Goal: Task Accomplishment & Management: Use online tool/utility

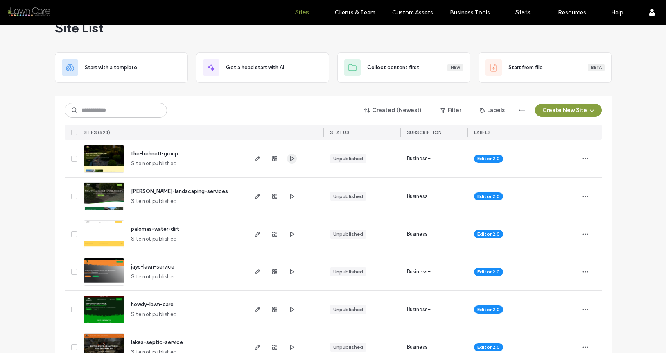
click at [290, 155] on icon "button" at bounding box center [292, 158] width 7 height 7
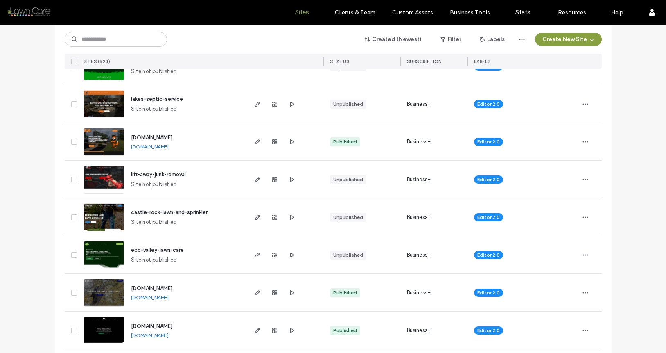
scroll to position [187, 0]
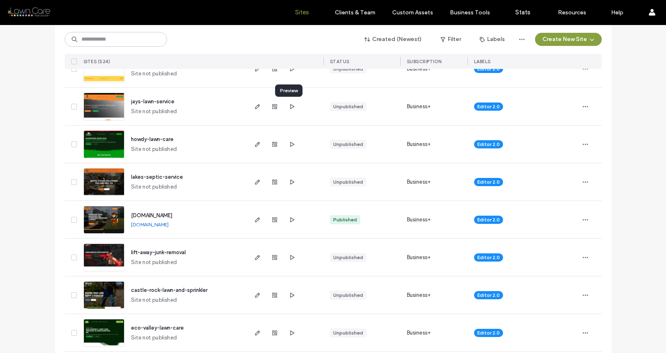
click at [294, 109] on div at bounding box center [284, 106] width 77 height 37
click at [291, 107] on icon "button" at bounding box center [292, 106] width 7 height 7
click at [110, 131] on img at bounding box center [104, 159] width 40 height 56
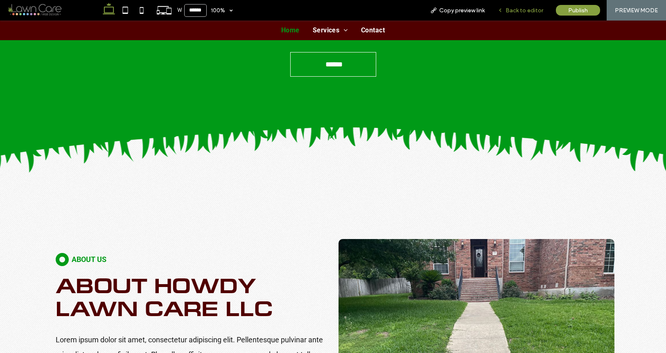
click at [520, 13] on span "Back to editor" at bounding box center [525, 10] width 38 height 7
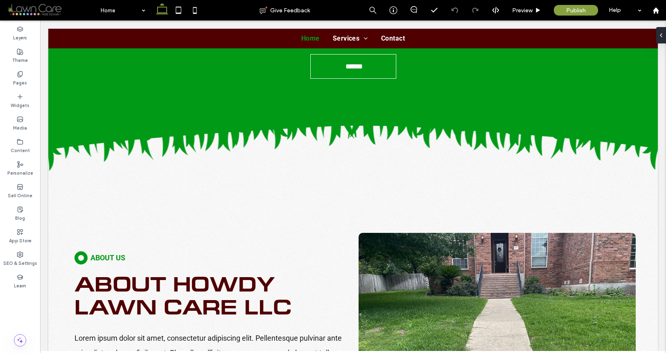
scroll to position [546, 0]
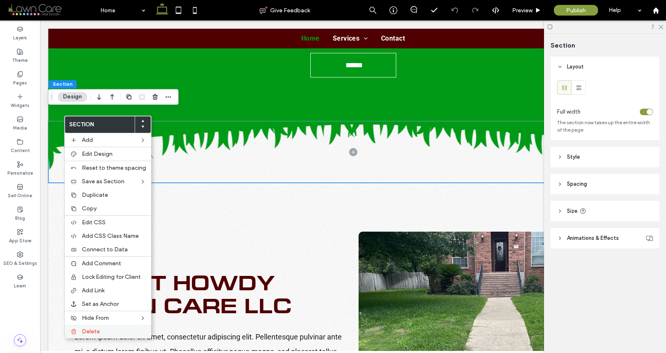
click at [96, 328] on span "Delete" at bounding box center [91, 331] width 18 height 7
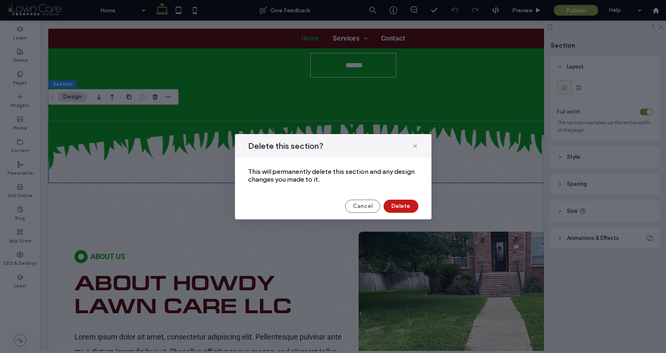
click at [413, 203] on button "Delete" at bounding box center [401, 205] width 35 height 13
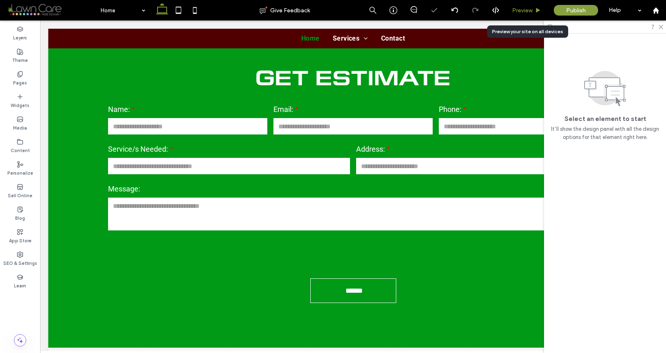
click at [511, 8] on div "Preview" at bounding box center [526, 10] width 41 height 7
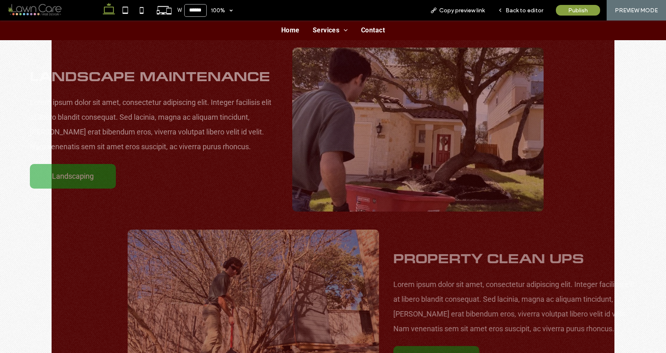
scroll to position [1216, 0]
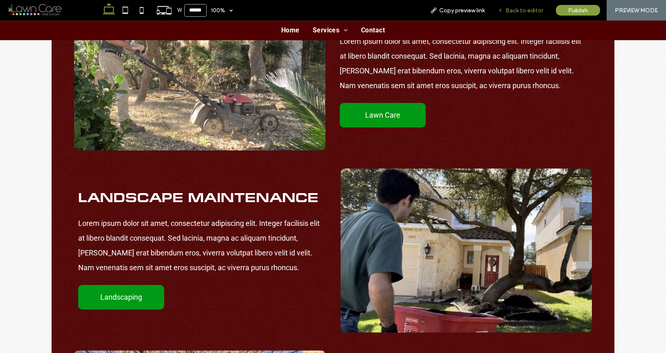
click at [511, 11] on span "Back to editor" at bounding box center [525, 10] width 38 height 7
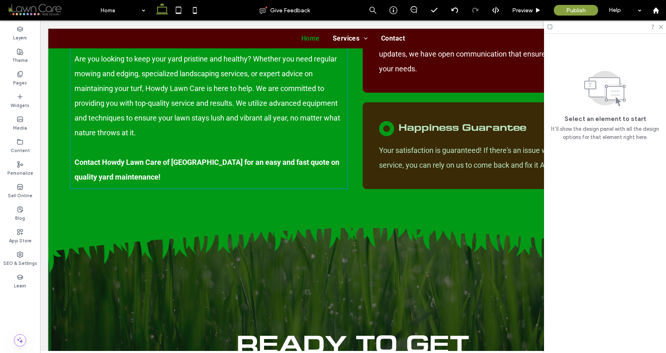
scroll to position [1934, 0]
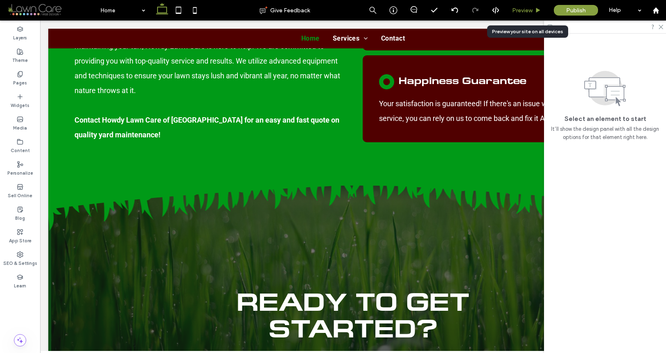
click at [528, 5] on div "Preview" at bounding box center [527, 10] width 42 height 20
click at [517, 10] on span "Preview" at bounding box center [522, 10] width 20 height 7
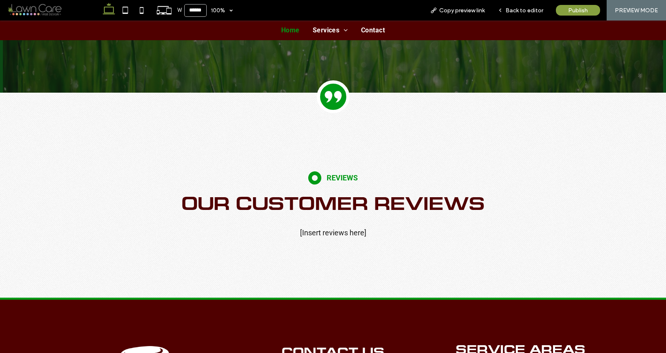
scroll to position [2315, 0]
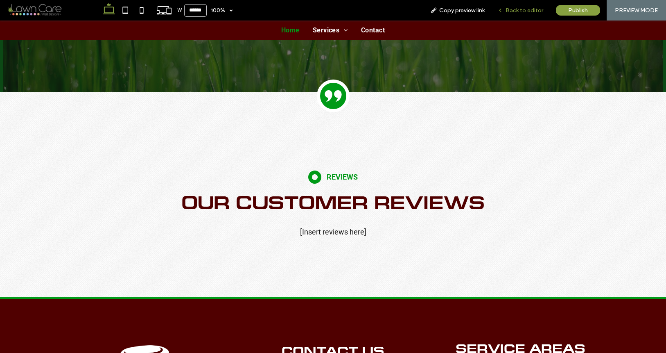
click at [533, 12] on span "Back to editor" at bounding box center [525, 10] width 38 height 7
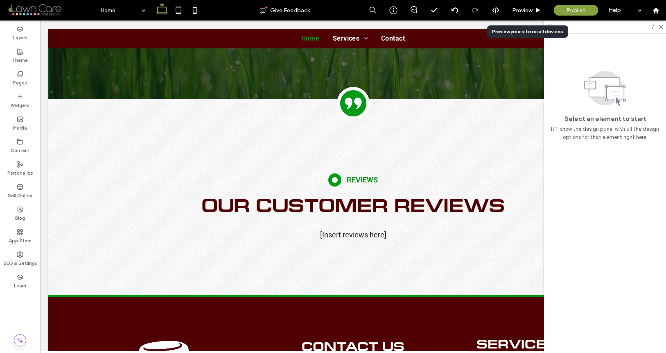
scroll to position [2310, 0]
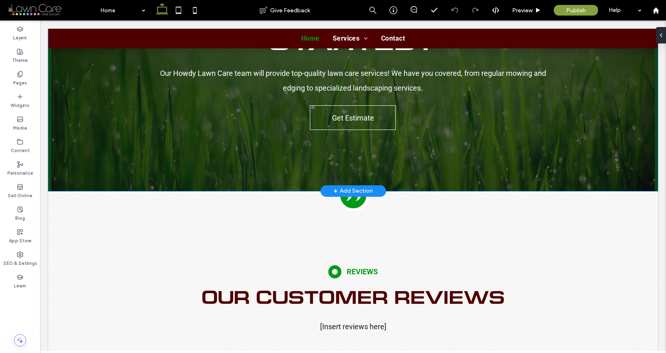
scroll to position [2274, 0]
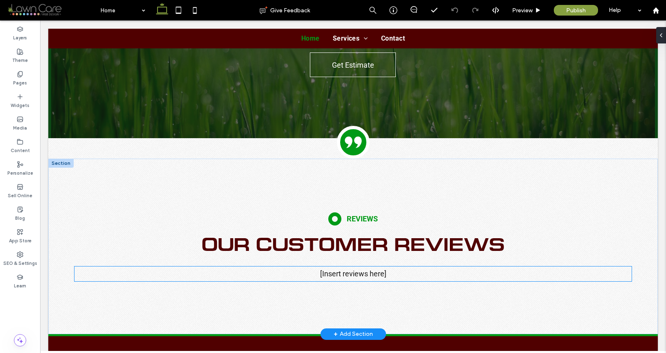
click at [345, 269] on span "[Insert reviews here]" at bounding box center [353, 273] width 66 height 9
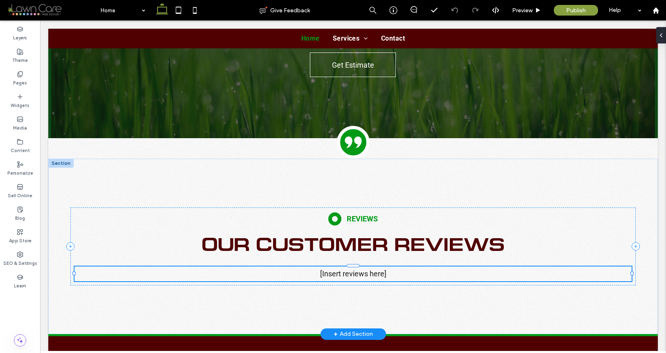
click at [345, 266] on div "[Insert reviews here]" at bounding box center [353, 273] width 557 height 15
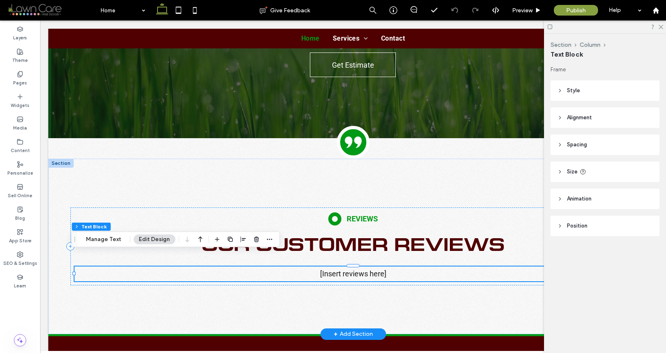
click at [345, 269] on span "[Insert reviews here]" at bounding box center [353, 273] width 66 height 9
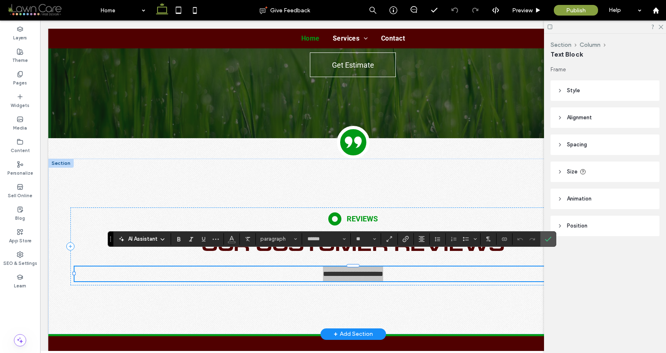
click at [546, 236] on icon "Confirm" at bounding box center [548, 239] width 7 height 7
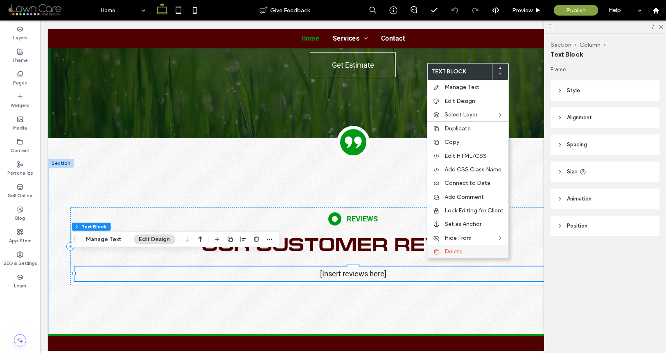
click at [437, 252] on icon at bounding box center [436, 251] width 7 height 7
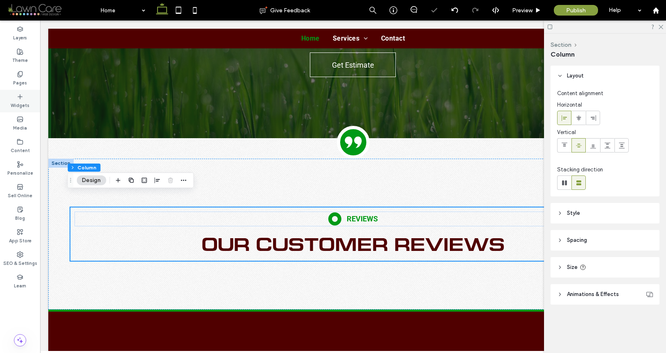
click at [25, 101] on label "Widgets" at bounding box center [20, 104] width 19 height 9
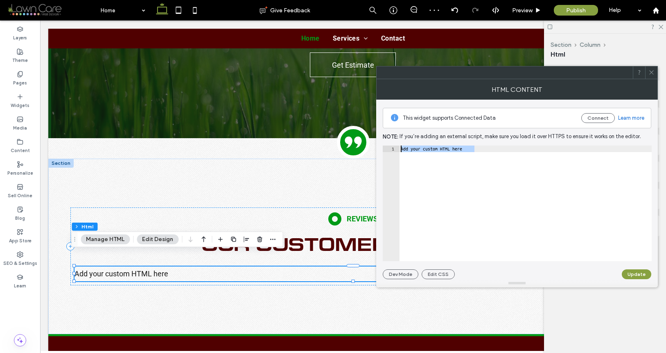
drag, startPoint x: 502, startPoint y: 165, endPoint x: 417, endPoint y: 131, distance: 91.1
click at [417, 131] on div "**********" at bounding box center [517, 189] width 269 height 179
paste textarea "**********"
type textarea "**********"
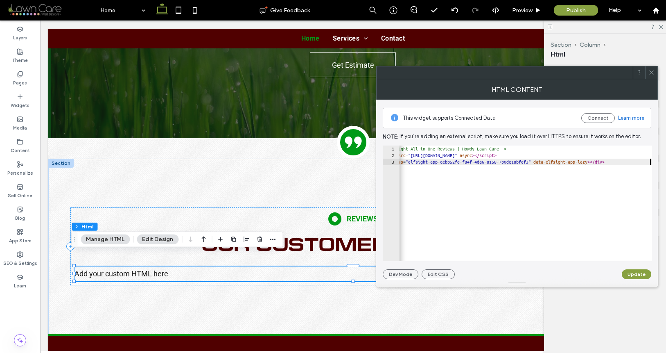
scroll to position [0, 22]
click at [635, 275] on button "Update" at bounding box center [636, 274] width 29 height 10
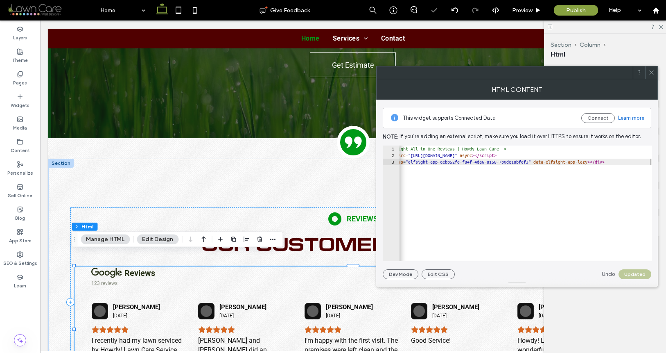
click at [653, 73] on icon at bounding box center [652, 72] width 6 height 6
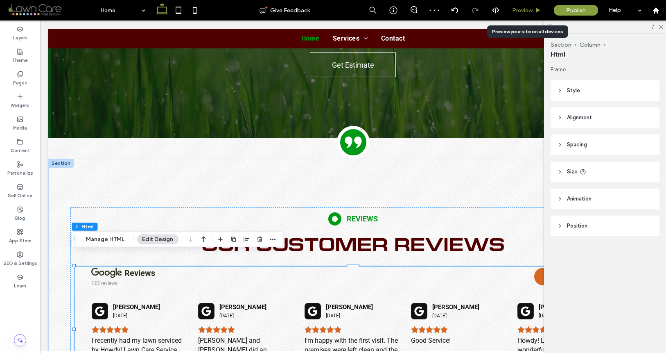
click at [531, 17] on div "Preview" at bounding box center [527, 10] width 42 height 20
click at [534, 11] on div "Preview" at bounding box center [526, 10] width 41 height 7
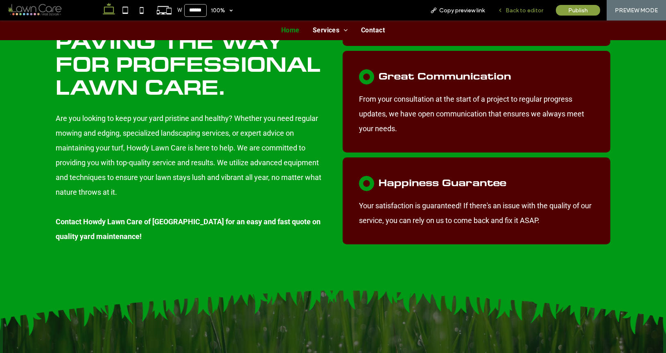
click at [538, 8] on span "Back to editor" at bounding box center [525, 10] width 38 height 7
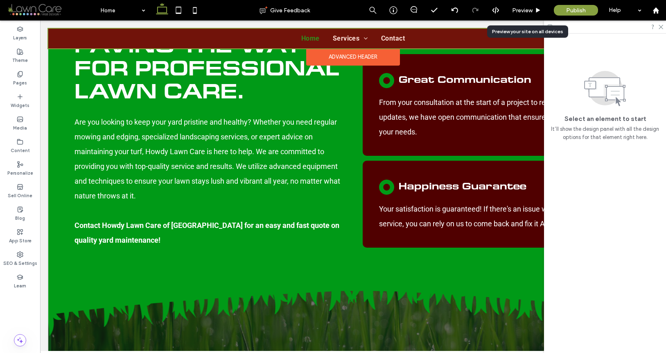
scroll to position [1828, 0]
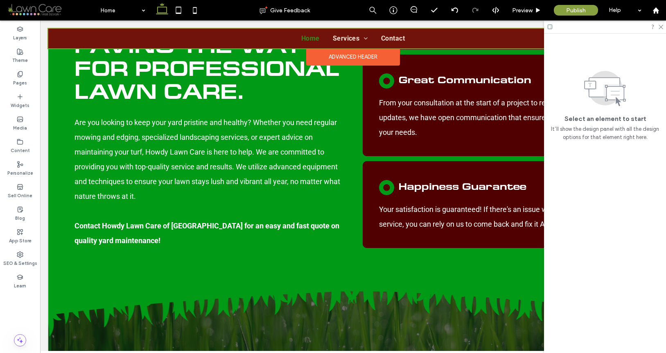
click at [380, 54] on div "Advanced Header" at bounding box center [353, 56] width 94 height 17
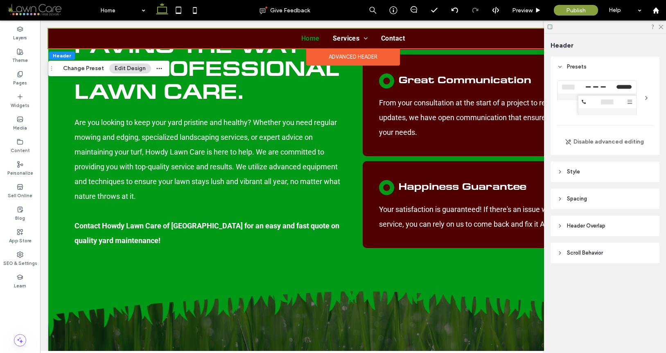
click at [610, 223] on header "Header Overlap" at bounding box center [605, 225] width 109 height 20
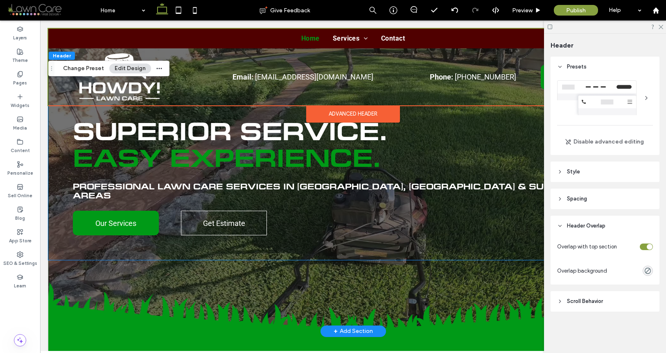
scroll to position [0, 0]
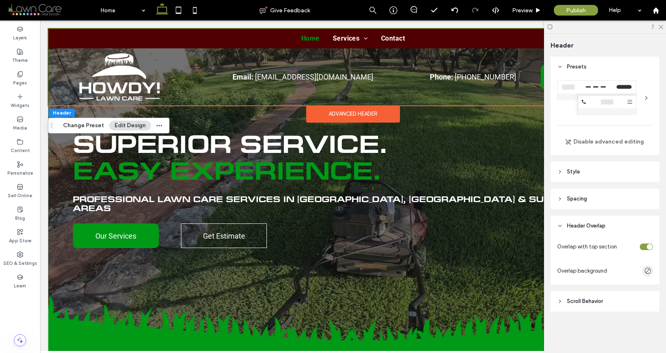
click at [380, 117] on div "Advanced Header" at bounding box center [353, 113] width 94 height 17
click at [582, 303] on span "Scroll Behavior" at bounding box center [585, 301] width 36 height 8
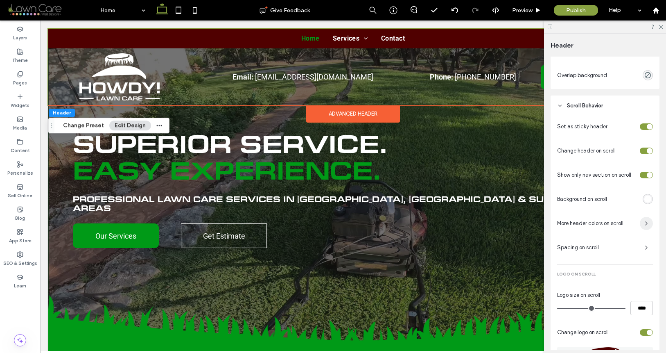
click at [640, 224] on span "button" at bounding box center [646, 223] width 13 height 13
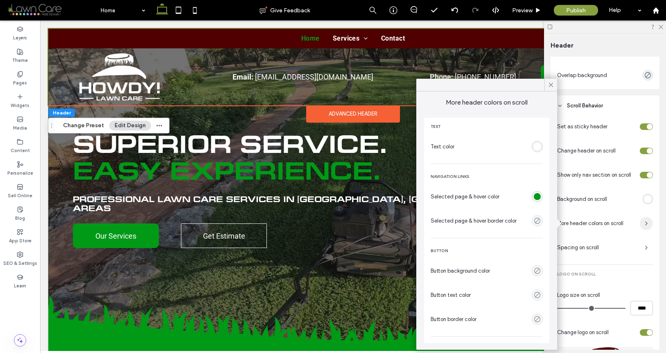
click at [640, 224] on span "button" at bounding box center [646, 223] width 13 height 13
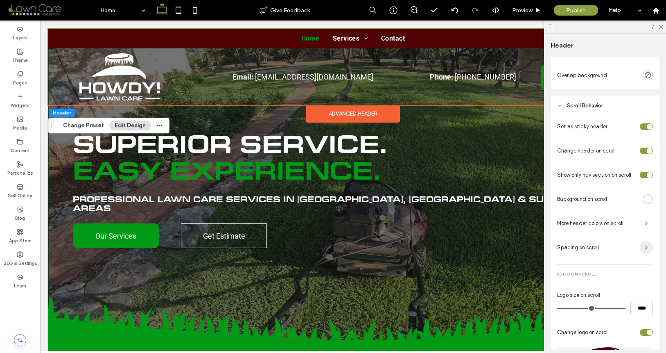
click at [640, 246] on span "button" at bounding box center [646, 247] width 13 height 13
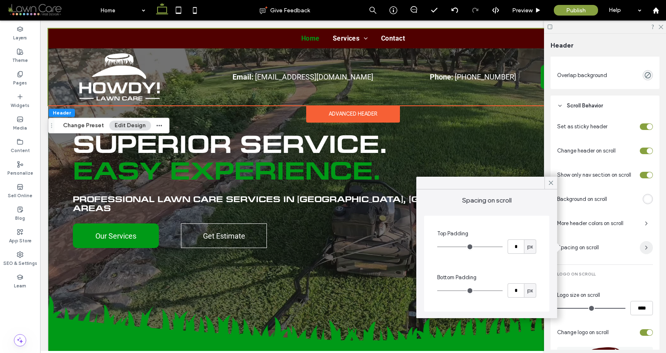
click at [640, 247] on span "button" at bounding box center [646, 247] width 13 height 13
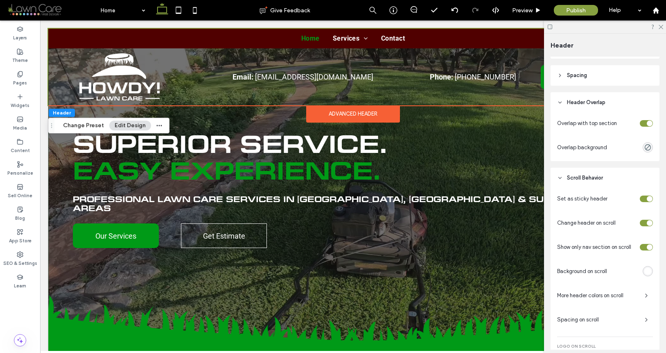
scroll to position [125, 0]
click at [647, 246] on div "toggle" at bounding box center [650, 245] width 6 height 6
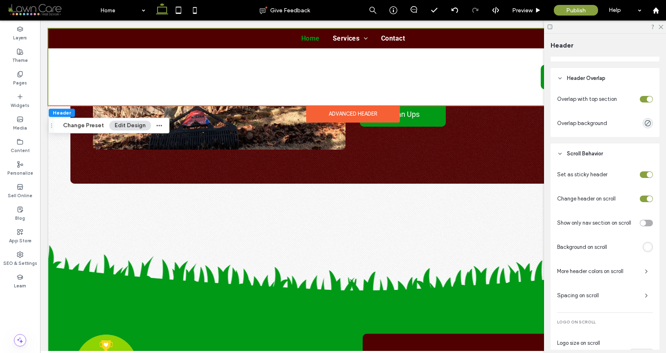
scroll to position [122, 0]
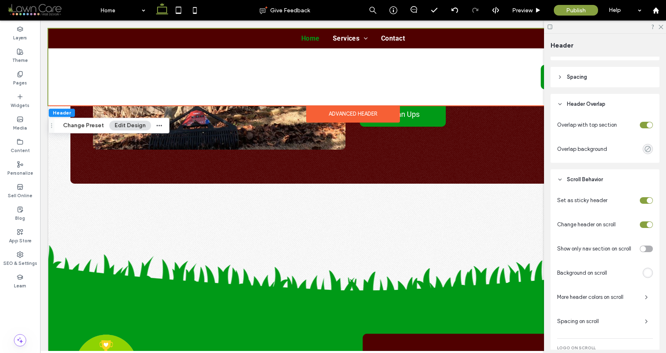
click at [645, 150] on icon "rgba(0, 0, 0, 0)" at bounding box center [648, 148] width 7 height 7
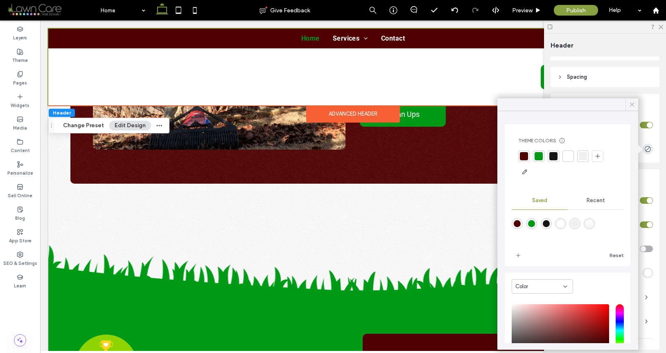
click at [630, 105] on icon at bounding box center [632, 104] width 7 height 7
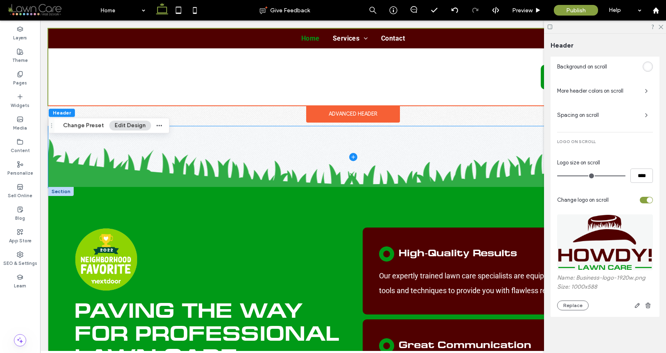
scroll to position [1792, 0]
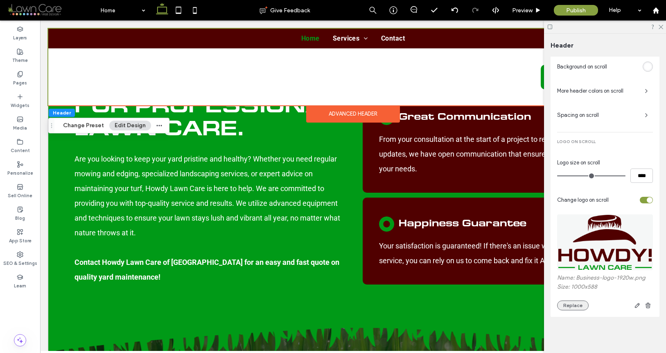
click at [577, 301] on button "Replace" at bounding box center [574, 305] width 32 height 10
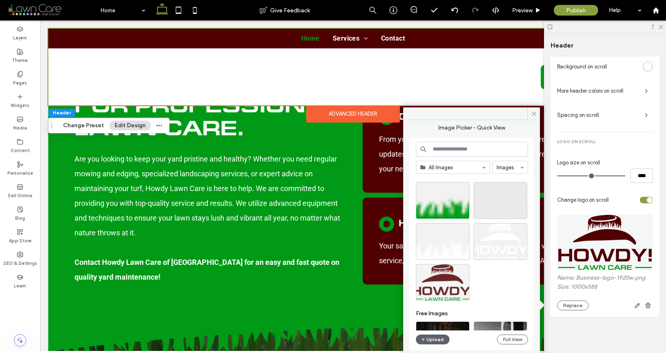
scroll to position [540, 0]
click at [440, 282] on div "Select" at bounding box center [443, 282] width 54 height 37
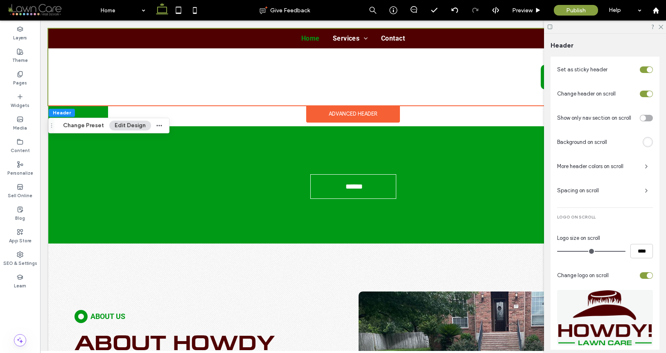
scroll to position [183, 0]
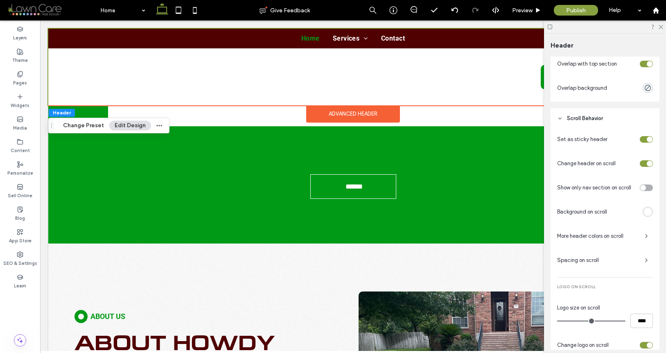
click at [630, 235] on span "More header colors on scroll" at bounding box center [598, 236] width 81 height 8
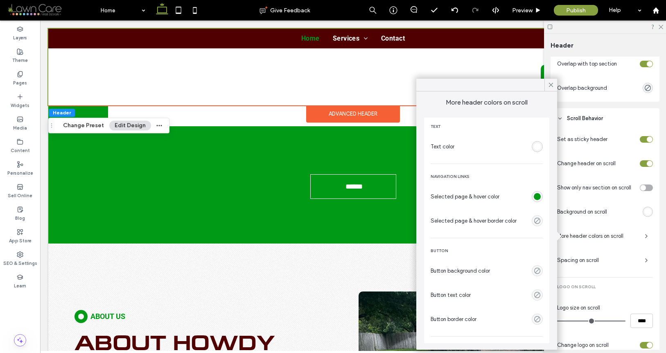
click at [534, 147] on div "rgba(255, 255, 255, 1)" at bounding box center [537, 146] width 7 height 7
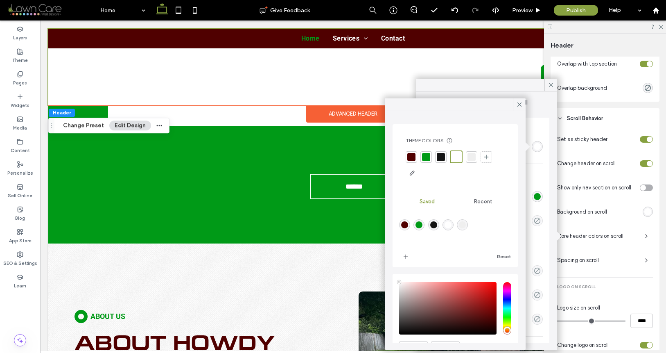
click at [440, 156] on div at bounding box center [441, 157] width 8 height 8
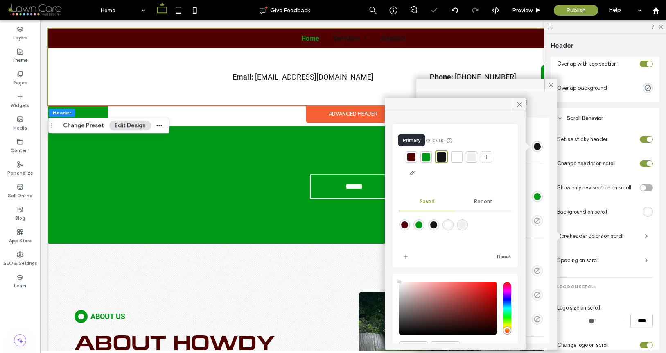
click at [408, 159] on div at bounding box center [412, 157] width 8 height 8
click at [520, 103] on use at bounding box center [520, 104] width 4 height 4
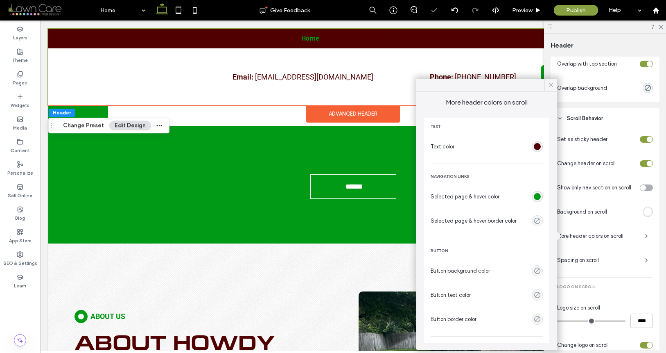
click at [552, 82] on icon at bounding box center [551, 84] width 7 height 7
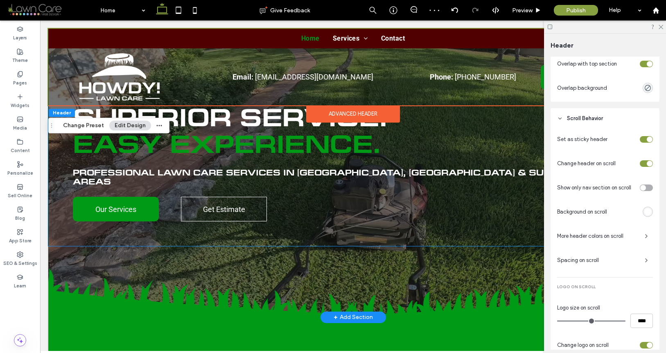
scroll to position [0, 0]
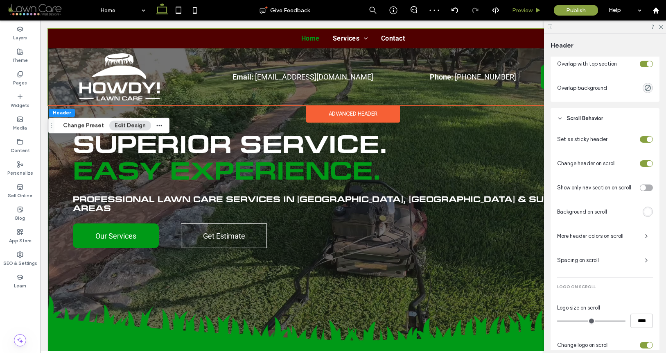
click at [525, 15] on div "Preview" at bounding box center [527, 10] width 42 height 20
click at [525, 14] on div "Preview" at bounding box center [527, 10] width 42 height 20
click at [528, 12] on span "Preview" at bounding box center [522, 10] width 20 height 7
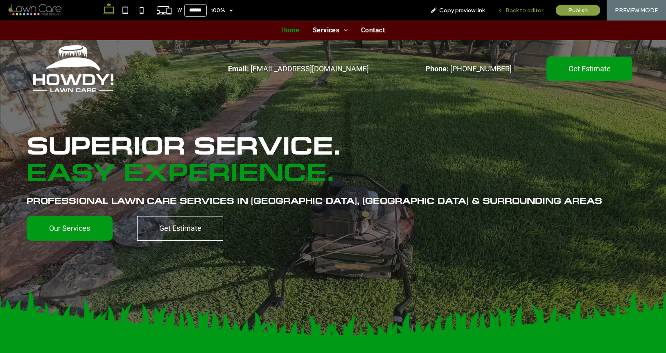
click at [510, 5] on div "Back to editor" at bounding box center [521, 10] width 59 height 20
click at [510, 10] on span "Back to editor" at bounding box center [525, 10] width 38 height 7
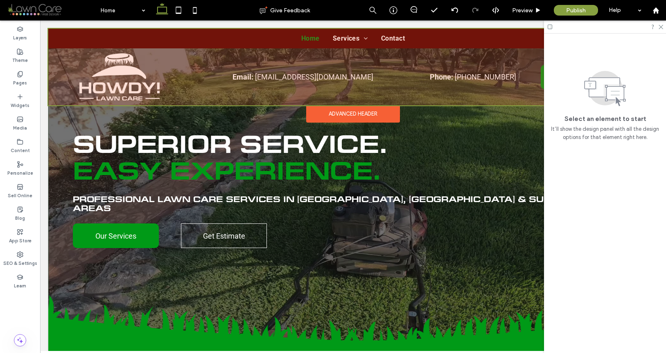
click at [310, 70] on div at bounding box center [353, 67] width 610 height 77
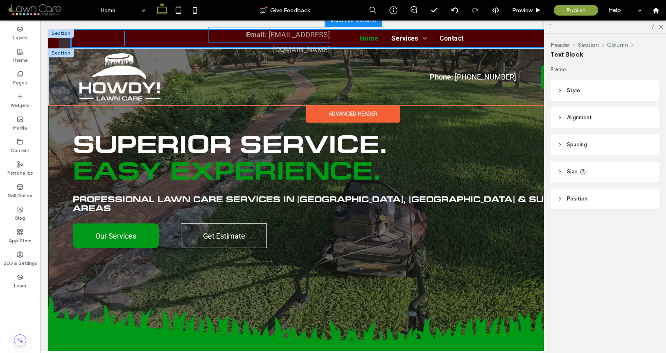
drag, startPoint x: 294, startPoint y: 77, endPoint x: 243, endPoint y: 34, distance: 66.3
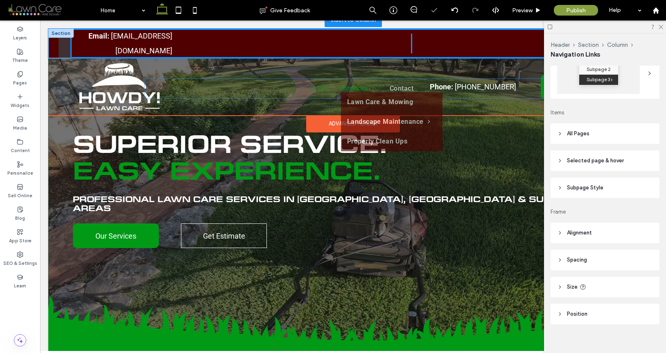
scroll to position [155, 0]
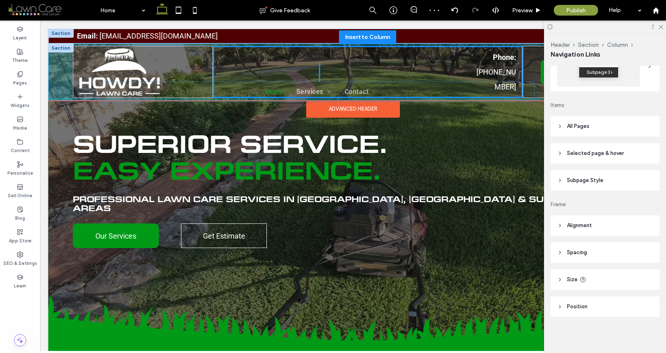
drag, startPoint x: 405, startPoint y: 49, endPoint x: 344, endPoint y: 78, distance: 67.2
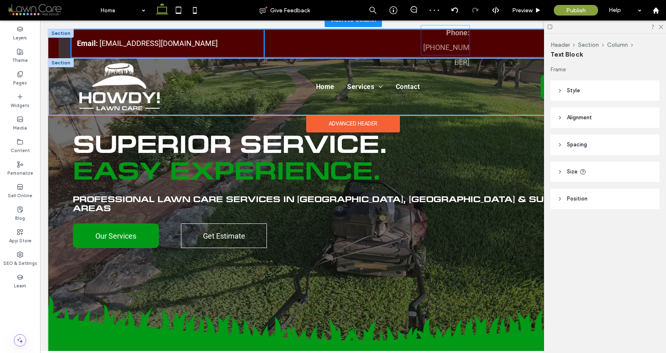
drag, startPoint x: 496, startPoint y: 56, endPoint x: 455, endPoint y: 40, distance: 44.2
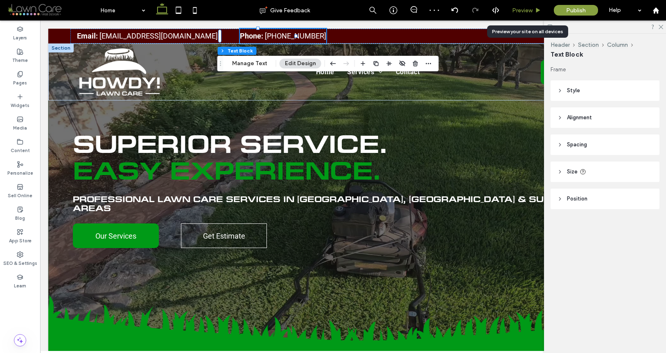
click at [525, 10] on span "Preview" at bounding box center [522, 10] width 20 height 7
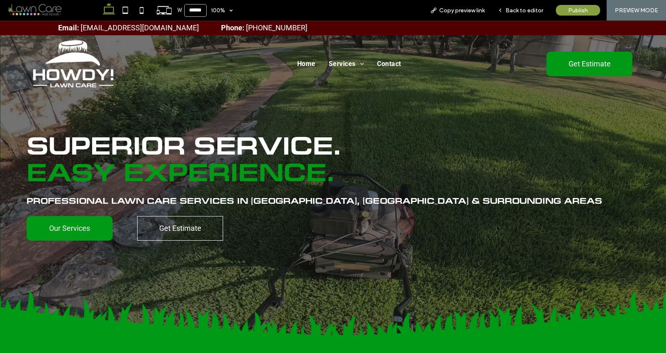
click at [525, 10] on span "Back to editor" at bounding box center [525, 10] width 38 height 7
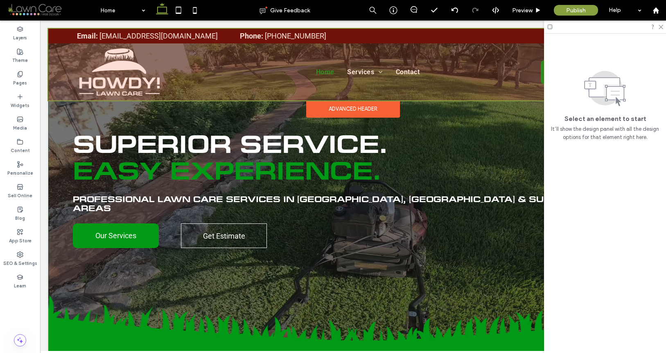
click at [339, 107] on div "Advanced Header" at bounding box center [353, 108] width 94 height 17
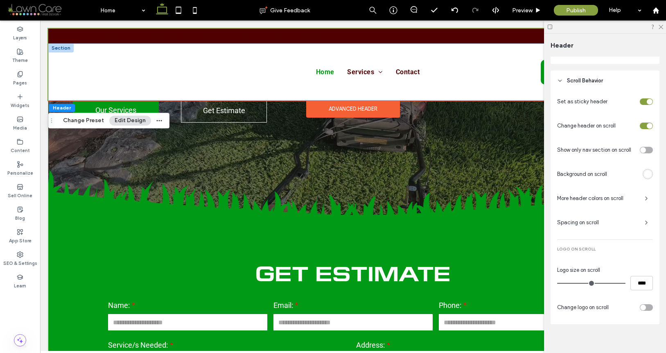
scroll to position [228, 0]
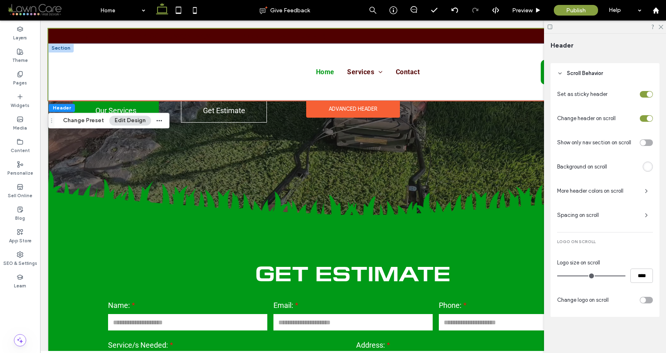
click at [610, 220] on div "Spacing on scroll" at bounding box center [606, 214] width 96 height 13
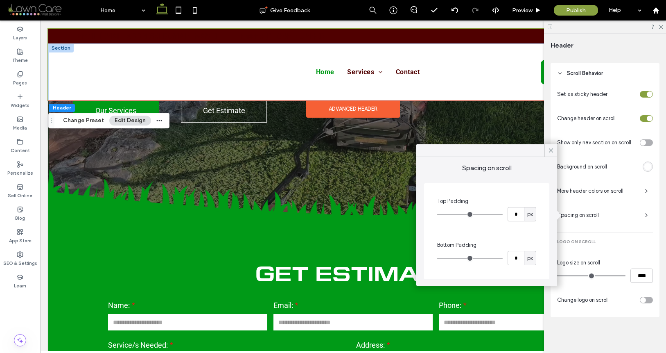
click at [614, 196] on div "More header colors on scroll" at bounding box center [606, 190] width 96 height 13
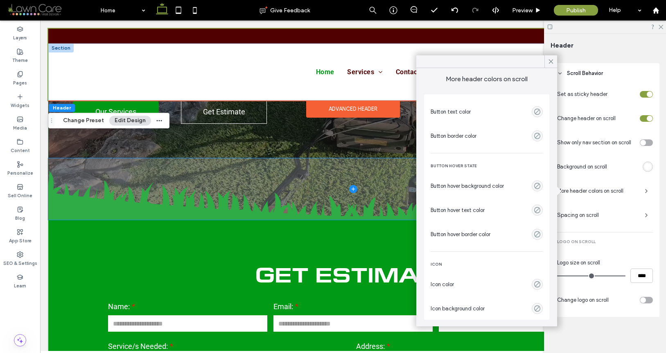
scroll to position [124, 0]
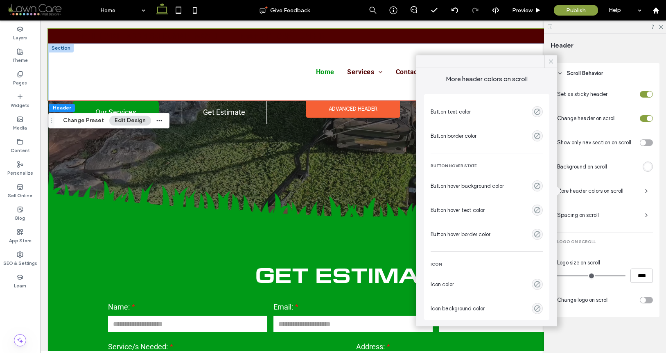
click at [551, 64] on icon at bounding box center [551, 61] width 7 height 7
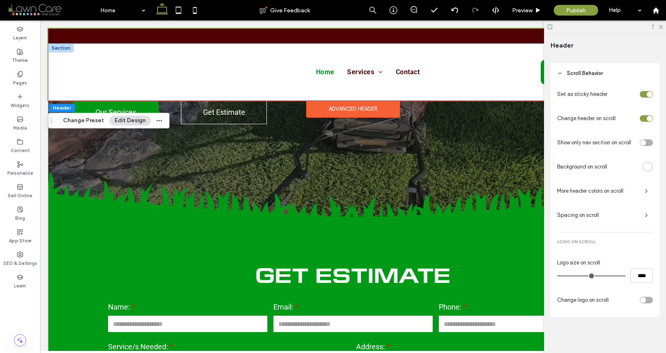
click at [643, 297] on div "toggle" at bounding box center [646, 300] width 13 height 7
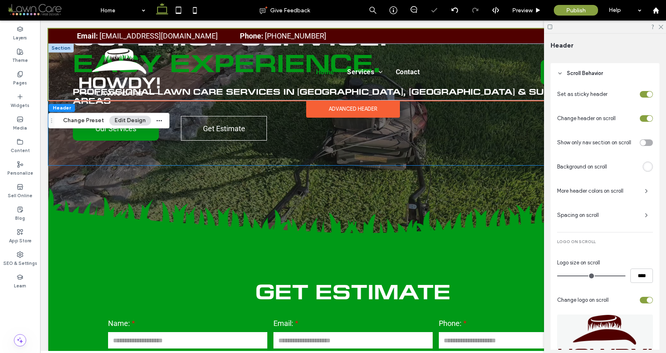
scroll to position [0, 0]
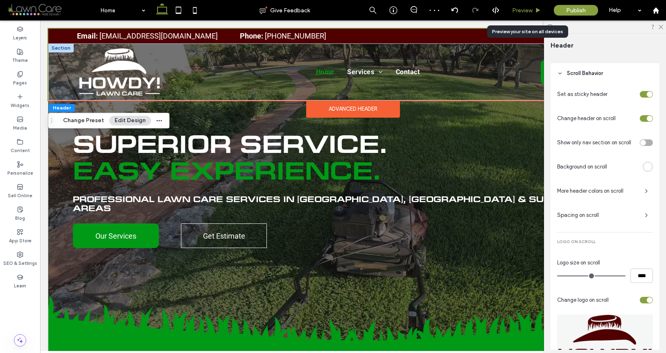
click at [535, 8] on div "Preview" at bounding box center [526, 10] width 41 height 7
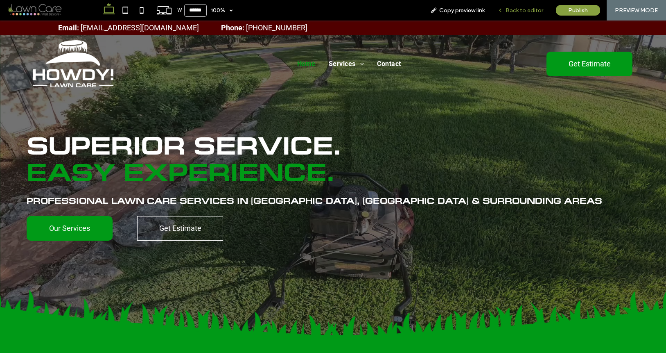
click at [514, 14] on div "Back to editor" at bounding box center [521, 10] width 59 height 20
click at [517, 11] on span "Back to editor" at bounding box center [525, 10] width 38 height 7
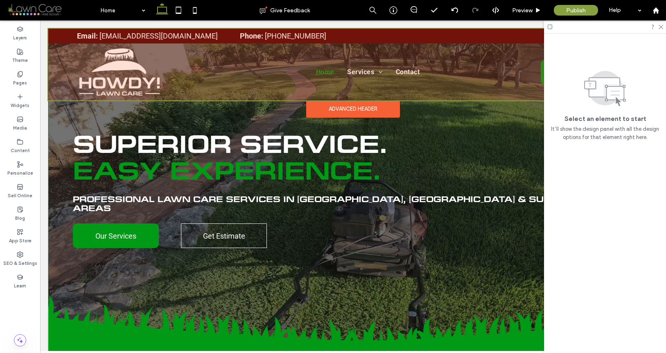
click at [337, 108] on div "Advanced Header" at bounding box center [353, 108] width 94 height 17
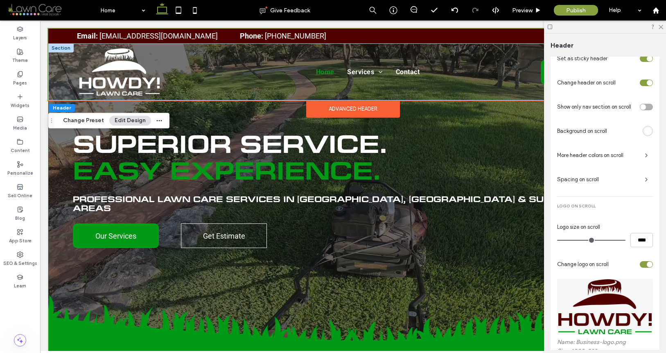
scroll to position [328, 0]
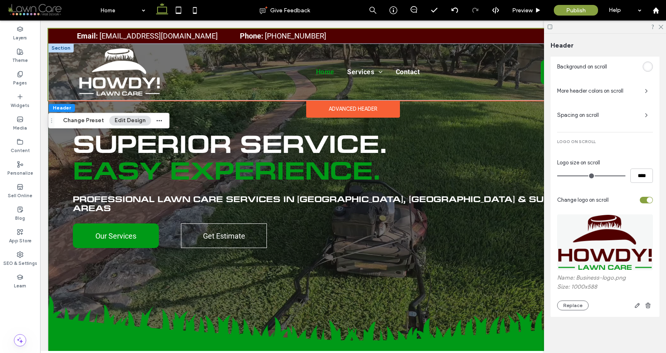
click at [617, 118] on span "Spacing on scroll" at bounding box center [598, 115] width 81 height 8
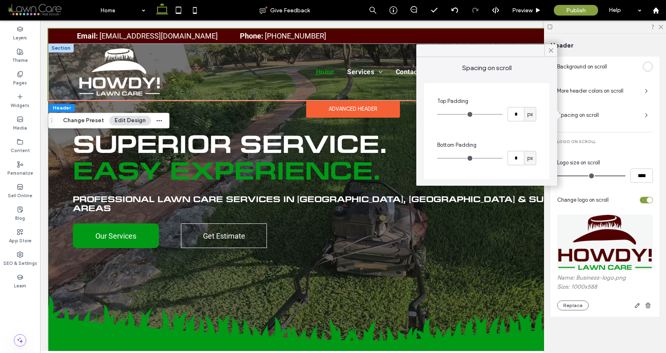
click at [625, 97] on div "Set as sticky header Change header on scroll Show only nav section on scroll Ba…" at bounding box center [606, 148] width 96 height 323
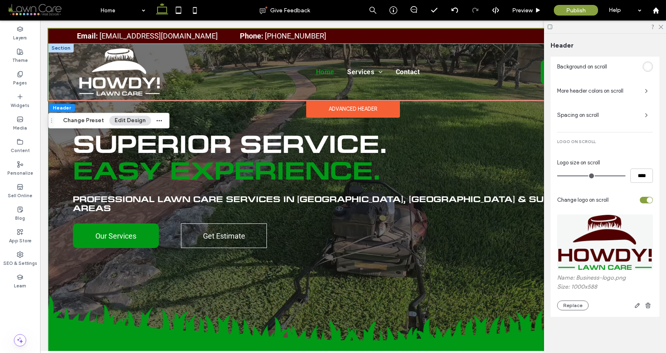
click at [628, 91] on span "More header colors on scroll" at bounding box center [598, 91] width 81 height 8
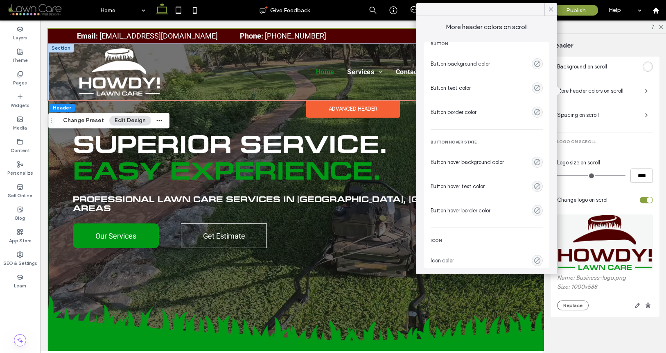
scroll to position [79, 0]
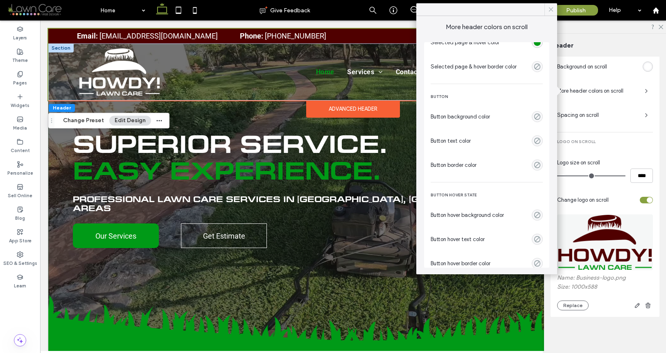
click at [553, 9] on icon at bounding box center [551, 9] width 7 height 7
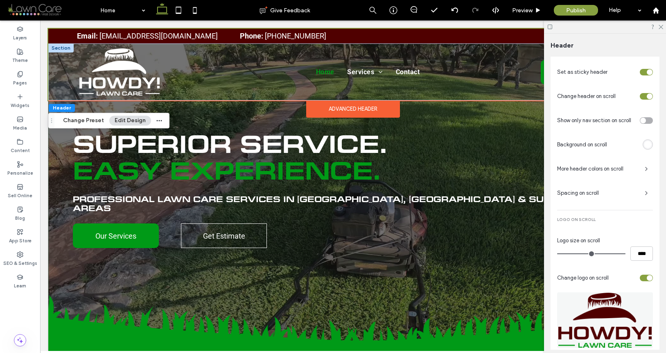
scroll to position [240, 0]
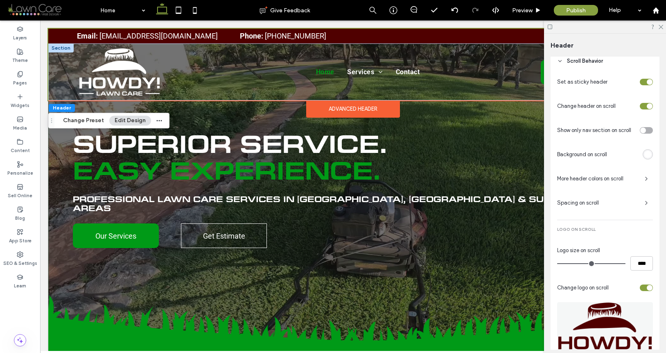
click at [644, 129] on div "toggle" at bounding box center [646, 130] width 13 height 7
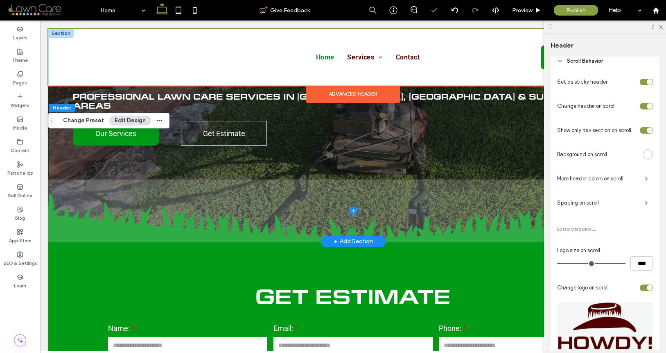
scroll to position [0, 0]
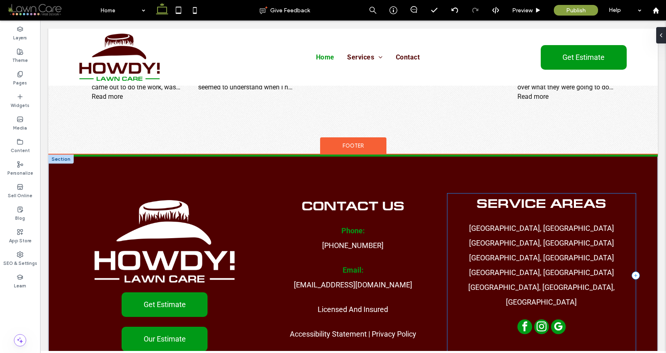
scroll to position [2623, 0]
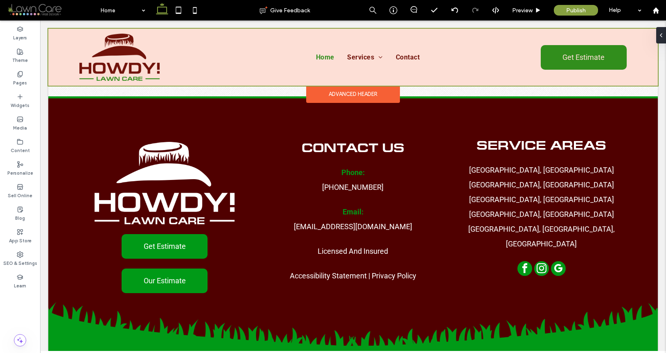
click at [423, 56] on div at bounding box center [353, 57] width 610 height 57
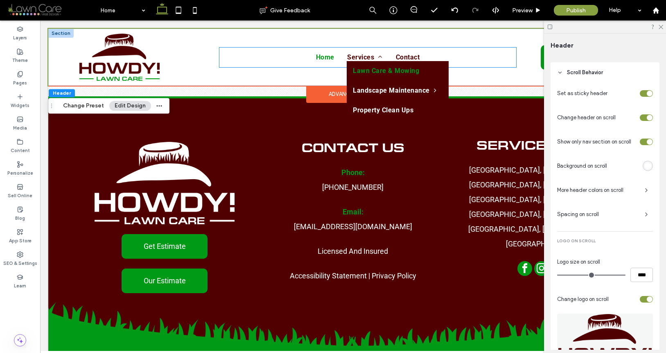
scroll to position [234, 0]
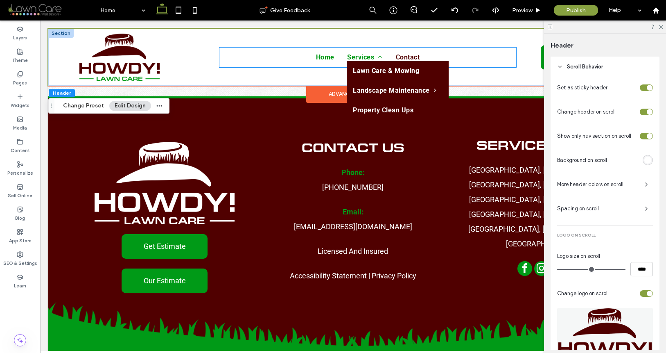
click at [380, 58] on link "Services" at bounding box center [365, 58] width 48 height 20
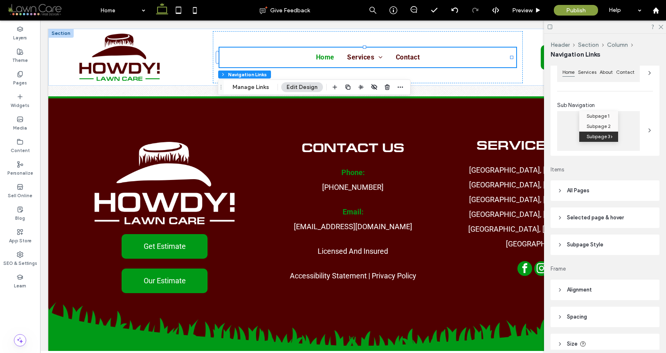
scroll to position [155, 0]
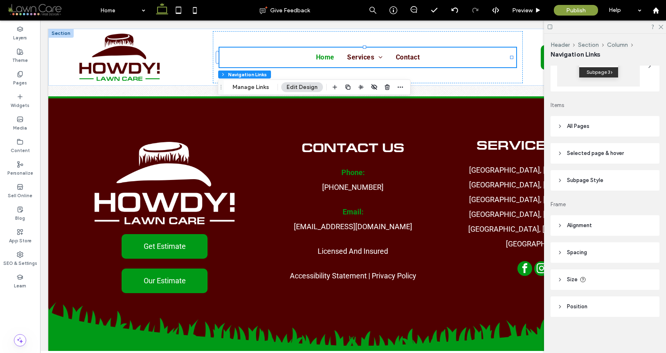
click at [590, 129] on header "All Pages" at bounding box center [605, 126] width 109 height 20
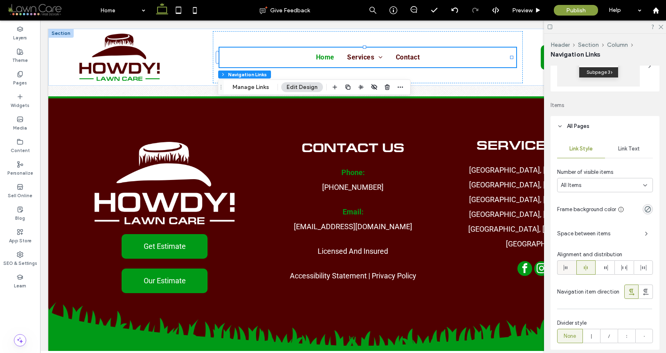
click at [571, 265] on div at bounding box center [567, 268] width 18 height 14
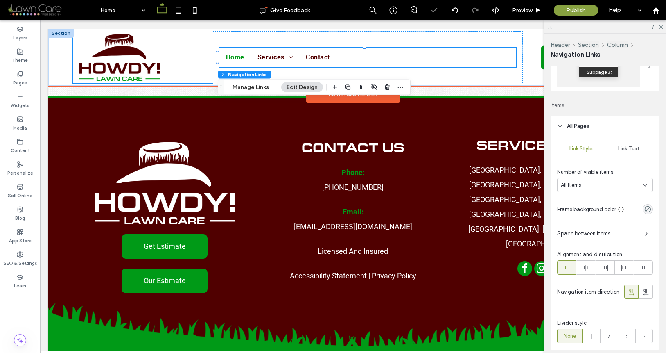
click at [186, 57] on div at bounding box center [143, 57] width 140 height 52
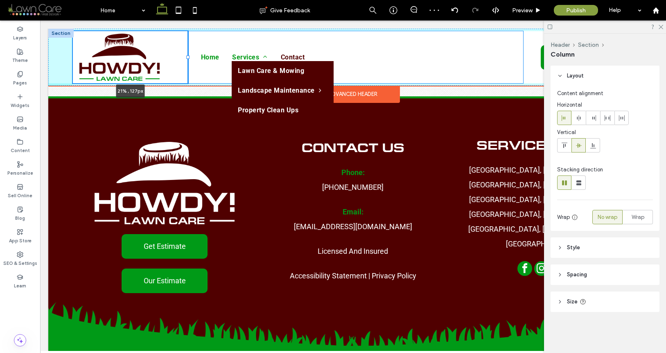
drag, startPoint x: 212, startPoint y: 58, endPoint x: 227, endPoint y: 55, distance: 14.9
click at [188, 59] on div "21% , 127px Home Services Lawn Care & Mowing Landscape Maintenance Plant & Mulc…" at bounding box center [353, 57] width 610 height 57
type input "**"
type input "*****"
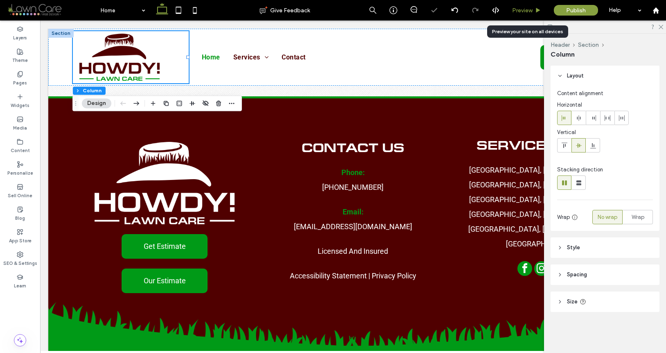
click at [525, 8] on span "Preview" at bounding box center [522, 10] width 20 height 7
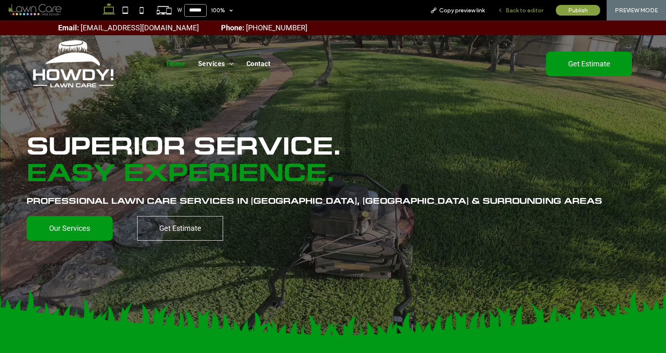
click at [523, 15] on div "Back to editor" at bounding box center [521, 10] width 59 height 20
click at [511, 10] on span "Back to editor" at bounding box center [525, 10] width 38 height 7
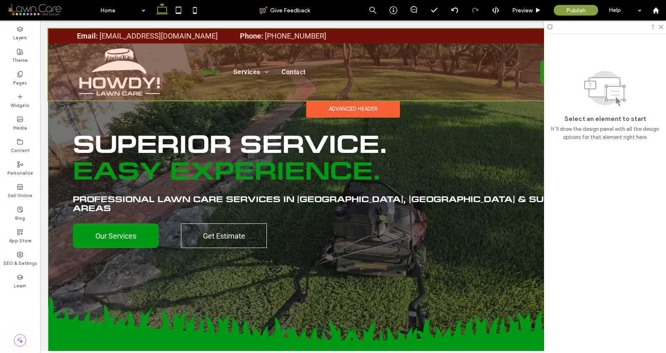
click at [439, 34] on div at bounding box center [353, 65] width 610 height 72
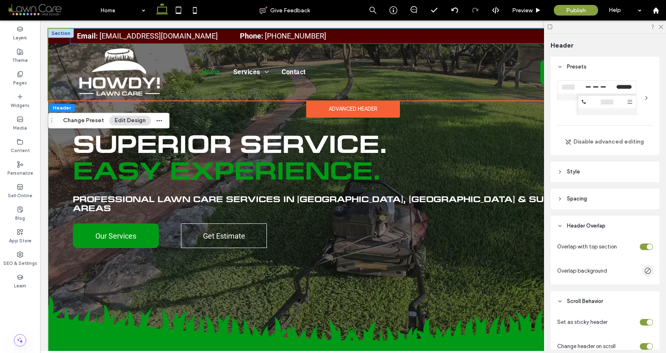
click at [406, 34] on div "Email: contact@howdylawncare.com Phone: (210) 660-8418" at bounding box center [352, 36] width 565 height 15
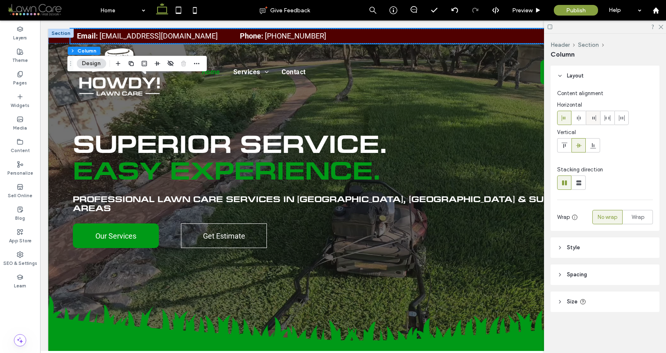
click at [594, 117] on icon at bounding box center [593, 118] width 7 height 7
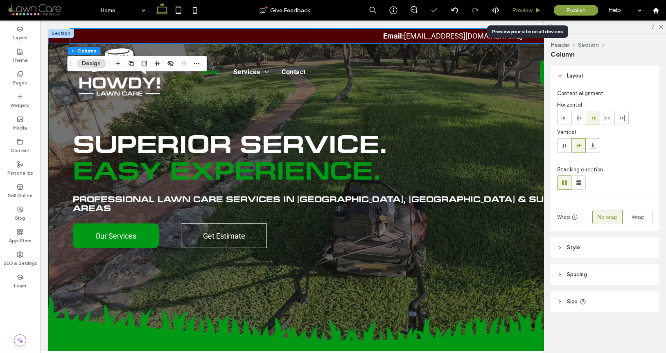
click at [530, 7] on span "Preview" at bounding box center [522, 10] width 20 height 7
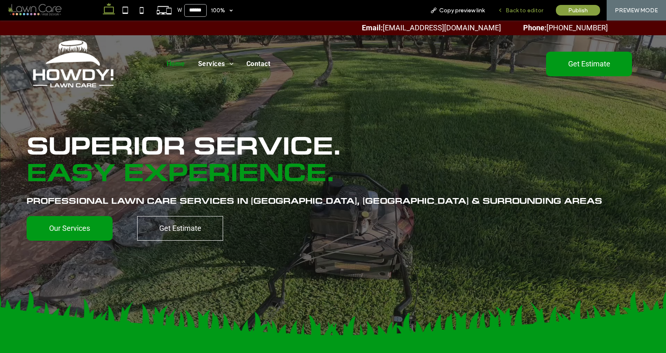
click at [523, 9] on span "Back to editor" at bounding box center [525, 10] width 38 height 7
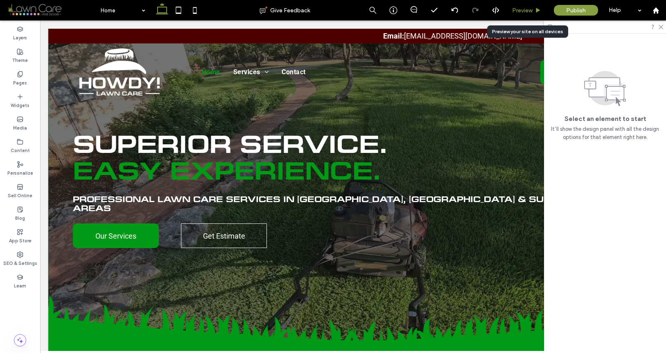
click at [517, 10] on span "Preview" at bounding box center [522, 10] width 20 height 7
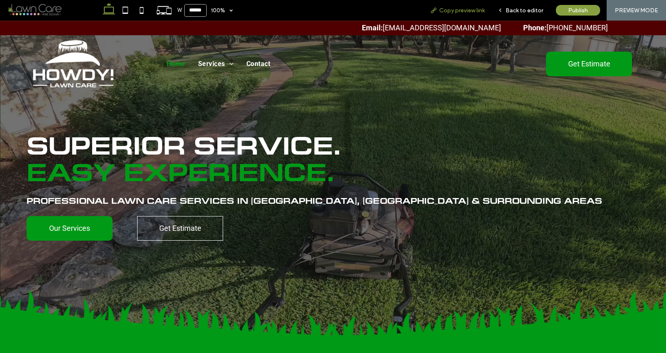
click at [455, 9] on span "Copy preview link" at bounding box center [462, 10] width 45 height 7
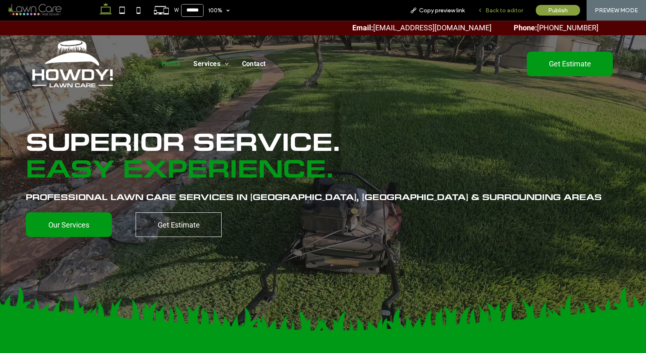
click at [509, 9] on span "Back to editor" at bounding box center [504, 10] width 38 height 7
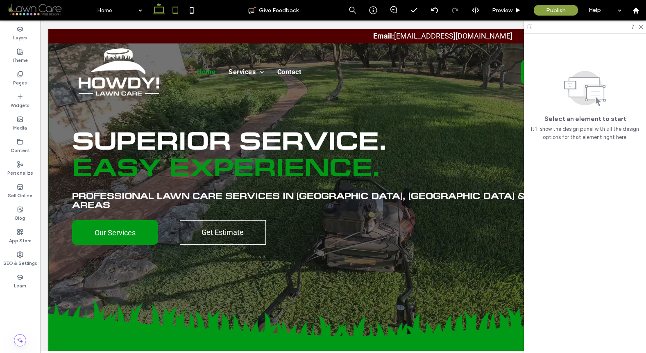
click at [173, 9] on use at bounding box center [175, 10] width 5 height 7
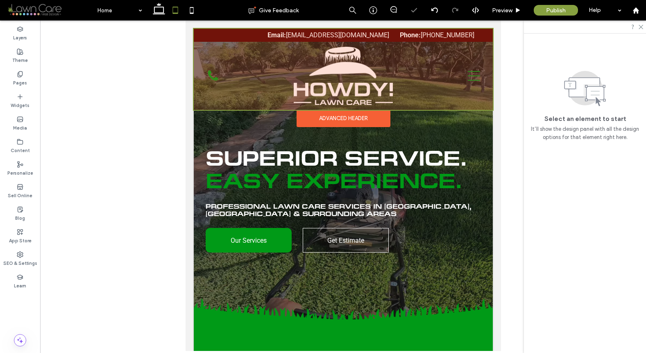
click at [206, 32] on div at bounding box center [342, 69] width 299 height 81
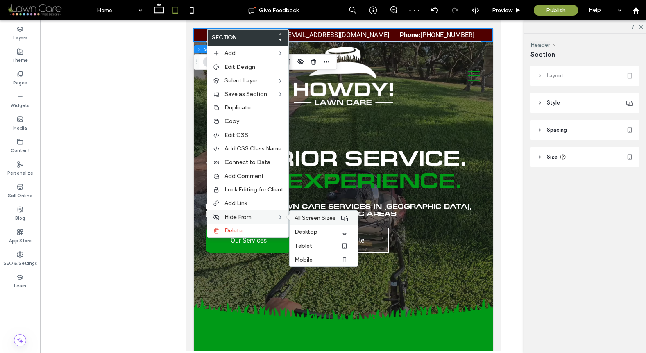
click at [303, 217] on span "All Screen Sizes" at bounding box center [315, 217] width 41 height 7
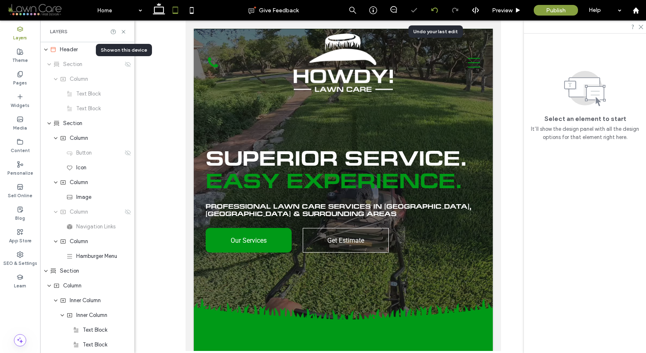
click at [434, 11] on icon at bounding box center [434, 10] width 7 height 7
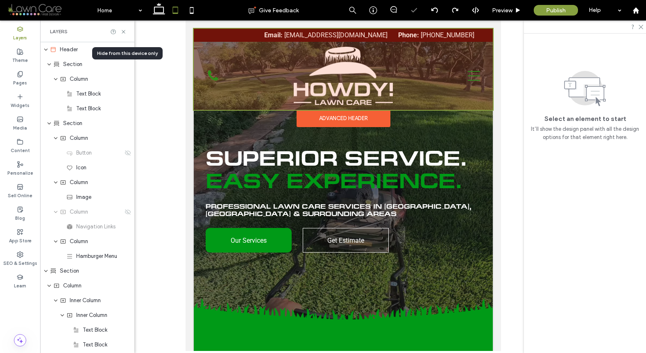
click at [219, 36] on div at bounding box center [342, 69] width 299 height 81
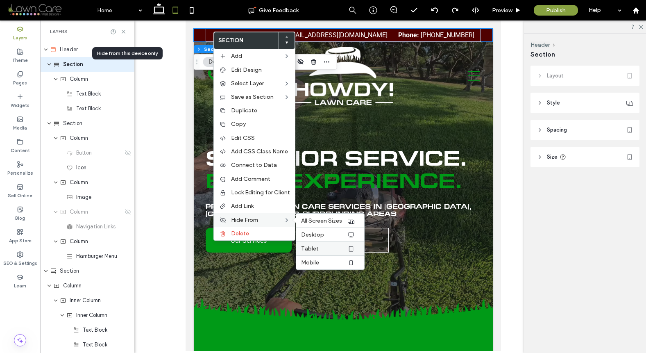
click at [314, 249] on span "Tablet" at bounding box center [310, 248] width 18 height 7
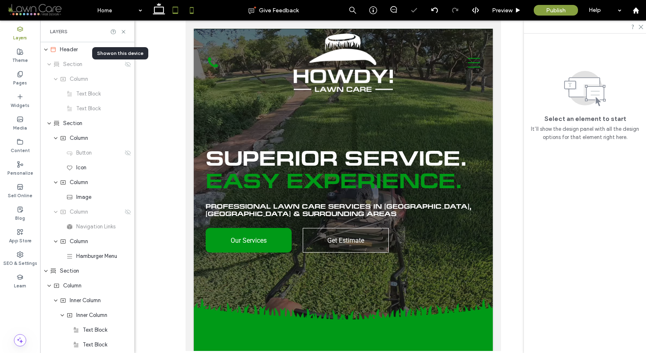
click at [186, 10] on icon at bounding box center [192, 10] width 16 height 16
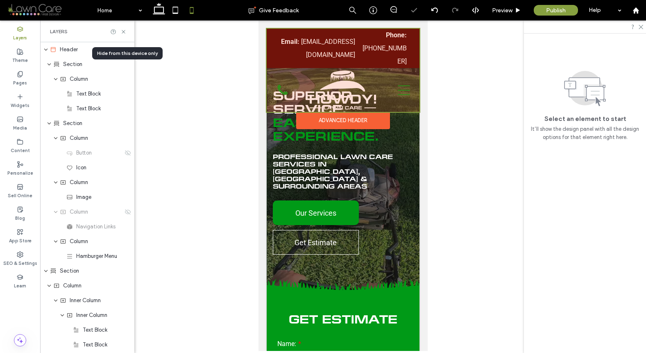
click at [277, 34] on div at bounding box center [343, 70] width 153 height 83
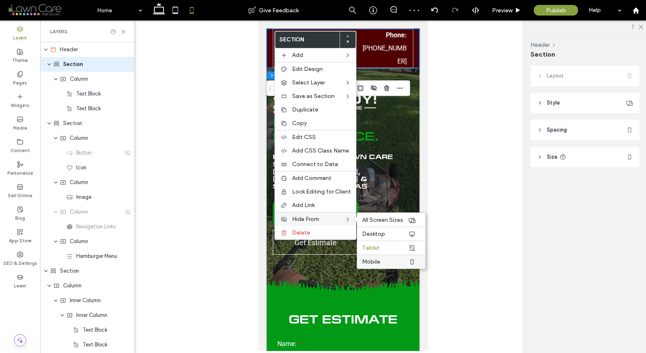
click at [376, 258] on span "Mobile" at bounding box center [371, 261] width 18 height 7
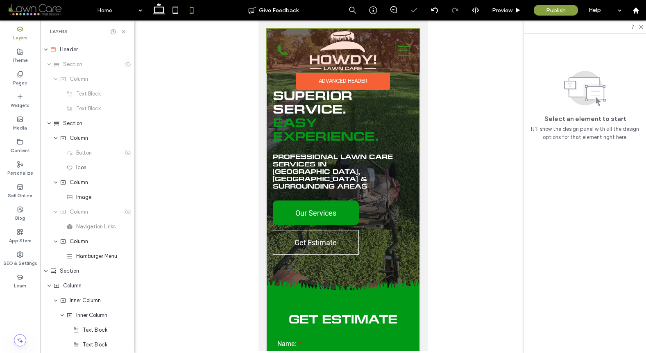
click at [299, 40] on div at bounding box center [343, 51] width 153 height 44
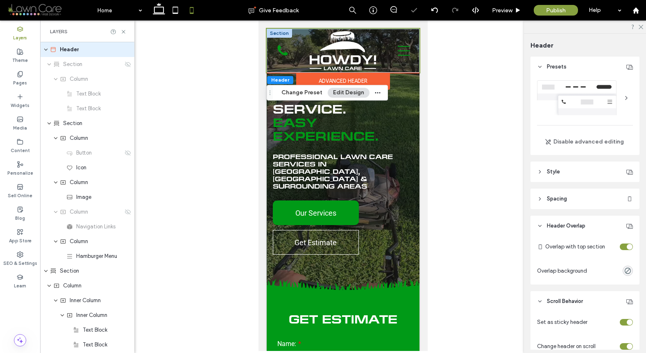
click at [284, 30] on div at bounding box center [279, 33] width 25 height 9
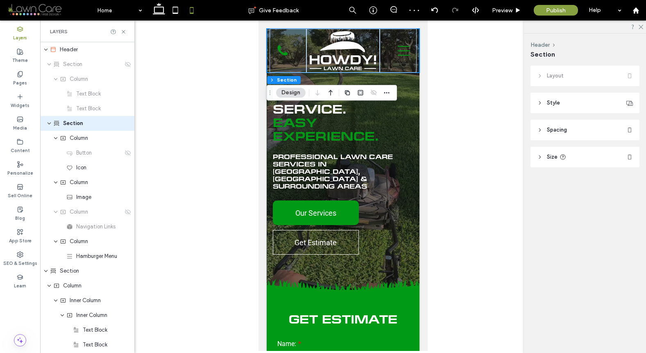
click at [564, 100] on header "Style" at bounding box center [584, 103] width 109 height 20
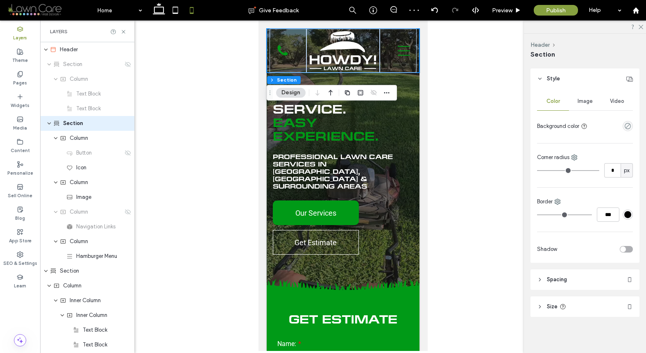
click at [570, 283] on header "Spacing" at bounding box center [584, 279] width 109 height 20
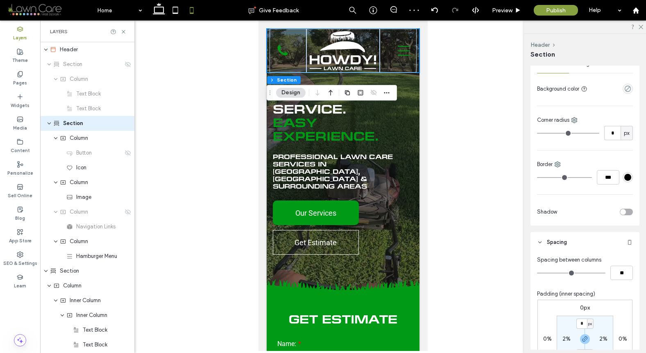
scroll to position [104, 0]
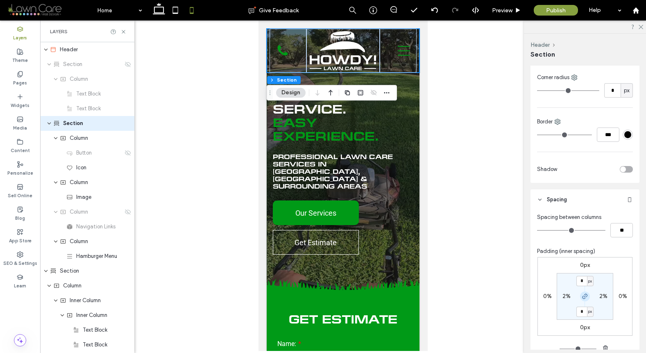
click at [584, 297] on icon "button" at bounding box center [585, 296] width 7 height 7
click at [582, 265] on label "0px" at bounding box center [585, 264] width 10 height 7
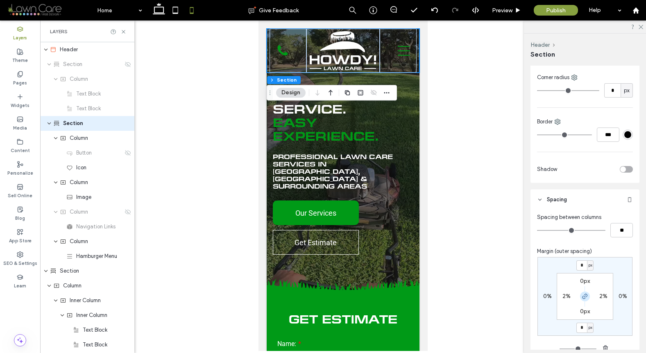
click at [582, 291] on span "button" at bounding box center [585, 296] width 10 height 10
click at [582, 264] on input "*" at bounding box center [581, 265] width 11 height 10
type input "**"
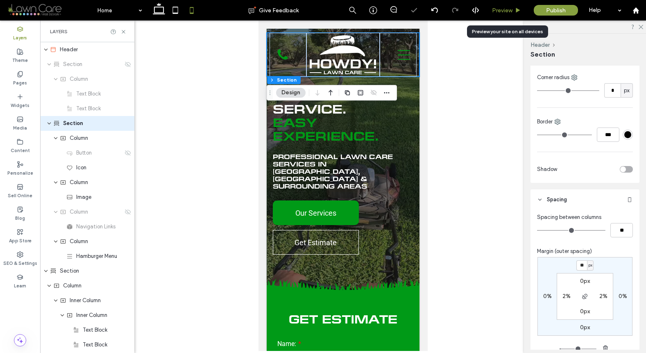
click at [516, 10] on use at bounding box center [518, 10] width 4 height 5
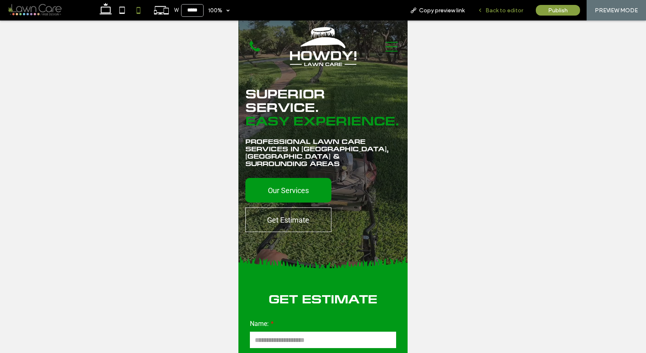
click at [509, 12] on span "Back to editor" at bounding box center [504, 10] width 38 height 7
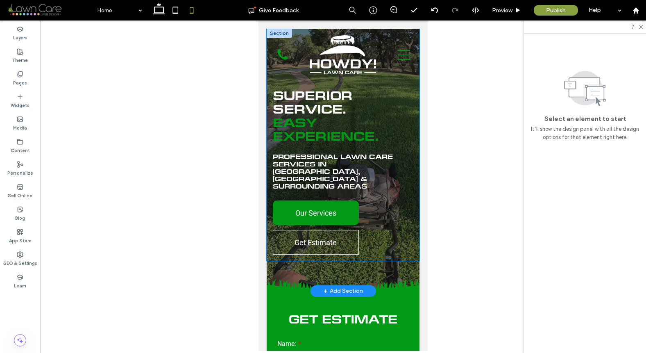
click at [389, 97] on p "Superior Service." at bounding box center [343, 103] width 141 height 27
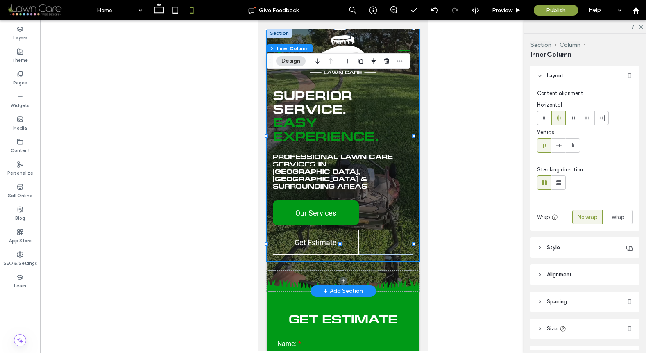
click at [409, 91] on div "Superior Service. Easy Experience. Professional Lawn Care Services in Stone Oak…" at bounding box center [343, 145] width 153 height 232
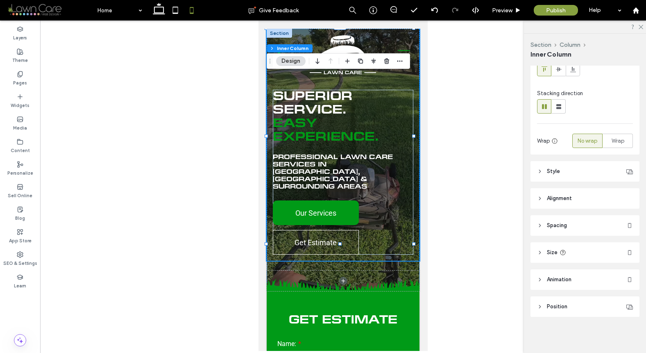
click at [572, 223] on header "Spacing" at bounding box center [584, 225] width 109 height 20
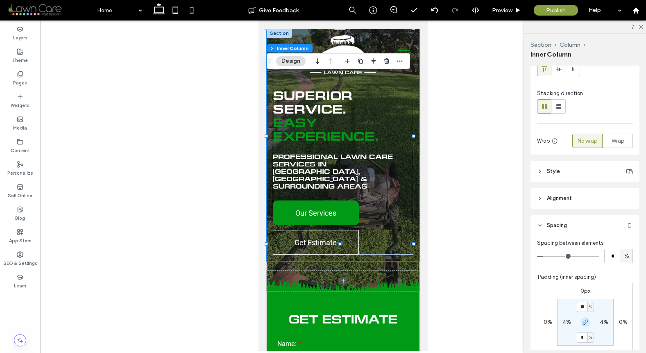
click at [583, 321] on use "button" at bounding box center [585, 322] width 5 height 5
click at [579, 304] on input "**" at bounding box center [582, 306] width 11 height 10
type input "**"
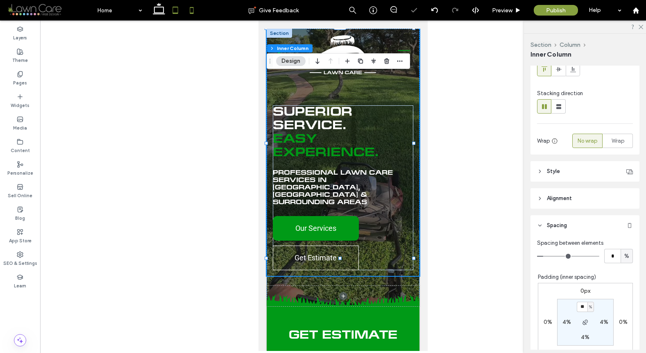
click at [174, 14] on icon at bounding box center [175, 10] width 16 height 16
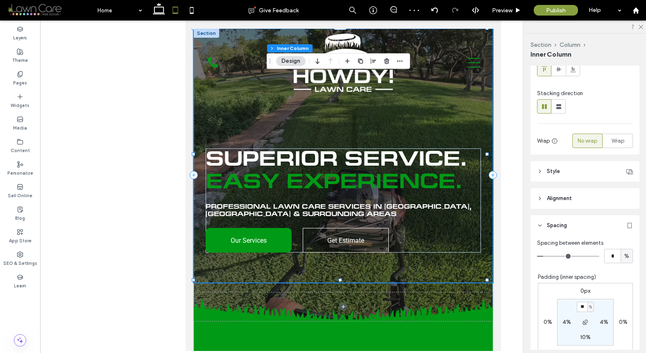
type input "**"
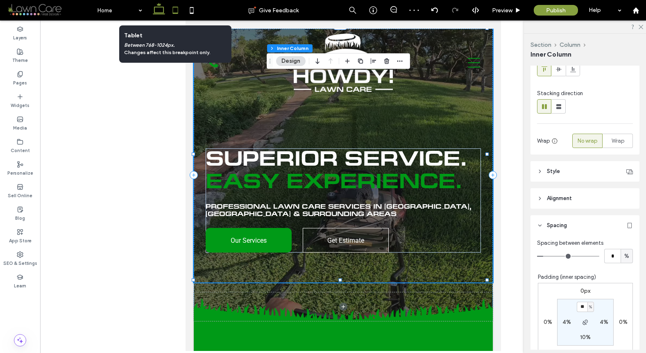
click at [156, 16] on icon at bounding box center [159, 10] width 16 height 16
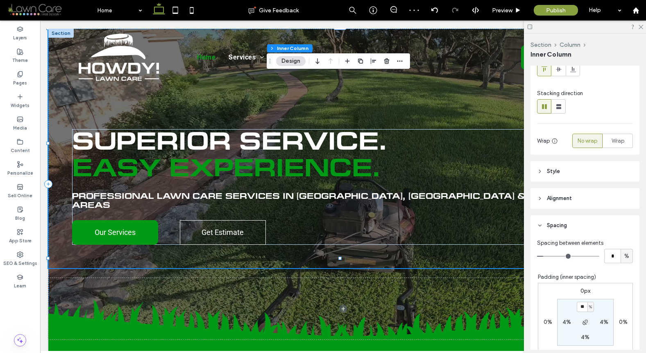
type input "**"
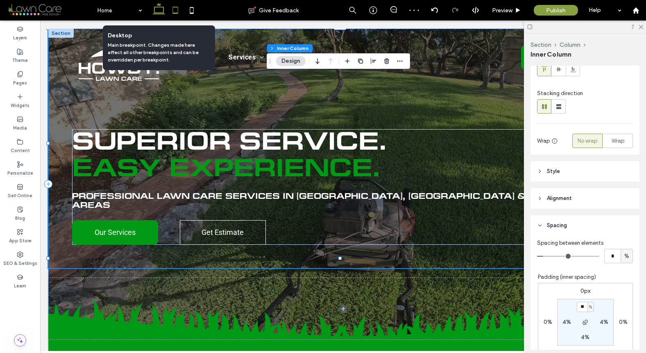
click at [179, 15] on icon at bounding box center [175, 10] width 16 height 16
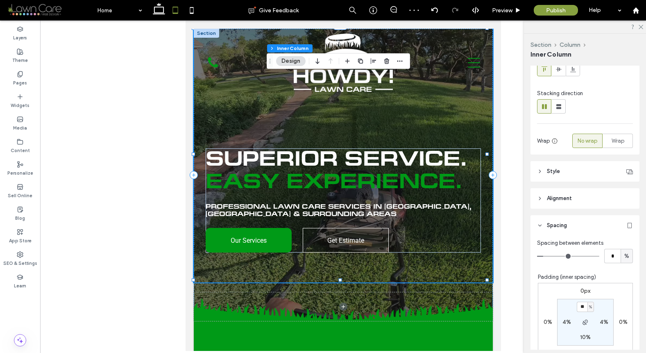
type input "**"
click at [331, 121] on div "Superior Service. Easy Experience. Professional Lawn Care Services in Stone Oak…" at bounding box center [342, 156] width 299 height 254
click at [509, 3] on div "Preview" at bounding box center [507, 10] width 42 height 20
click at [508, 9] on span "Preview" at bounding box center [502, 10] width 20 height 7
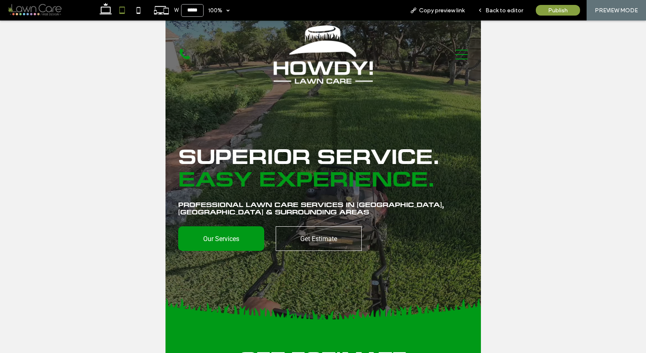
click at [508, 9] on span "Back to editor" at bounding box center [504, 10] width 38 height 7
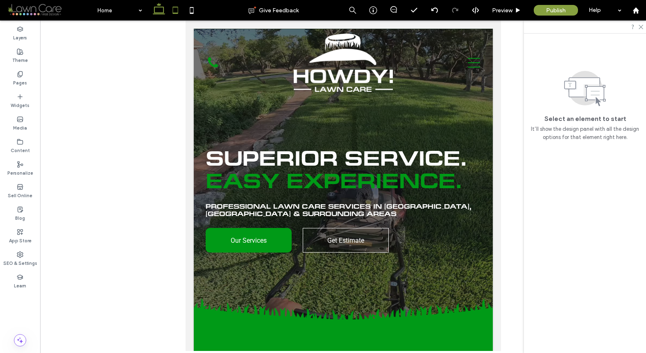
click at [166, 9] on div at bounding box center [175, 10] width 58 height 20
click at [161, 9] on icon at bounding box center [159, 10] width 16 height 16
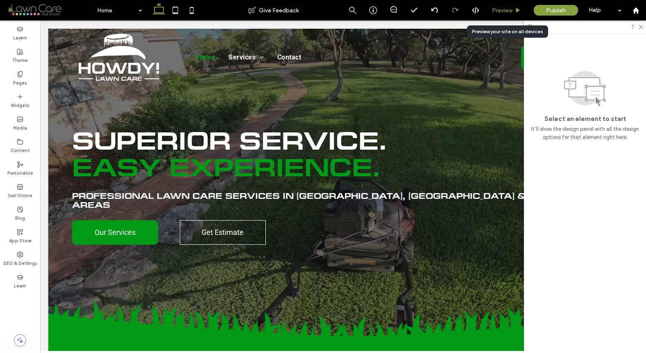
click at [495, 15] on div "Preview" at bounding box center [507, 10] width 42 height 20
click at [506, 14] on div "Preview" at bounding box center [507, 10] width 42 height 20
click at [506, 7] on span "Preview" at bounding box center [502, 10] width 20 height 7
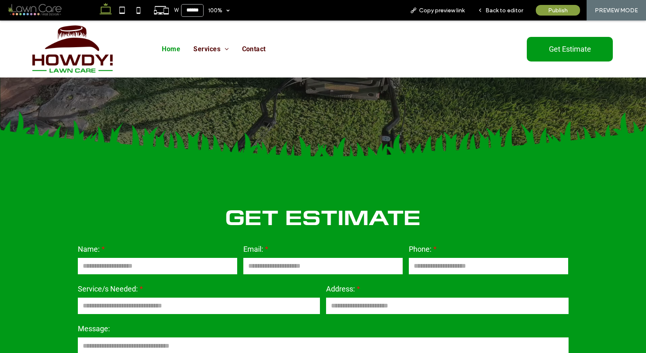
scroll to position [444, 0]
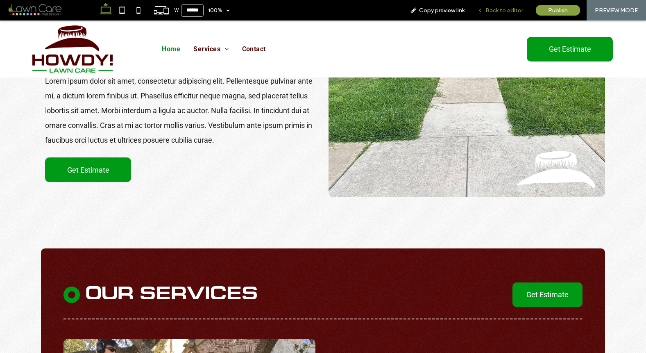
click at [506, 7] on span "Back to editor" at bounding box center [504, 10] width 38 height 7
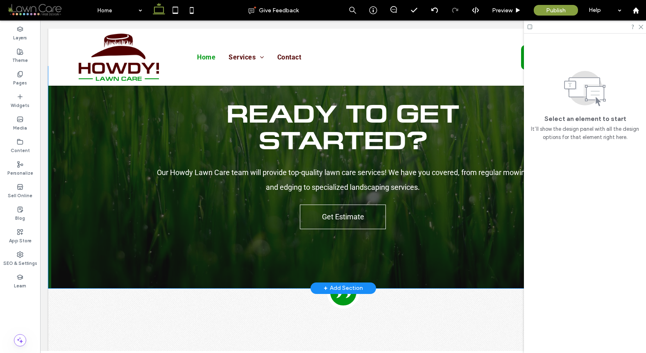
scroll to position [1963, 0]
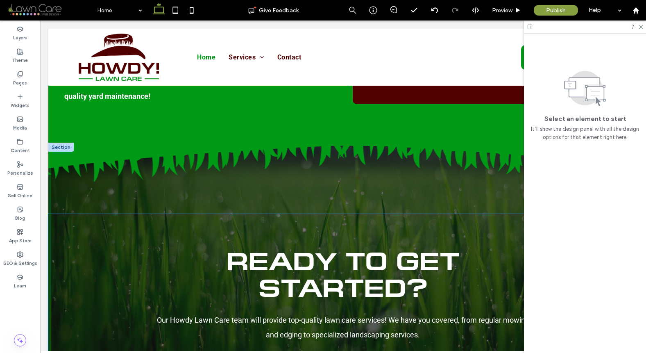
click at [342, 253] on span "Ready to get started?" at bounding box center [343, 277] width 233 height 49
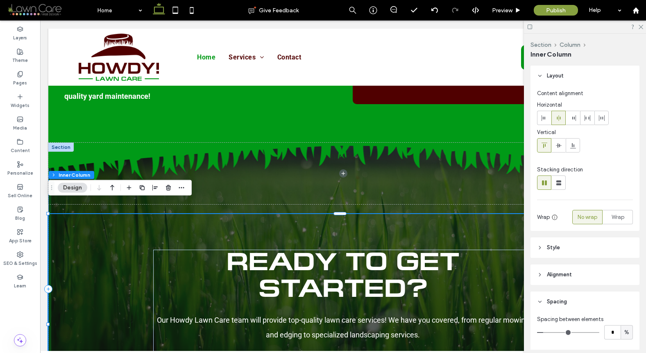
click at [342, 253] on span "Ready to get started?" at bounding box center [343, 277] width 233 height 49
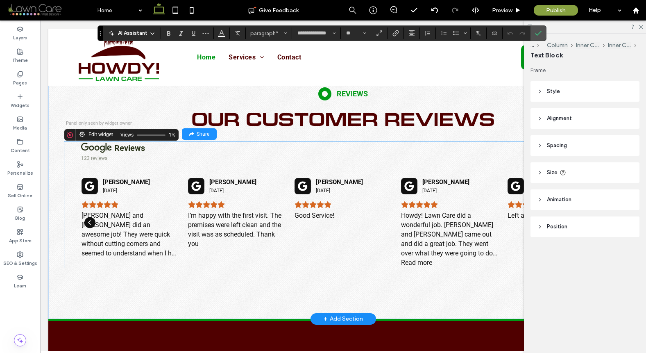
scroll to position [2292, 0]
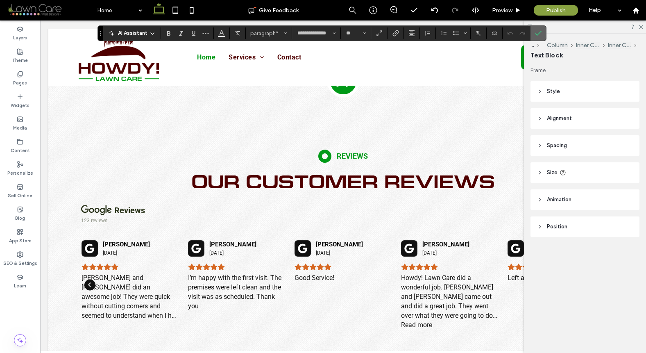
click at [540, 33] on icon "Confirm" at bounding box center [538, 33] width 7 height 7
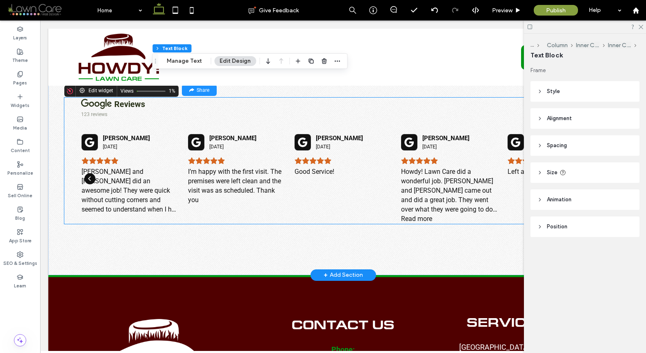
scroll to position [2464, 0]
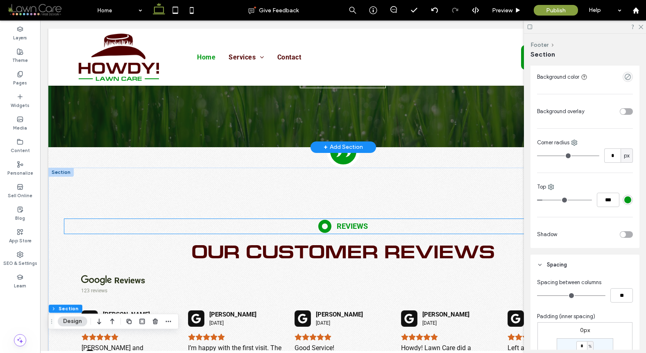
scroll to position [2247, 0]
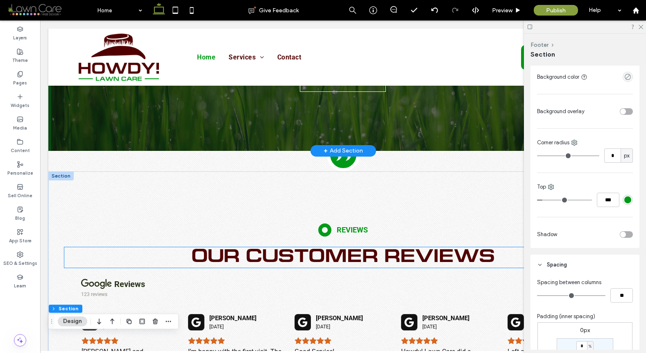
click at [335, 249] on span "Our Customer Reviews" at bounding box center [343, 257] width 304 height 16
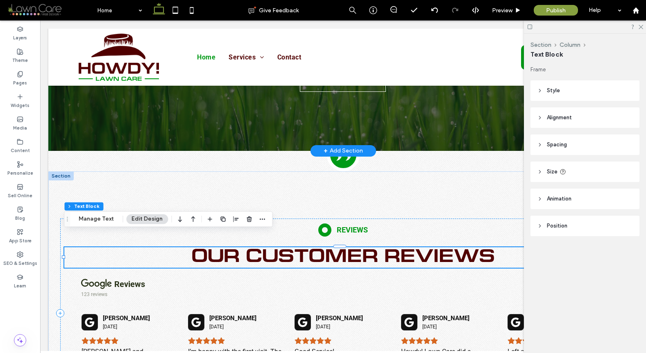
click at [335, 247] on div "Our Customer Reviews" at bounding box center [343, 257] width 558 height 20
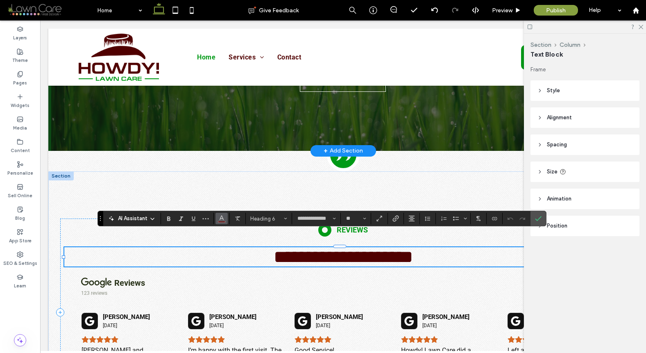
click at [219, 217] on icon "Color" at bounding box center [221, 217] width 7 height 7
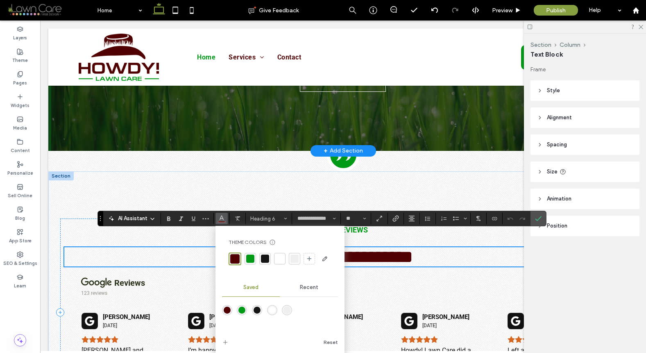
scroll to position [2249, 0]
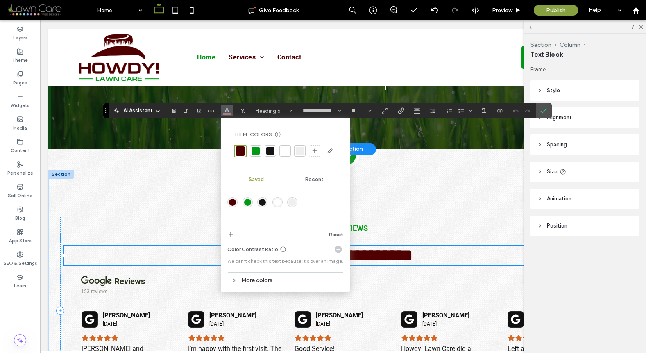
drag, startPoint x: 98, startPoint y: 218, endPoint x: 107, endPoint y: 105, distance: 113.0
click at [108, 103] on section "Drag" at bounding box center [105, 110] width 5 height 15
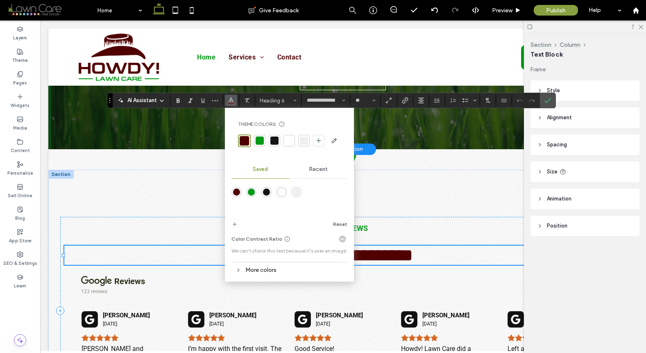
click at [261, 272] on div "More colors" at bounding box center [289, 269] width 116 height 11
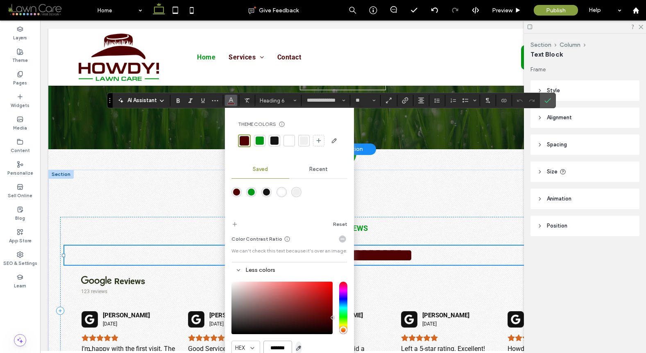
scroll to position [0, 2]
drag, startPoint x: 267, startPoint y: 348, endPoint x: 304, endPoint y: 348, distance: 36.9
click at [304, 348] on div "HEX *******" at bounding box center [289, 347] width 116 height 14
click at [544, 104] on label "Confirm" at bounding box center [548, 100] width 12 height 15
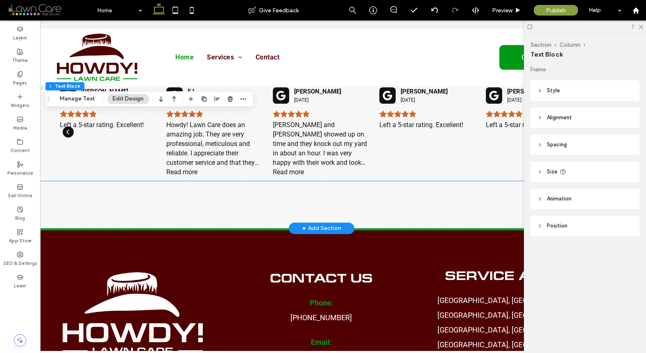
scroll to position [2608, 0]
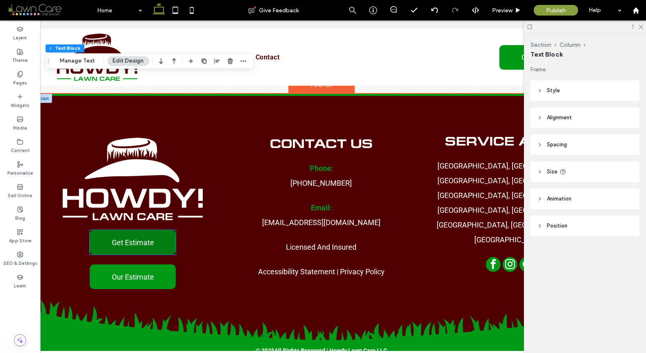
click at [135, 230] on link "Get Estimate" at bounding box center [133, 242] width 86 height 25
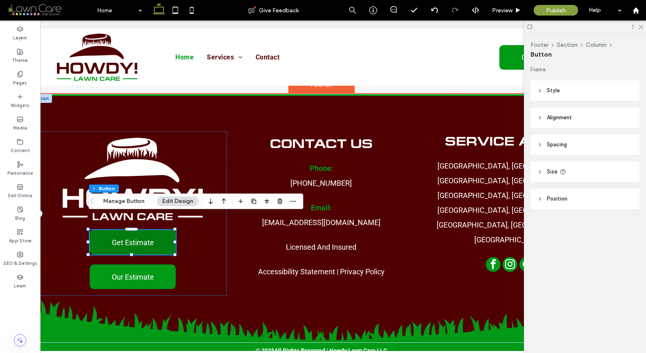
click at [134, 234] on span "Get Estimate" at bounding box center [133, 242] width 42 height 17
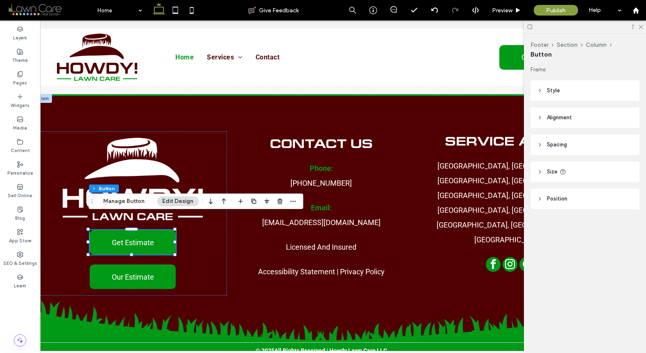
click at [573, 198] on header "Position" at bounding box center [584, 198] width 109 height 20
click at [577, 93] on header "Style" at bounding box center [584, 90] width 109 height 20
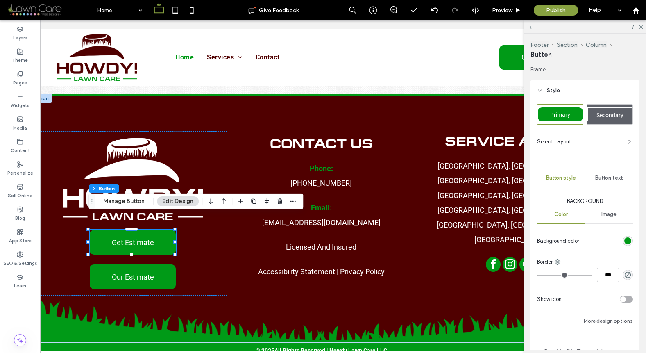
click at [624, 238] on div "rgb(0, 154, 23)" at bounding box center [627, 240] width 7 height 7
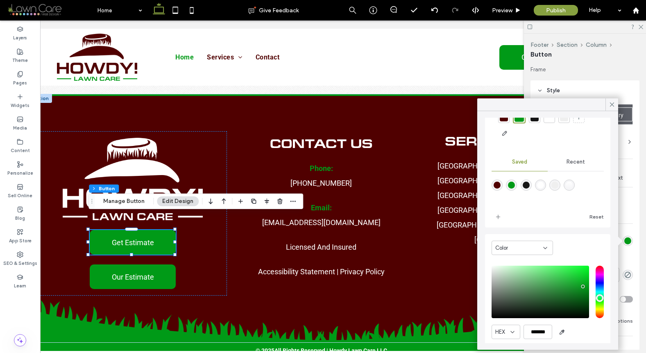
scroll to position [67, 0]
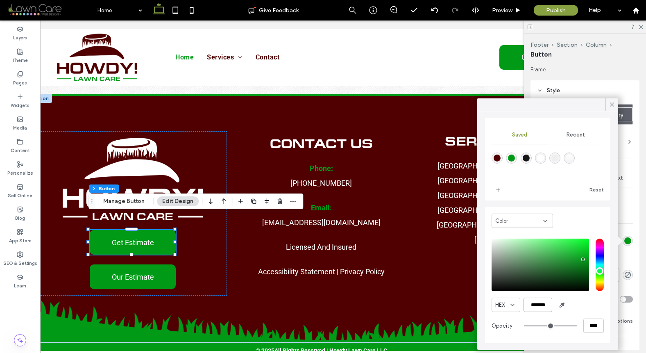
drag, startPoint x: 545, startPoint y: 301, endPoint x: 526, endPoint y: 298, distance: 19.9
click at [522, 295] on div "HEX ******* Opacity ****" at bounding box center [548, 286] width 112 height 104
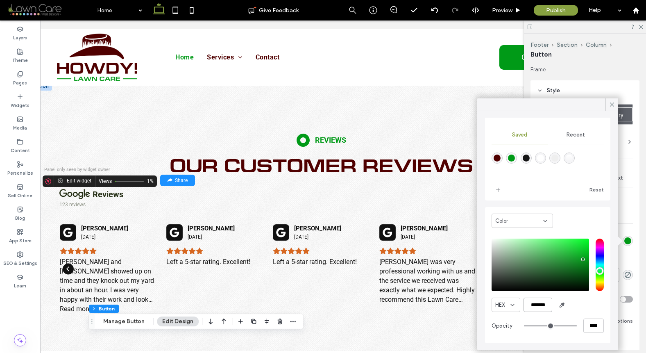
scroll to position [2339, 0]
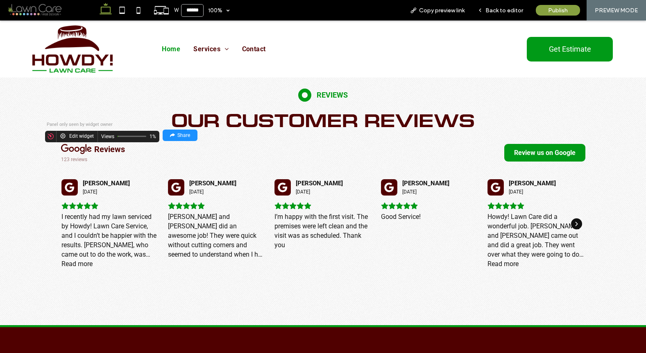
scroll to position [2365, 0]
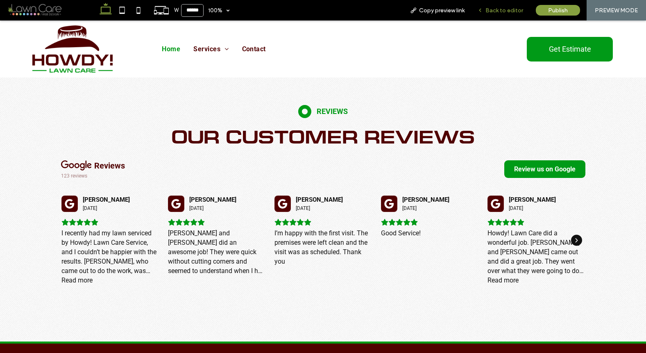
click at [497, 10] on span "Back to editor" at bounding box center [504, 10] width 38 height 7
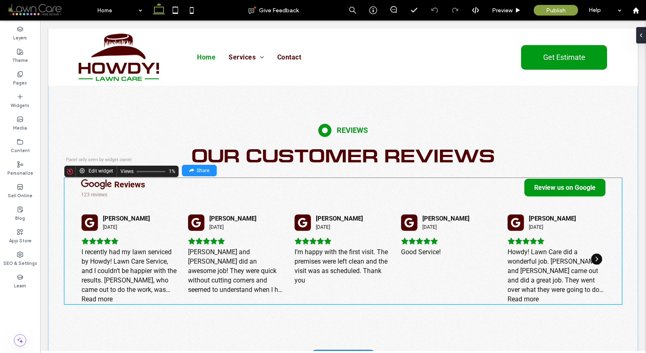
scroll to position [2333, 0]
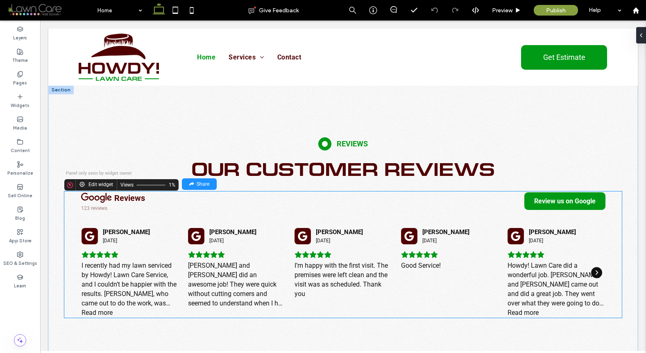
click at [477, 199] on div "reviews 123 reviews Review us on Google [PERSON_NAME] B [DATE] I recently had m…" at bounding box center [343, 254] width 524 height 126
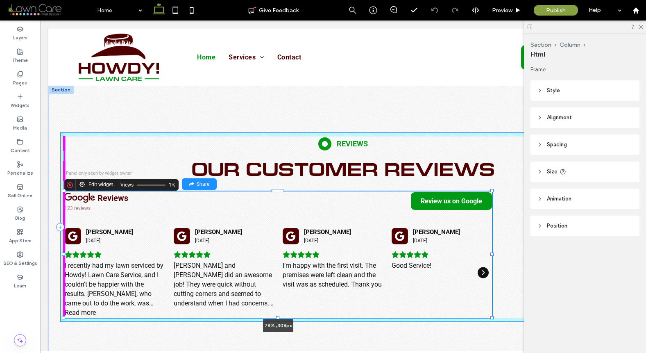
drag, startPoint x: 64, startPoint y: 239, endPoint x: 188, endPoint y: 241, distance: 124.1
click at [188, 241] on div "Reviews Our Customer Reviews reviews 123 reviews Review us on Google [PERSON_NA…" at bounding box center [342, 226] width 589 height 283
type input "**"
type input "****"
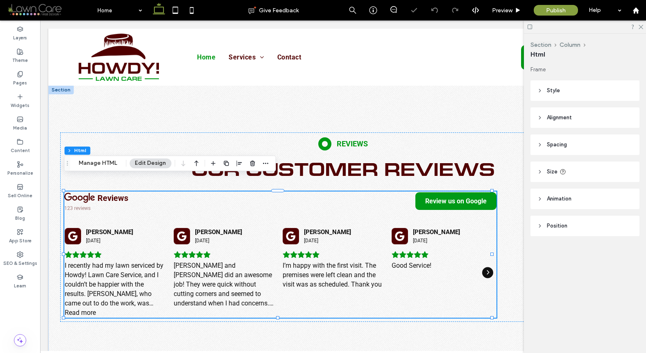
click at [579, 93] on header "Style" at bounding box center [584, 90] width 109 height 20
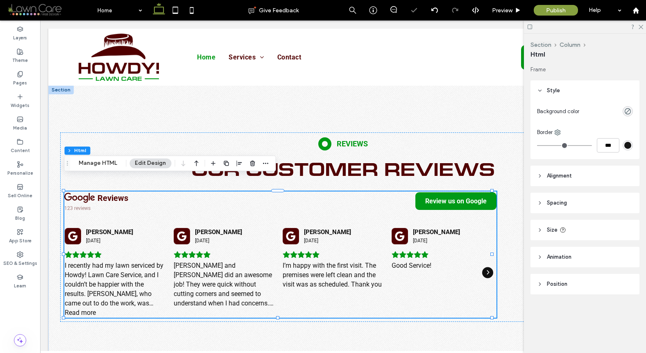
click at [560, 174] on span "Alignment" at bounding box center [559, 176] width 25 height 8
click at [560, 198] on icon at bounding box center [558, 196] width 7 height 7
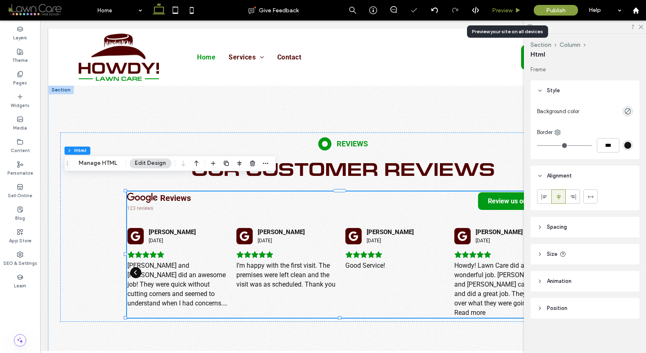
click at [511, 9] on span "Preview" at bounding box center [502, 10] width 20 height 7
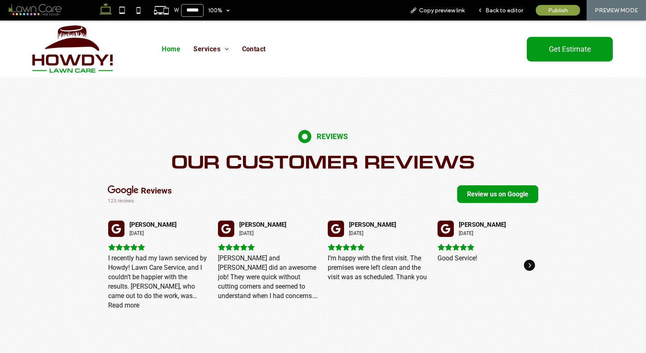
scroll to position [2328, 0]
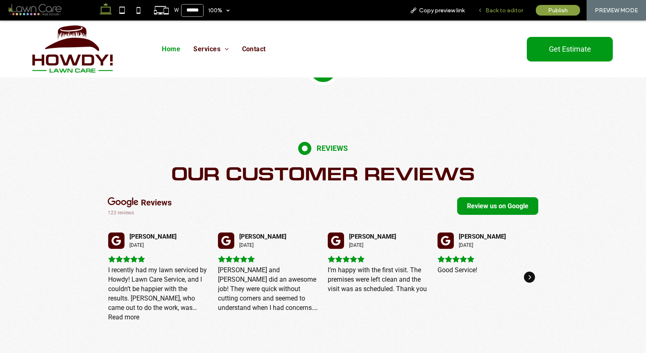
click at [519, 14] on div "Back to editor" at bounding box center [500, 10] width 59 height 20
click at [516, 11] on span "Back to editor" at bounding box center [504, 10] width 38 height 7
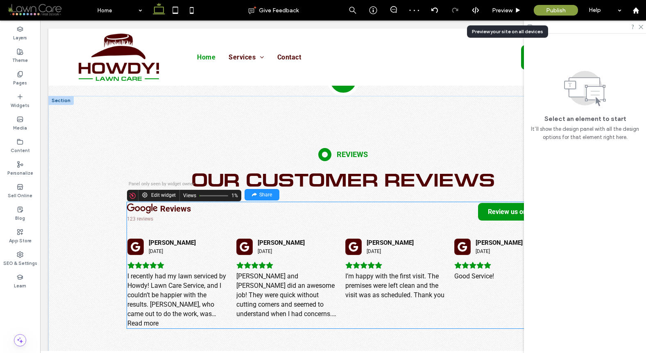
scroll to position [2306, 0]
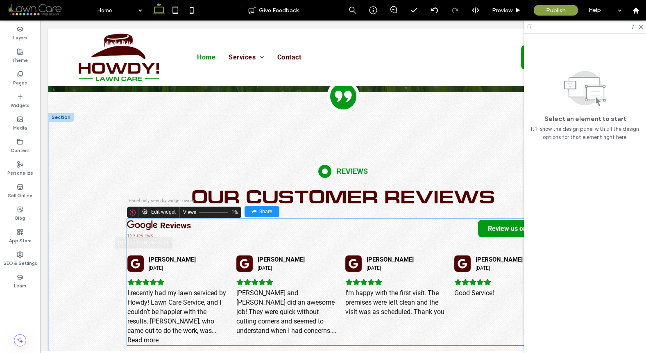
click at [168, 255] on div "[PERSON_NAME] B [DATE]" at bounding box center [172, 263] width 47 height 16
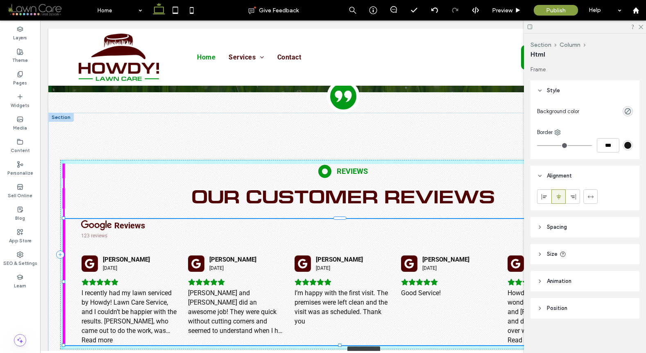
drag, startPoint x: 127, startPoint y: 267, endPoint x: 41, endPoint y: 221, distance: 97.3
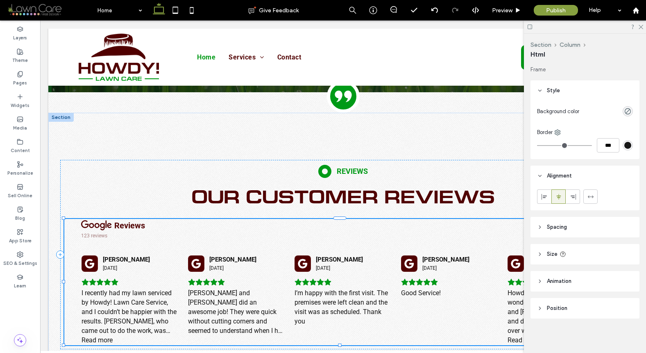
type input "***"
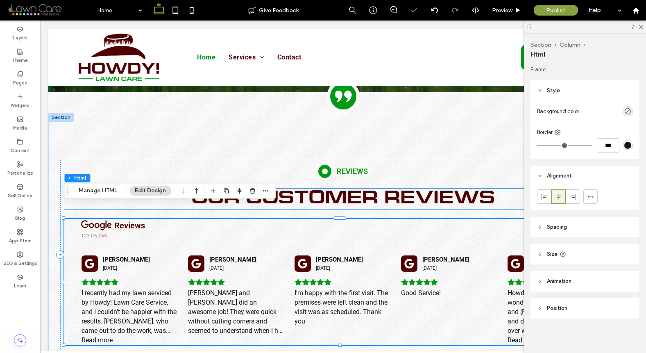
click at [382, 190] on span "Our Customer Reviews" at bounding box center [343, 198] width 304 height 16
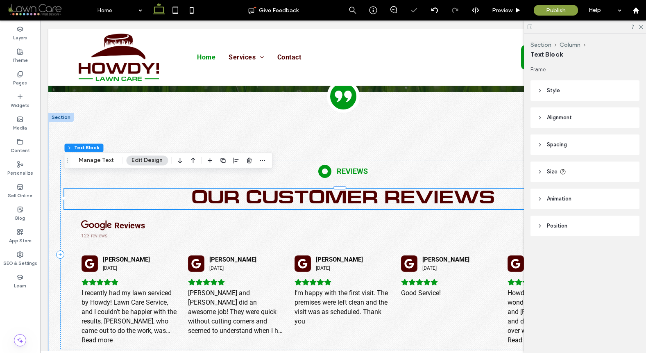
click at [569, 96] on header "Style" at bounding box center [584, 90] width 109 height 20
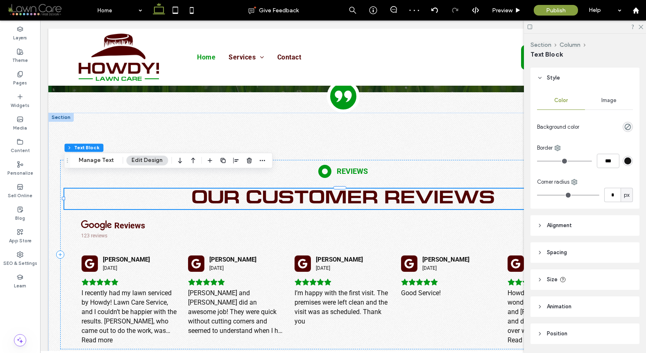
scroll to position [40, 0]
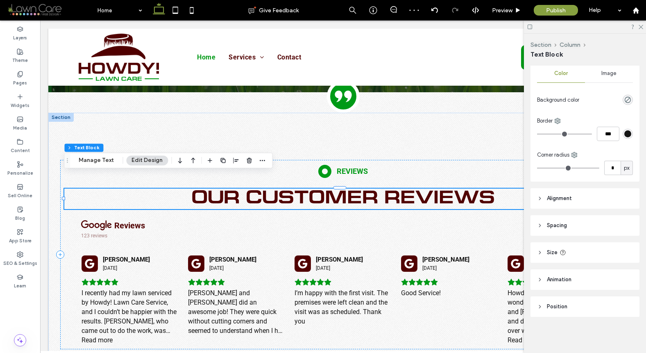
click at [570, 222] on header "Spacing" at bounding box center [584, 225] width 109 height 20
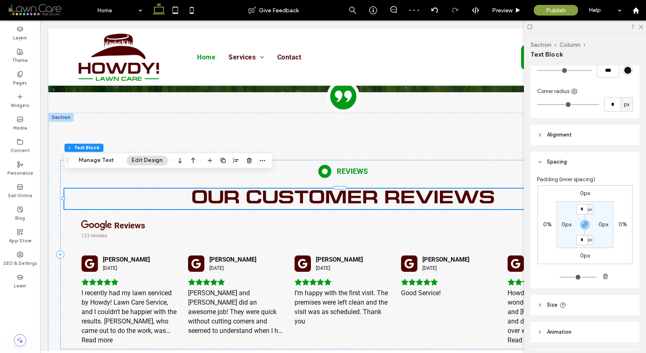
scroll to position [104, 0]
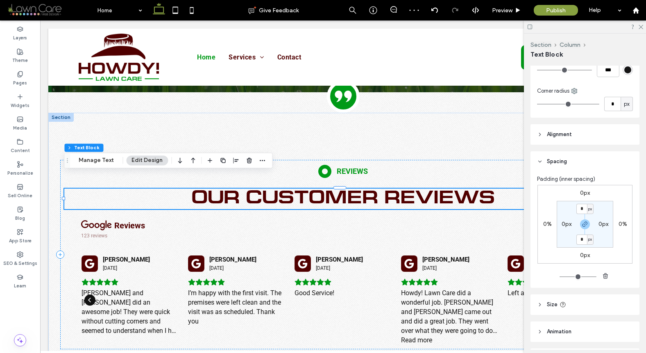
click at [581, 255] on label "0px" at bounding box center [585, 255] width 10 height 7
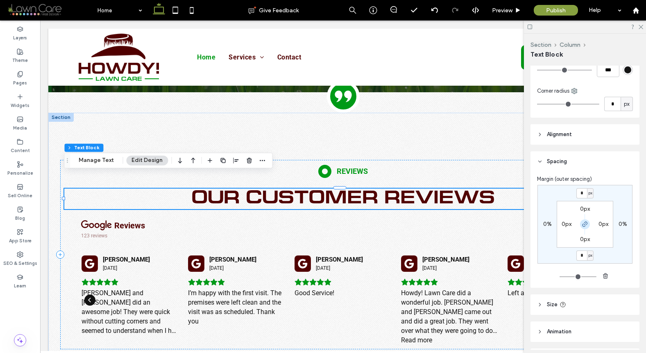
click at [586, 224] on icon "button" at bounding box center [585, 224] width 7 height 7
click at [581, 255] on input "*" at bounding box center [581, 255] width 11 height 10
type input "**"
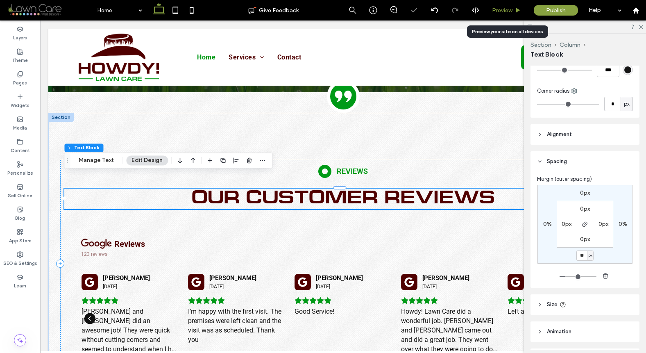
click at [510, 14] on div "Preview" at bounding box center [507, 10] width 42 height 20
click at [511, 11] on span "Preview" at bounding box center [502, 10] width 20 height 7
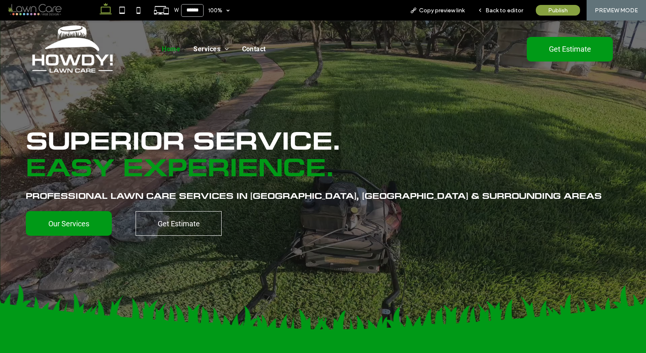
scroll to position [2, 0]
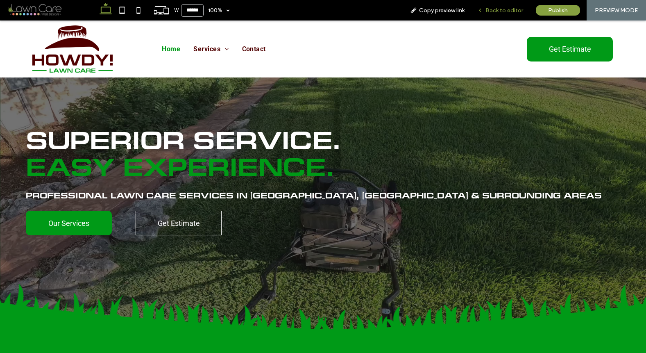
click at [499, 13] on span "Back to editor" at bounding box center [504, 10] width 38 height 7
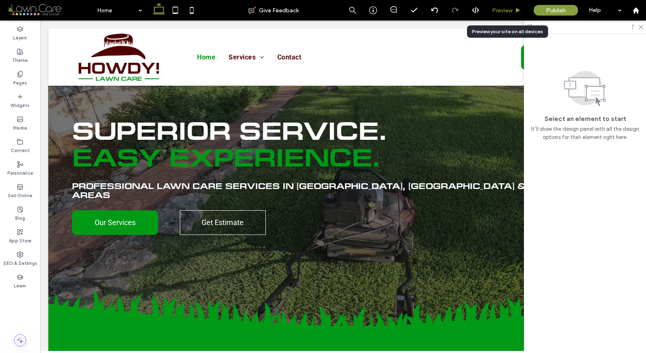
click at [500, 10] on span "Preview" at bounding box center [502, 10] width 20 height 7
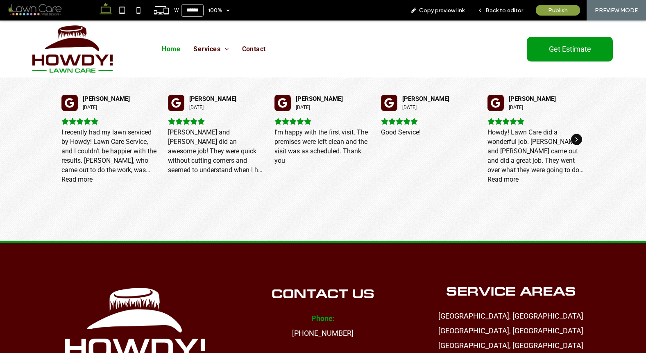
scroll to position [2638, 0]
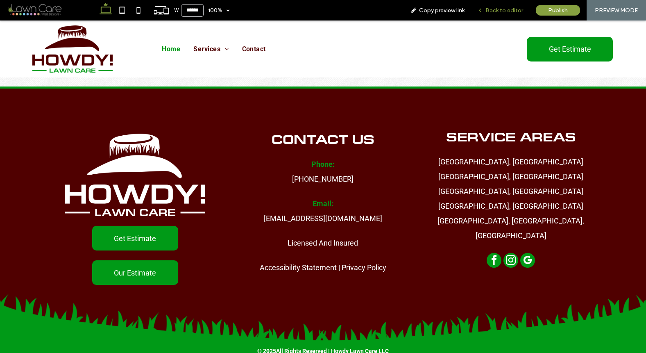
click at [497, 11] on span "Back to editor" at bounding box center [504, 10] width 38 height 7
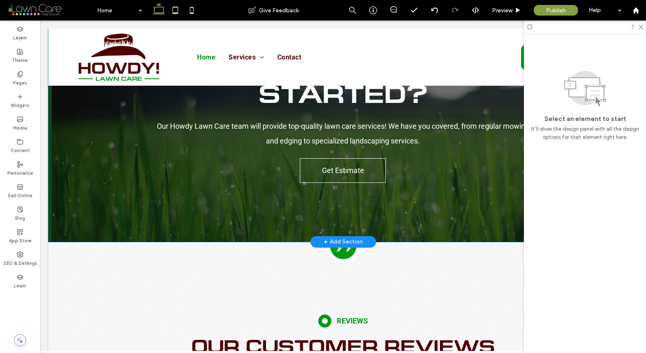
scroll to position [2257, 0]
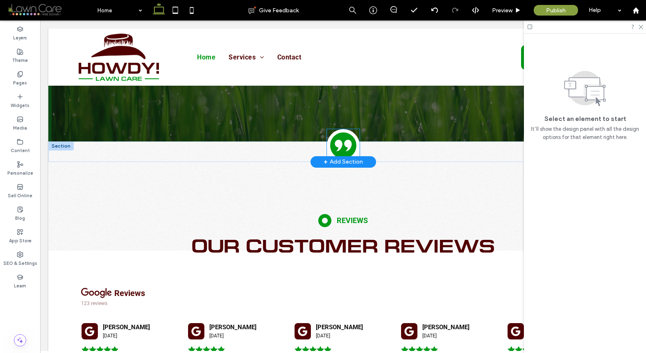
click at [344, 139] on icon at bounding box center [343, 144] width 17 height 11
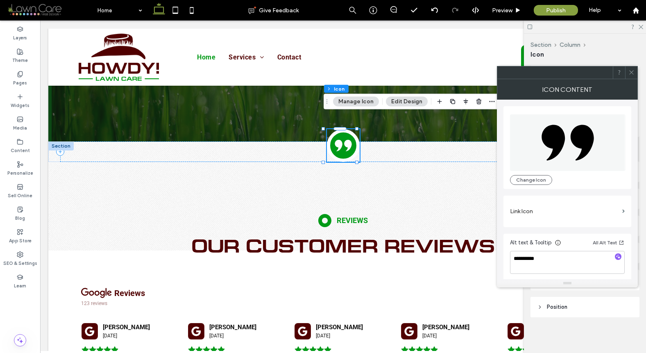
scroll to position [2, 0]
click at [633, 69] on icon at bounding box center [631, 72] width 6 height 6
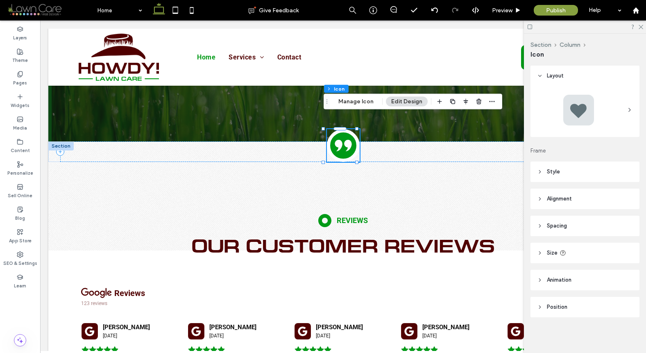
scroll to position [0, 0]
click at [576, 168] on header "Style" at bounding box center [584, 171] width 109 height 20
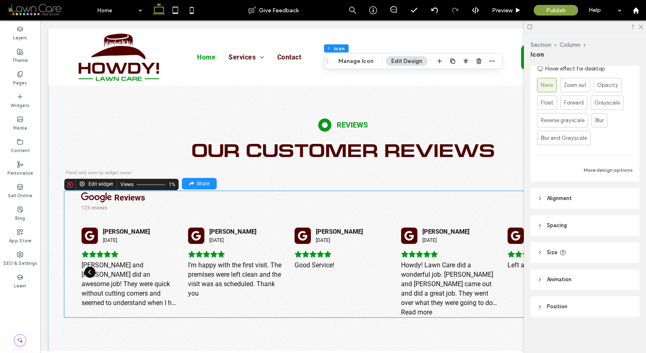
scroll to position [2240, 0]
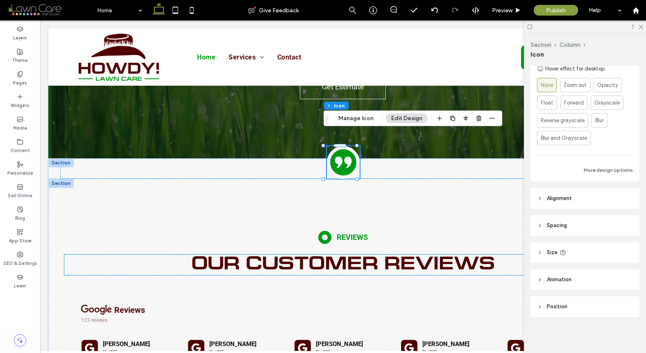
click at [385, 256] on span "Our Customer Reviews" at bounding box center [343, 264] width 304 height 16
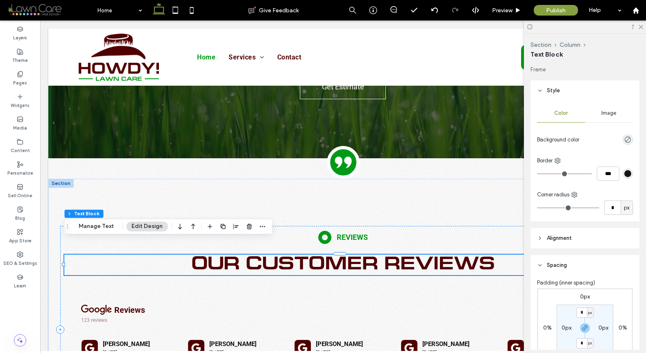
click at [390, 256] on span "Our Customer Reviews" at bounding box center [343, 264] width 304 height 16
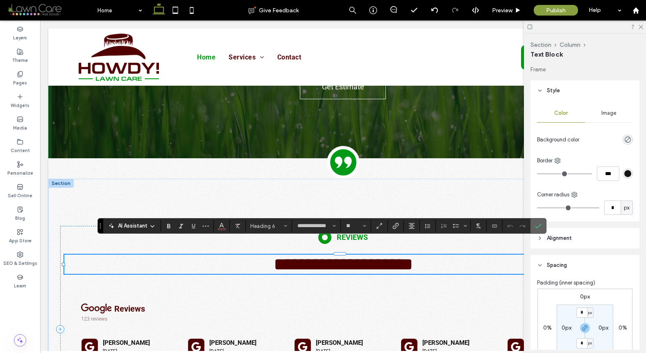
click at [537, 225] on icon "Confirm" at bounding box center [538, 225] width 7 height 7
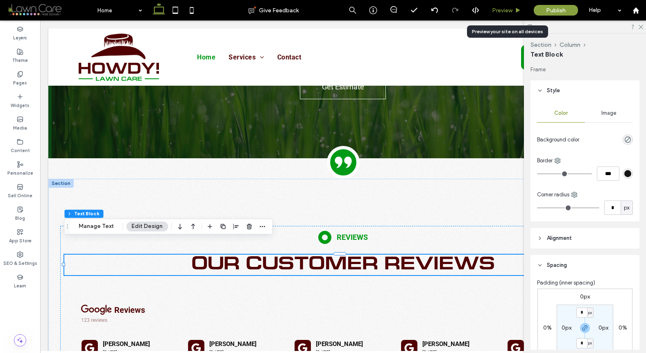
click at [507, 17] on div "Preview" at bounding box center [507, 10] width 42 height 20
click at [508, 19] on div "Preview" at bounding box center [507, 10] width 42 height 20
click at [509, 12] on span "Preview" at bounding box center [502, 10] width 20 height 7
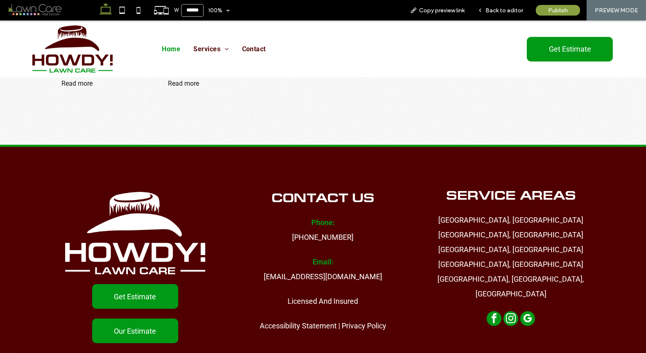
scroll to position [2638, 0]
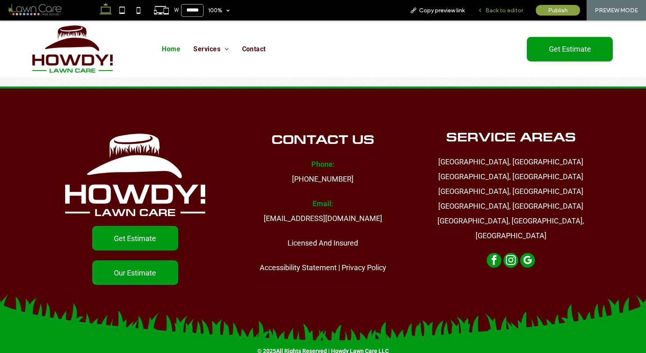
click at [491, 10] on span "Back to editor" at bounding box center [504, 10] width 38 height 7
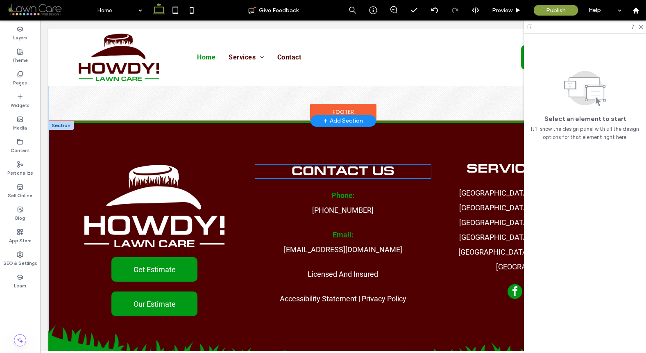
scroll to position [2591, 0]
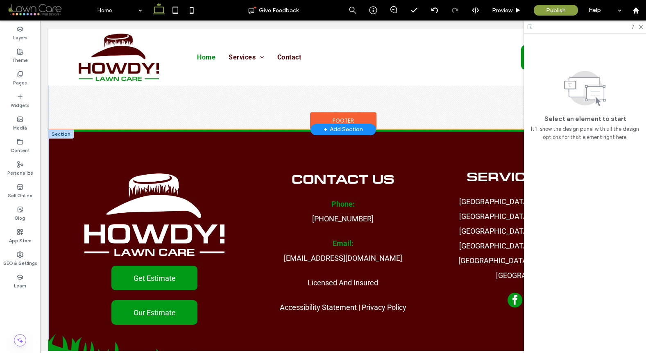
click at [162, 131] on div "Get Estimate Our Estimate Contact Us Phone: (210) 660-8418 Email: contact@howdy…" at bounding box center [342, 254] width 589 height 247
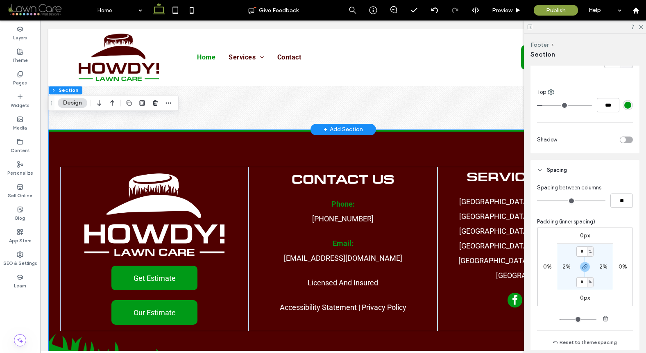
scroll to position [295, 0]
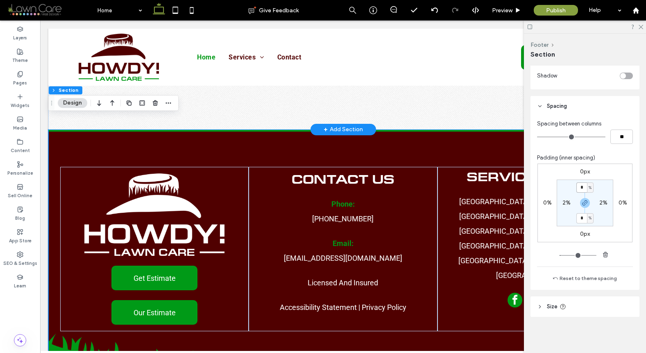
click at [579, 189] on input "*" at bounding box center [581, 187] width 11 height 10
type input "**"
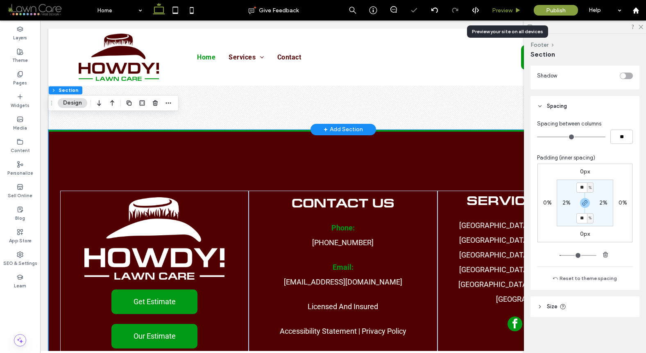
click at [516, 11] on use at bounding box center [518, 10] width 4 height 5
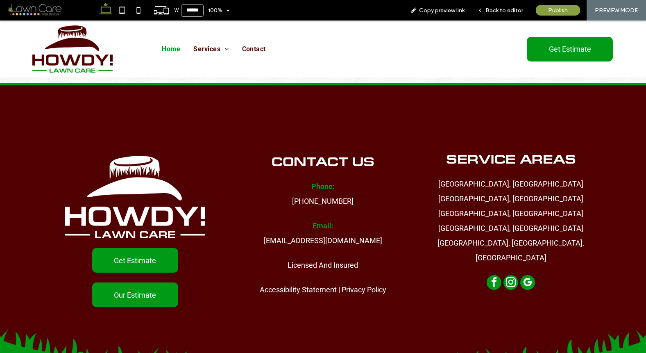
scroll to position [2601, 0]
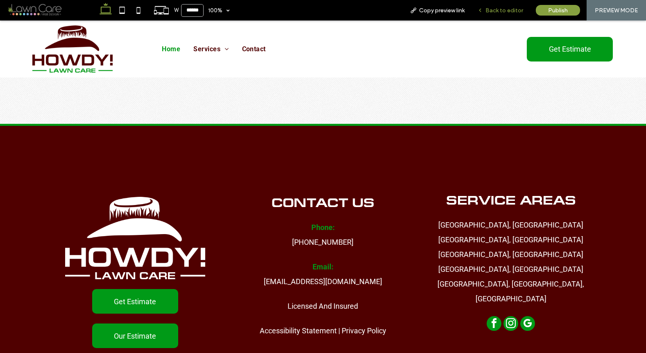
click at [519, 14] on div "Back to editor" at bounding box center [500, 10] width 59 height 20
click at [504, 11] on span "Back to editor" at bounding box center [504, 10] width 38 height 7
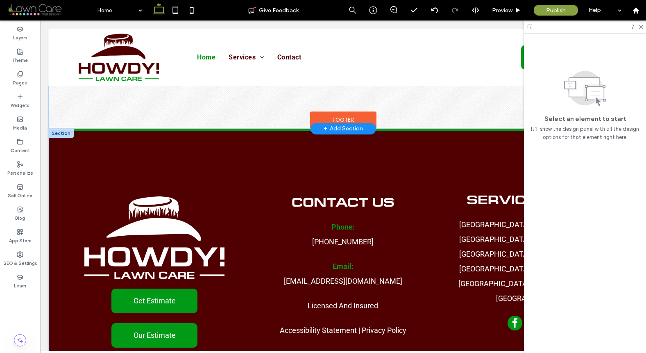
scroll to position [2591, 0]
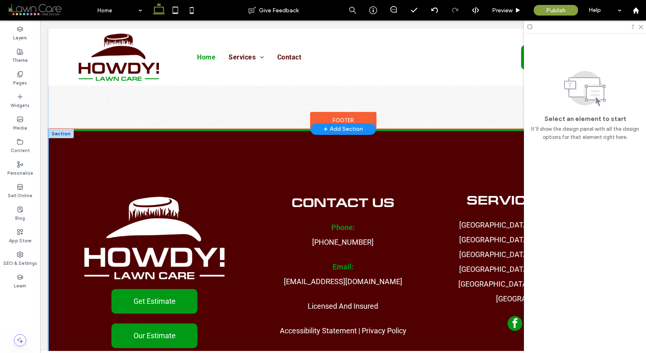
click at [432, 131] on div "Get Estimate Our Estimate Contact Us Phone: (210) 660-8418 Email: contact@howdy…" at bounding box center [342, 272] width 589 height 282
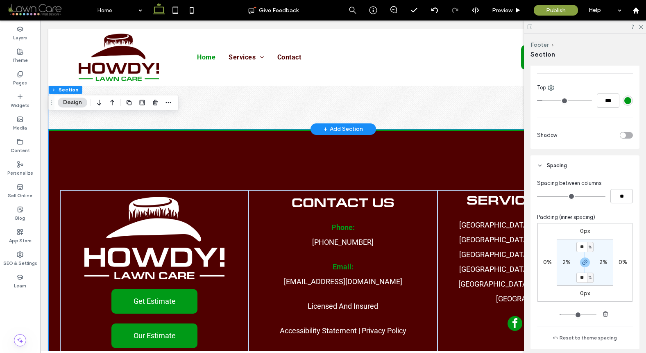
scroll to position [295, 0]
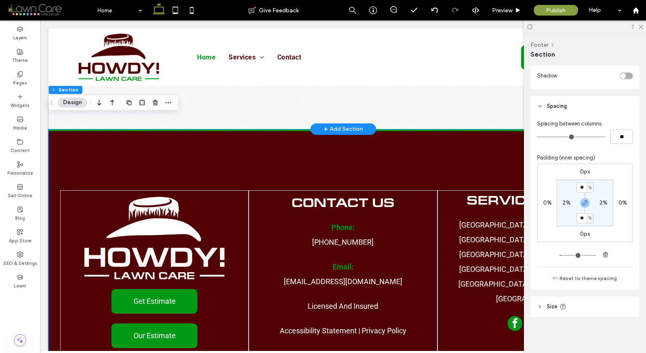
click at [587, 196] on section "** % 2% ** % 2%" at bounding box center [585, 202] width 57 height 47
click at [582, 201] on use "button" at bounding box center [584, 202] width 5 height 5
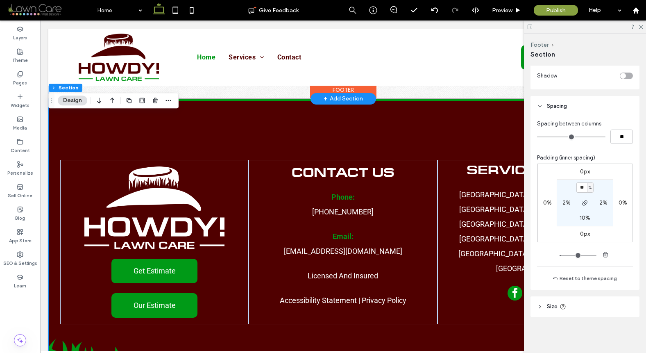
scroll to position [2661, 0]
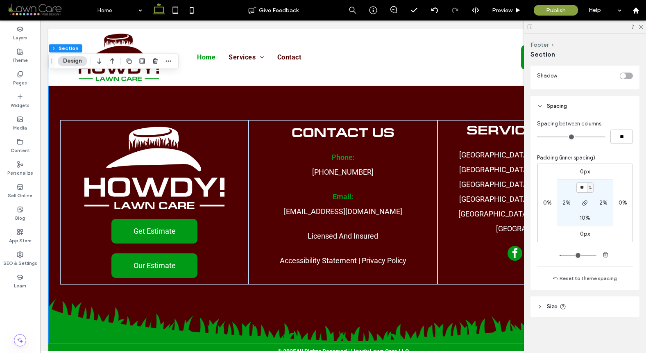
click at [582, 217] on label "10%" at bounding box center [585, 217] width 11 height 7
type input "**"
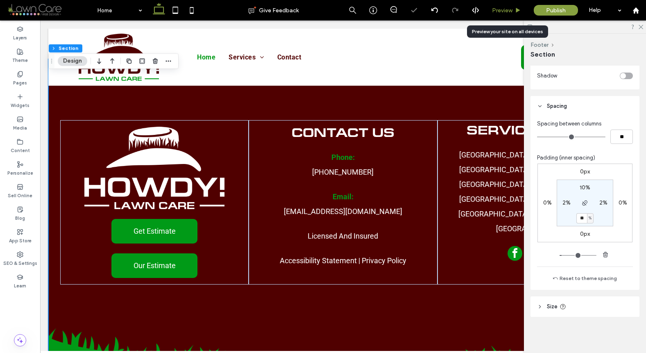
click at [507, 8] on span "Preview" at bounding box center [502, 10] width 20 height 7
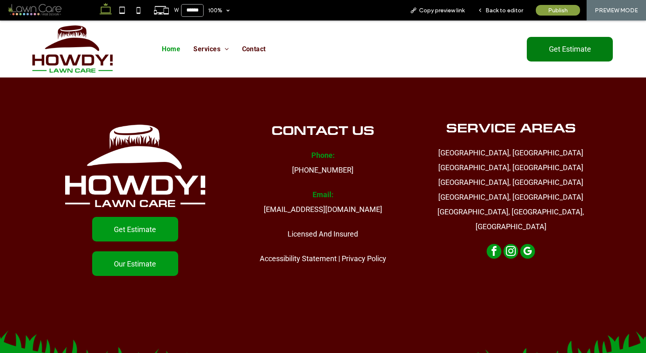
scroll to position [2671, 0]
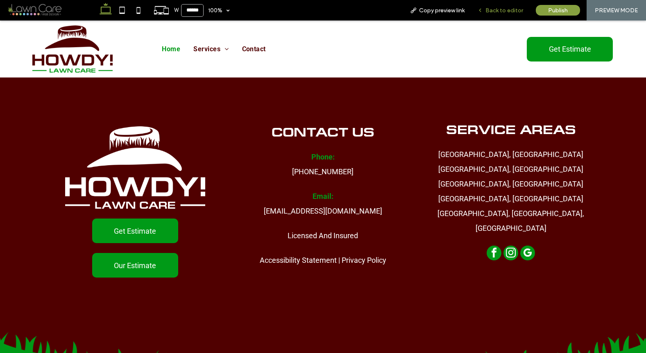
click at [509, 16] on div "Back to editor" at bounding box center [500, 10] width 59 height 20
click at [507, 11] on span "Back to editor" at bounding box center [504, 10] width 38 height 7
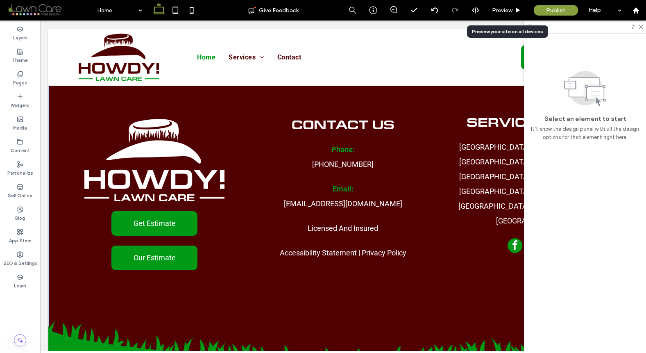
scroll to position [2667, 0]
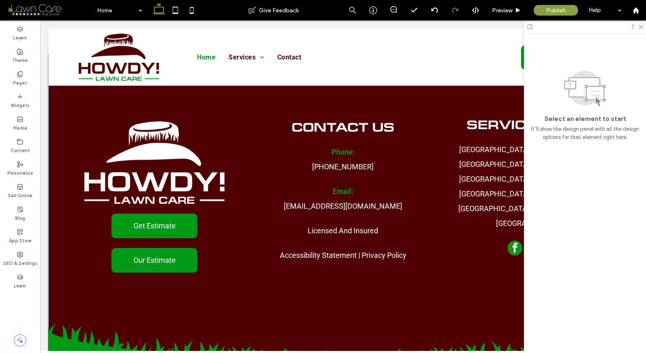
click at [70, 275] on div "Get Estimate Our Estimate Contact Us Phone: (210) 660-8418 Email: contact@howdy…" at bounding box center [342, 212] width 589 height 312
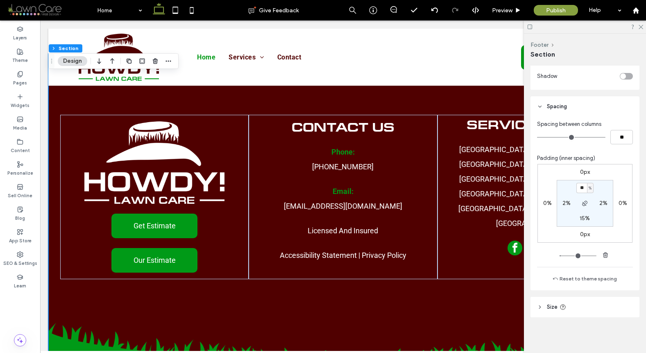
scroll to position [295, 0]
click at [584, 218] on label "15%" at bounding box center [585, 217] width 10 height 7
type input "**"
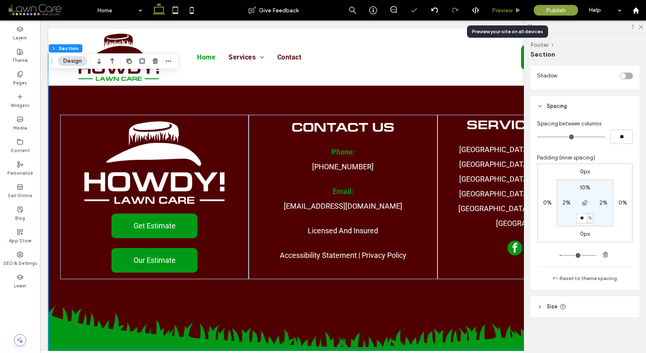
click at [510, 8] on span "Preview" at bounding box center [502, 10] width 20 height 7
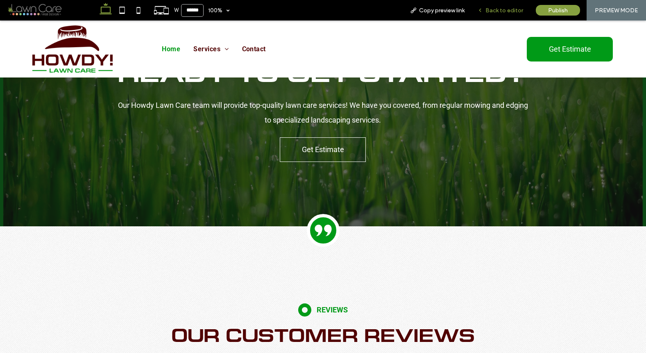
click at [508, 11] on span "Back to editor" at bounding box center [504, 10] width 38 height 7
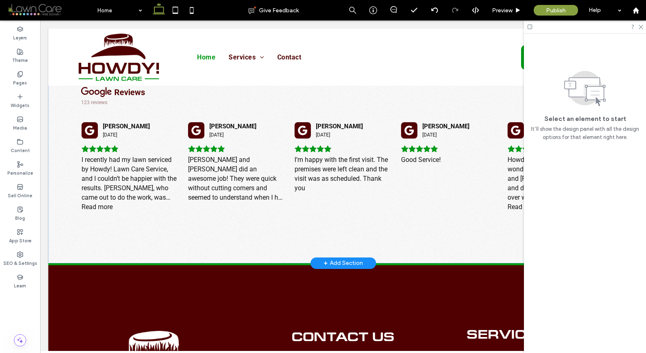
scroll to position [2673, 0]
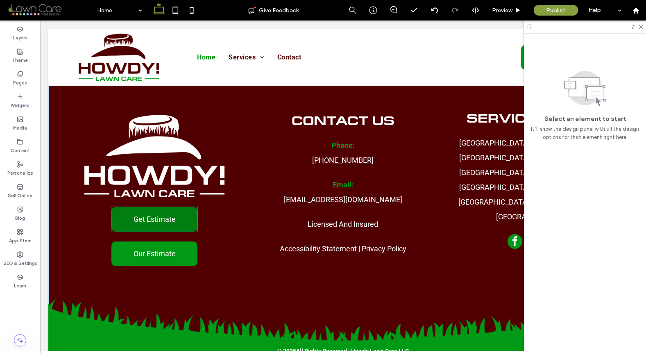
click at [167, 211] on span "Get Estimate" at bounding box center [155, 219] width 42 height 17
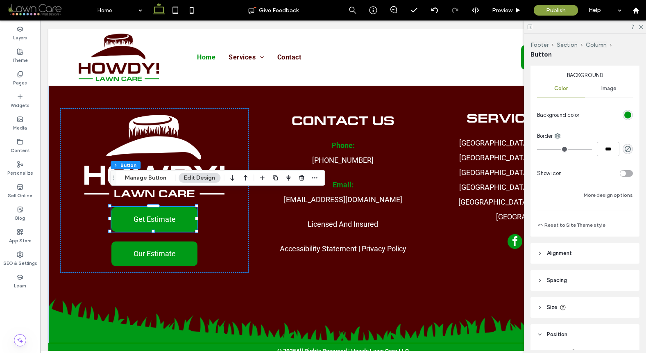
scroll to position [188, 0]
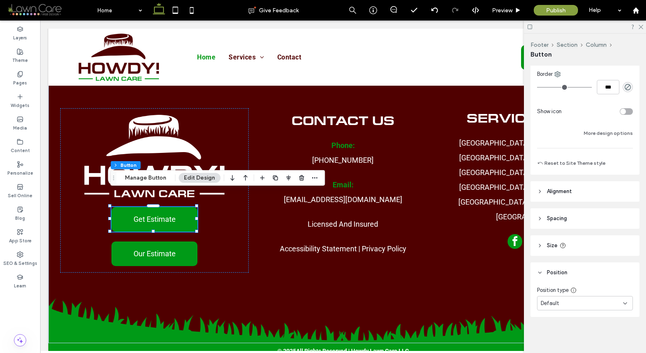
click at [584, 190] on header "Alignment" at bounding box center [584, 191] width 109 height 20
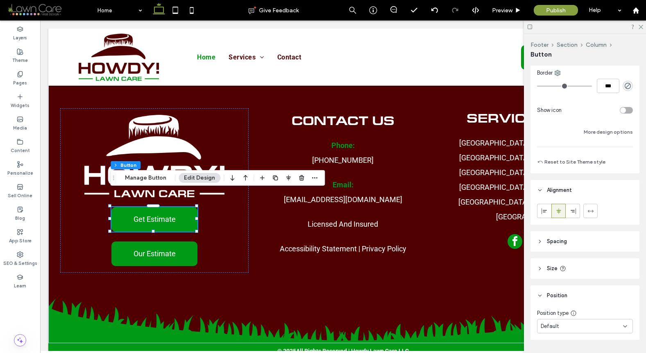
scroll to position [189, 0]
click at [574, 275] on header "Size" at bounding box center [584, 268] width 109 height 20
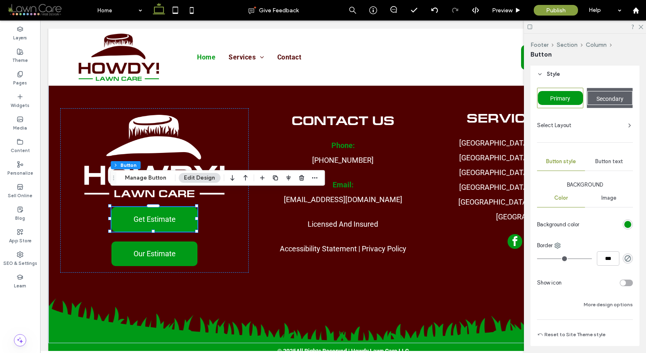
scroll to position [0, 0]
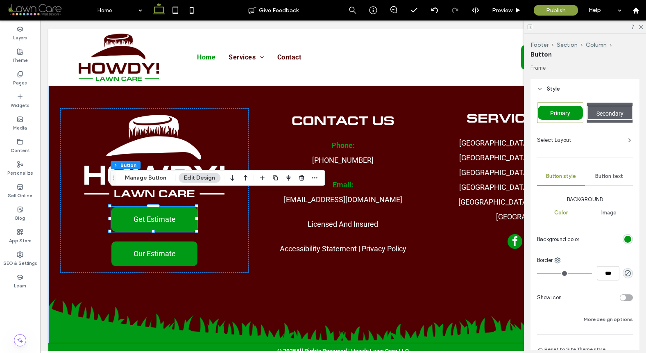
click at [605, 312] on div "Background Color Image Background color Border *** Show icon More design options" at bounding box center [585, 259] width 96 height 129
click at [605, 316] on button "More design options" at bounding box center [608, 319] width 49 height 10
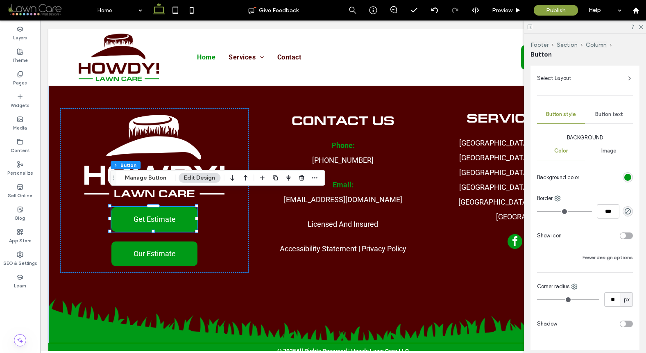
scroll to position [164, 0]
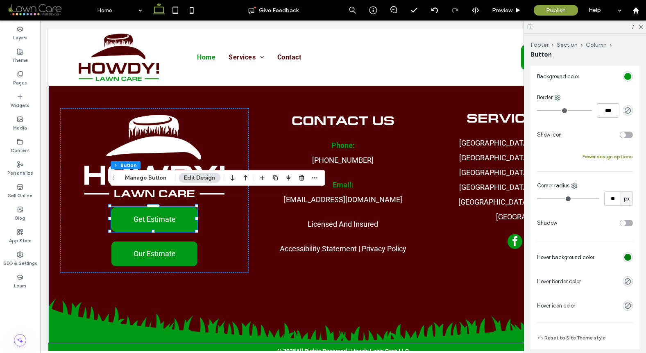
click at [608, 153] on button "Fewer design options" at bounding box center [607, 157] width 50 height 10
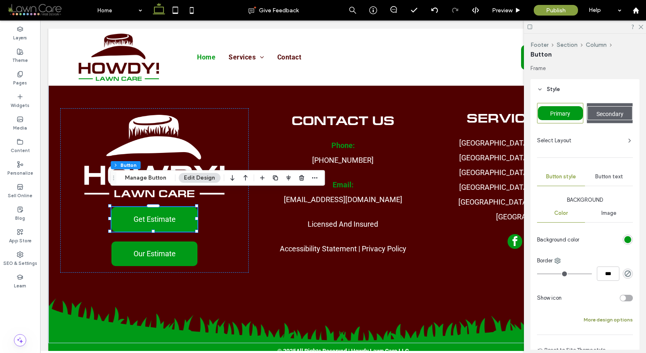
scroll to position [0, 0]
click at [591, 320] on button "More design options" at bounding box center [608, 321] width 49 height 10
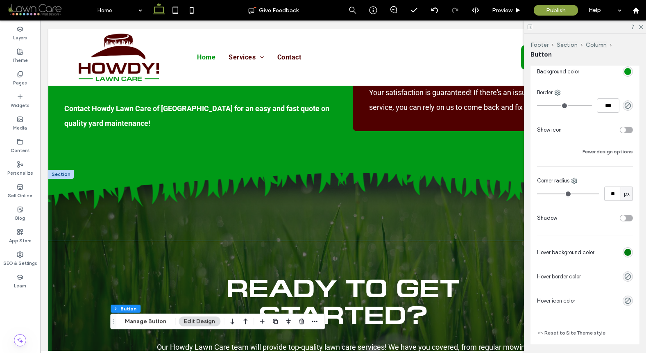
scroll to position [2113, 0]
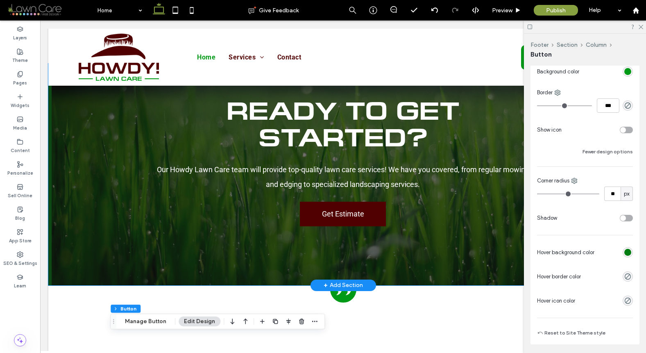
click at [360, 205] on span "Get Estimate" at bounding box center [343, 213] width 42 height 17
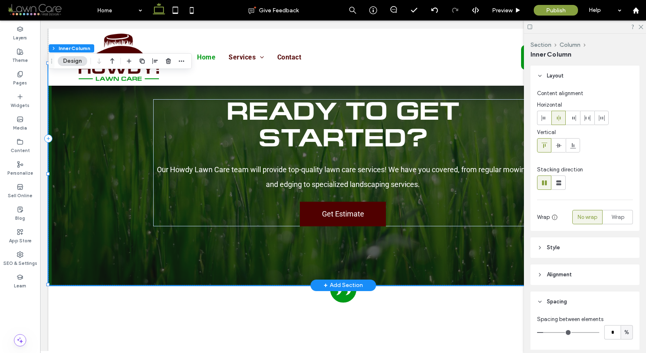
click at [360, 205] on span "Get Estimate" at bounding box center [343, 213] width 42 height 17
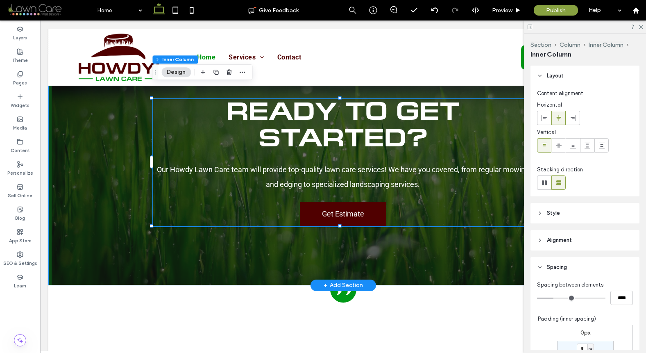
click at [359, 205] on span "Get Estimate" at bounding box center [343, 213] width 42 height 17
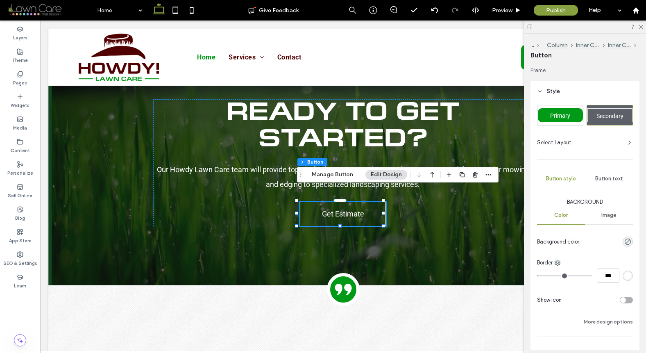
scroll to position [81, 0]
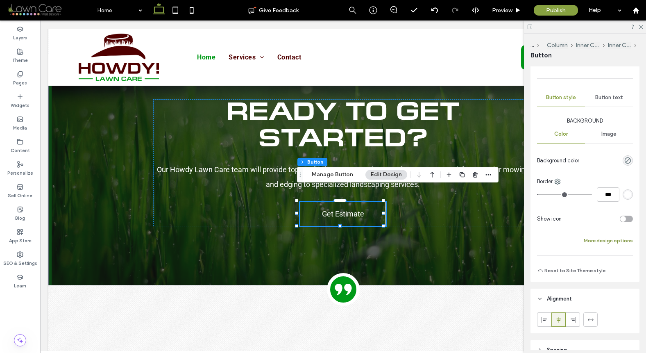
click at [599, 238] on button "More design options" at bounding box center [608, 241] width 49 height 10
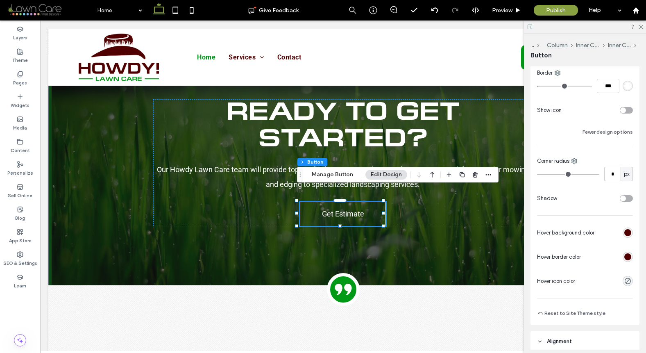
scroll to position [195, 0]
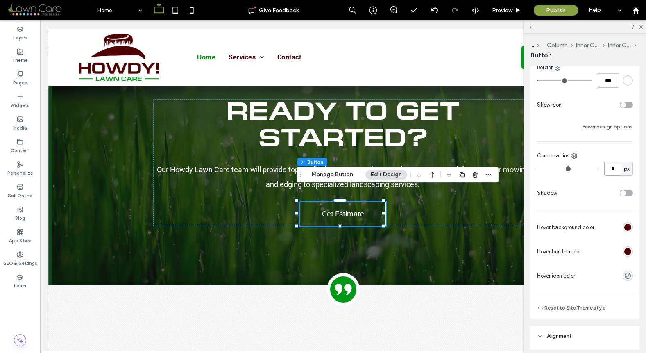
click at [609, 170] on input "*" at bounding box center [612, 168] width 16 height 14
type input "**"
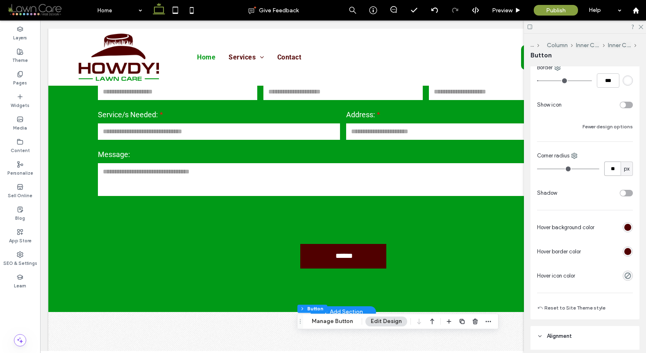
scroll to position [350, 0]
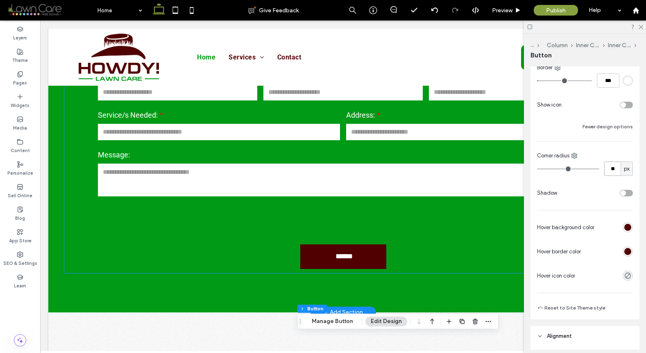
click at [353, 248] on input "******" at bounding box center [344, 256] width 84 height 16
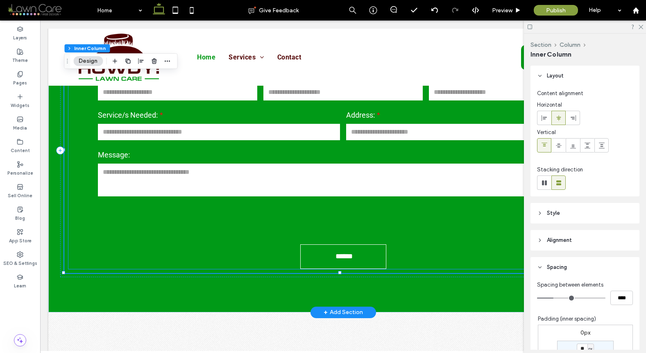
click at [413, 209] on div at bounding box center [343, 219] width 497 height 38
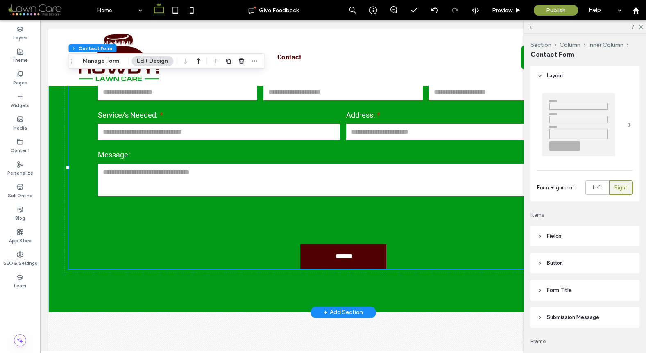
type input "*"
type input "***"
type input "*"
type input "***"
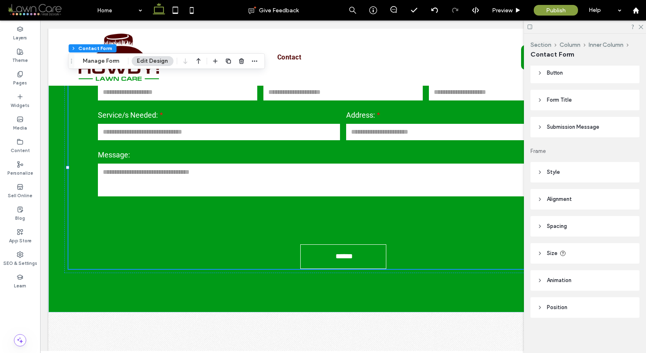
scroll to position [191, 0]
click at [561, 172] on header "Style" at bounding box center [584, 171] width 109 height 20
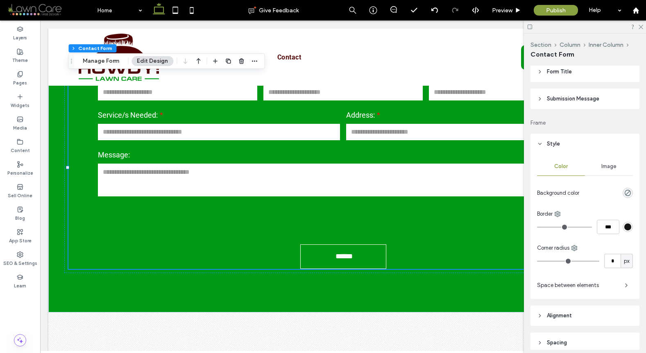
scroll to position [227, 0]
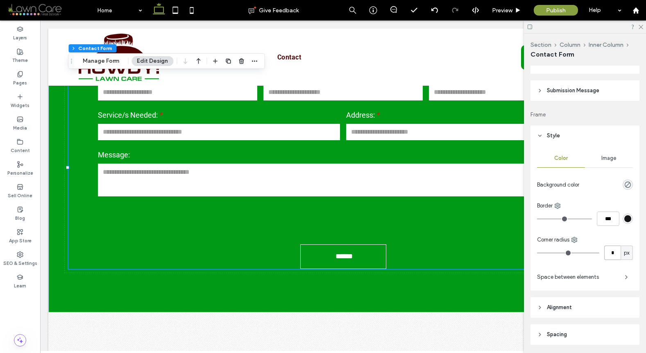
click at [604, 249] on input "*" at bounding box center [612, 252] width 16 height 14
type input "**"
type input "*"
drag, startPoint x: 544, startPoint y: 252, endPoint x: 490, endPoint y: 235, distance: 56.5
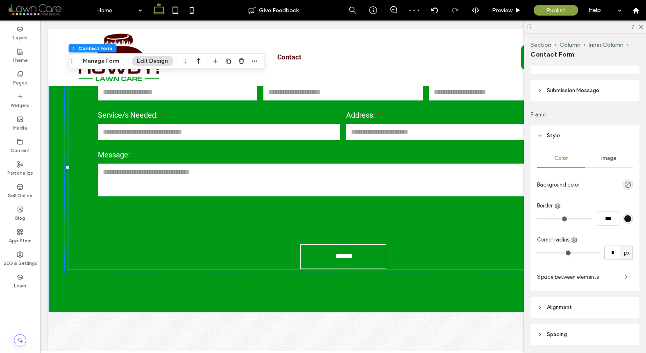
type input "*"
click at [537, 252] on input "range" at bounding box center [568, 252] width 62 height 1
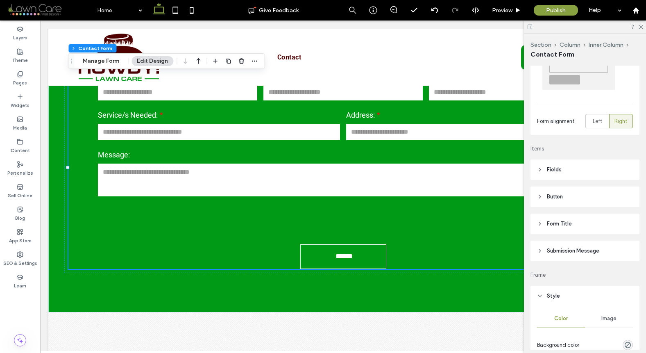
click at [573, 190] on header "Button" at bounding box center [584, 196] width 109 height 20
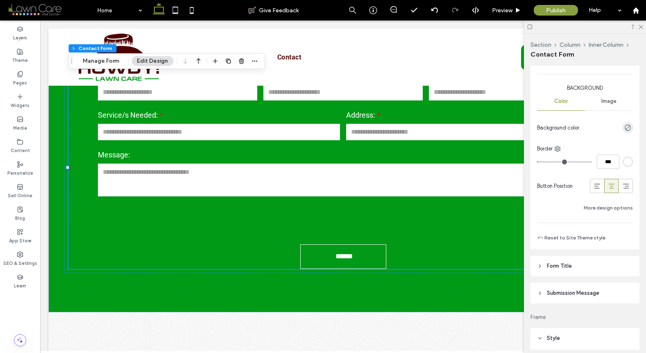
scroll to position [373, 0]
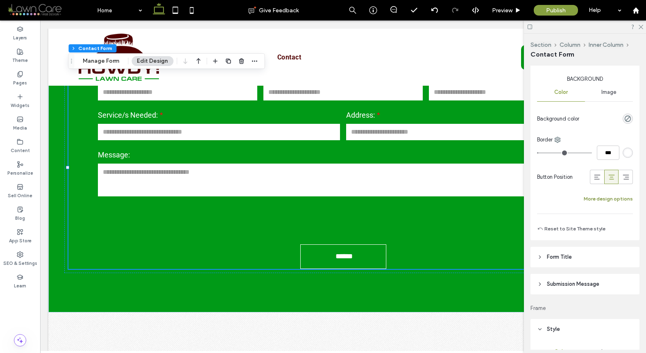
click at [602, 198] on button "More design options" at bounding box center [608, 199] width 49 height 10
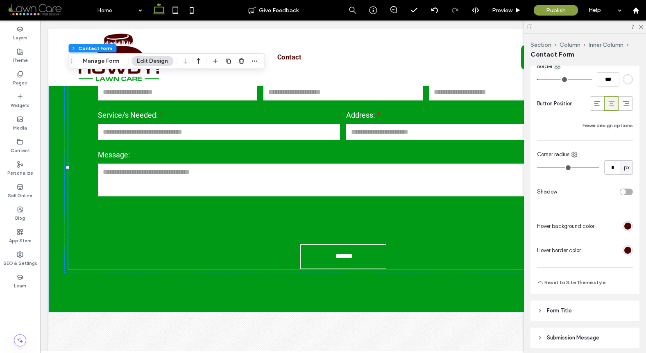
scroll to position [463, 0]
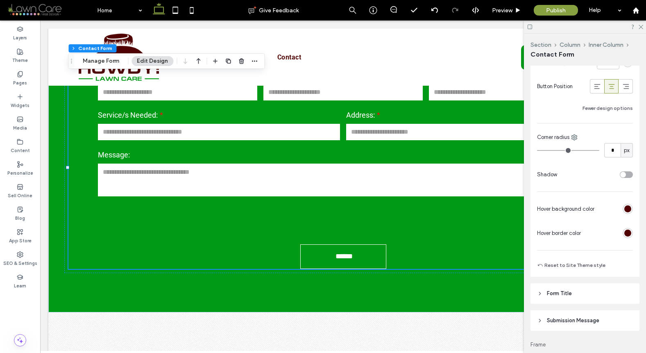
click at [610, 161] on div "Width ***** Height **** Keep proportions Background Color Image Background colo…" at bounding box center [585, 61] width 96 height 358
click at [611, 150] on input "*" at bounding box center [612, 150] width 16 height 14
type input "**"
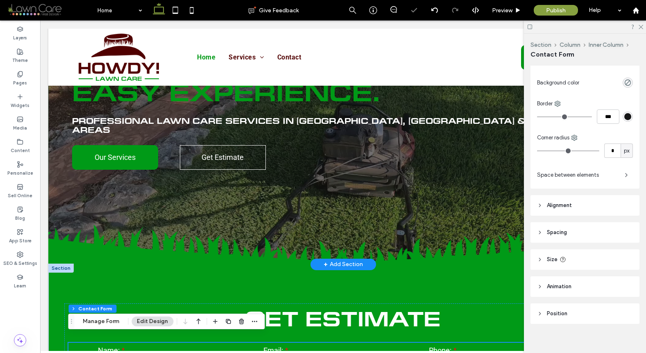
scroll to position [0, 0]
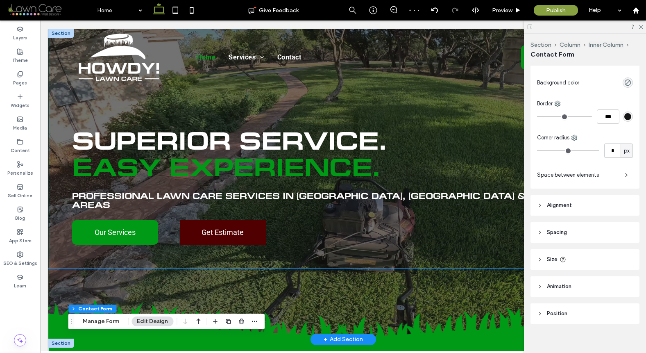
click at [240, 226] on span "Get Estimate" at bounding box center [223, 232] width 42 height 17
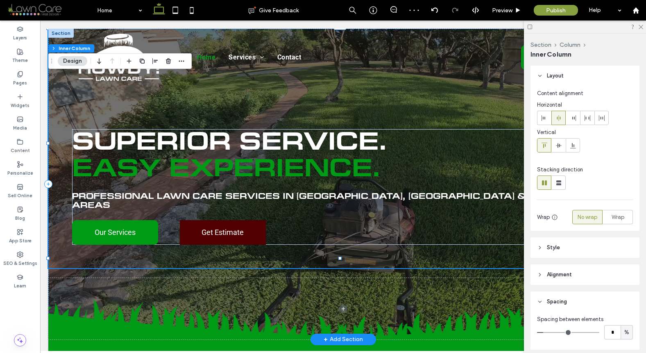
click at [243, 220] on link "Get Estimate" at bounding box center [223, 232] width 86 height 25
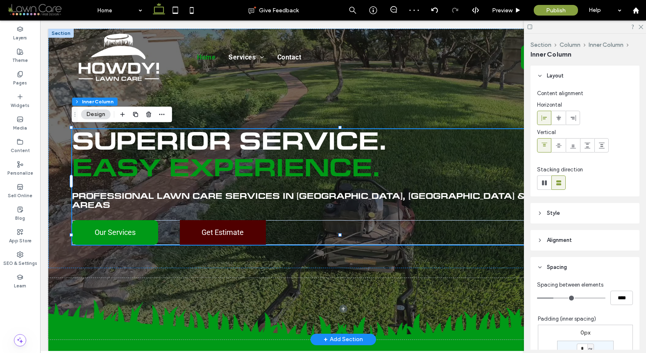
click at [243, 220] on link "Get Estimate" at bounding box center [223, 232] width 86 height 25
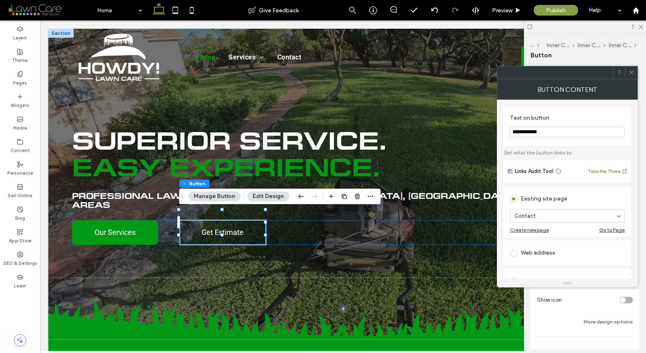
click at [632, 72] on use at bounding box center [631, 72] width 4 height 4
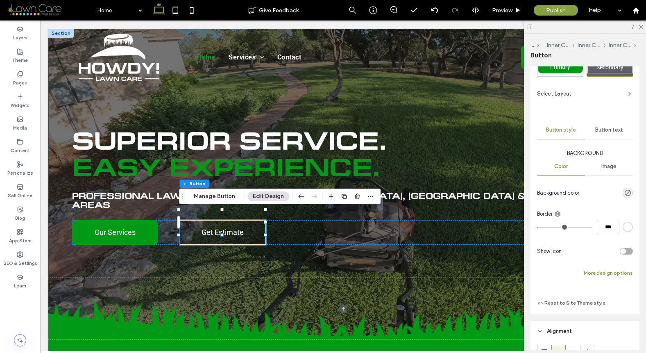
scroll to position [39, 0]
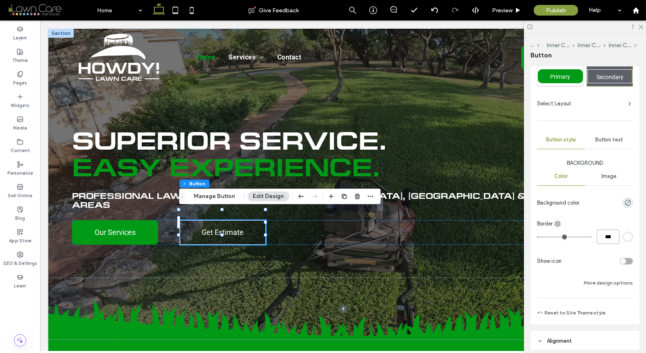
click at [597, 237] on input "***" at bounding box center [608, 236] width 23 height 14
click at [610, 280] on button "More design options" at bounding box center [608, 283] width 49 height 10
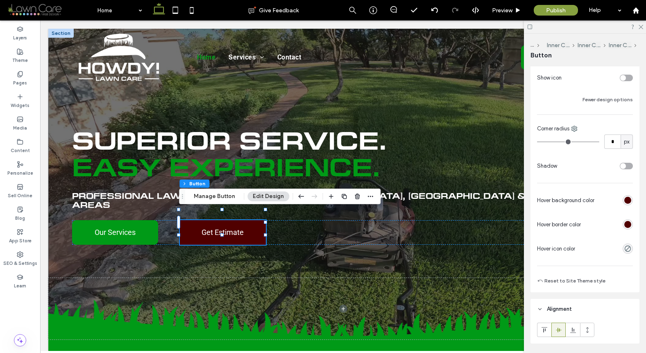
scroll to position [220, 0]
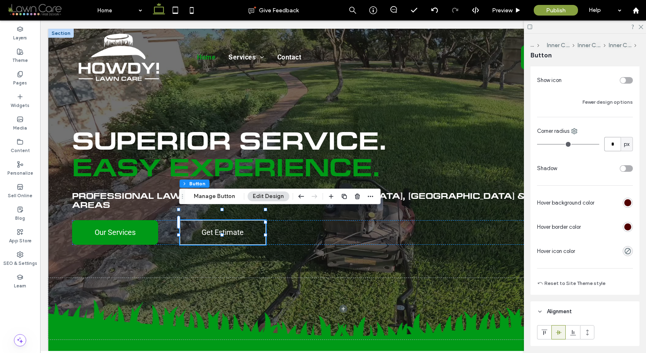
click at [606, 144] on input "*" at bounding box center [612, 144] width 16 height 14
type input "**"
click at [506, 3] on div "Preview" at bounding box center [507, 10] width 42 height 20
click at [505, 6] on div "Preview" at bounding box center [507, 10] width 42 height 20
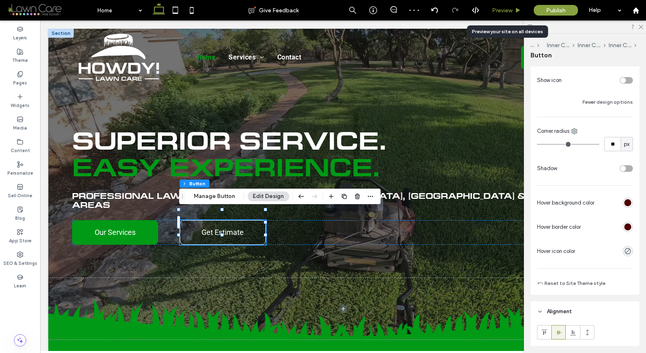
click at [504, 7] on span "Preview" at bounding box center [502, 10] width 20 height 7
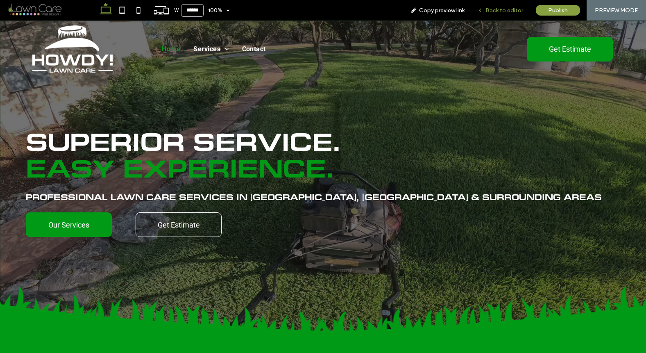
click at [503, 10] on span "Back to editor" at bounding box center [504, 10] width 38 height 7
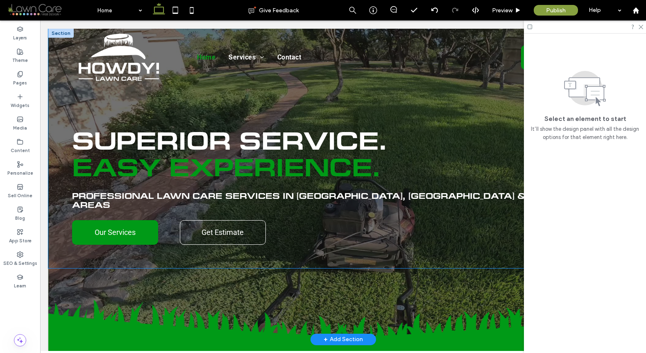
click at [171, 220] on div "Our Services Get Estimate" at bounding box center [343, 232] width 542 height 25
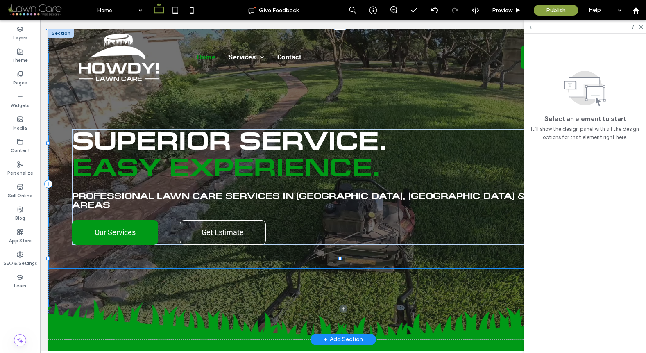
click at [171, 220] on div "Our Services Get Estimate" at bounding box center [343, 232] width 542 height 25
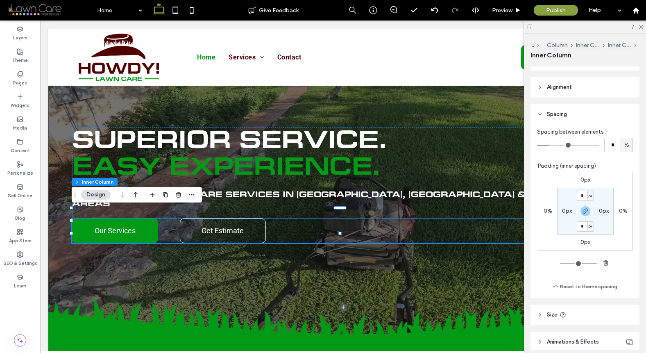
scroll to position [250, 0]
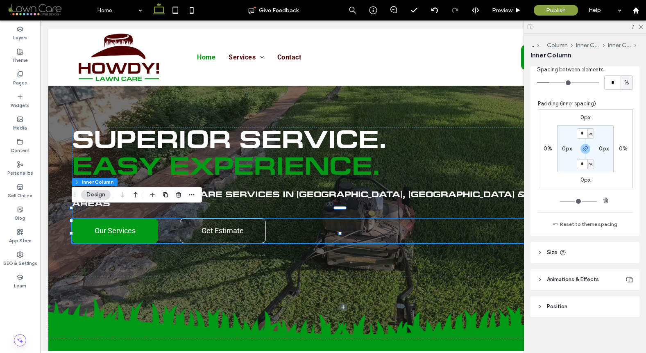
click at [567, 251] on header "Size" at bounding box center [584, 252] width 109 height 20
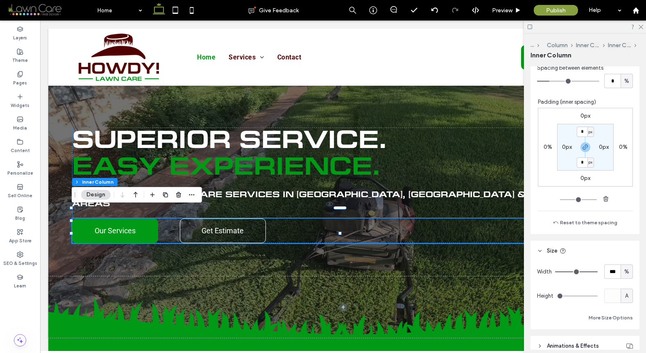
scroll to position [265, 0]
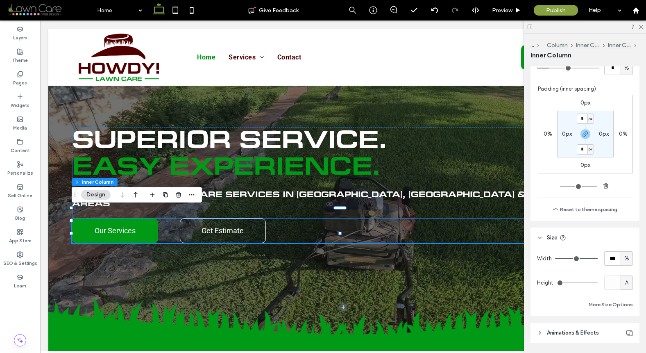
type input "**"
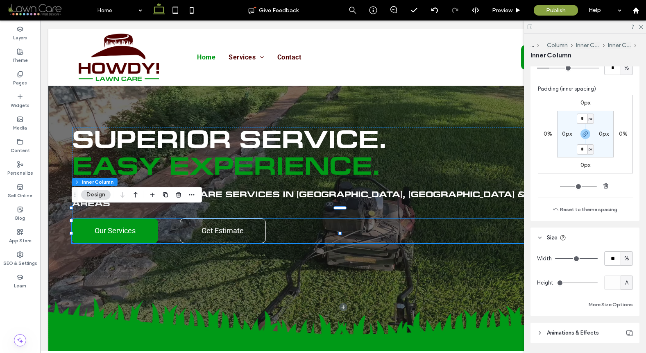
type input "**"
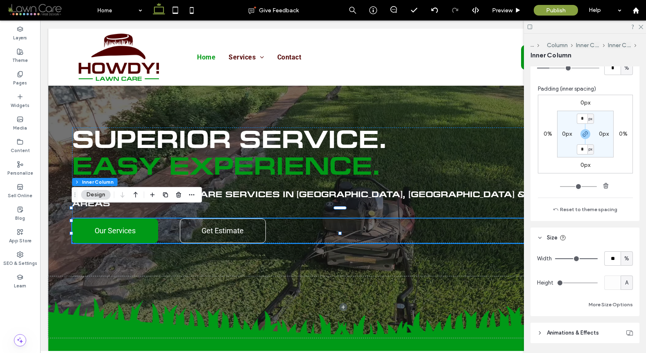
type input "**"
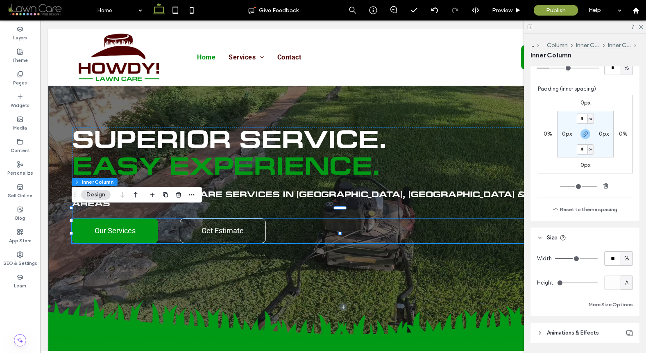
type input "**"
drag, startPoint x: 587, startPoint y: 260, endPoint x: 573, endPoint y: 259, distance: 13.5
type input "**"
click at [573, 259] on input "range" at bounding box center [576, 258] width 43 height 1
type input "**"
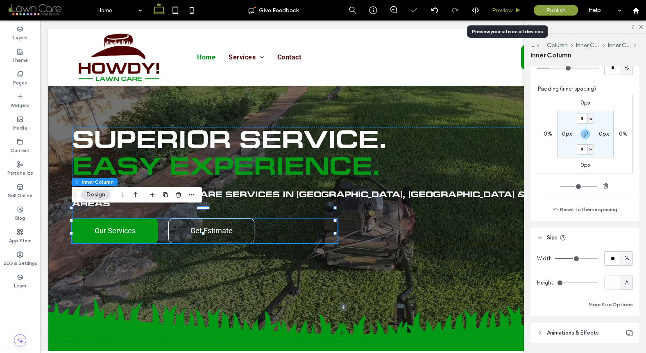
click at [511, 11] on span "Preview" at bounding box center [502, 10] width 20 height 7
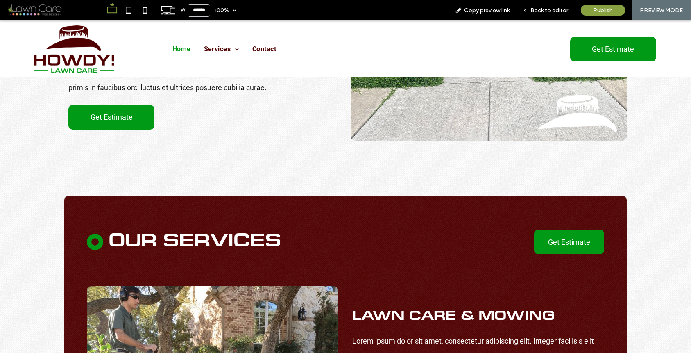
scroll to position [956, 0]
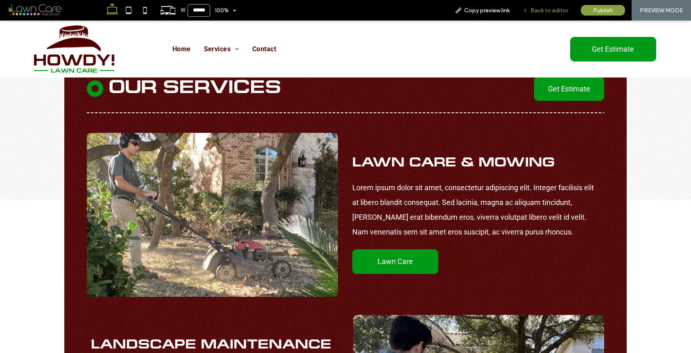
click at [557, 10] on span "Back to editor" at bounding box center [549, 10] width 38 height 7
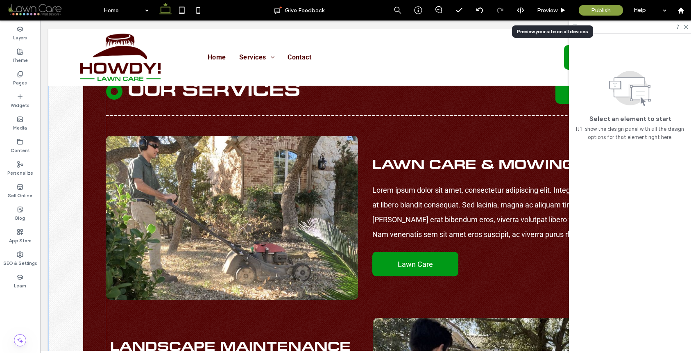
scroll to position [791, 0]
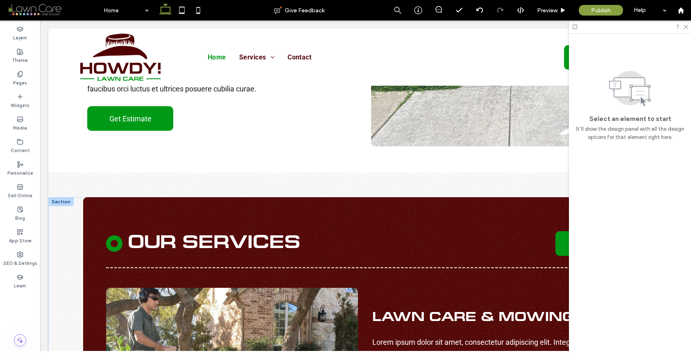
click at [53, 203] on div at bounding box center [60, 201] width 25 height 9
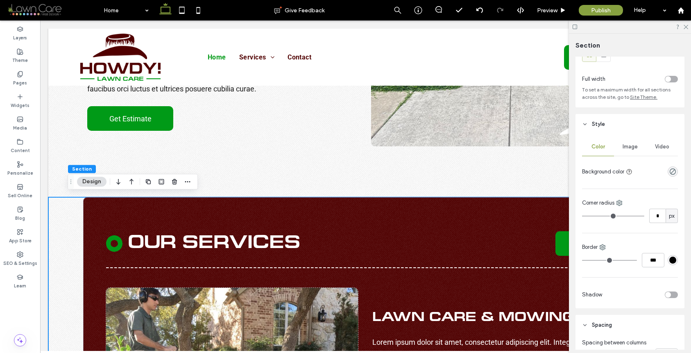
scroll to position [0, 0]
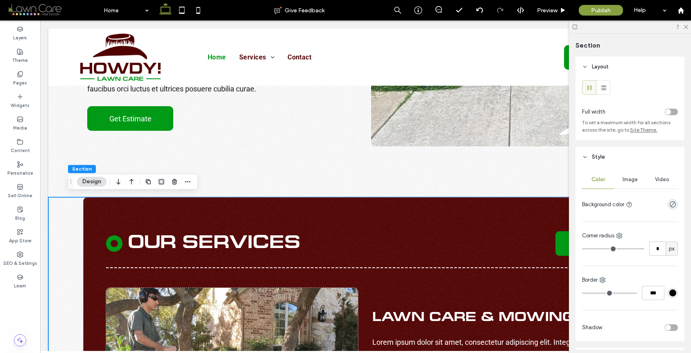
click at [646, 109] on div "toggle" at bounding box center [668, 112] width 6 height 6
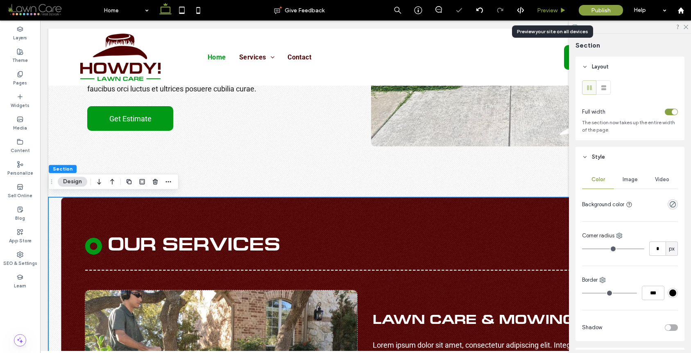
click at [564, 16] on div "Preview" at bounding box center [552, 10] width 42 height 20
click at [564, 11] on icon at bounding box center [563, 10] width 6 height 6
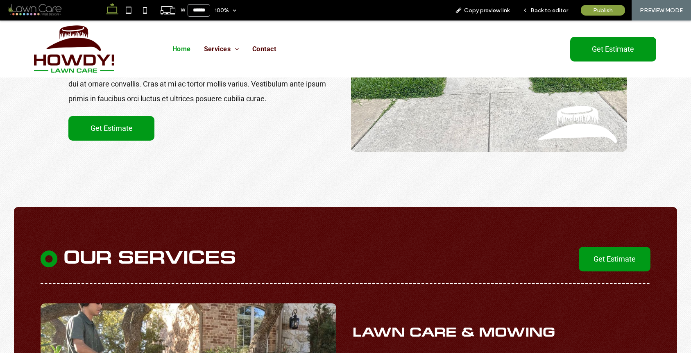
scroll to position [826, 0]
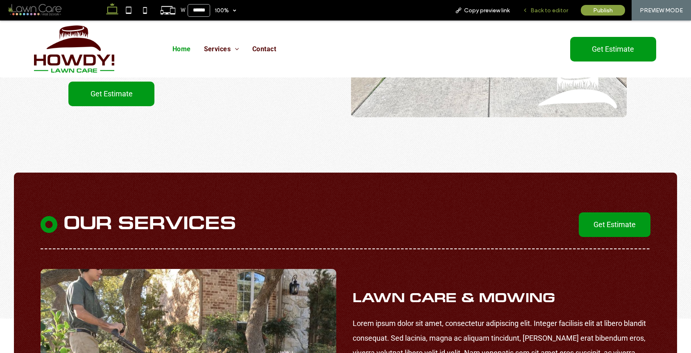
click at [553, 15] on div "Back to editor" at bounding box center [545, 10] width 59 height 20
click at [550, 10] on span "Back to editor" at bounding box center [549, 10] width 38 height 7
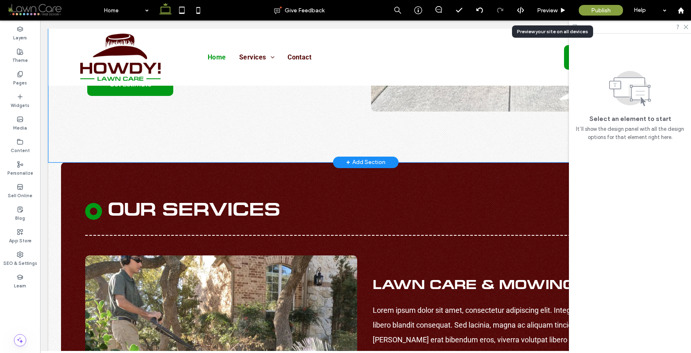
scroll to position [816, 0]
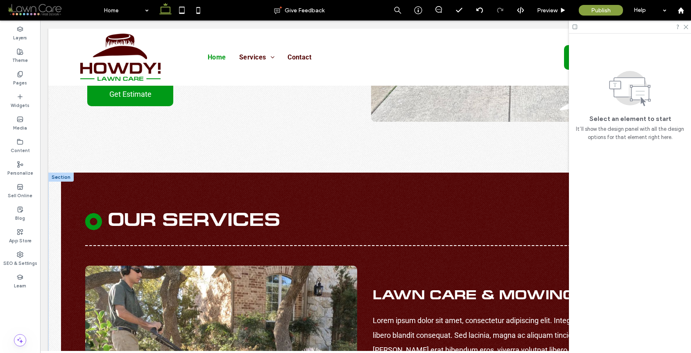
click at [57, 175] on div at bounding box center [60, 176] width 25 height 9
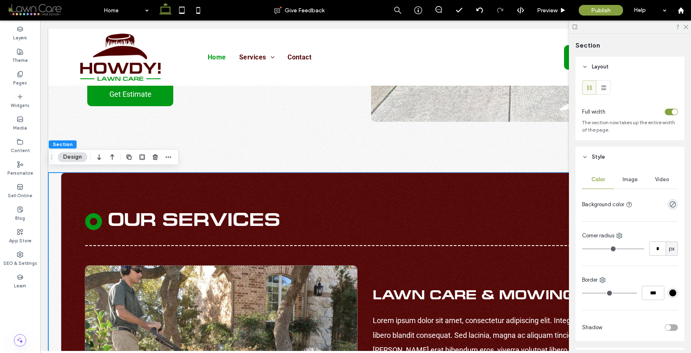
click at [646, 111] on div "toggle" at bounding box center [675, 112] width 6 height 6
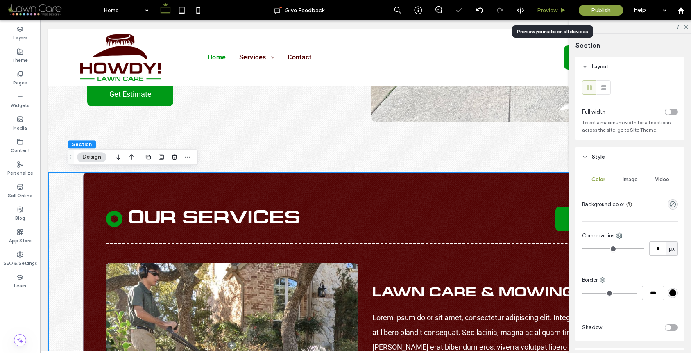
click at [555, 11] on span "Preview" at bounding box center [547, 10] width 20 height 7
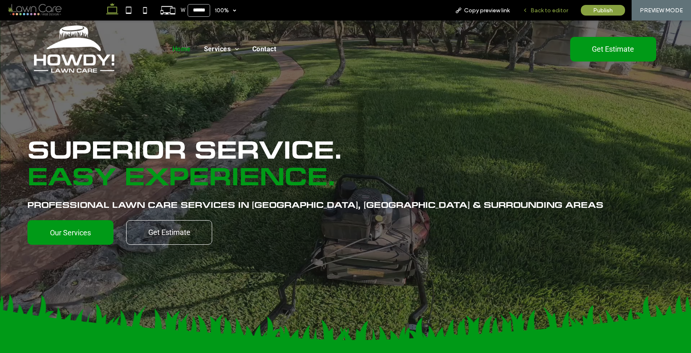
click at [543, 5] on div "Back to editor" at bounding box center [545, 10] width 59 height 20
click at [543, 8] on span "Back to editor" at bounding box center [549, 10] width 38 height 7
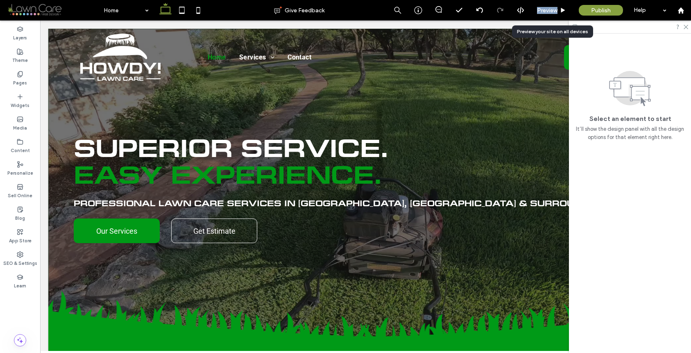
click at [543, 8] on span "Preview" at bounding box center [547, 10] width 20 height 7
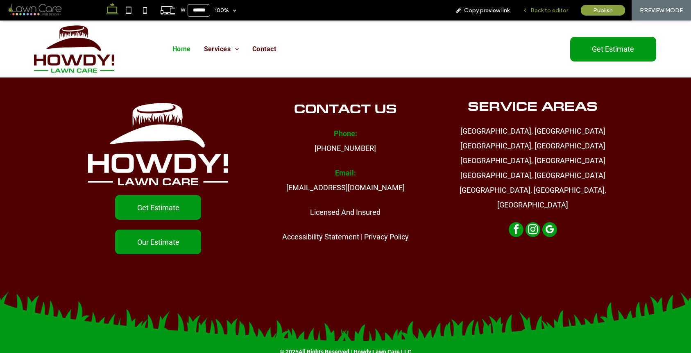
click at [545, 11] on span "Back to editor" at bounding box center [549, 10] width 38 height 7
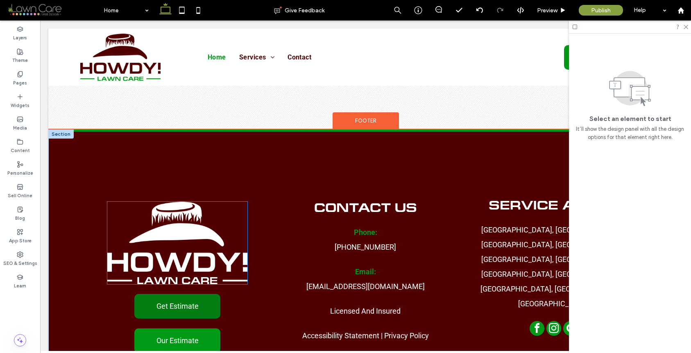
scroll to position [2722, 0]
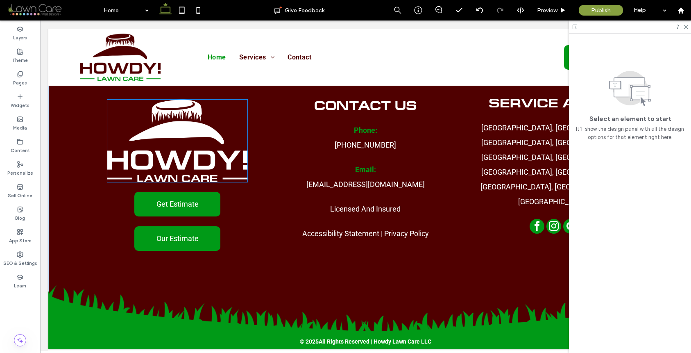
click at [203, 135] on img at bounding box center [177, 141] width 140 height 82
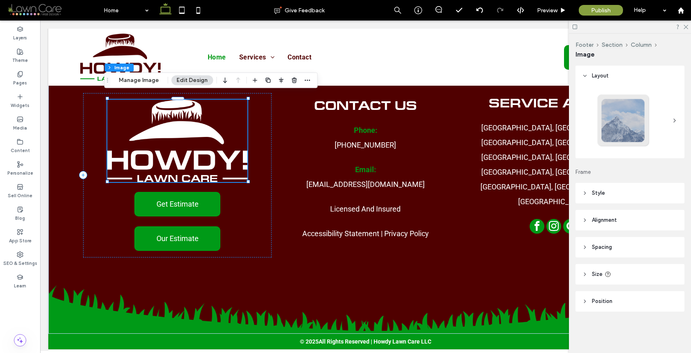
click at [203, 135] on img at bounding box center [177, 141] width 140 height 82
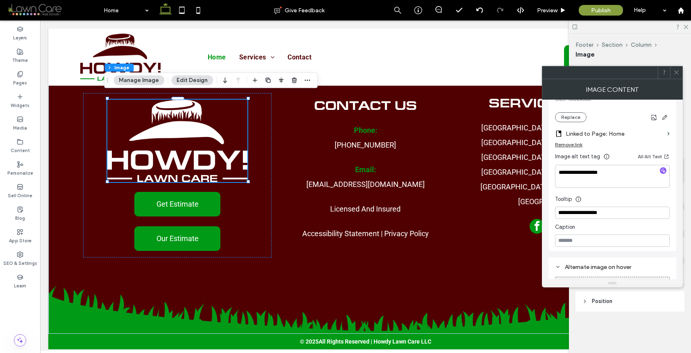
scroll to position [173, 0]
click at [646, 70] on icon at bounding box center [676, 72] width 6 height 6
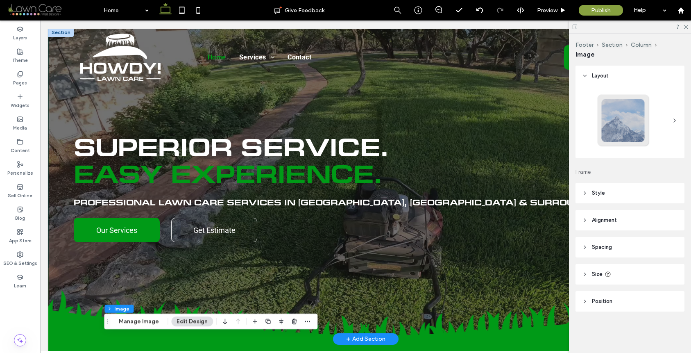
scroll to position [0, 0]
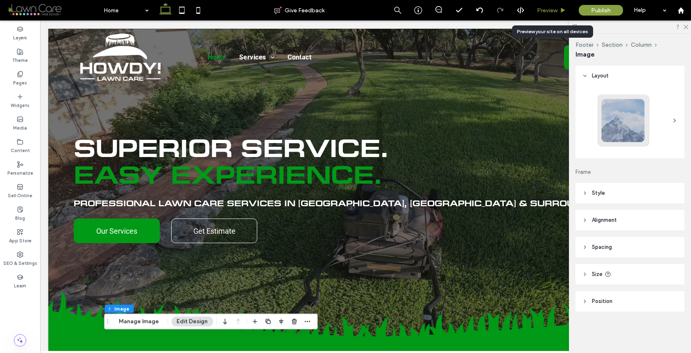
click at [547, 12] on span "Preview" at bounding box center [547, 10] width 20 height 7
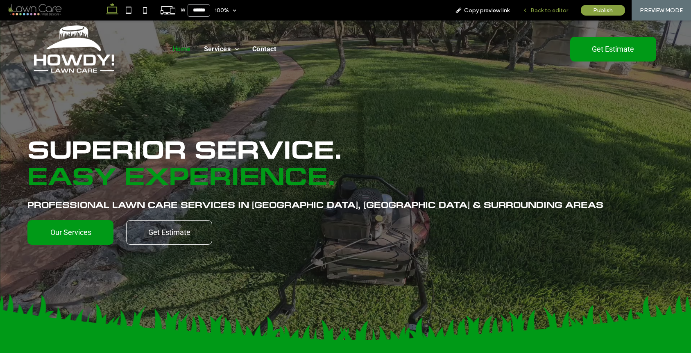
click at [535, 11] on span "Back to editor" at bounding box center [549, 10] width 38 height 7
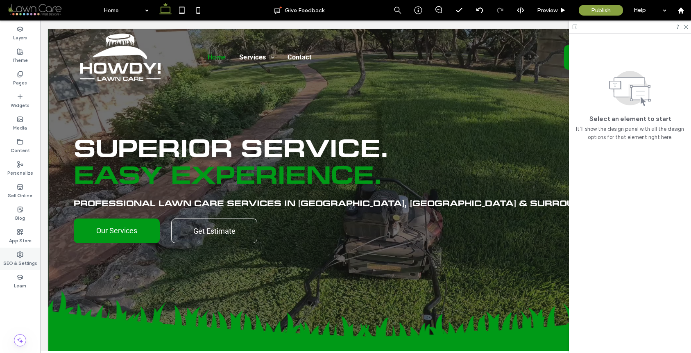
click at [18, 252] on use at bounding box center [20, 255] width 6 height 6
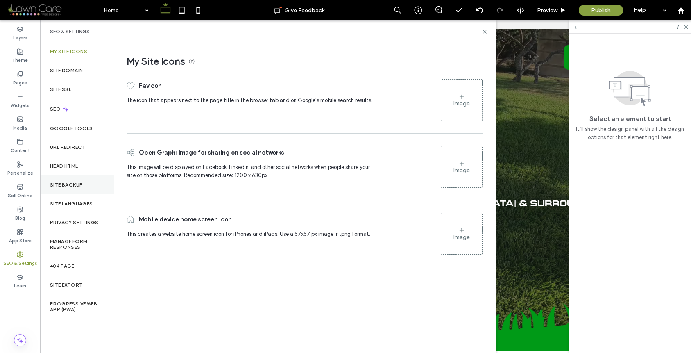
click at [79, 185] on label "Site Backup" at bounding box center [66, 185] width 33 height 6
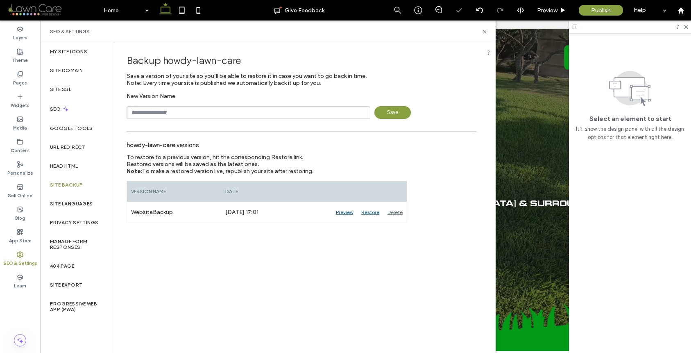
click at [216, 117] on input "text" at bounding box center [249, 112] width 244 height 13
type input "********"
click at [389, 114] on span "Save" at bounding box center [392, 112] width 36 height 13
click at [488, 29] on div "SEO & Settings" at bounding box center [268, 31] width 456 height 22
click at [484, 32] on icon at bounding box center [485, 32] width 6 height 6
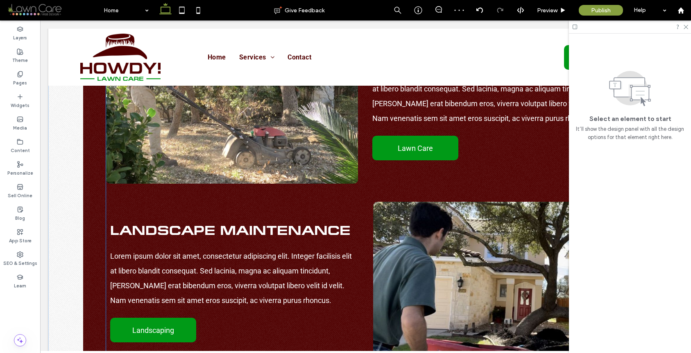
scroll to position [959, 0]
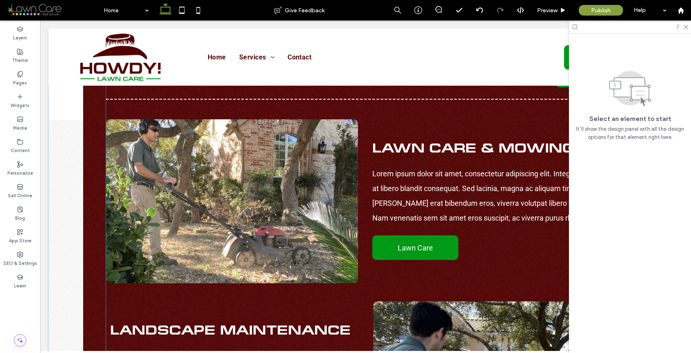
click at [372, 152] on span "Lawn Care & Mowing" at bounding box center [473, 148] width 202 height 11
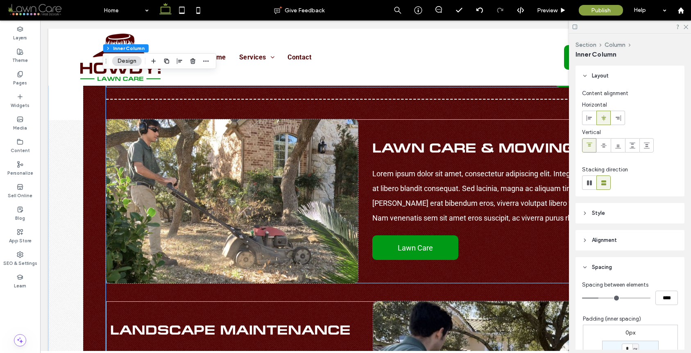
click at [368, 108] on div "Our Services Get Estimate Lawn Care & Mowing Lorem ipsum dolor sit amet, consec…" at bounding box center [365, 355] width 519 height 584
click at [590, 181] on use at bounding box center [589, 182] width 5 height 5
type input "*"
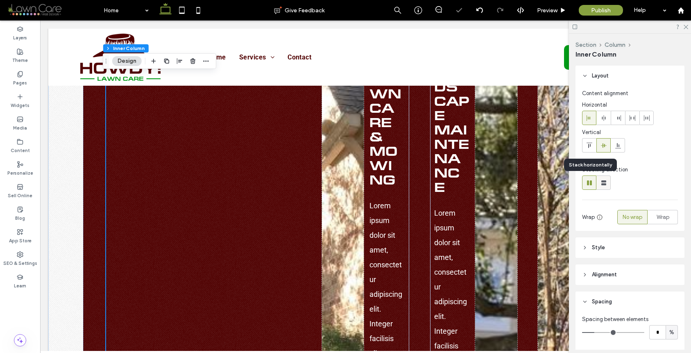
click at [602, 182] on icon at bounding box center [604, 183] width 8 height 8
type input "**"
type input "****"
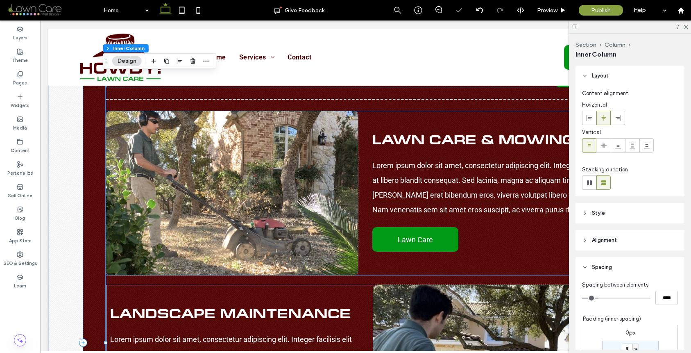
click at [365, 192] on div "Lawn Care & Mowing Lorem ipsum dolor sit amet, consectetur adipiscing elit. Int…" at bounding box center [365, 193] width 519 height 164
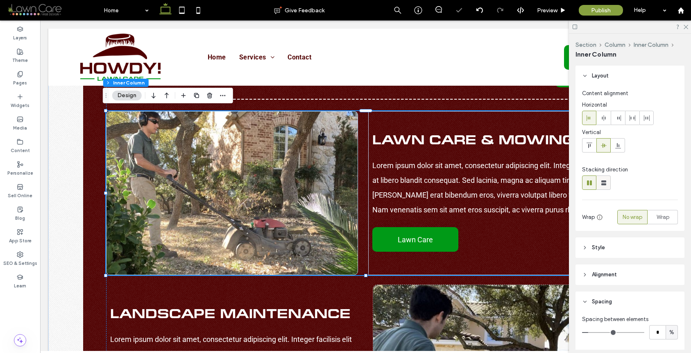
click at [605, 188] on span at bounding box center [604, 183] width 8 height 14
type input "**"
type input "****"
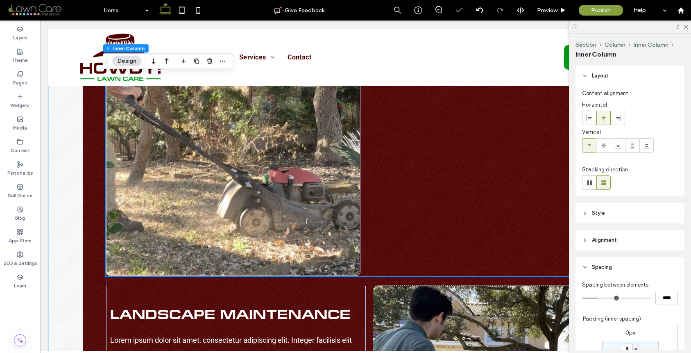
scroll to position [1020, 0]
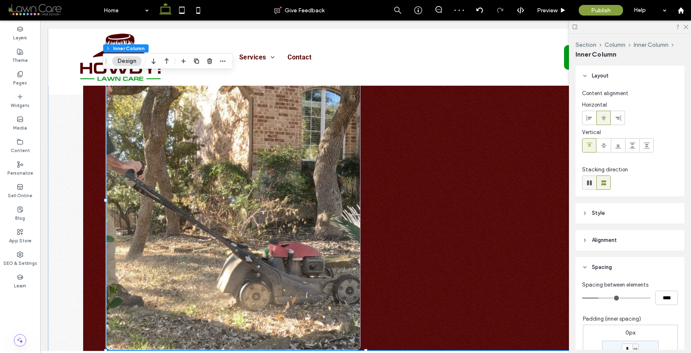
click at [595, 183] on div at bounding box center [589, 183] width 14 height 14
type input "*"
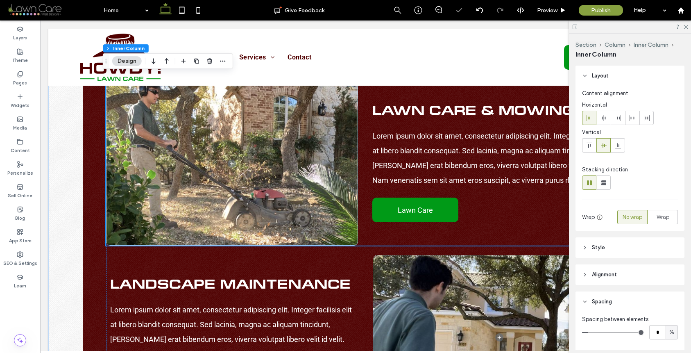
scroll to position [952, 0]
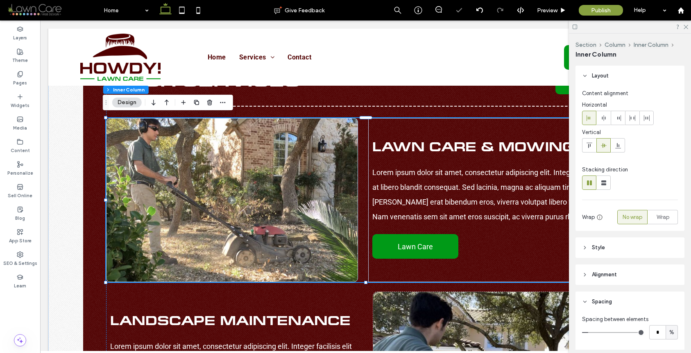
click at [360, 154] on div "Lawn Care & Mowing Lorem ipsum dolor sit amet, consectetur adipiscing elit. Int…" at bounding box center [365, 200] width 519 height 164
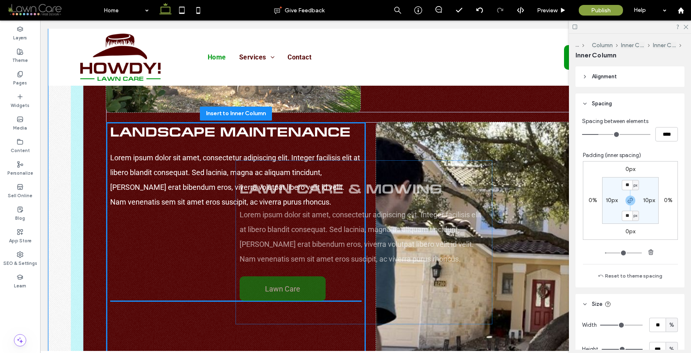
scroll to position [968, 0]
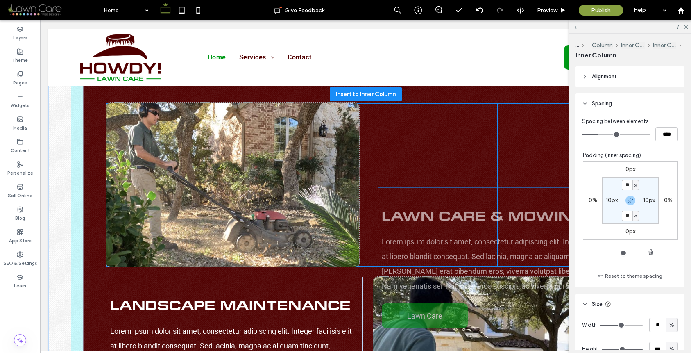
drag, startPoint x: 429, startPoint y: 142, endPoint x: 437, endPoint y: 199, distance: 57.5
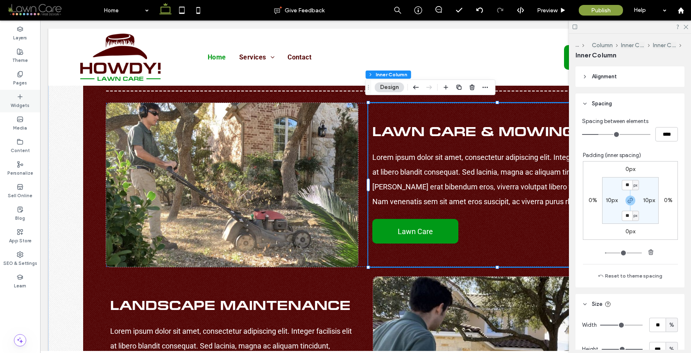
click at [14, 98] on div "Widgets" at bounding box center [20, 101] width 40 height 23
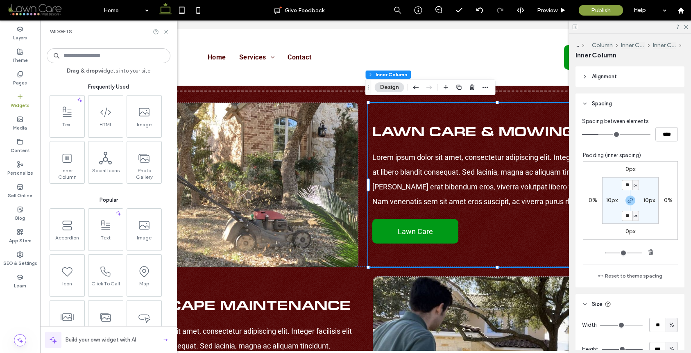
click at [419, 112] on div "Lawn Care & Mowing Lorem ipsum dolor sit amet, consectetur adipiscing elit. Int…" at bounding box center [496, 185] width 257 height 164
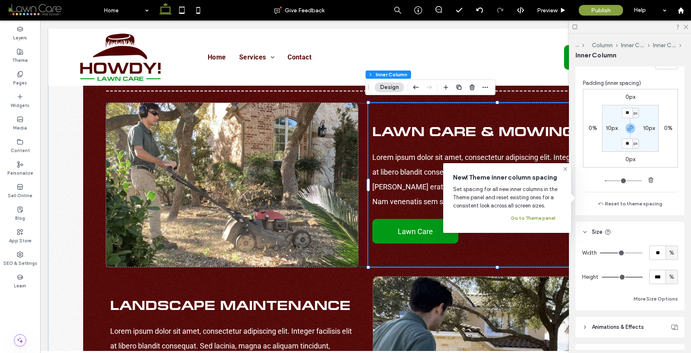
scroll to position [284, 0]
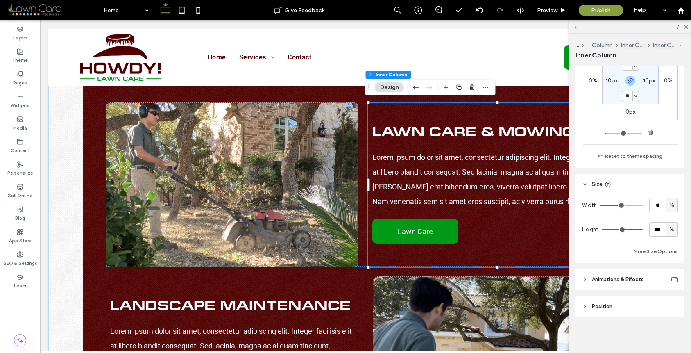
click at [618, 310] on header "Position" at bounding box center [630, 306] width 109 height 20
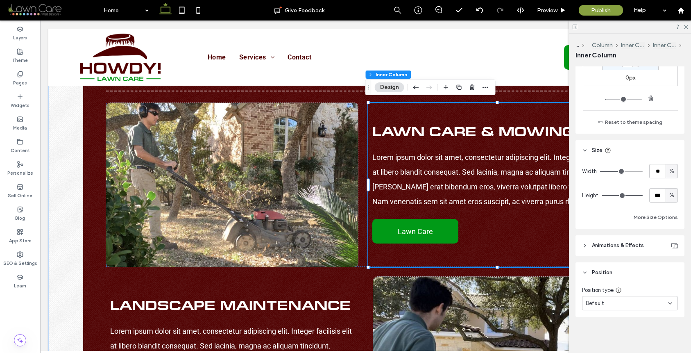
click at [614, 255] on header "Animations & Effects" at bounding box center [630, 245] width 109 height 20
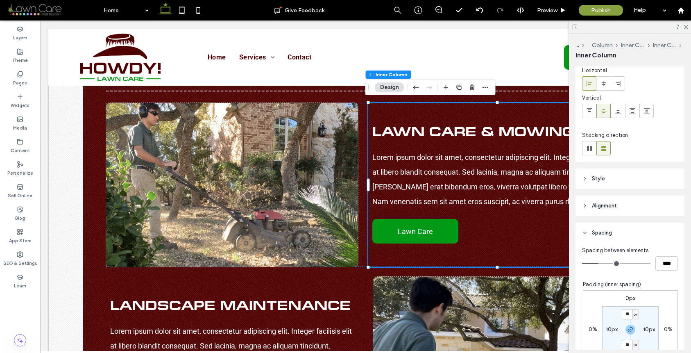
click at [420, 110] on div "Lawn Care & Mowing Lorem ipsum dolor sit amet, consectetur adipiscing elit. Int…" at bounding box center [496, 185] width 257 height 164
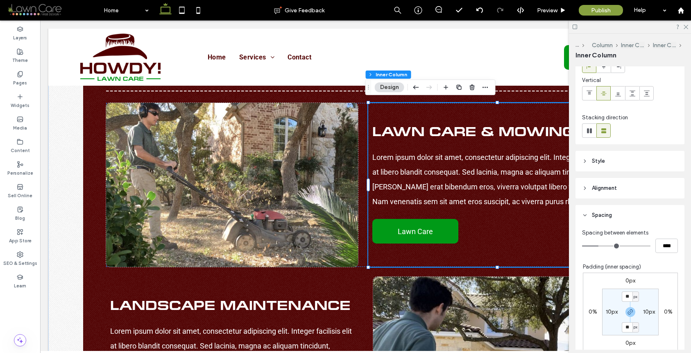
scroll to position [0, 0]
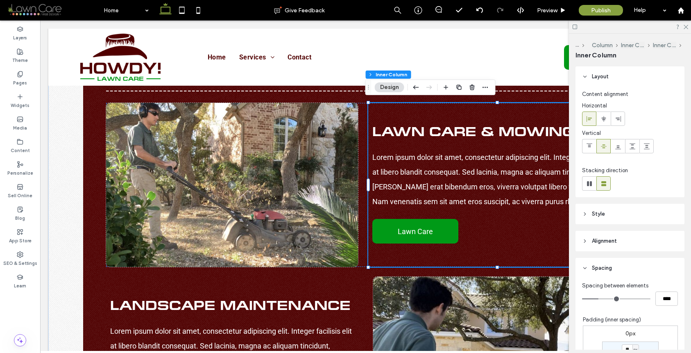
click at [620, 213] on header "Style" at bounding box center [630, 214] width 109 height 20
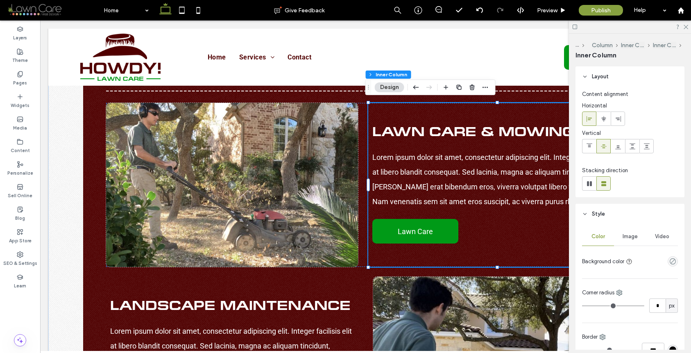
click at [632, 239] on span "Image" at bounding box center [630, 236] width 15 height 7
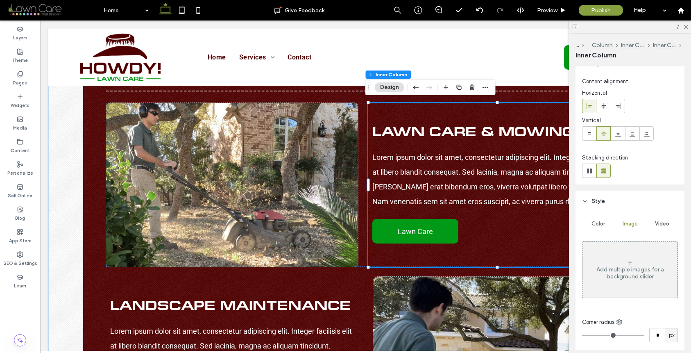
scroll to position [62, 0]
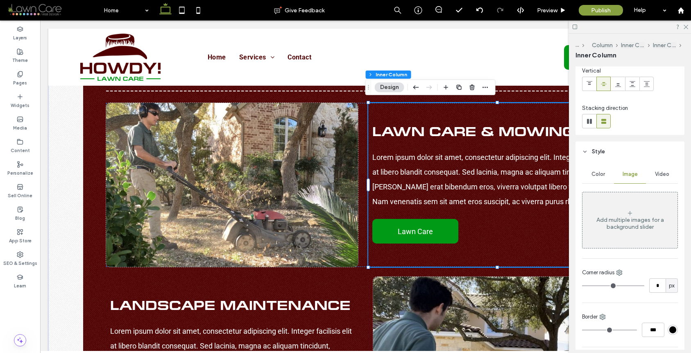
click at [618, 223] on div "Add multiple images for a background slider" at bounding box center [629, 223] width 95 height 14
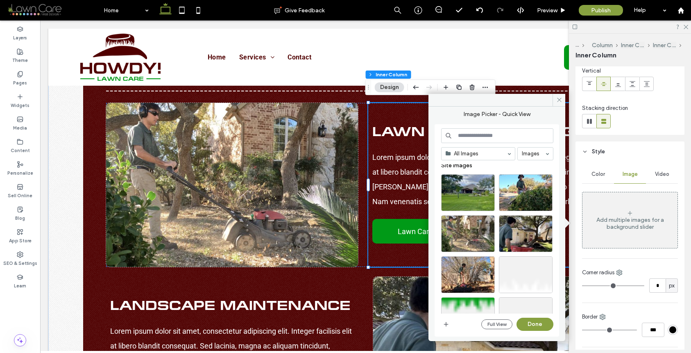
scroll to position [7, 0]
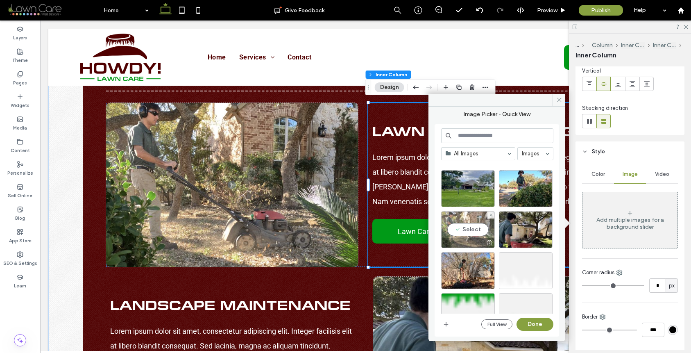
click at [462, 234] on div "Select" at bounding box center [468, 229] width 54 height 37
click at [529, 320] on button "Done" at bounding box center [535, 323] width 37 height 13
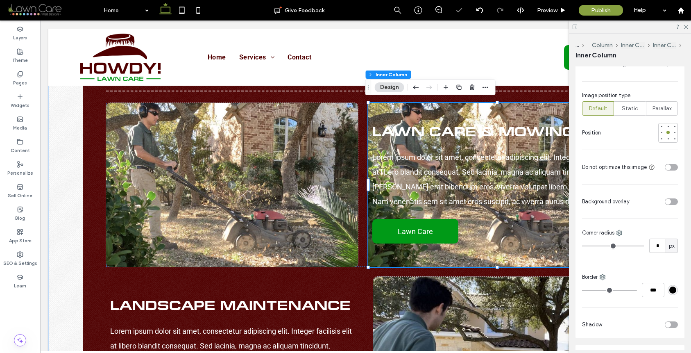
scroll to position [334, 0]
click at [646, 166] on div "toggle" at bounding box center [668, 169] width 6 height 6
click at [646, 204] on div "toggle" at bounding box center [668, 203] width 6 height 6
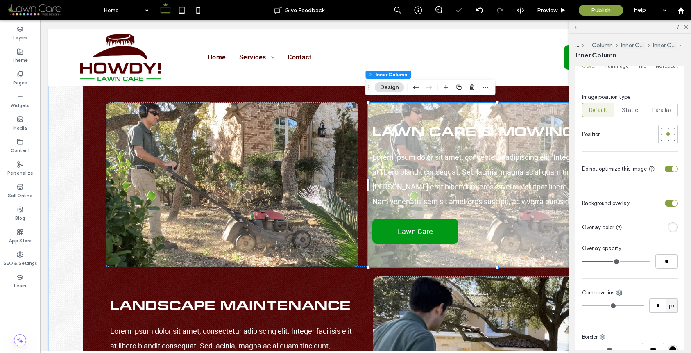
type input "**"
click at [635, 261] on input "range" at bounding box center [616, 261] width 68 height 1
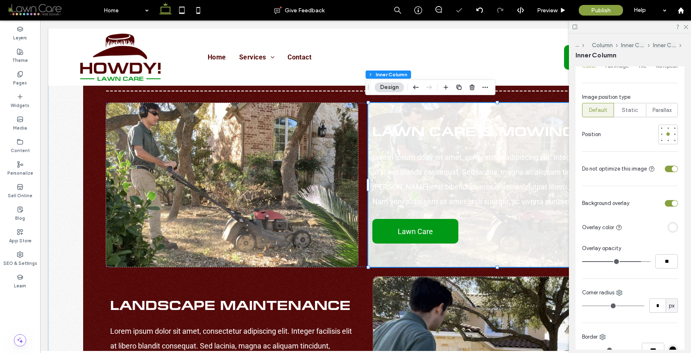
click at [646, 231] on div at bounding box center [673, 227] width 10 height 10
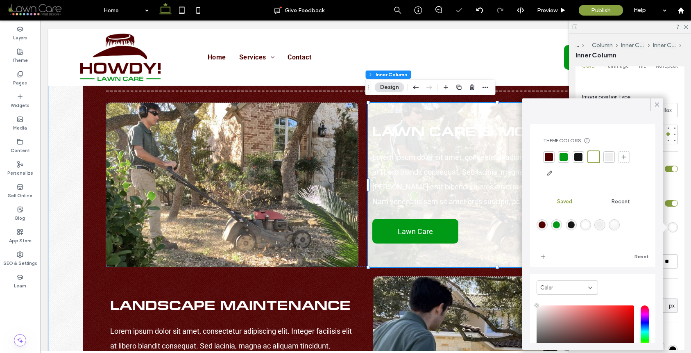
click at [548, 158] on div at bounding box center [549, 157] width 8 height 8
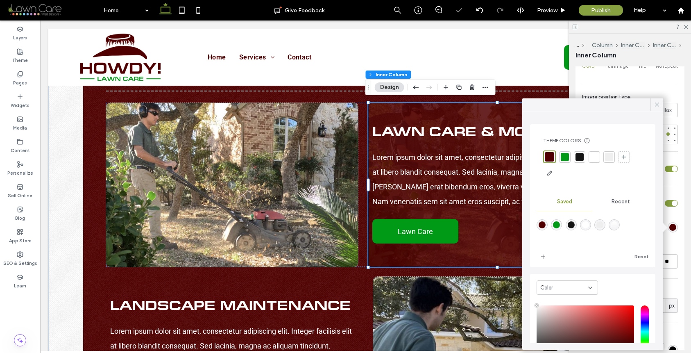
click at [646, 104] on icon at bounding box center [656, 104] width 7 height 7
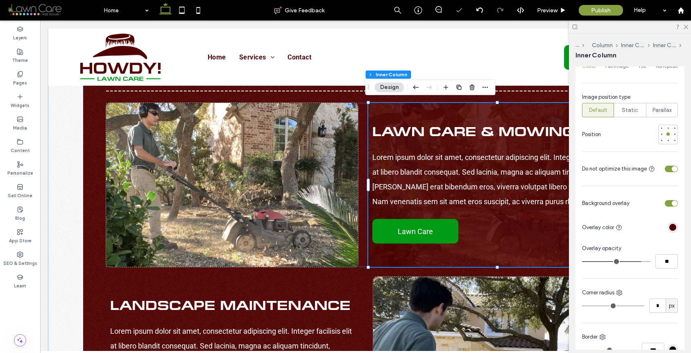
type input "**"
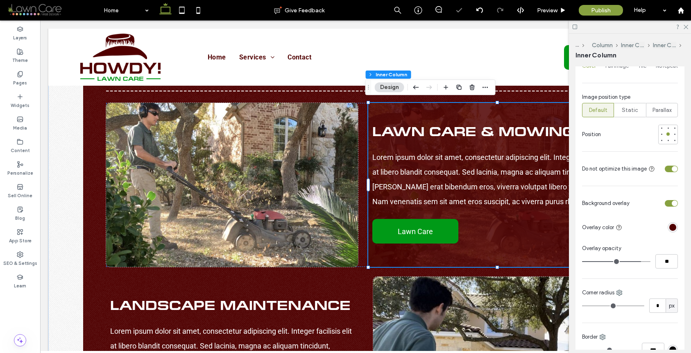
click at [627, 261] on input "range" at bounding box center [616, 261] width 68 height 1
type input "**"
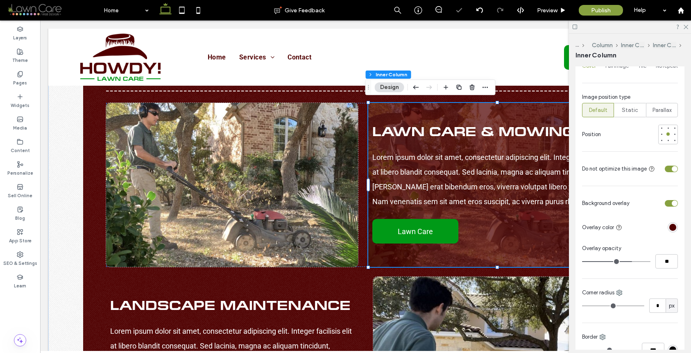
type input "**"
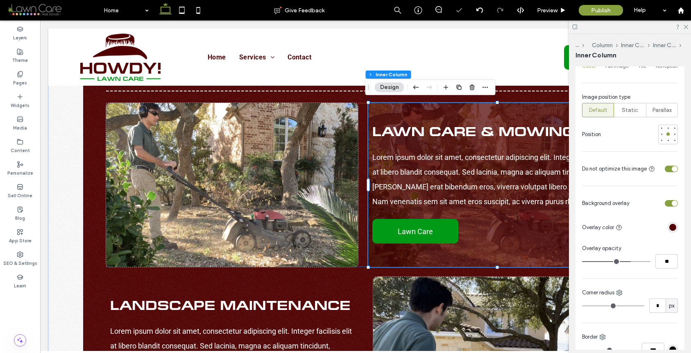
type input "**"
click at [623, 262] on input "range" at bounding box center [616, 261] width 68 height 1
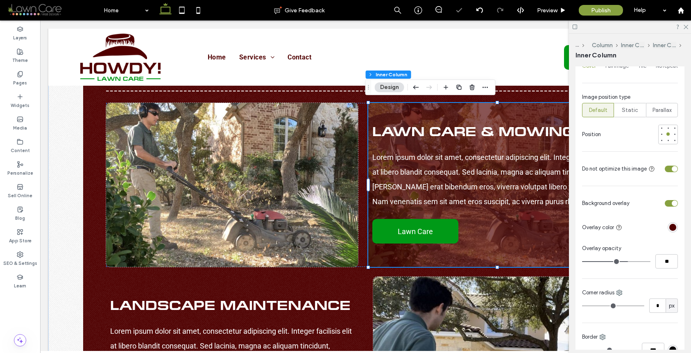
click at [621, 265] on div "**" at bounding box center [630, 261] width 96 height 14
click at [620, 265] on div "**" at bounding box center [630, 261] width 96 height 14
type input "**"
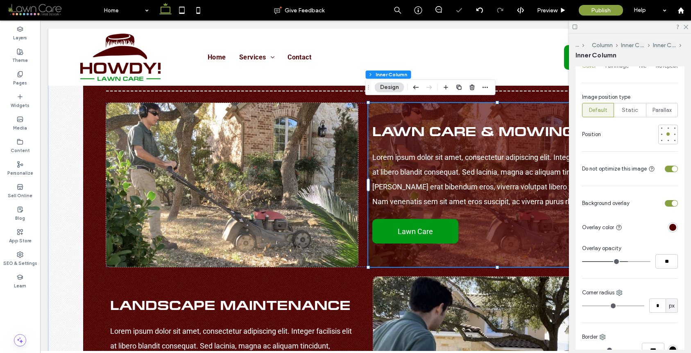
type input "**"
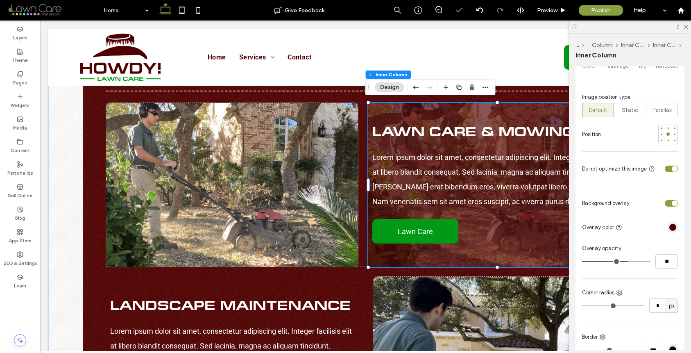
type input "**"
drag, startPoint x: 625, startPoint y: 261, endPoint x: 619, endPoint y: 261, distance: 6.6
type input "**"
click at [621, 261] on input "range" at bounding box center [616, 261] width 68 height 1
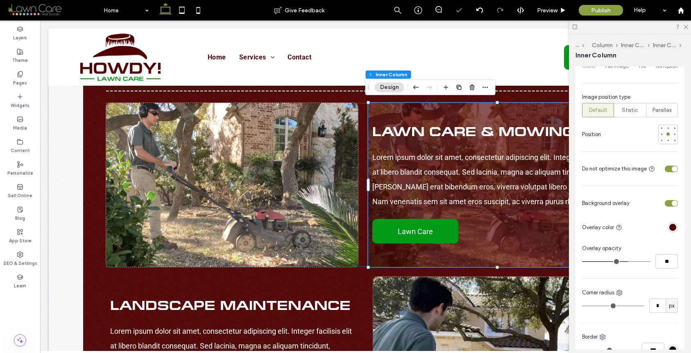
type input "**"
click at [560, 17] on div "Preview" at bounding box center [552, 10] width 42 height 20
click at [561, 13] on div "Preview" at bounding box center [551, 10] width 41 height 7
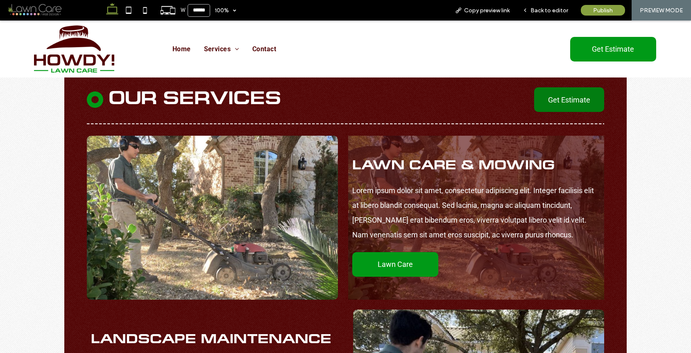
scroll to position [945, 0]
click at [561, 13] on span "Back to editor" at bounding box center [549, 10] width 38 height 7
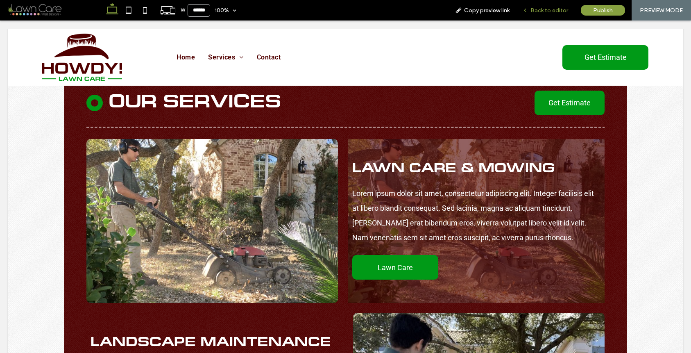
scroll to position [934, 0]
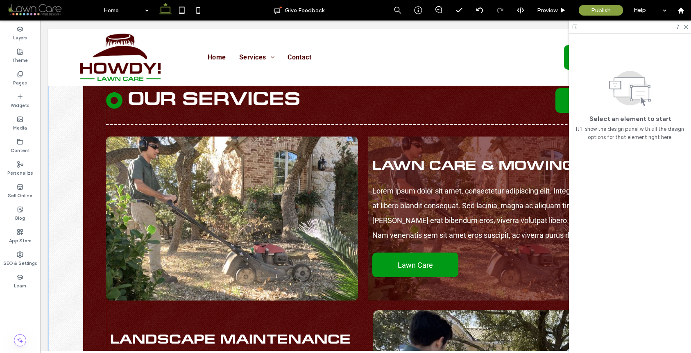
click at [473, 143] on div "Lawn Care & Mowing Lorem ipsum dolor sit amet, consectetur adipiscing elit. Int…" at bounding box center [496, 218] width 257 height 164
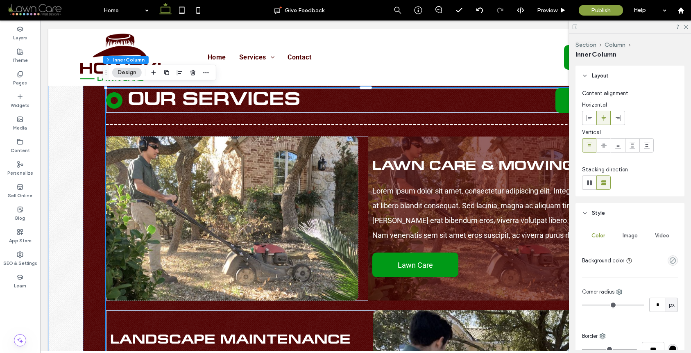
click at [473, 143] on div "Lawn Care & Mowing Lorem ipsum dolor sit amet, consectetur adipiscing elit. Int…" at bounding box center [496, 218] width 257 height 164
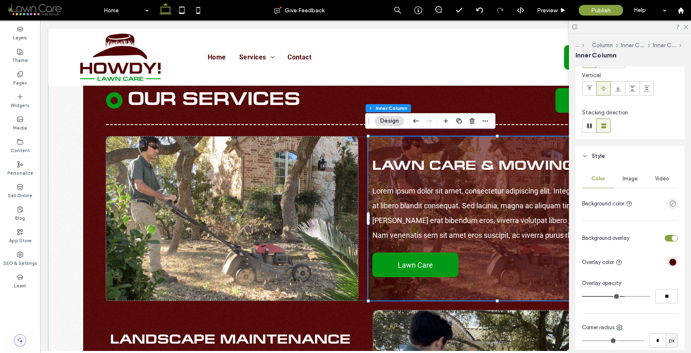
scroll to position [153, 0]
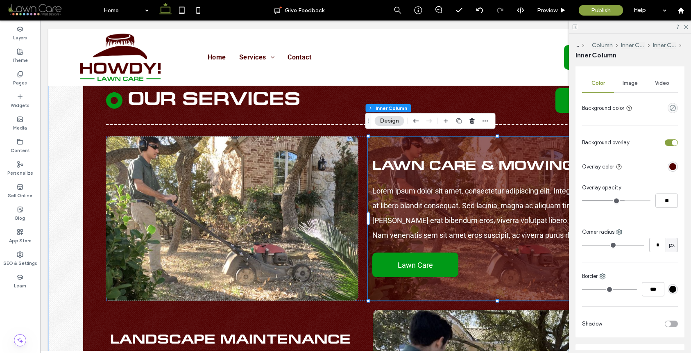
click at [614, 204] on div "**" at bounding box center [630, 200] width 96 height 14
type input "**"
click at [616, 201] on input "range" at bounding box center [616, 200] width 68 height 1
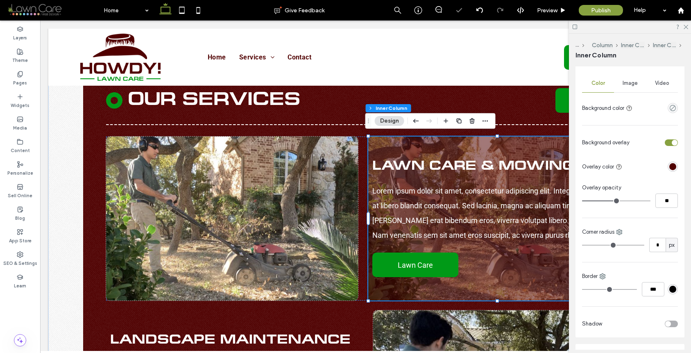
type input "**"
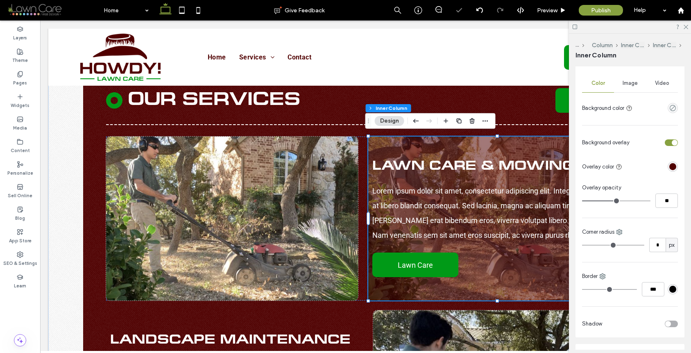
type input "**"
click at [618, 201] on input "range" at bounding box center [616, 200] width 68 height 1
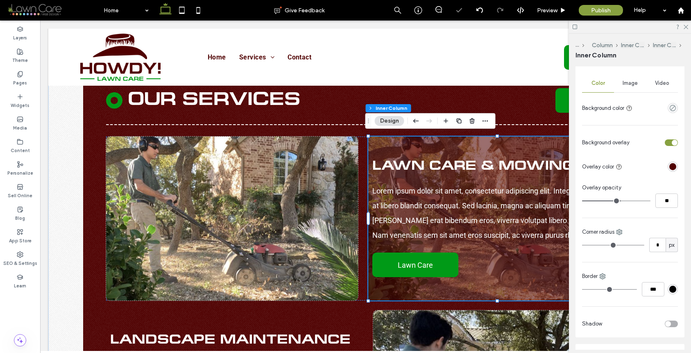
type input "**"
click at [618, 201] on input "range" at bounding box center [616, 200] width 68 height 1
type input "**"
click at [619, 200] on input "range" at bounding box center [616, 200] width 68 height 1
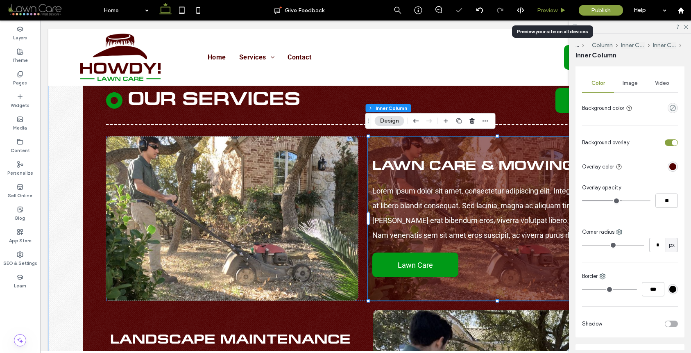
click at [555, 9] on span "Preview" at bounding box center [547, 10] width 20 height 7
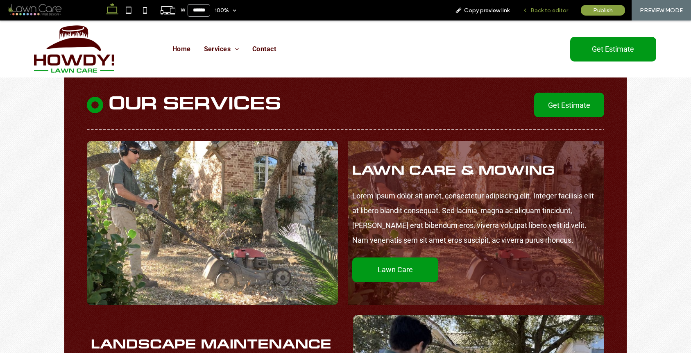
click at [542, 10] on span "Back to editor" at bounding box center [549, 10] width 38 height 7
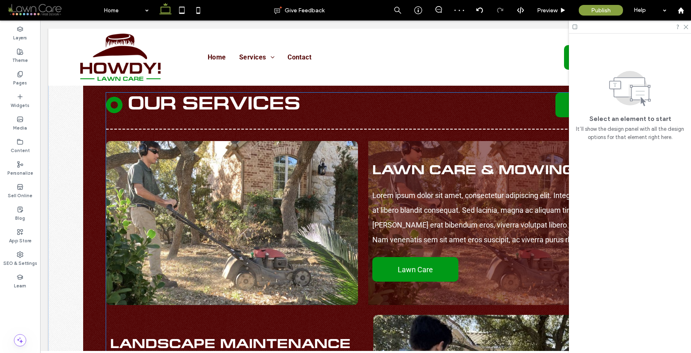
scroll to position [929, 0]
click at [320, 199] on span at bounding box center [232, 223] width 252 height 164
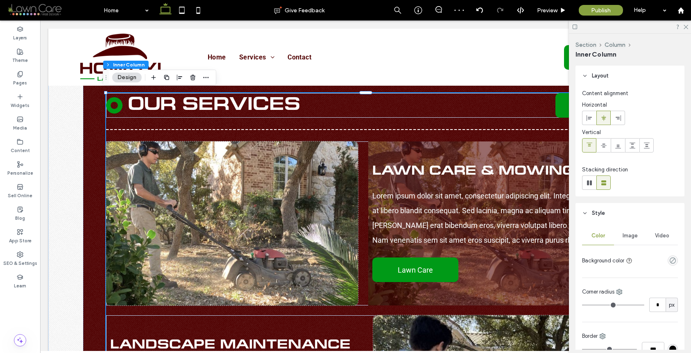
click at [336, 199] on span at bounding box center [232, 223] width 252 height 164
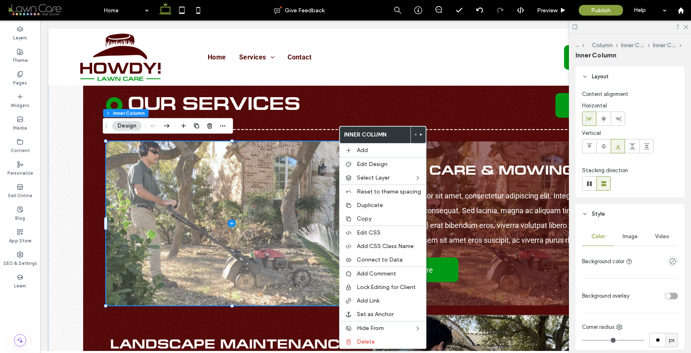
click at [307, 213] on span at bounding box center [232, 223] width 252 height 164
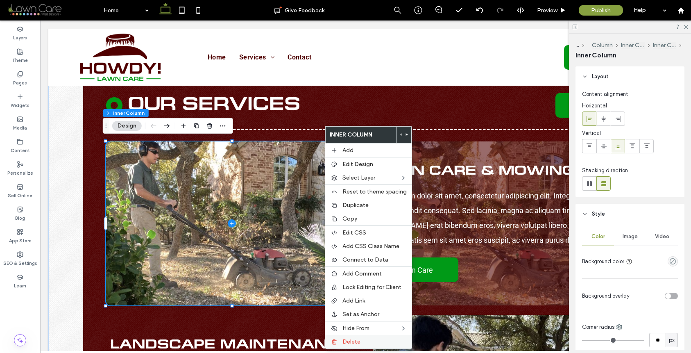
click at [361, 342] on label "Delete" at bounding box center [374, 341] width 64 height 7
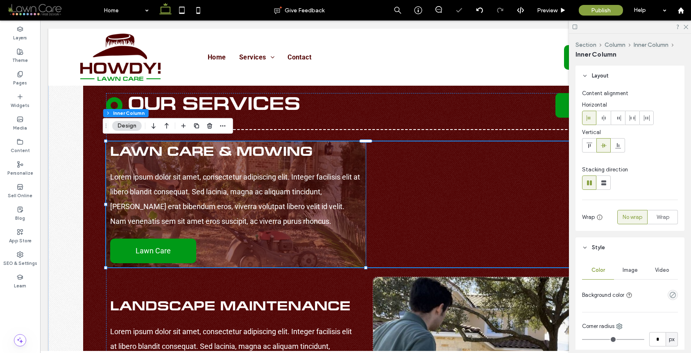
click at [356, 193] on p "Lorem ipsum dolor sit amet, consectetur adipiscing elit. Integer facilisis elit…" at bounding box center [236, 199] width 252 height 59
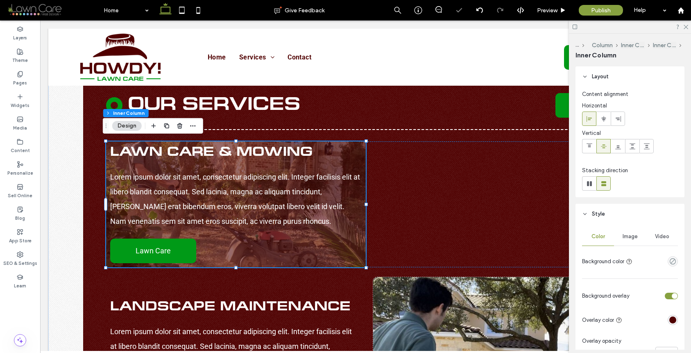
click at [359, 144] on div "Lawn Care & Mowing Lorem ipsum dolor sit amet, consectetur adipiscing elit. Int…" at bounding box center [236, 204] width 260 height 126
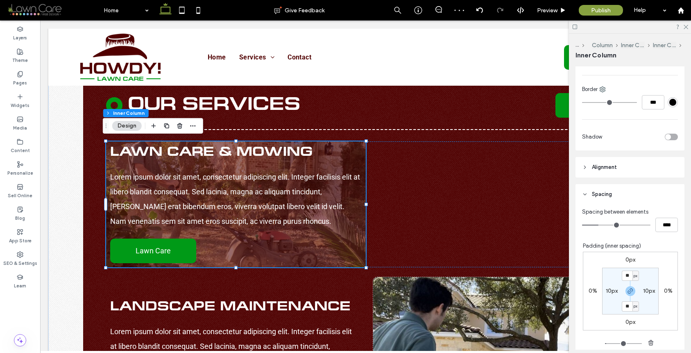
scroll to position [420, 0]
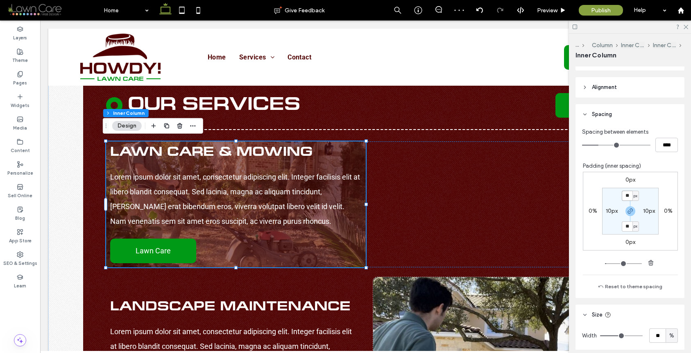
click at [625, 197] on input "**" at bounding box center [627, 195] width 11 height 10
type input "**"
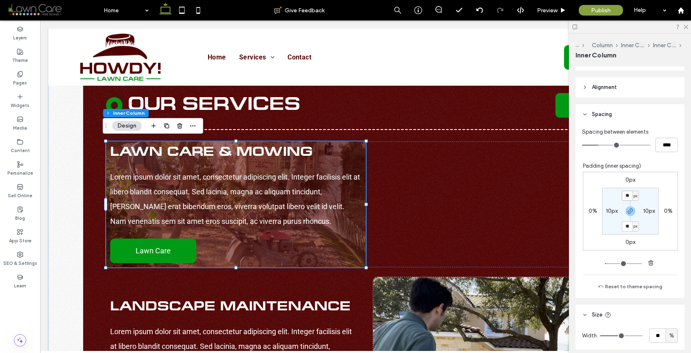
type input "**"
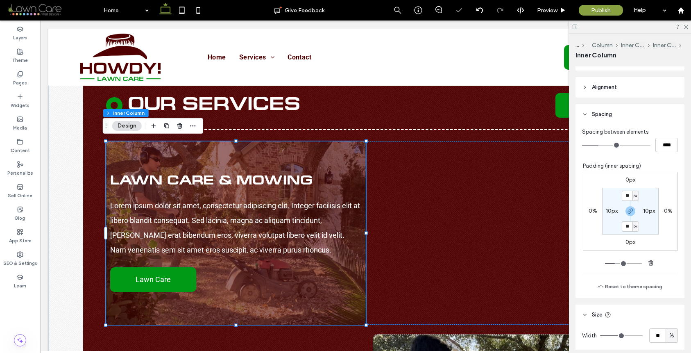
click at [610, 208] on label "10px" at bounding box center [612, 210] width 12 height 7
type input "**"
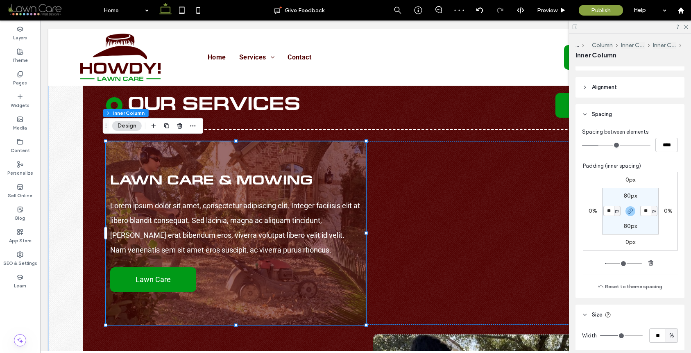
type input "**"
click at [559, 10] on div "Preview" at bounding box center [551, 10] width 41 height 7
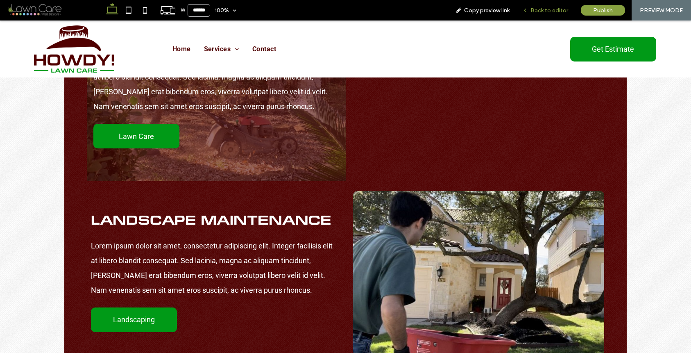
click at [559, 7] on span "Back to editor" at bounding box center [549, 10] width 38 height 7
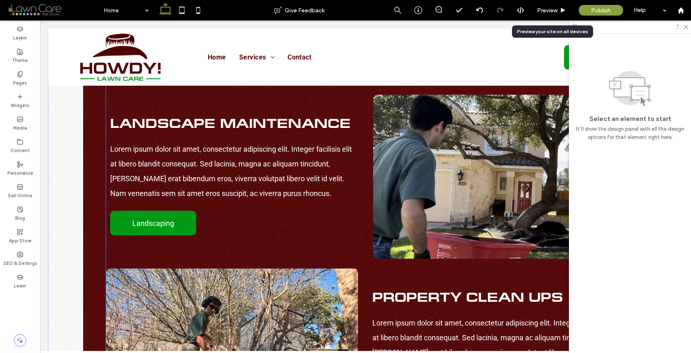
scroll to position [1138, 0]
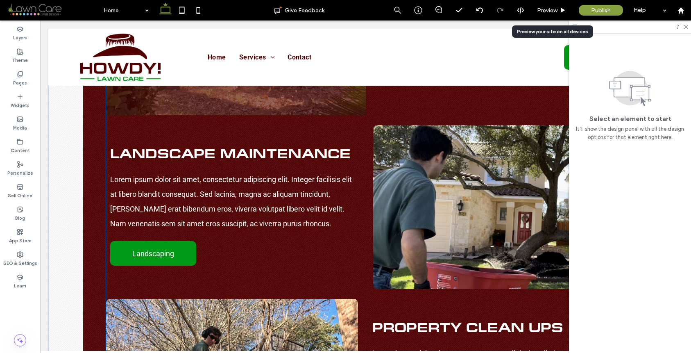
click at [392, 154] on span at bounding box center [499, 207] width 252 height 164
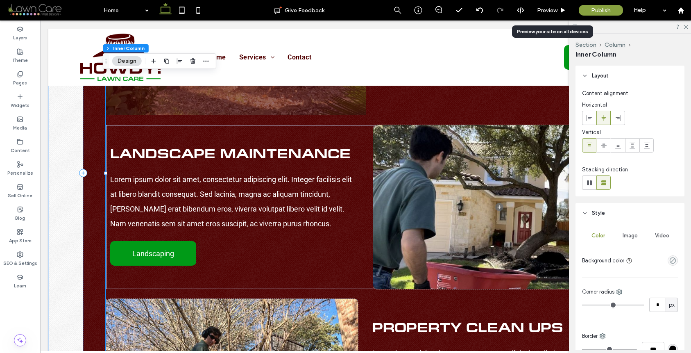
click at [392, 154] on span at bounding box center [499, 207] width 252 height 164
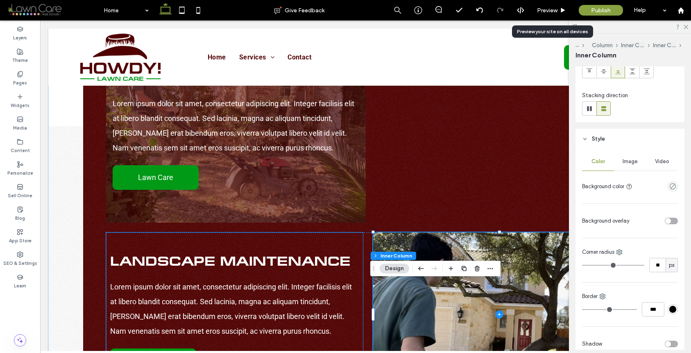
scroll to position [969, 0]
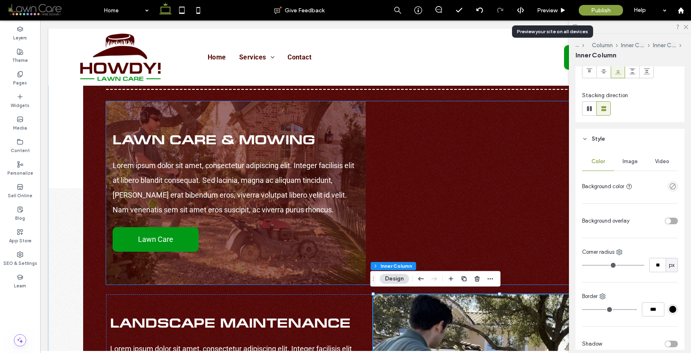
click at [347, 222] on div "Lawn Care & Mowing Lorem ipsum dolor sit amet, consectetur adipiscing elit. Int…" at bounding box center [236, 192] width 260 height 183
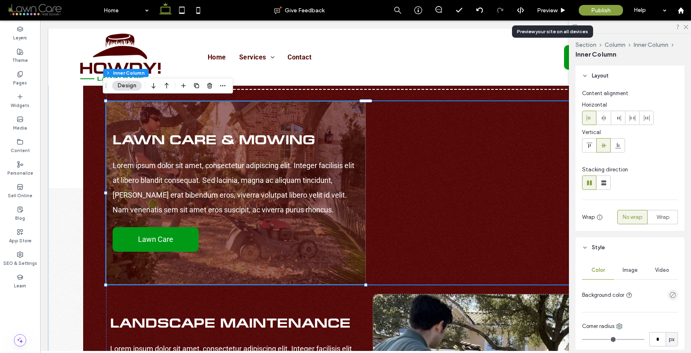
click at [347, 222] on div "Lawn Care & Mowing Lorem ipsum dolor sit amet, consectetur adipiscing elit. Int…" at bounding box center [236, 192] width 260 height 183
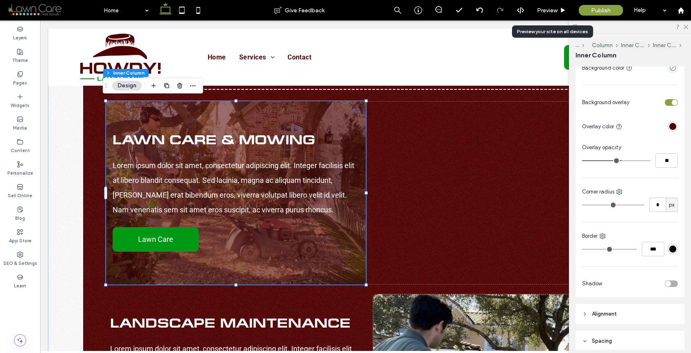
scroll to position [192, 0]
click at [646, 206] on input "*" at bounding box center [657, 206] width 16 height 14
type input "**"
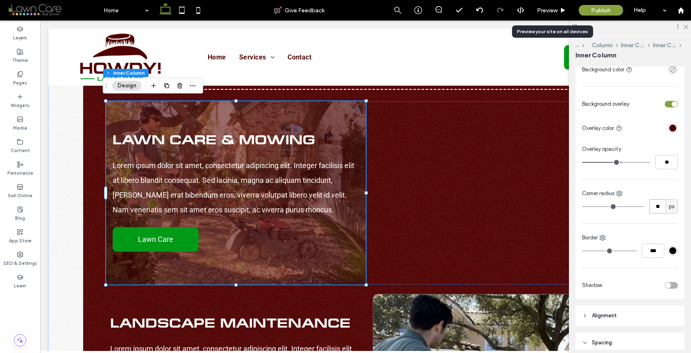
type input "**"
click at [452, 171] on div "Lawn Care & Mowing Lorem ipsum dolor sit amet, consectetur adipiscing elit. Int…" at bounding box center [365, 192] width 519 height 183
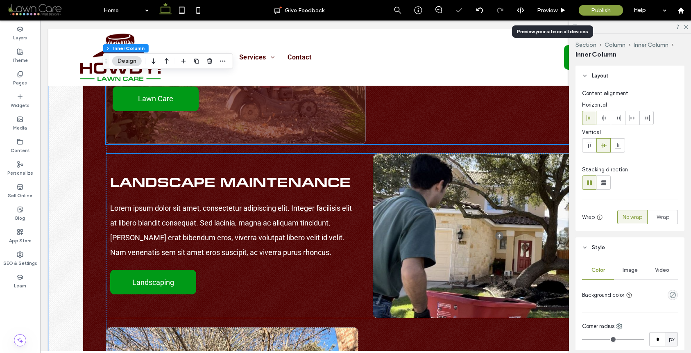
scroll to position [1061, 0]
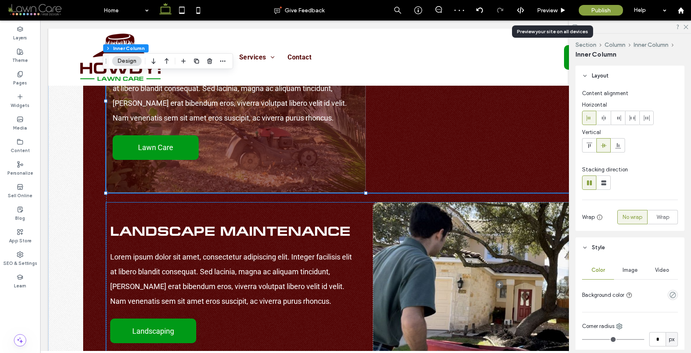
click at [358, 205] on div "Landscape Maintenance Lorem ipsum dolor sit amet, consectetur adipiscing elit. …" at bounding box center [234, 284] width 257 height 164
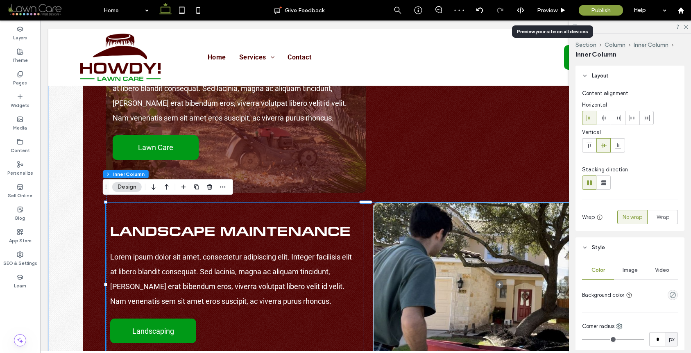
click at [353, 206] on div "Landscape Maintenance Lorem ipsum dolor sit amet, consectetur adipiscing elit. …" at bounding box center [234, 284] width 257 height 164
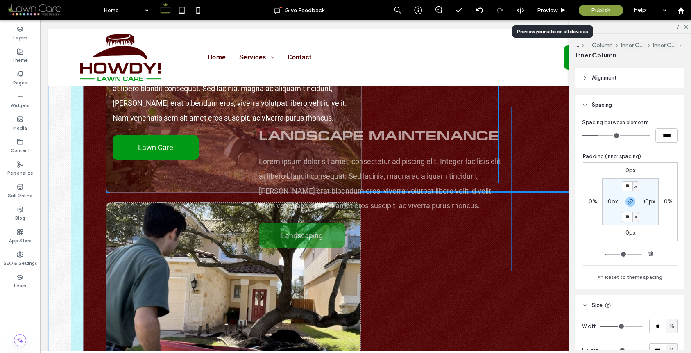
scroll to position [338, 0]
drag, startPoint x: 384, startPoint y: 184, endPoint x: 489, endPoint y: 114, distance: 126.3
type input "**"
type input "****"
type input "***"
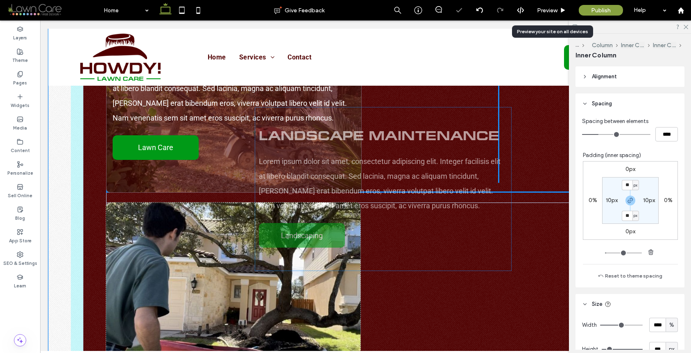
type input "***"
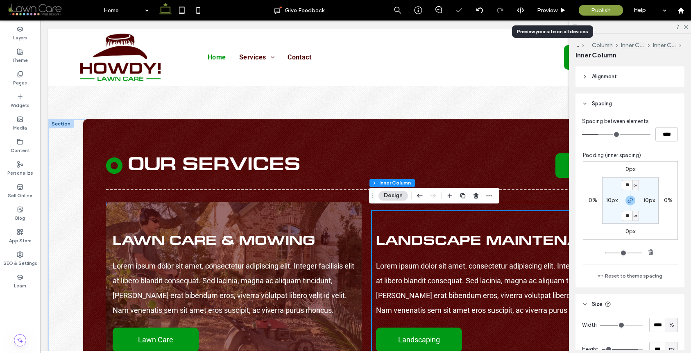
scroll to position [867, 0]
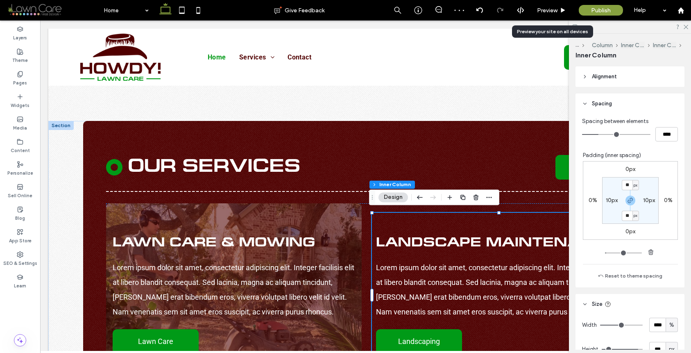
click at [410, 217] on div "Landscape Maintenance Lorem ipsum dolor sit amet, consectetur adipiscing elit. …" at bounding box center [498, 295] width 253 height 164
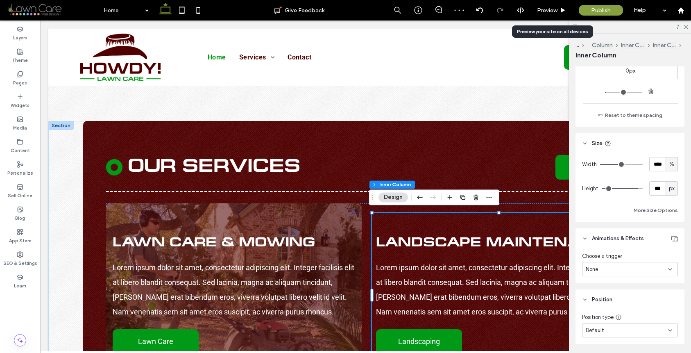
scroll to position [526, 0]
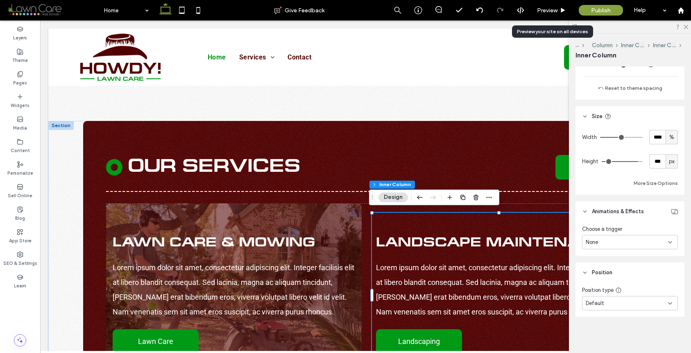
click at [476, 220] on div "Landscape Maintenance Lorem ipsum dolor sit amet, consectetur adipiscing elit. …" at bounding box center [498, 295] width 253 height 164
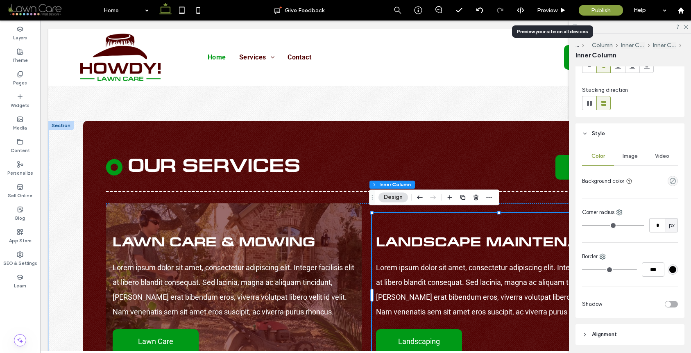
scroll to position [63, 0]
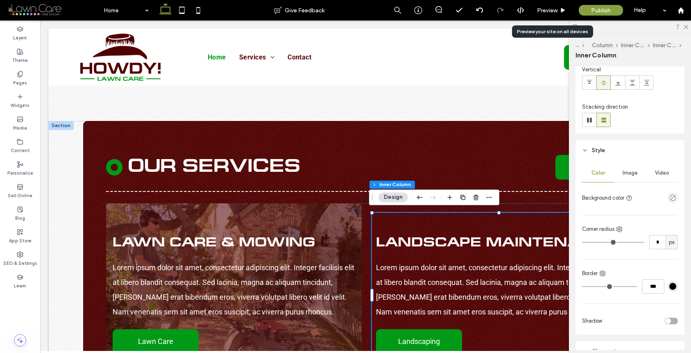
click at [630, 169] on div "Image" at bounding box center [630, 173] width 32 height 18
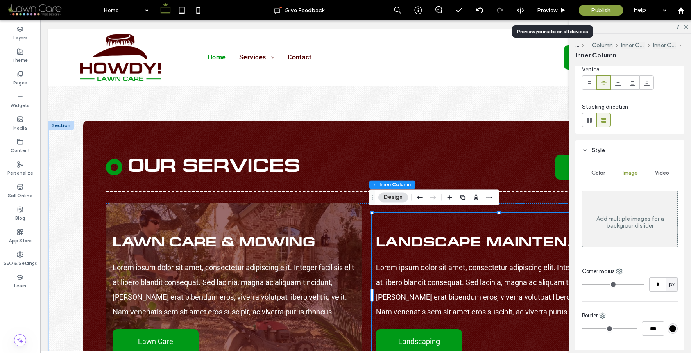
click at [614, 236] on div "Add multiple images for a background slider" at bounding box center [629, 219] width 95 height 54
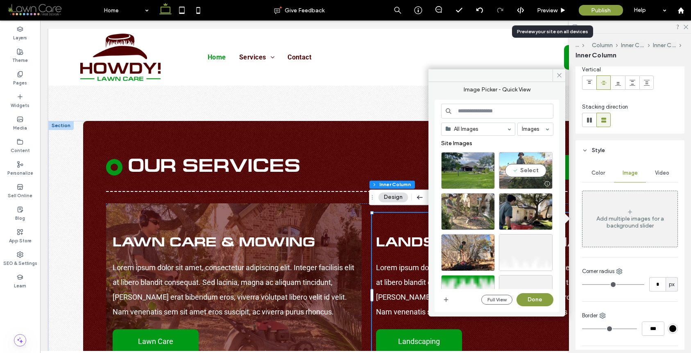
click at [524, 167] on div "Select" at bounding box center [526, 170] width 54 height 37
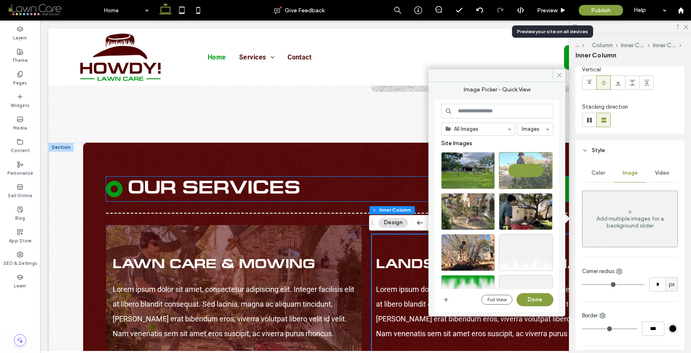
scroll to position [880, 0]
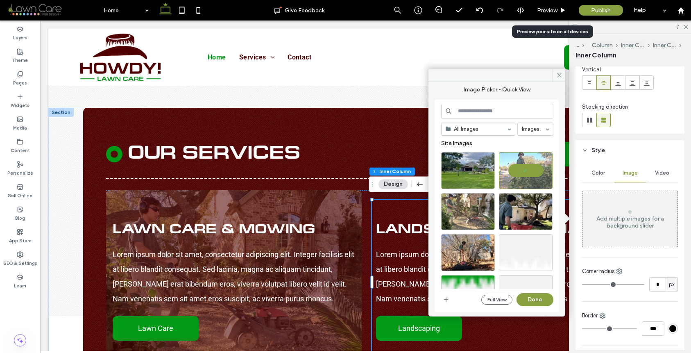
click at [531, 143] on div "Site Images" at bounding box center [500, 146] width 118 height 12
click at [524, 162] on div at bounding box center [526, 170] width 54 height 37
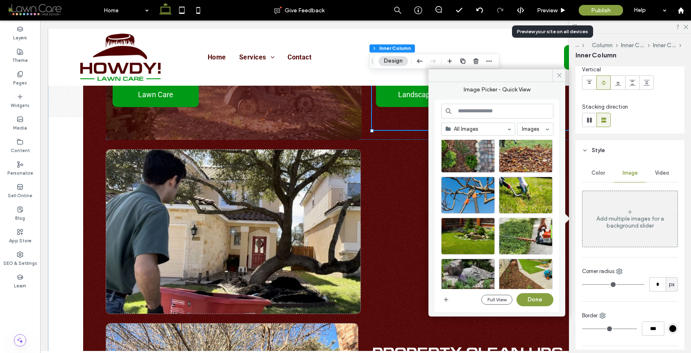
scroll to position [0, 0]
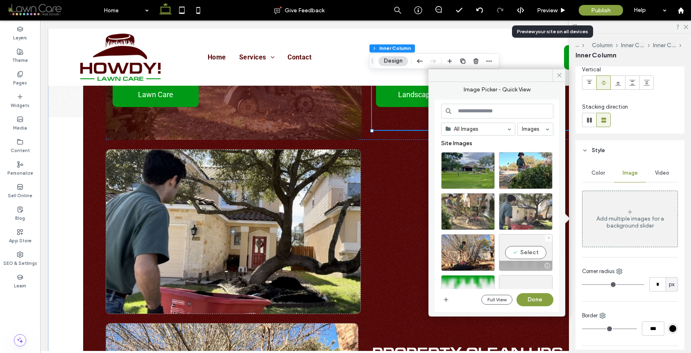
click at [530, 218] on div at bounding box center [526, 211] width 54 height 37
click at [539, 295] on button "Done" at bounding box center [535, 299] width 37 height 13
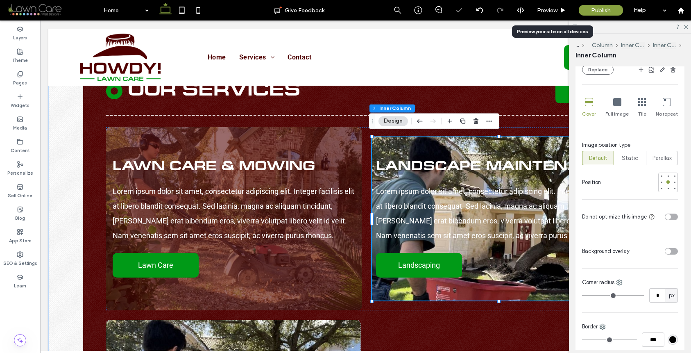
scroll to position [292, 0]
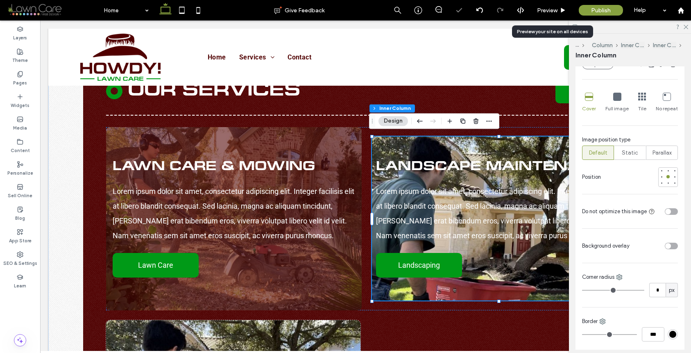
click at [646, 213] on div "toggle" at bounding box center [668, 211] width 6 height 6
click at [646, 245] on div "toggle" at bounding box center [671, 245] width 13 height 7
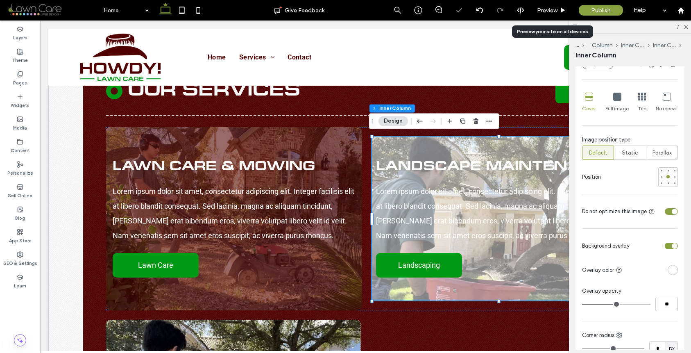
click at [646, 271] on div "rgba(255, 255, 255, 1)" at bounding box center [672, 269] width 7 height 7
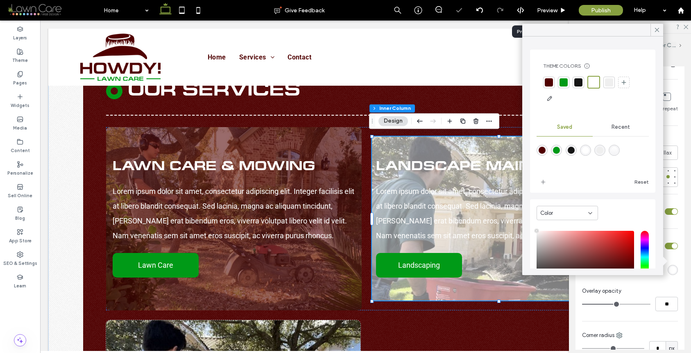
click at [552, 85] on div at bounding box center [549, 82] width 8 height 8
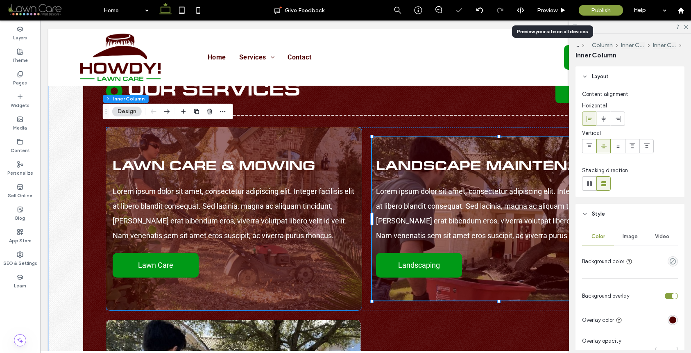
type input "**"
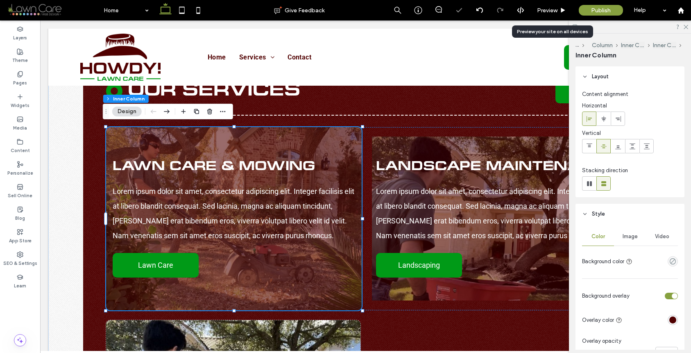
click at [286, 132] on div "Lawn Care & Mowing Lorem ipsum dolor sit amet, consectetur adipiscing elit. Int…" at bounding box center [234, 218] width 256 height 183
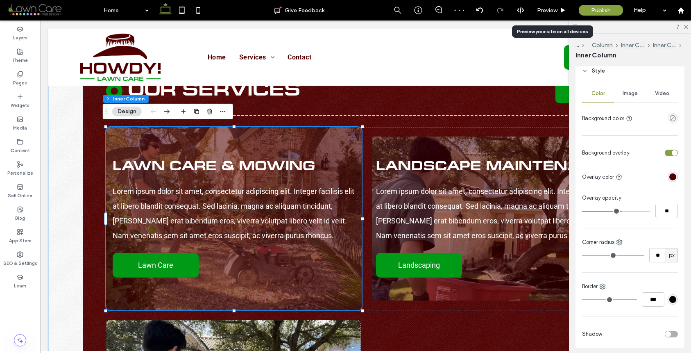
scroll to position [139, 0]
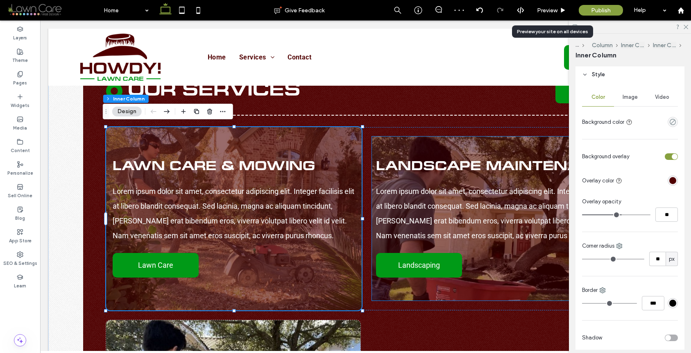
click at [537, 143] on div "Landscape Maintenance Lorem ipsum dolor sit amet, consectetur adipiscing elit. …" at bounding box center [498, 218] width 253 height 164
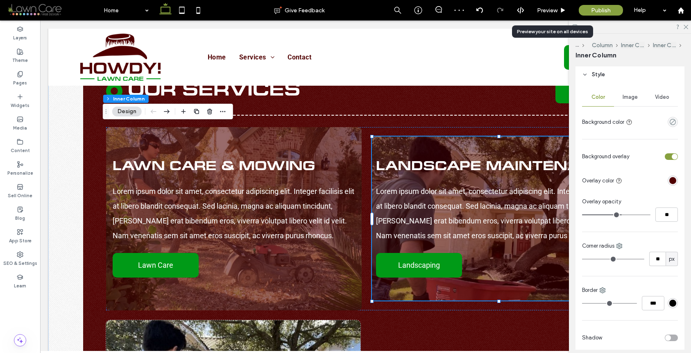
click at [537, 143] on div "Landscape Maintenance Lorem ipsum dolor sit amet, consectetur adipiscing elit. …" at bounding box center [498, 218] width 253 height 164
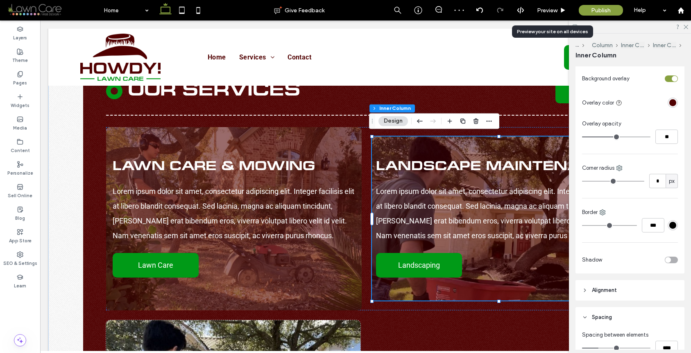
scroll to position [248, 0]
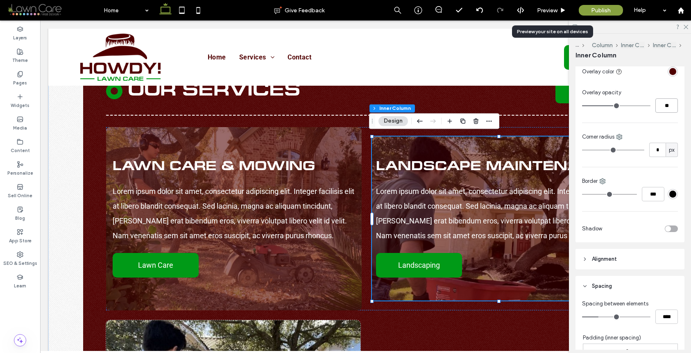
click at [646, 105] on input "**" at bounding box center [666, 105] width 23 height 14
type input "**"
click at [483, 151] on div "Landscape Maintenance Lorem ipsum dolor sit amet, consectetur adipiscing elit. …" at bounding box center [498, 218] width 253 height 164
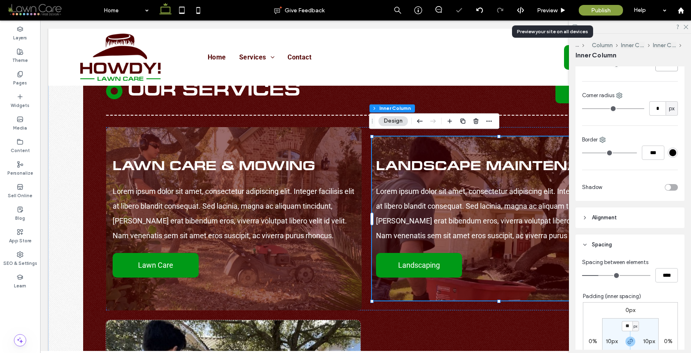
scroll to position [291, 0]
type input "**"
click at [646, 115] on div "Color Image Video Background color Background overlay Overlay color Overlay opa…" at bounding box center [630, 66] width 109 height 266
click at [646, 111] on input "*" at bounding box center [657, 107] width 16 height 14
type input "**"
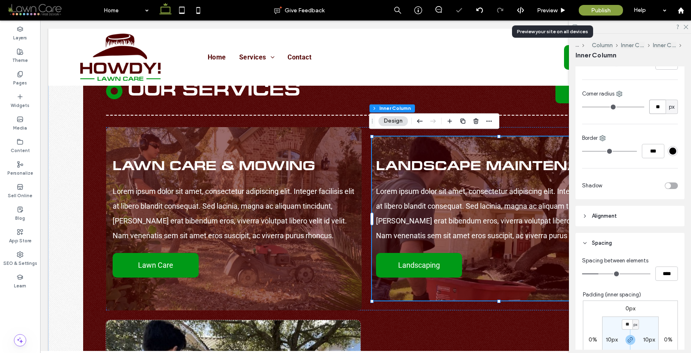
type input "**"
click at [481, 138] on div "Landscape Maintenance Lorem ipsum dolor sit amet, consectetur adipiscing elit. …" at bounding box center [498, 218] width 253 height 164
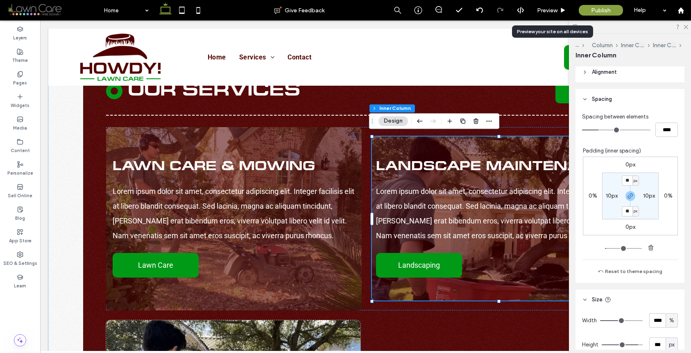
scroll to position [429, 0]
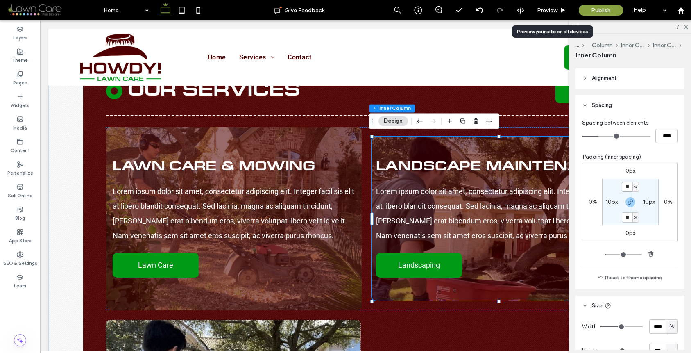
click at [623, 188] on input "**" at bounding box center [627, 186] width 11 height 10
type input "***"
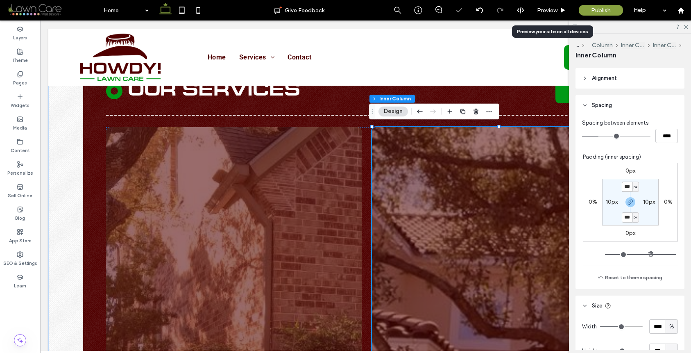
drag, startPoint x: 627, startPoint y: 186, endPoint x: 596, endPoint y: 170, distance: 35.2
click at [596, 170] on div "0px 0% 0px 0% *** px 10px *** px 10px" at bounding box center [630, 202] width 95 height 79
type input "**"
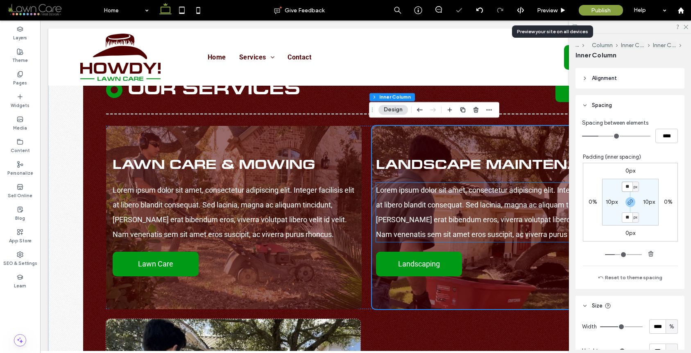
scroll to position [945, 0]
click at [611, 202] on label "10px" at bounding box center [612, 201] width 12 height 7
type input "**"
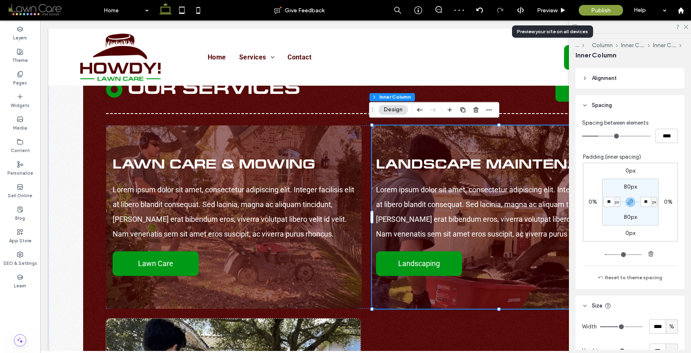
type input "**"
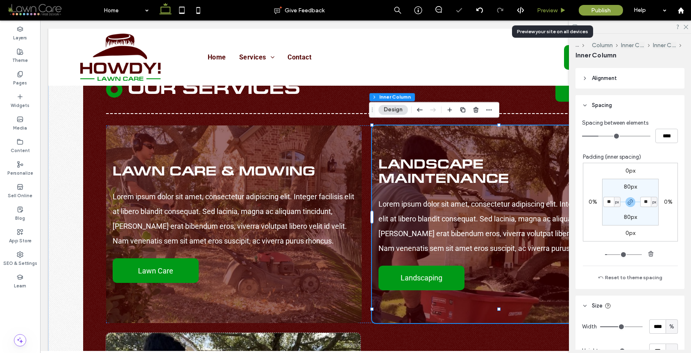
click at [550, 1] on div "Preview" at bounding box center [552, 10] width 42 height 20
click at [546, 7] on span "Preview" at bounding box center [547, 10] width 20 height 7
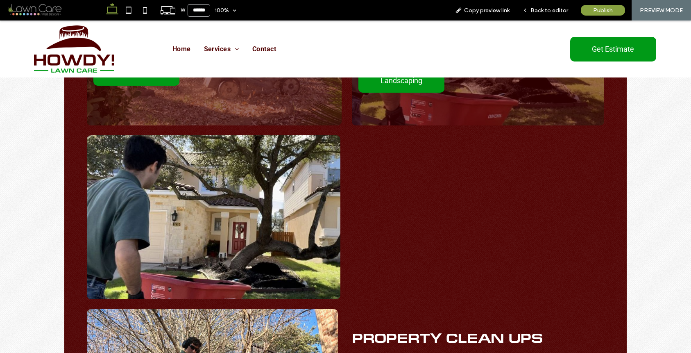
scroll to position [1156, 0]
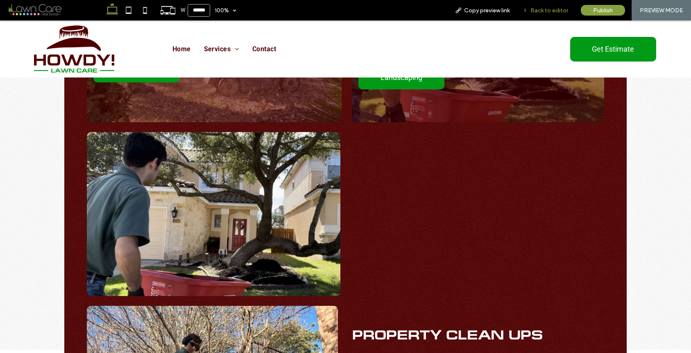
click at [542, 14] on div "Back to editor" at bounding box center [545, 10] width 59 height 20
click at [543, 11] on span "Back to editor" at bounding box center [549, 10] width 38 height 7
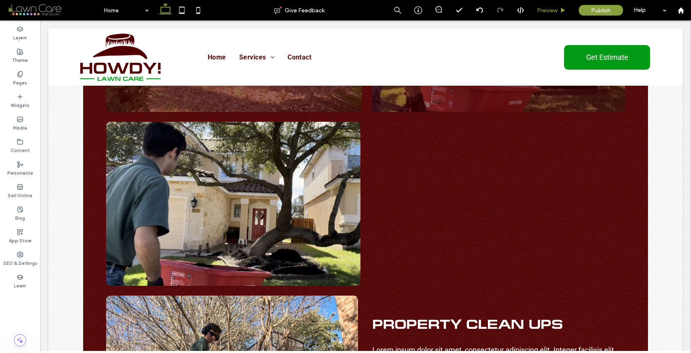
scroll to position [1145, 0]
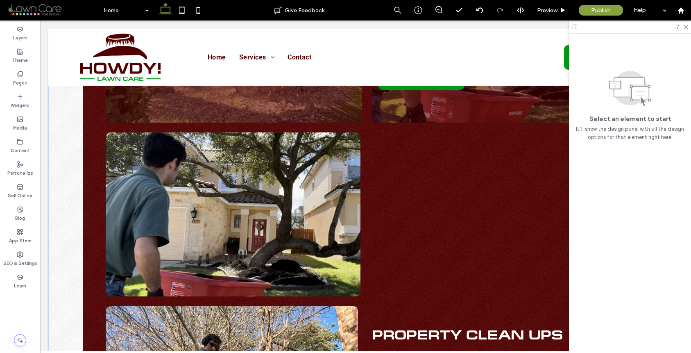
click at [458, 173] on div at bounding box center [365, 214] width 519 height 164
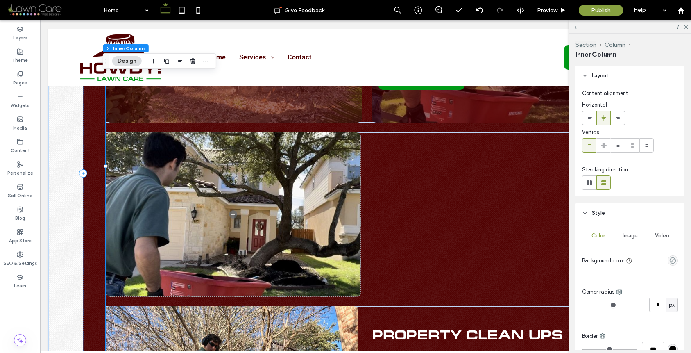
click at [407, 159] on div at bounding box center [365, 214] width 519 height 164
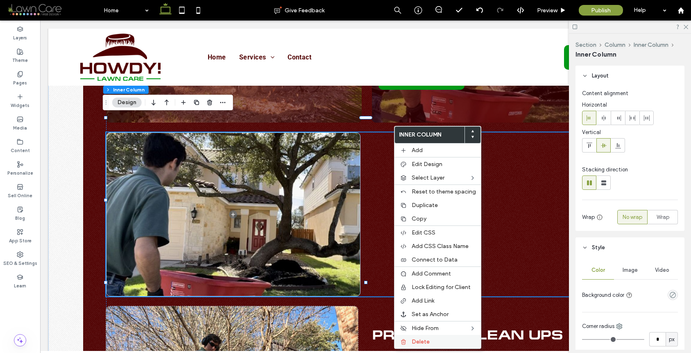
click at [422, 339] on span "Delete" at bounding box center [421, 341] width 18 height 7
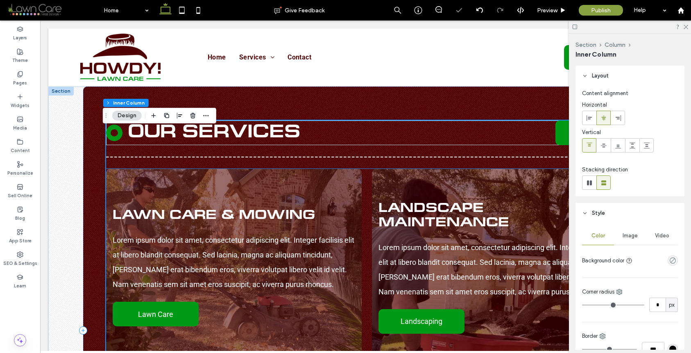
scroll to position [938, 0]
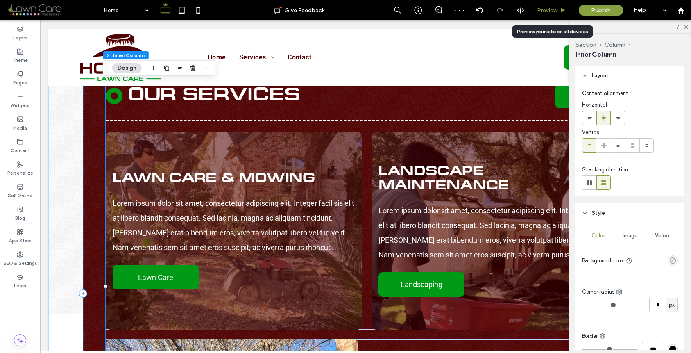
click at [564, 14] on div "Preview" at bounding box center [552, 10] width 42 height 20
click at [558, 12] on div "Preview" at bounding box center [551, 10] width 41 height 7
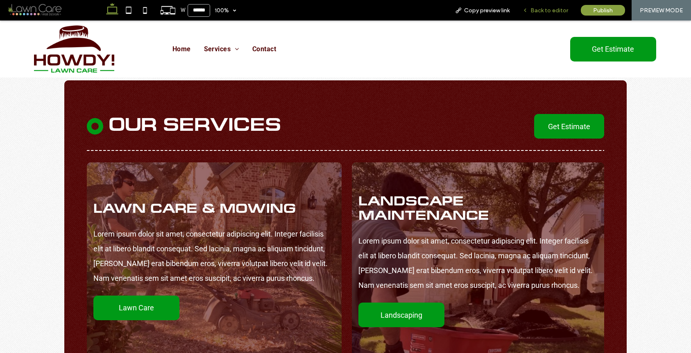
click at [552, 11] on span "Back to editor" at bounding box center [549, 10] width 38 height 7
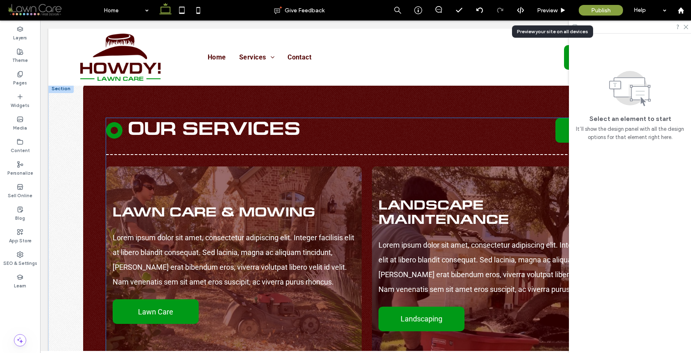
scroll to position [904, 0]
click at [440, 172] on div "Landscape Maintenance Lorem ipsum dolor sit amet, consectetur adipiscing elit. …" at bounding box center [498, 265] width 253 height 197
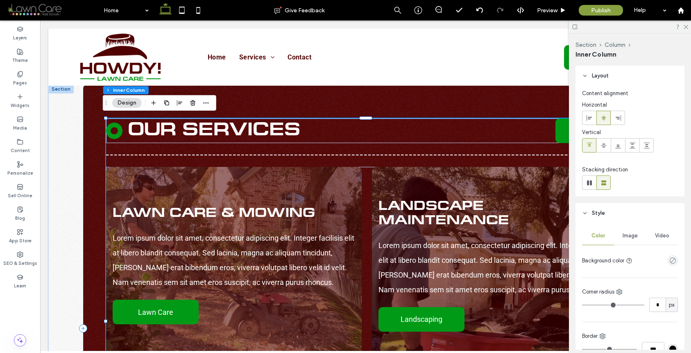
click at [440, 172] on div "Landscape Maintenance Lorem ipsum dolor sit amet, consectetur adipiscing elit. …" at bounding box center [498, 265] width 253 height 197
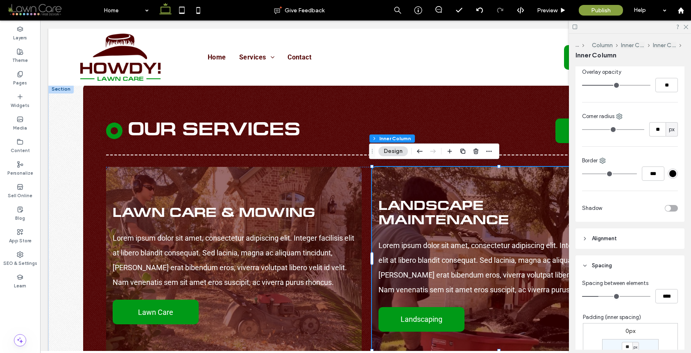
scroll to position [128, 0]
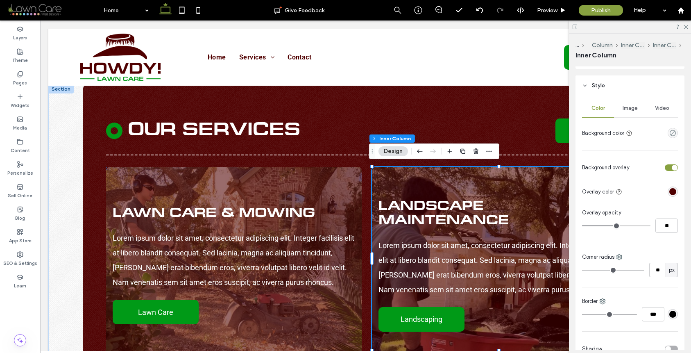
click at [632, 104] on div "Image" at bounding box center [630, 108] width 32 height 18
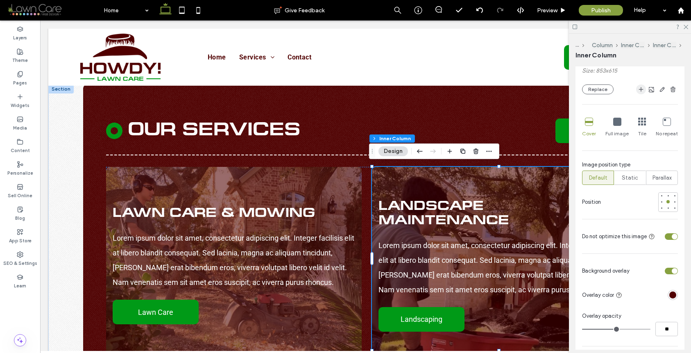
scroll to position [302, 0]
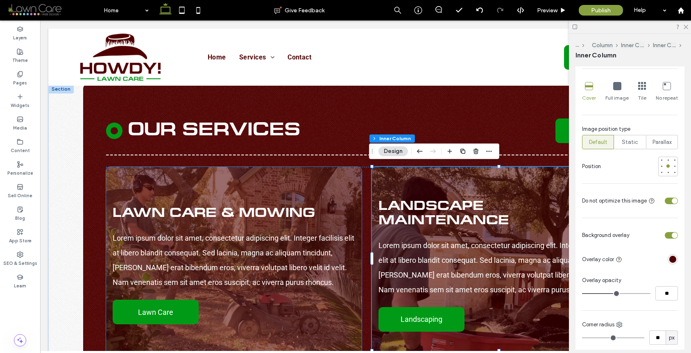
click at [288, 184] on div "Lawn Care & Mowing Lorem ipsum dolor sit amet, consectetur adipiscing elit. Int…" at bounding box center [234, 265] width 256 height 197
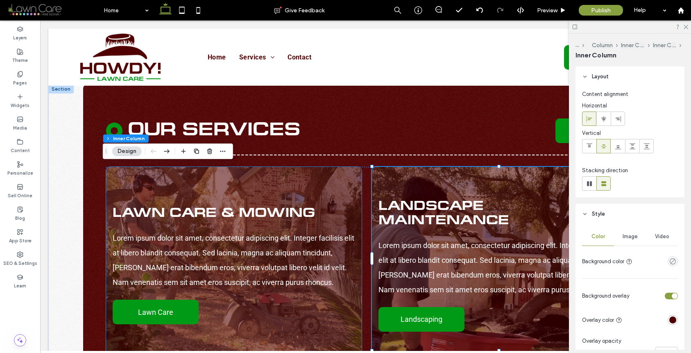
type input "**"
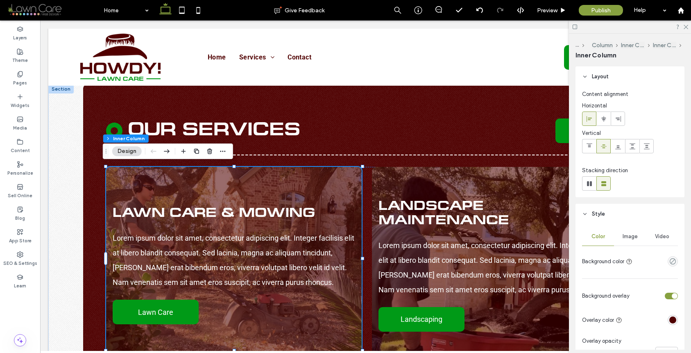
click at [288, 184] on div "Lawn Care & Mowing Lorem ipsum dolor sit amet, consectetur adipiscing elit. Int…" at bounding box center [234, 265] width 256 height 197
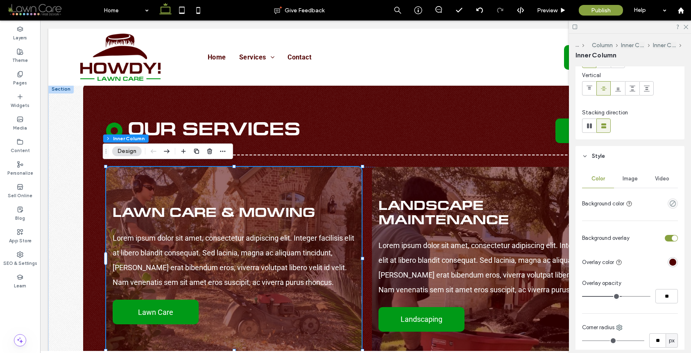
scroll to position [0, 0]
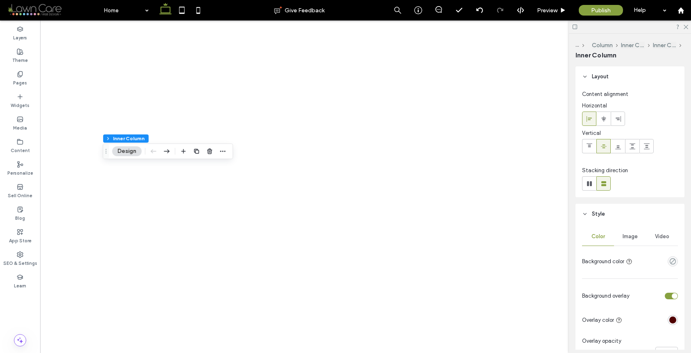
click at [623, 237] on span "Image" at bounding box center [630, 236] width 15 height 7
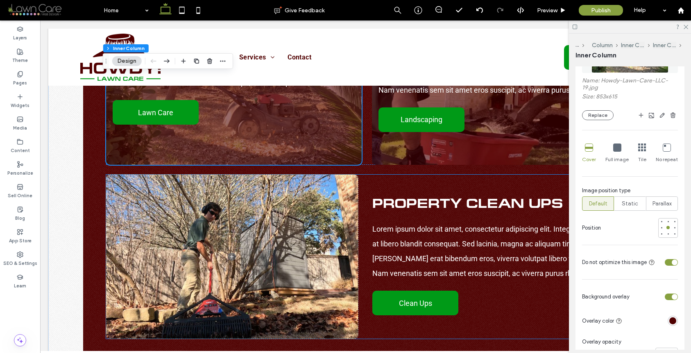
scroll to position [1100, 0]
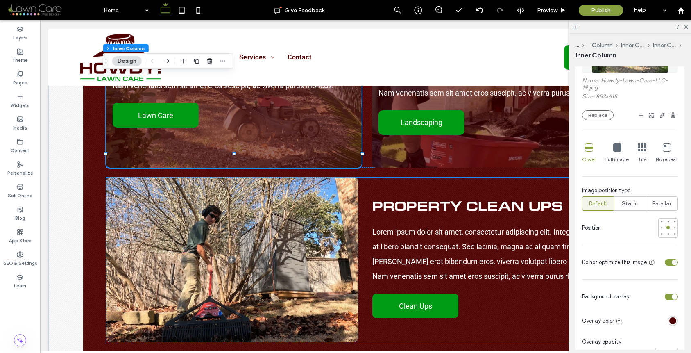
click at [337, 177] on span at bounding box center [232, 259] width 252 height 164
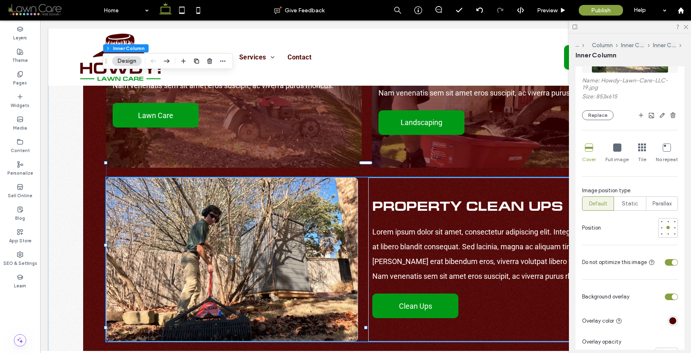
click at [337, 177] on span at bounding box center [232, 259] width 252 height 164
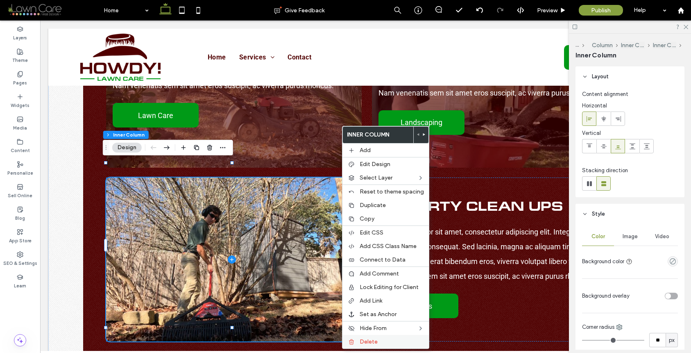
click at [370, 338] on span "Delete" at bounding box center [369, 341] width 18 height 7
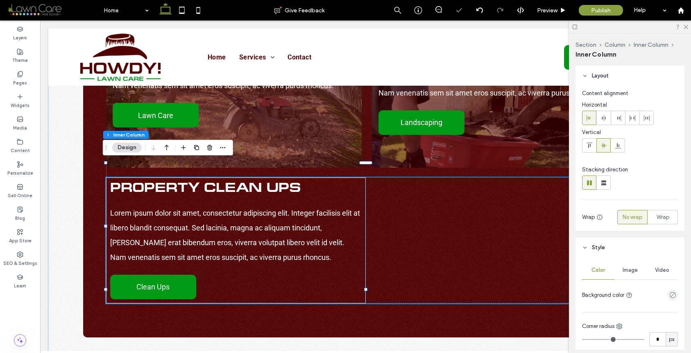
click at [378, 177] on div "Property Clean Ups Lorem ipsum dolor sit amet, consectetur adipiscing elit. Int…" at bounding box center [365, 240] width 519 height 126
click at [354, 181] on h4 "Property Clean Ups" at bounding box center [236, 188] width 252 height 14
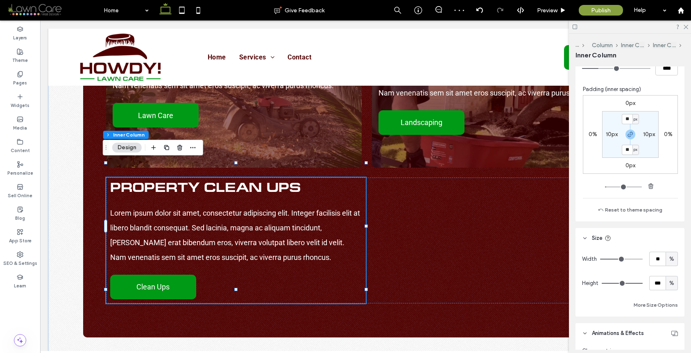
scroll to position [404, 0]
click at [518, 199] on div "Property Clean Ups Lorem ipsum dolor sit amet, consectetur adipiscing elit. Int…" at bounding box center [365, 240] width 519 height 126
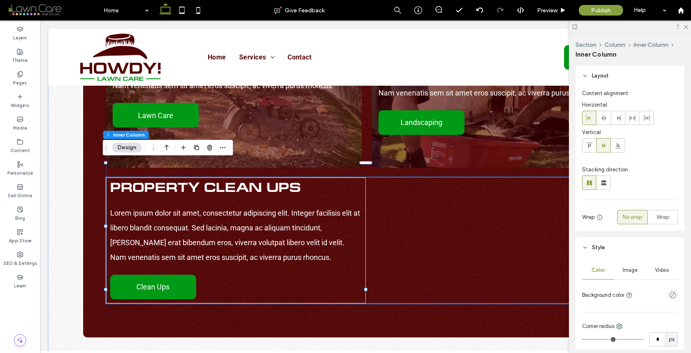
click at [341, 181] on h4 "Property Clean Ups" at bounding box center [236, 188] width 252 height 14
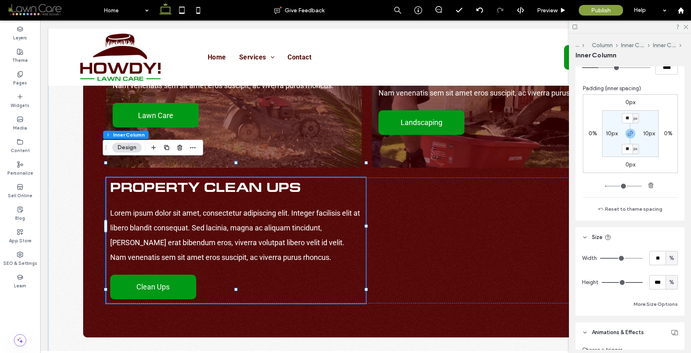
scroll to position [435, 0]
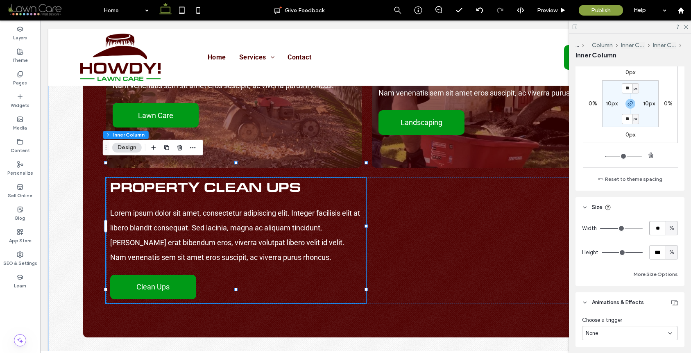
click at [653, 232] on input "**" at bounding box center [657, 228] width 16 height 14
type input "***"
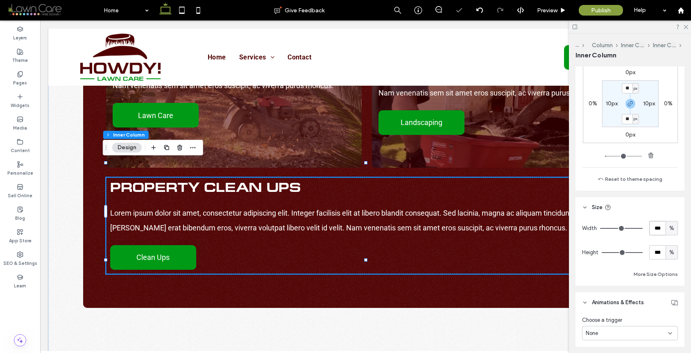
click at [394, 252] on div "Property Clean Ups Lorem ipsum dolor sit amet, consectetur adipiscing elit. Int…" at bounding box center [365, 225] width 519 height 96
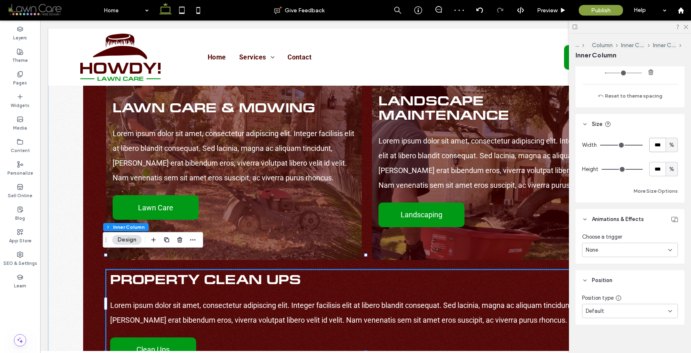
scroll to position [526, 0]
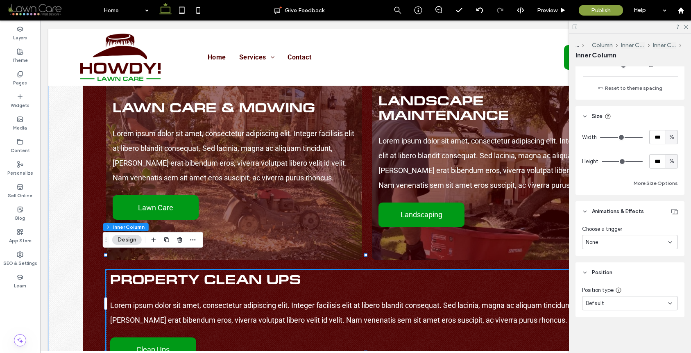
click at [470, 255] on div at bounding box center [365, 255] width 519 height 0
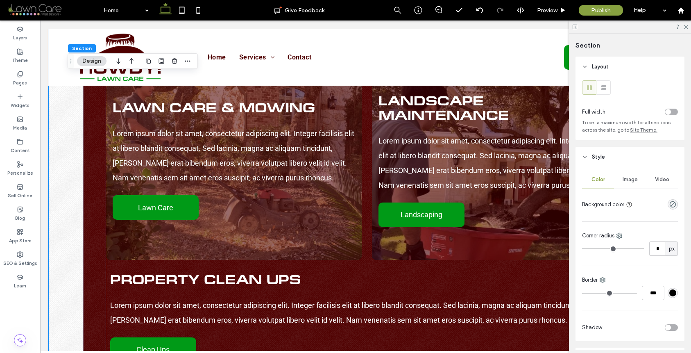
click at [476, 274] on h4 "Property Clean Ups" at bounding box center [365, 281] width 511 height 14
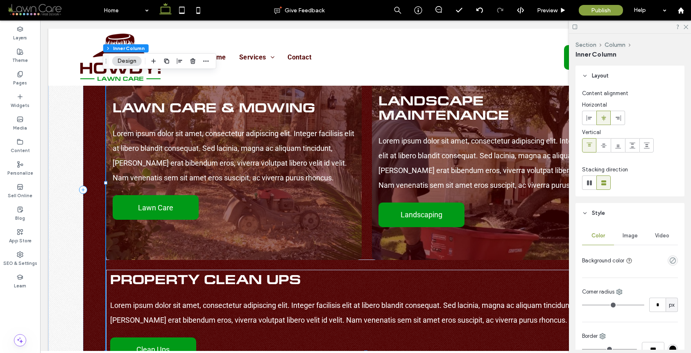
click at [438, 274] on h4 "Property Clean Ups" at bounding box center [365, 281] width 511 height 14
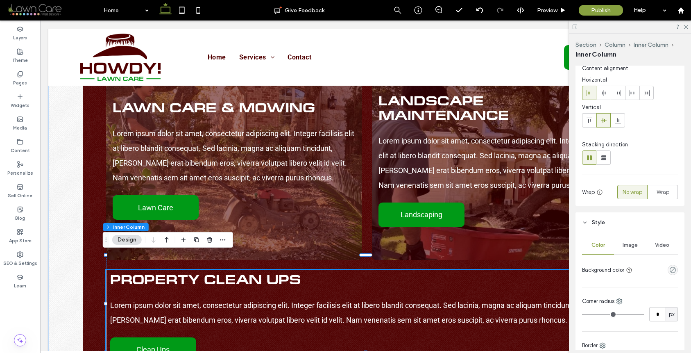
scroll to position [69, 0]
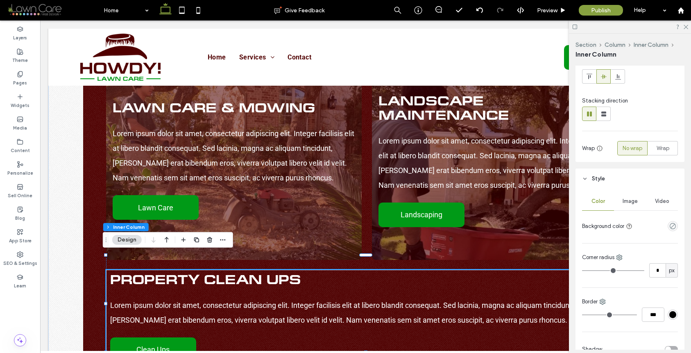
click at [627, 202] on span "Image" at bounding box center [630, 201] width 15 height 7
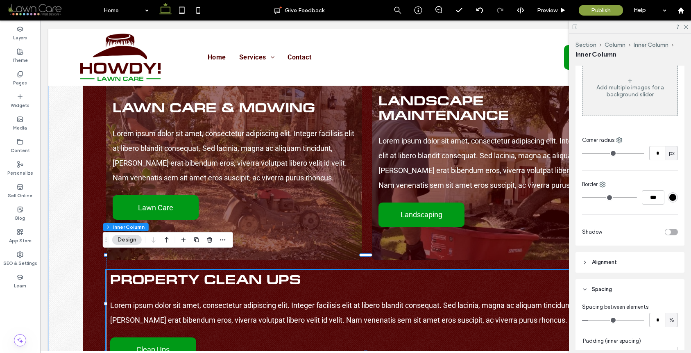
scroll to position [154, 0]
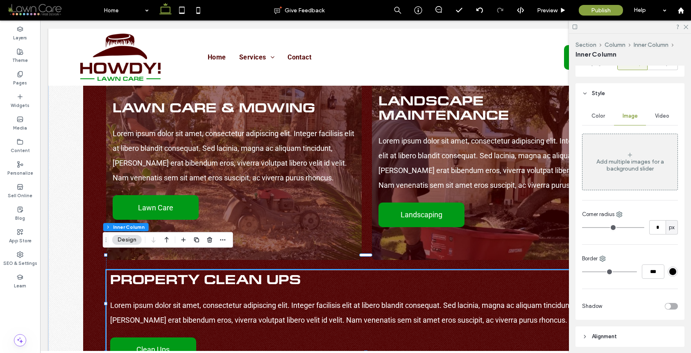
click at [630, 147] on div "Add multiple images for a background slider" at bounding box center [629, 162] width 95 height 54
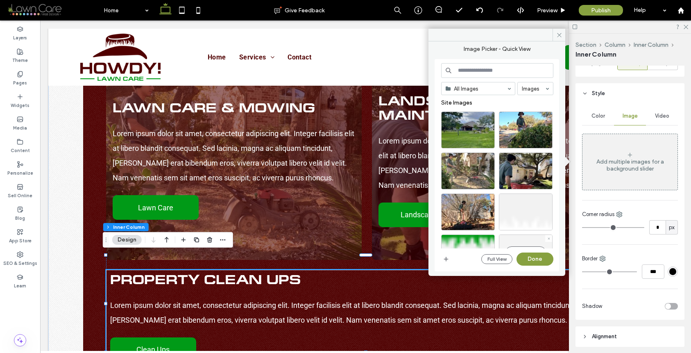
scroll to position [2, 0]
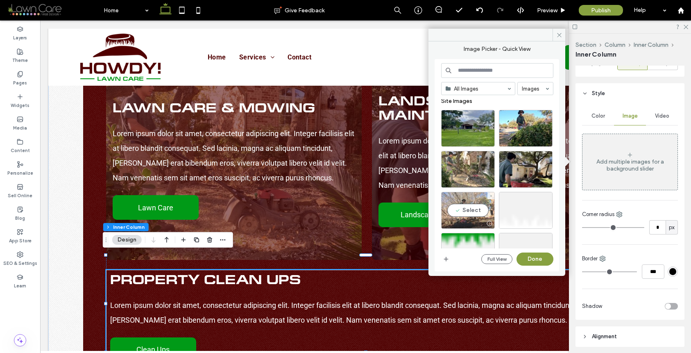
click at [473, 212] on div "Select" at bounding box center [468, 210] width 54 height 37
click at [539, 265] on button "Done" at bounding box center [535, 258] width 37 height 13
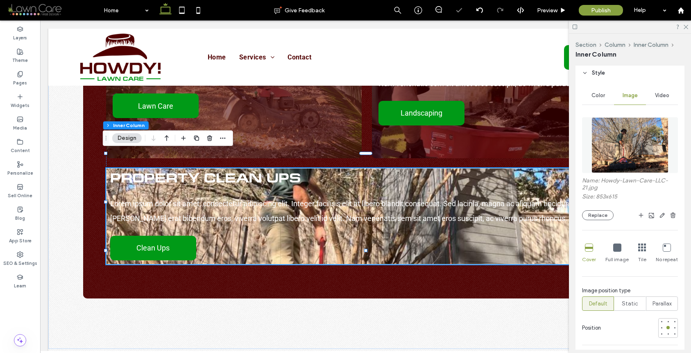
scroll to position [299, 0]
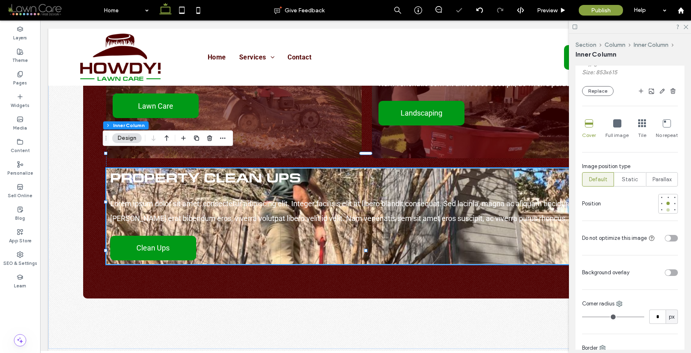
click at [666, 209] on div at bounding box center [667, 209] width 3 height 3
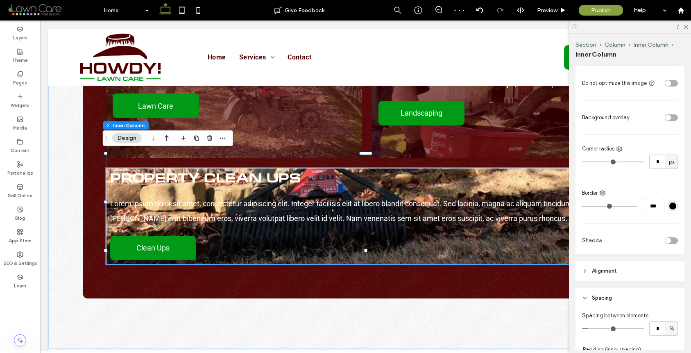
scroll to position [400, 0]
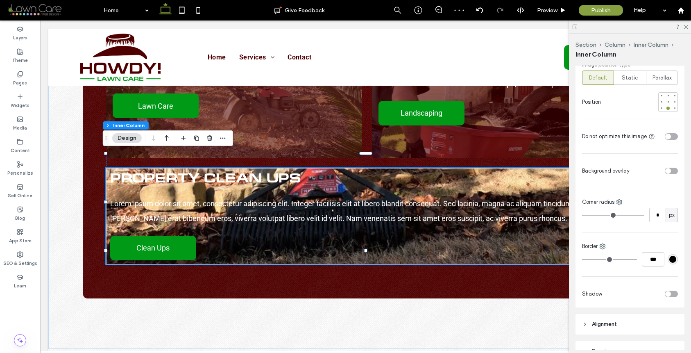
click at [666, 135] on div "toggle" at bounding box center [671, 136] width 13 height 7
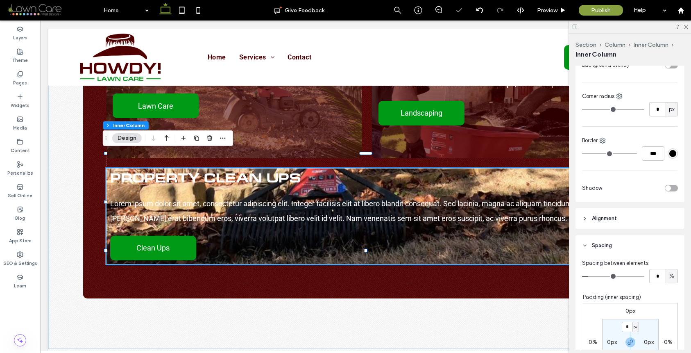
scroll to position [572, 0]
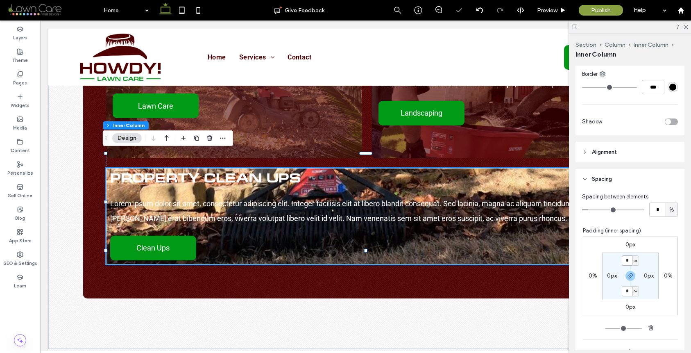
click at [624, 257] on input "*" at bounding box center [627, 260] width 11 height 10
type input "**"
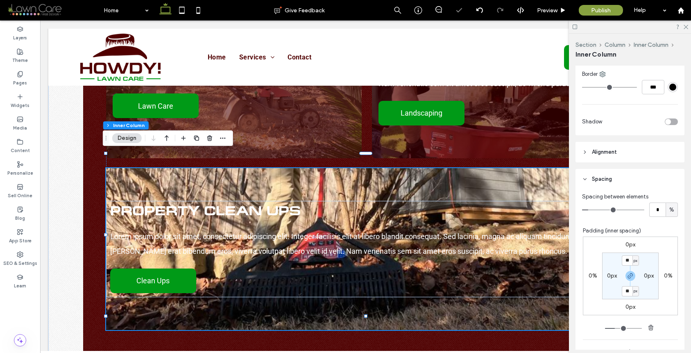
click at [608, 273] on label "0px" at bounding box center [612, 275] width 10 height 7
type input "*"
type input "**"
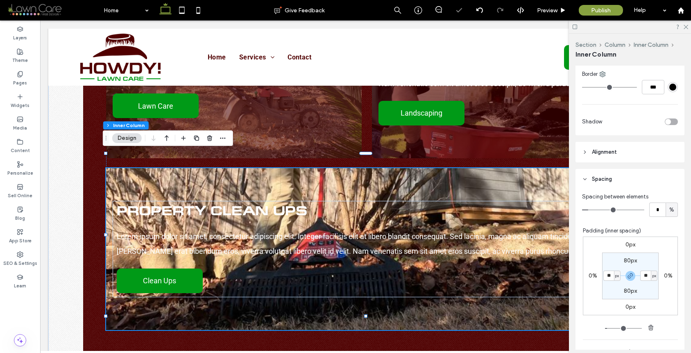
click at [159, 168] on div "Property Clean Ups Lorem ipsum dolor sit amet, consectetur adipiscing elit. Int…" at bounding box center [365, 249] width 519 height 162
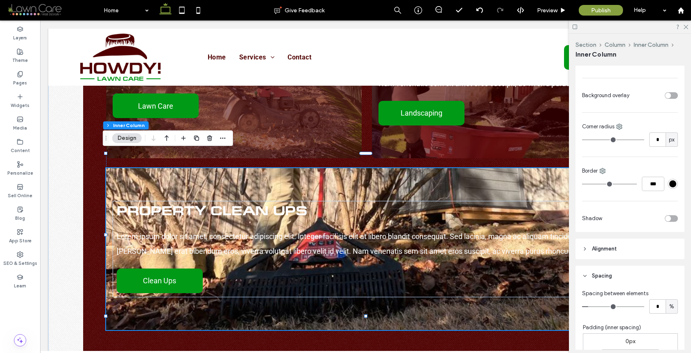
scroll to position [467, 0]
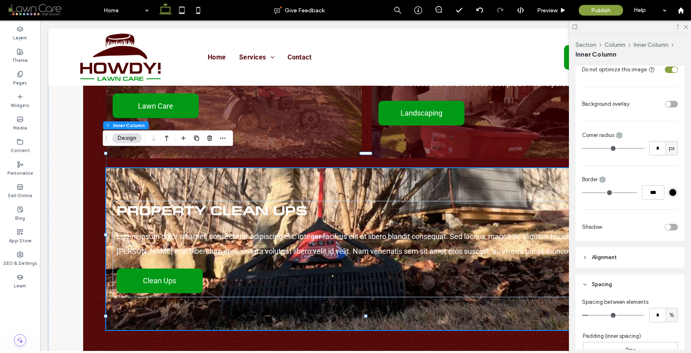
click at [665, 104] on div "toggle" at bounding box center [668, 104] width 6 height 6
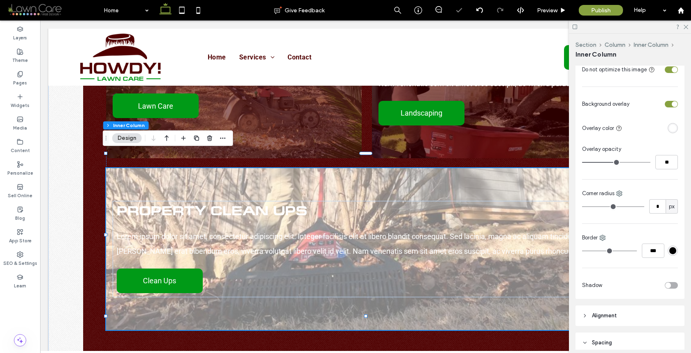
click at [666, 104] on div "toggle" at bounding box center [671, 104] width 13 height 7
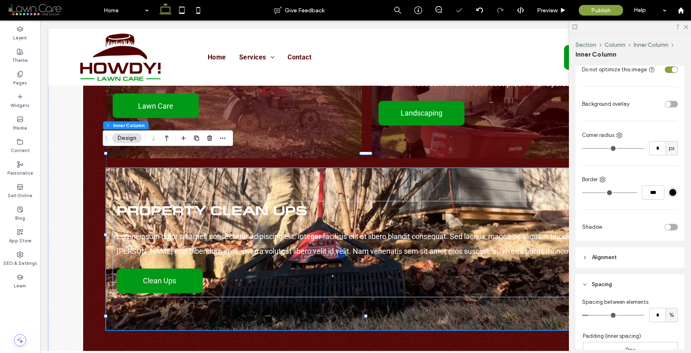
click at [666, 104] on div "toggle" at bounding box center [671, 104] width 13 height 7
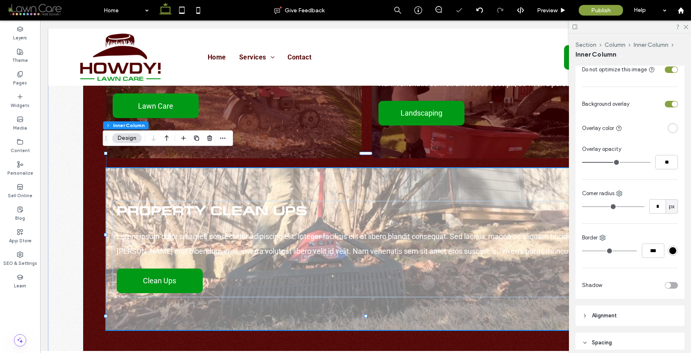
click at [669, 126] on div "rgba(255, 255, 255, 1)" at bounding box center [672, 128] width 7 height 7
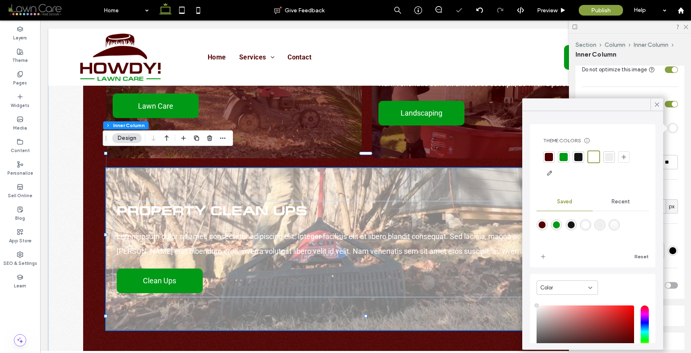
click at [551, 158] on div at bounding box center [549, 157] width 8 height 8
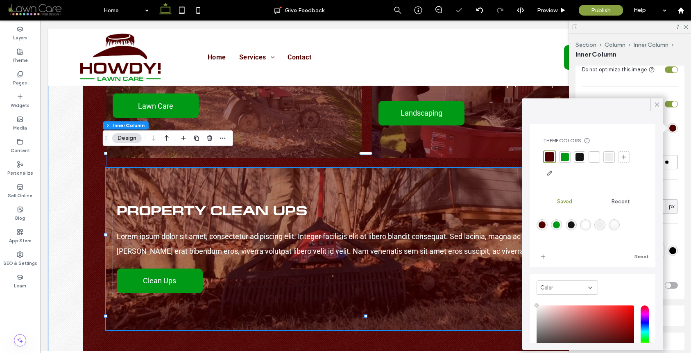
click at [666, 164] on input "**" at bounding box center [666, 162] width 23 height 14
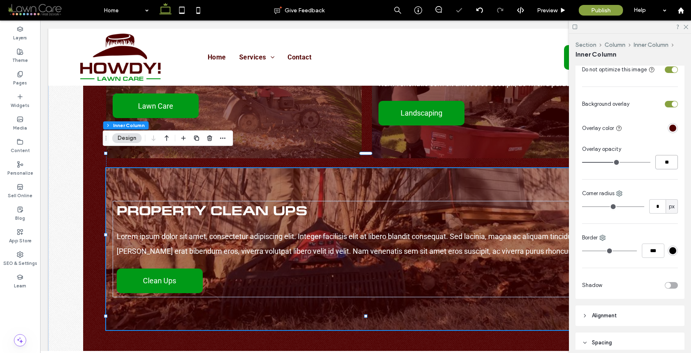
type input "**"
click at [245, 168] on div "Property Clean Ups Lorem ipsum dolor sit amet, consectetur adipiscing elit. Int…" at bounding box center [365, 249] width 519 height 162
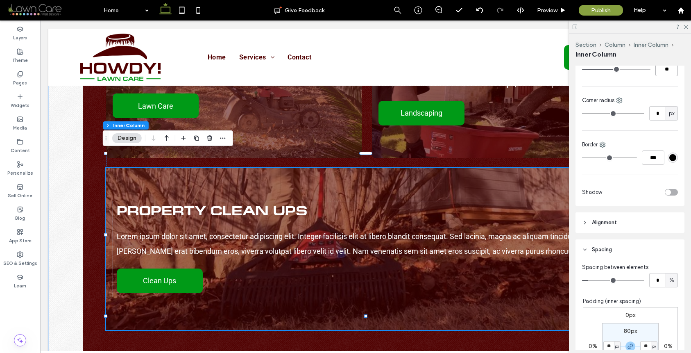
scroll to position [455, 0]
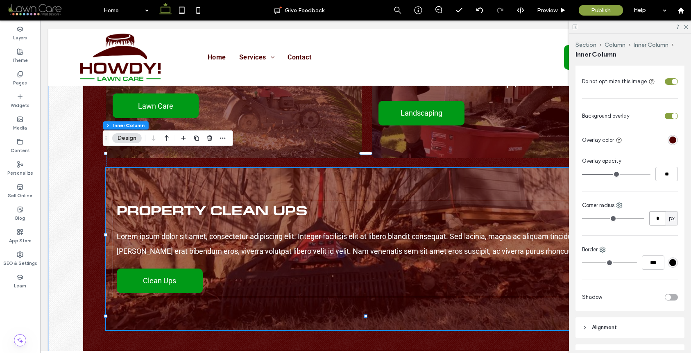
click at [651, 216] on input "*" at bounding box center [657, 218] width 16 height 14
type input "**"
click at [553, 13] on span "Preview" at bounding box center [547, 10] width 20 height 7
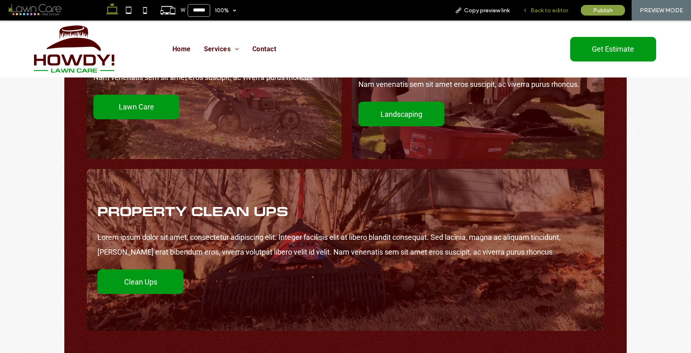
scroll to position [1120, 0]
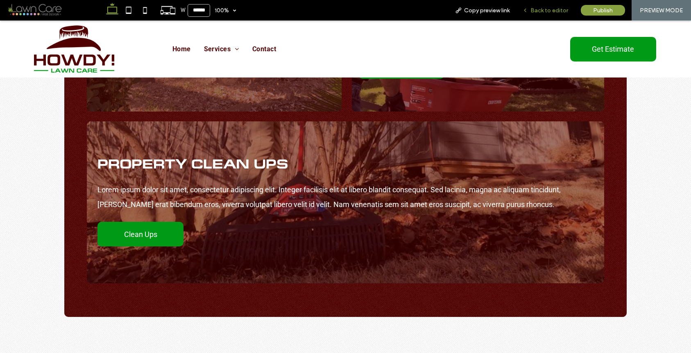
click at [551, 11] on span "Back to editor" at bounding box center [549, 10] width 38 height 7
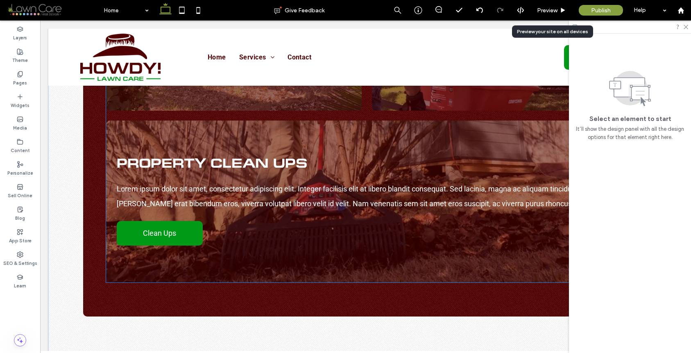
scroll to position [1156, 0]
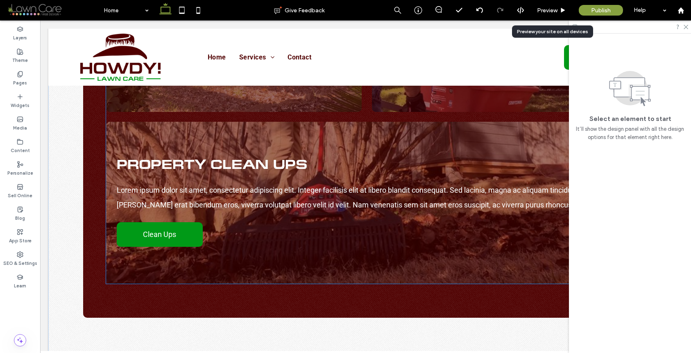
click at [463, 122] on div "Property Clean Ups Lorem ipsum dolor sit amet, consectetur adipiscing elit. Int…" at bounding box center [365, 203] width 519 height 162
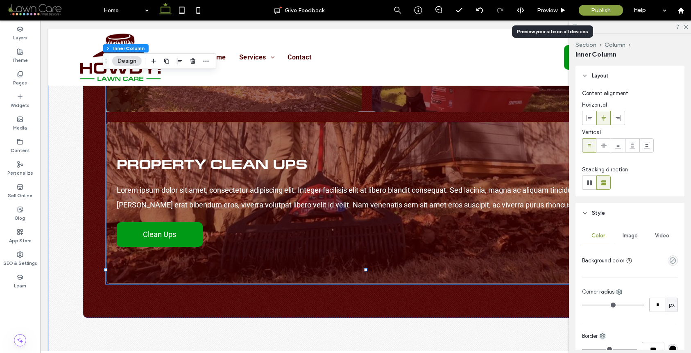
click at [463, 122] on div "Property Clean Ups Lorem ipsum dolor sit amet, consectetur adipiscing elit. Int…" at bounding box center [365, 203] width 519 height 162
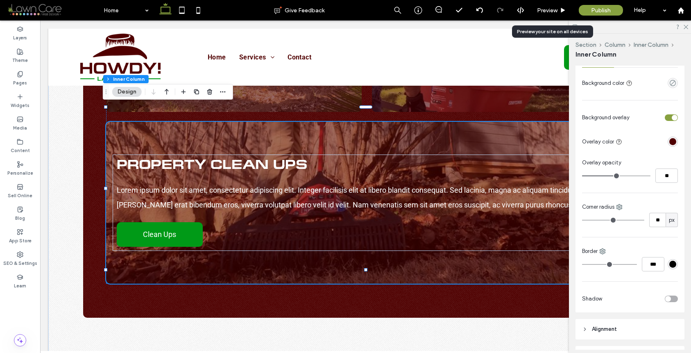
scroll to position [208, 0]
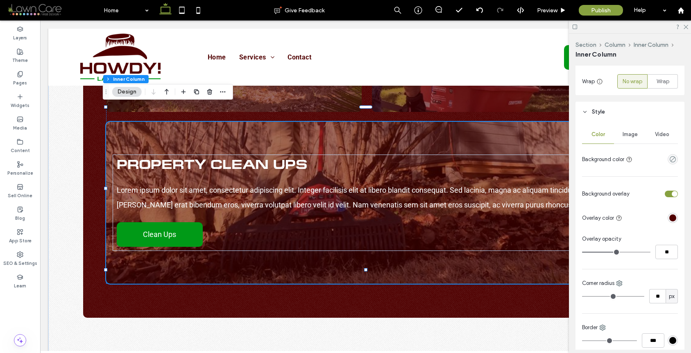
click at [646, 128] on div "Video" at bounding box center [662, 134] width 32 height 18
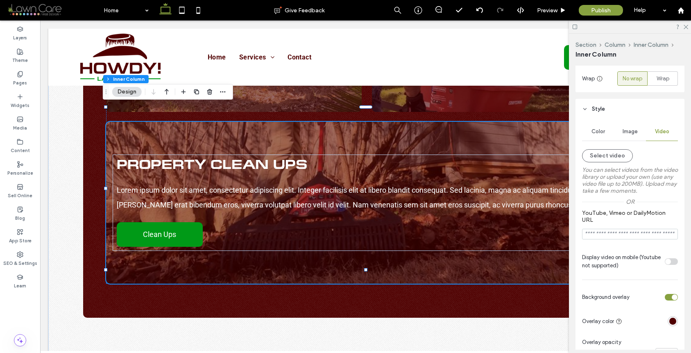
click at [631, 136] on div "Image" at bounding box center [630, 131] width 32 height 18
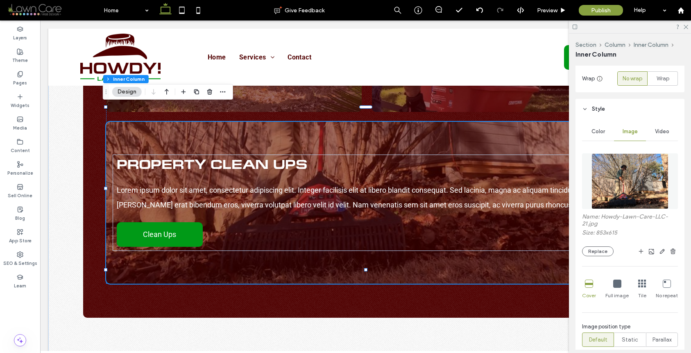
scroll to position [426, 0]
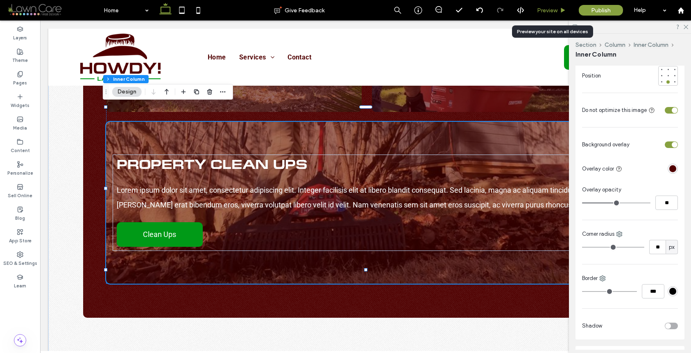
click at [546, 9] on span "Preview" at bounding box center [547, 10] width 20 height 7
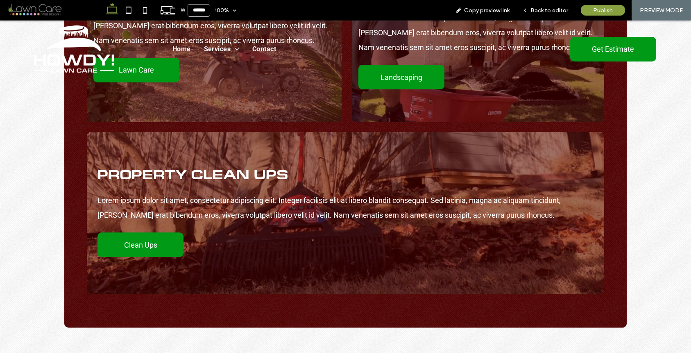
scroll to position [1167, 0]
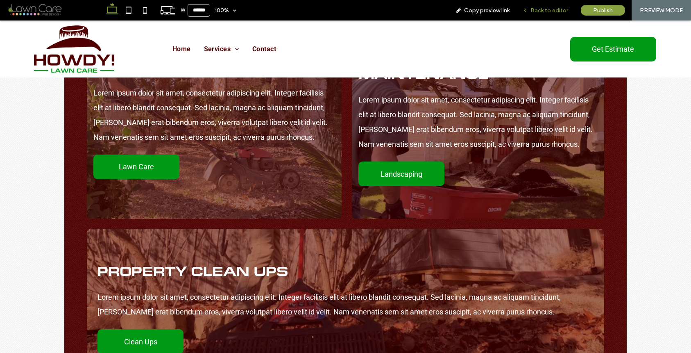
click at [545, 9] on span "Back to editor" at bounding box center [549, 10] width 38 height 7
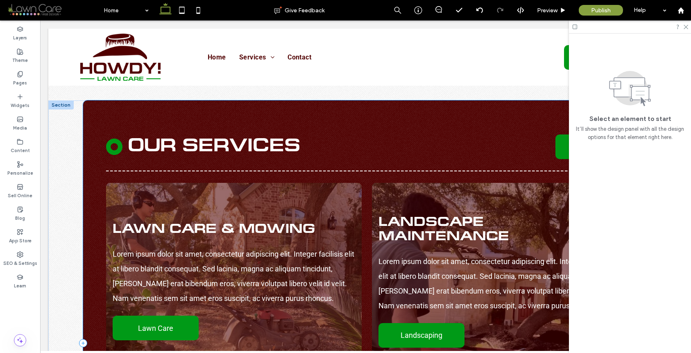
scroll to position [886, 0]
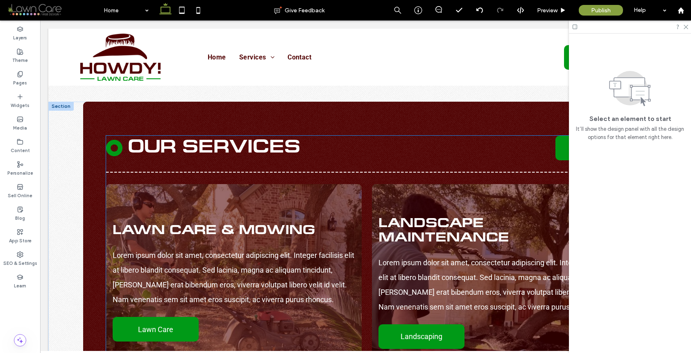
click at [334, 193] on div "Lawn Care & Mowing Lorem ipsum dolor sit amet, consectetur adipiscing elit. Int…" at bounding box center [234, 282] width 256 height 197
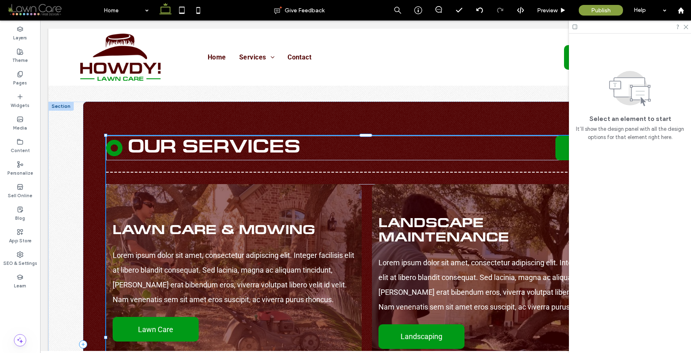
click at [334, 193] on div "Lawn Care & Mowing Lorem ipsum dolor sit amet, consectetur adipiscing elit. Int…" at bounding box center [234, 282] width 256 height 197
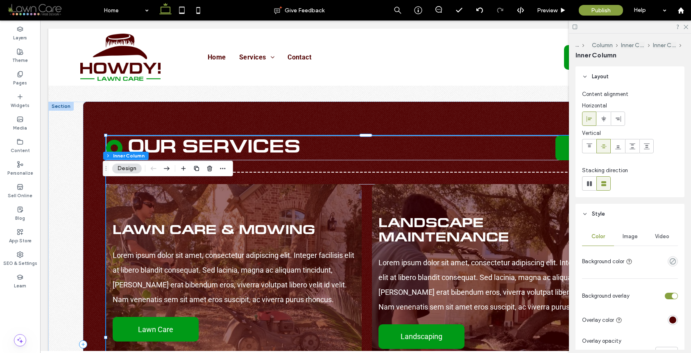
type input "**"
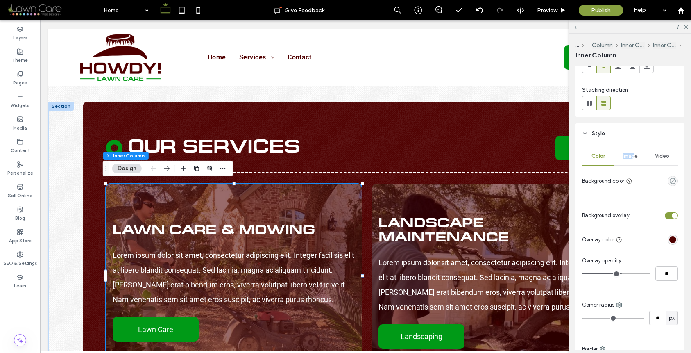
click at [631, 153] on span "Image" at bounding box center [630, 156] width 15 height 7
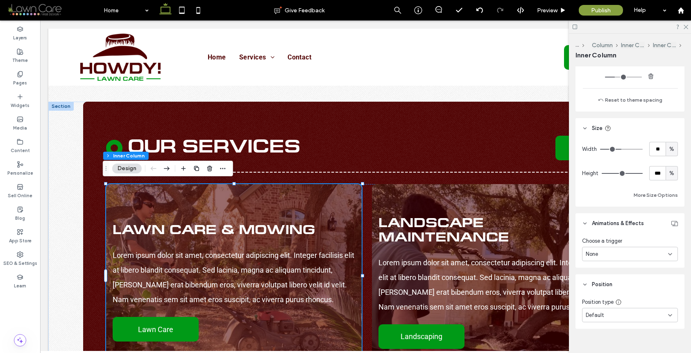
scroll to position [860, 0]
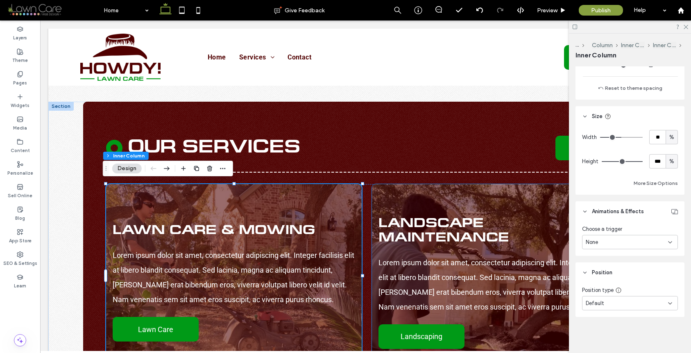
click at [442, 191] on div "Landscape Maintenance Lorem ipsum dolor sit amet, consectetur adipiscing elit. …" at bounding box center [498, 282] width 253 height 197
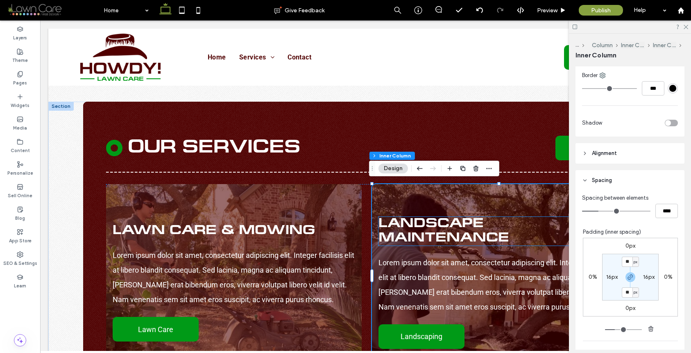
scroll to position [354, 0]
click at [365, 190] on div "Lawn Care & Mowing Lorem ipsum dolor sit amet, consectetur adipiscing elit. Int…" at bounding box center [365, 282] width 519 height 197
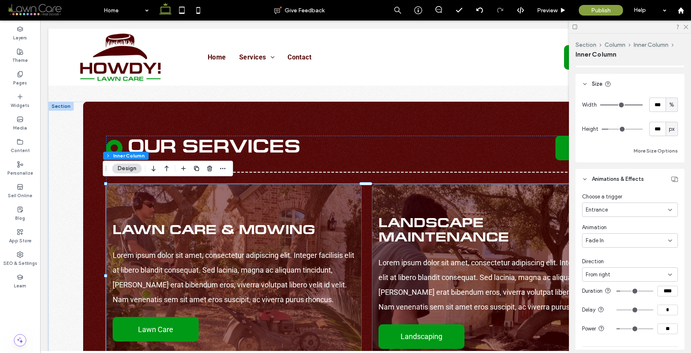
scroll to position [593, 0]
click at [611, 238] on div "Fade In" at bounding box center [627, 239] width 82 height 8
click at [608, 248] on div "None" at bounding box center [627, 253] width 91 height 14
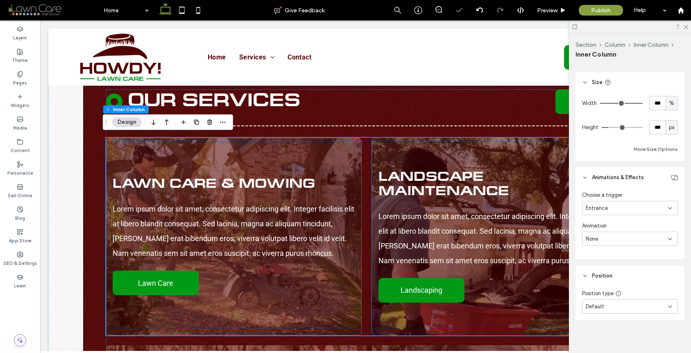
scroll to position [1041, 0]
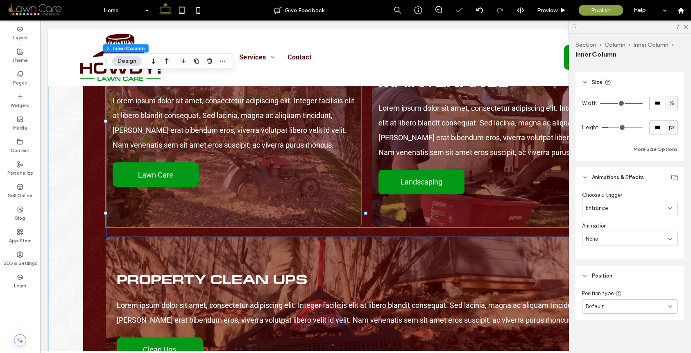
click at [381, 237] on div "Property Clean Ups Lorem ipsum dolor sit amet, consectetur adipiscing elit. Int…" at bounding box center [365, 318] width 519 height 162
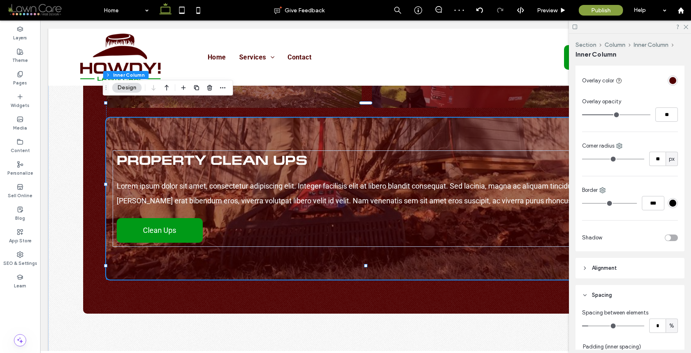
scroll to position [443, 0]
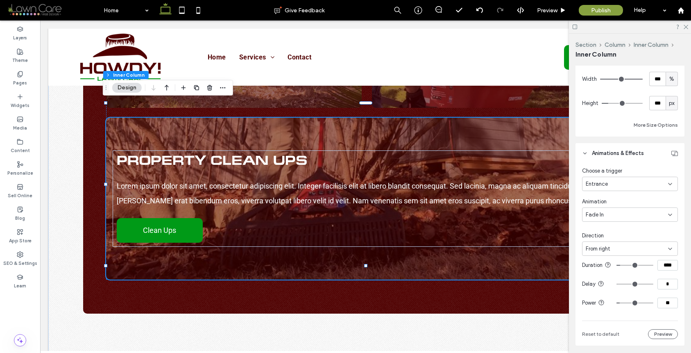
click at [623, 215] on div "Fade In" at bounding box center [627, 215] width 82 height 8
click at [619, 225] on div "None" at bounding box center [627, 229] width 91 height 14
type input "**"
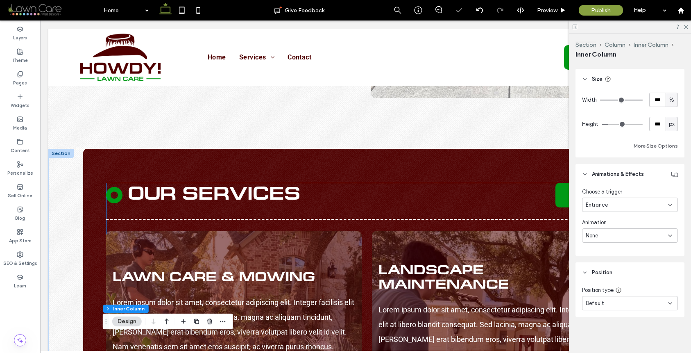
scroll to position [913, 0]
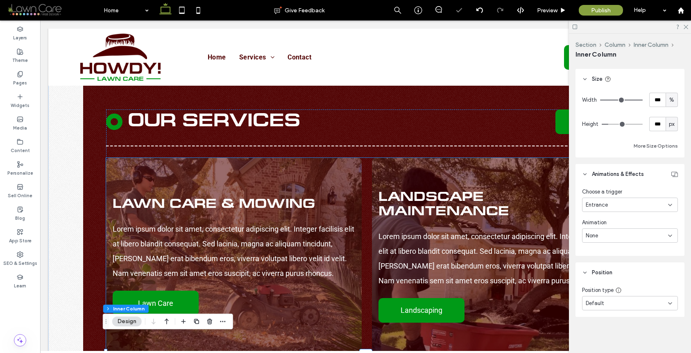
click at [360, 169] on div "Lawn Care & Mowing Lorem ipsum dolor sit amet, consectetur adipiscing elit. Int…" at bounding box center [365, 256] width 519 height 197
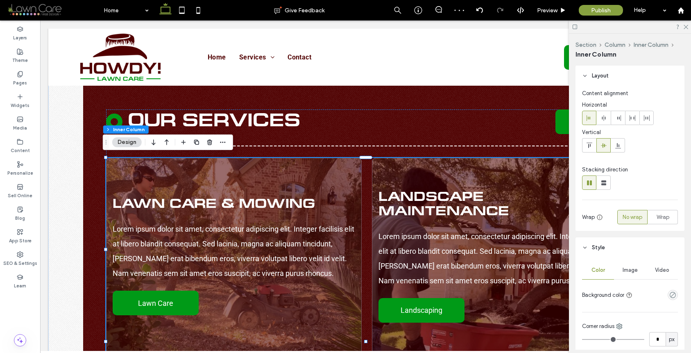
click at [352, 168] on div "Lawn Care & Mowing Lorem ipsum dolor sit amet, consectetur adipiscing elit. Int…" at bounding box center [234, 256] width 256 height 197
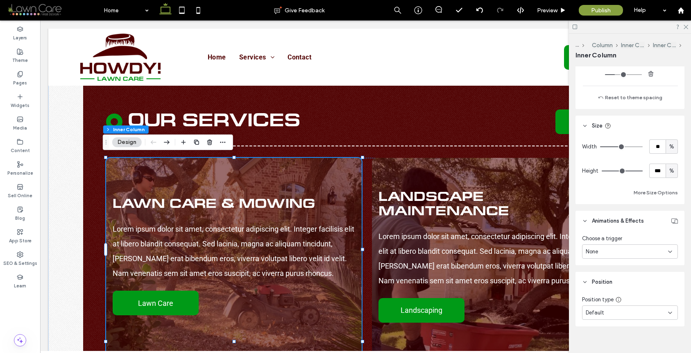
scroll to position [618, 0]
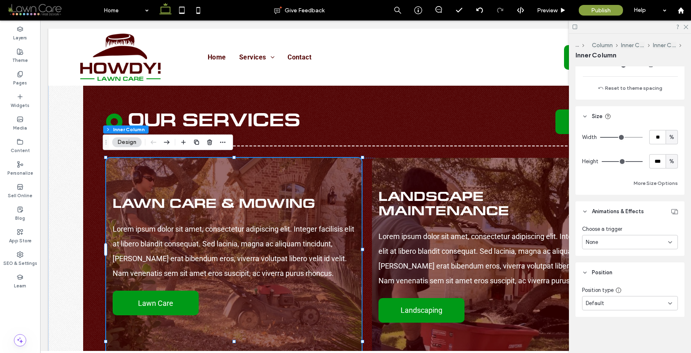
click at [625, 238] on div "None" at bounding box center [627, 242] width 82 height 8
click at [611, 284] on div "Entrance" at bounding box center [627, 285] width 91 height 14
click at [616, 273] on div "None" at bounding box center [627, 273] width 82 height 8
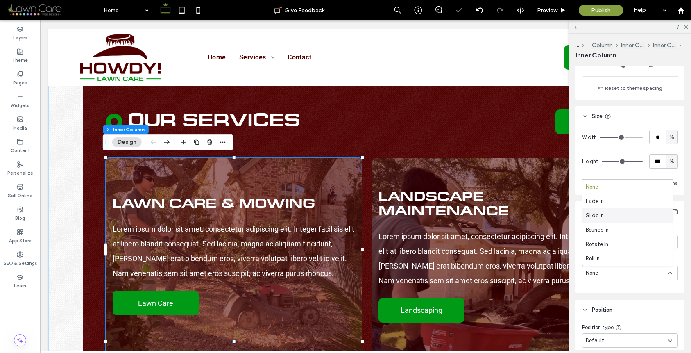
click at [614, 215] on div "Slide In" at bounding box center [627, 215] width 91 height 14
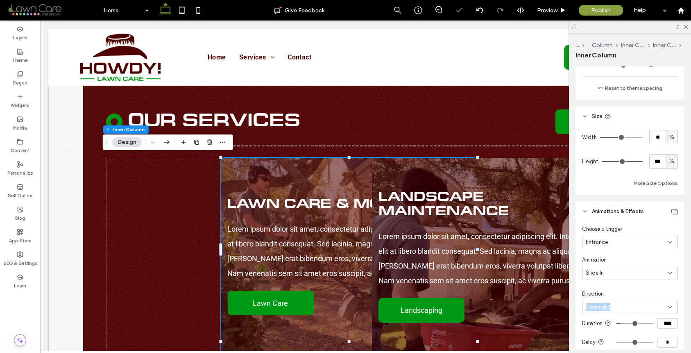
click at [622, 304] on div "From right" at bounding box center [630, 306] width 96 height 14
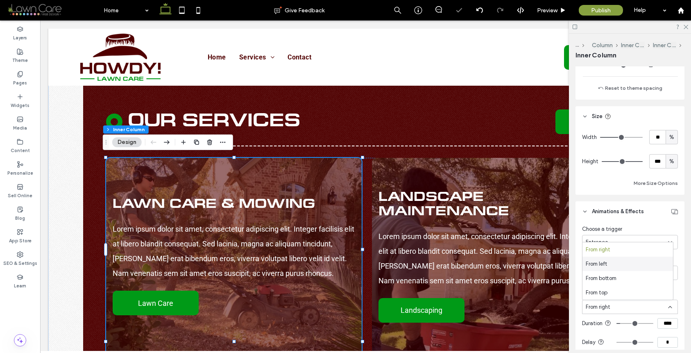
click at [618, 263] on div "From left" at bounding box center [627, 263] width 91 height 14
type input "**"
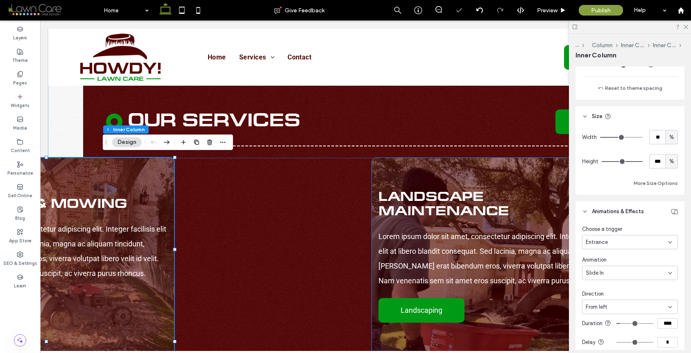
click at [508, 170] on div "Landscape Maintenance Lorem ipsum dolor sit amet, consectetur adipiscing elit. …" at bounding box center [498, 256] width 253 height 197
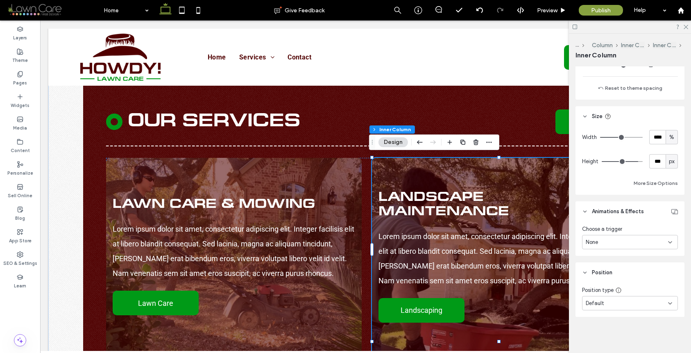
click at [408, 167] on div "Landscape Maintenance Lorem ipsum dolor sit amet, consectetur adipiscing elit. …" at bounding box center [498, 256] width 253 height 197
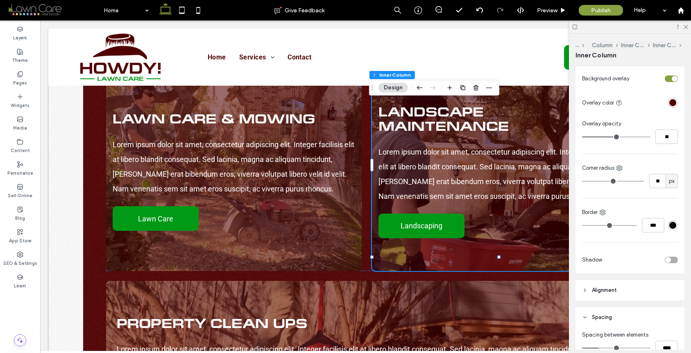
scroll to position [959, 0]
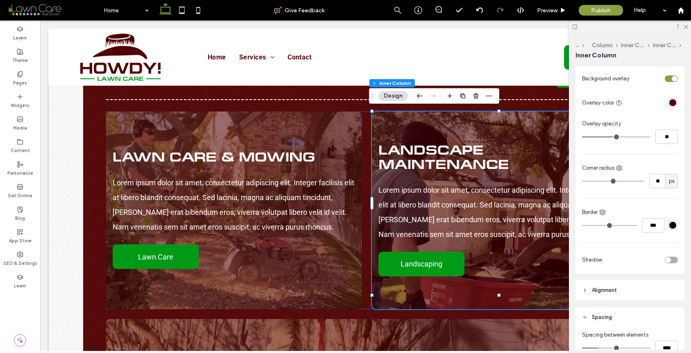
click at [444, 118] on div "Landscape Maintenance Lorem ipsum dolor sit amet, consectetur adipiscing elit. …" at bounding box center [498, 209] width 253 height 197
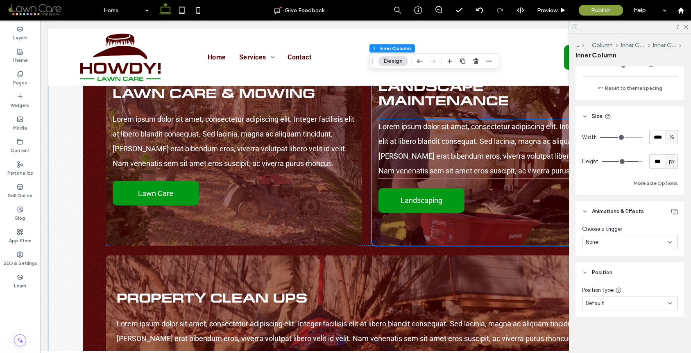
scroll to position [1023, 0]
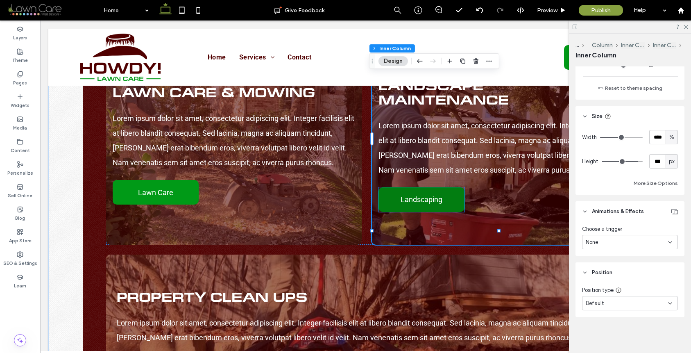
click at [391, 188] on link "Landscaping" at bounding box center [421, 199] width 86 height 25
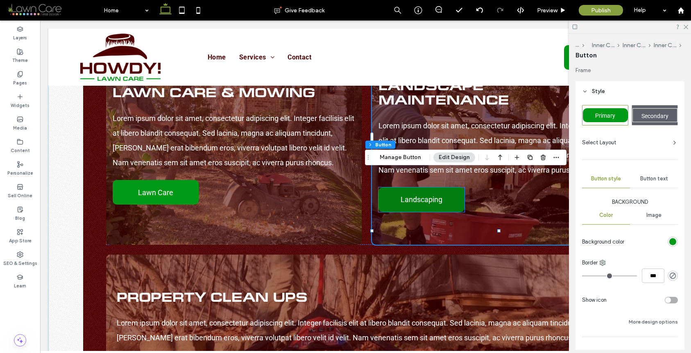
click at [391, 188] on div "Landscaping" at bounding box center [421, 199] width 86 height 25
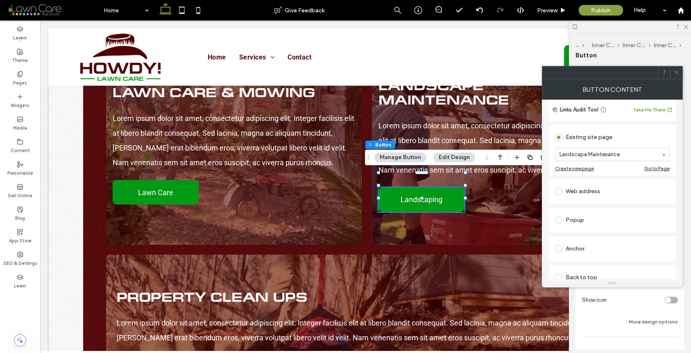
scroll to position [62, 0]
click at [678, 73] on icon at bounding box center [676, 72] width 6 height 6
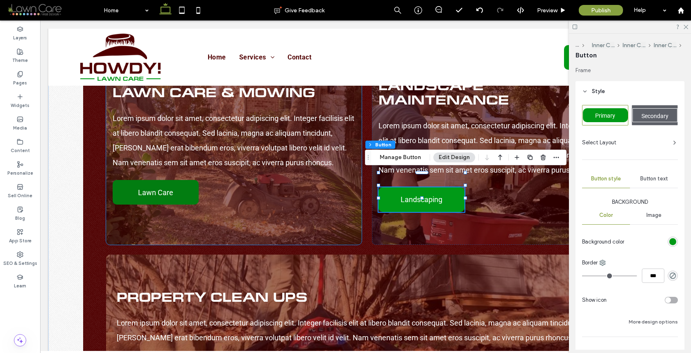
click at [177, 180] on link "Lawn Care" at bounding box center [156, 192] width 86 height 25
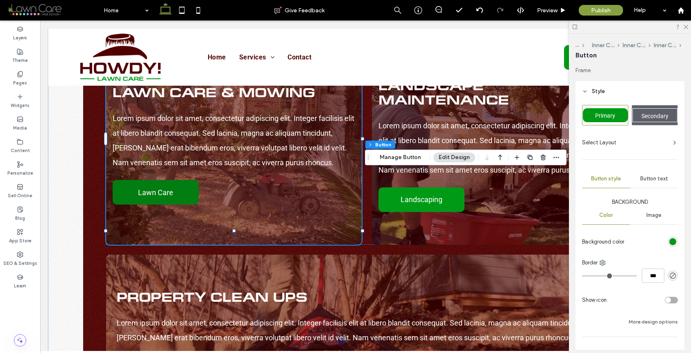
click at [177, 180] on link "Lawn Care" at bounding box center [156, 192] width 86 height 25
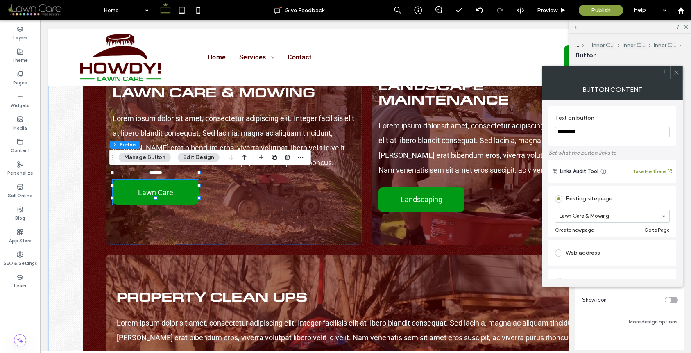
click at [677, 67] on span at bounding box center [676, 72] width 6 height 12
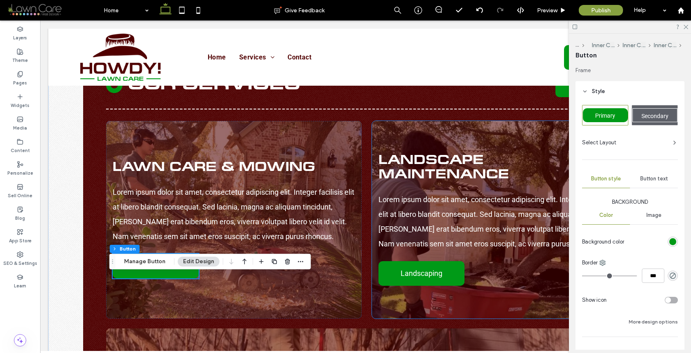
scroll to position [1064, 0]
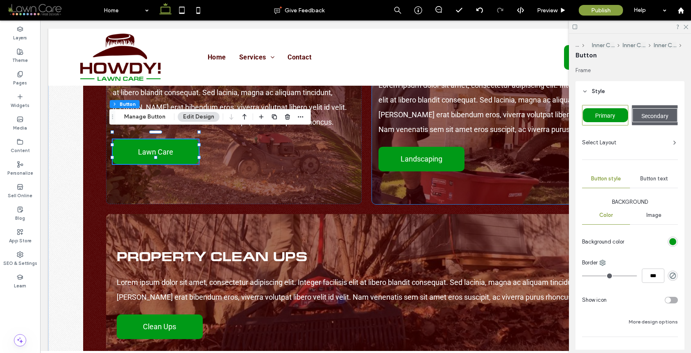
click at [390, 170] on div "Landscape Maintenance Lorem ipsum dolor sit amet, consectetur adipiscing elit. …" at bounding box center [498, 105] width 253 height 197
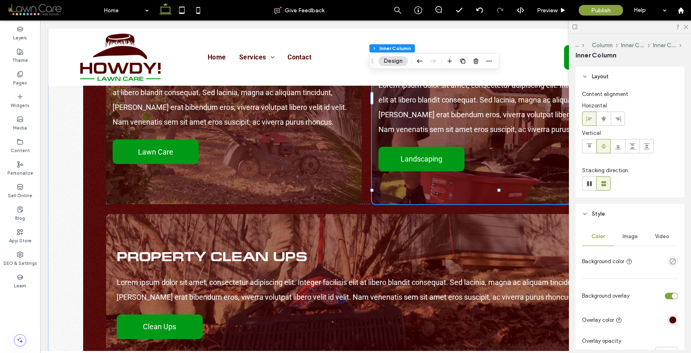
click at [390, 170] on div "Landscape Maintenance Lorem ipsum dolor sit amet, consectetur adipiscing elit. …" at bounding box center [498, 105] width 253 height 197
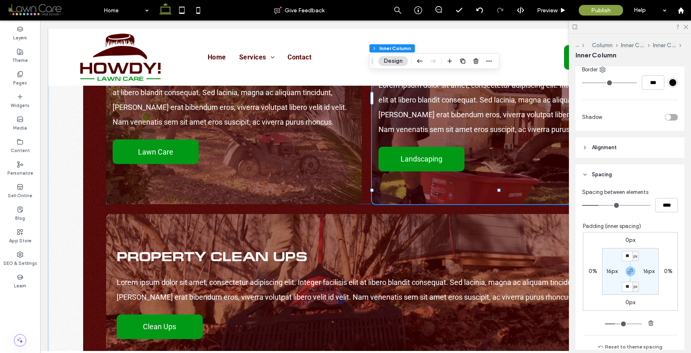
scroll to position [618, 0]
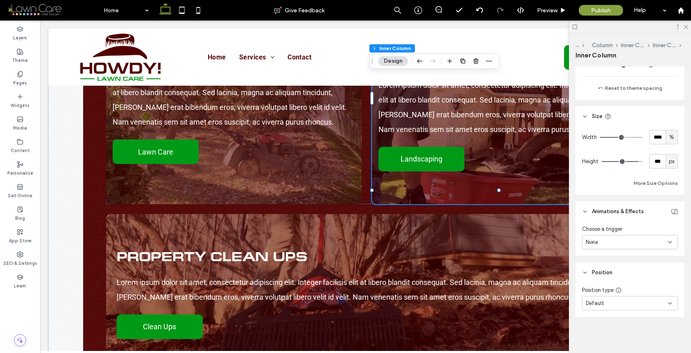
click at [628, 238] on div "None" at bounding box center [627, 242] width 82 height 8
click at [621, 285] on div "Entrance" at bounding box center [627, 285] width 91 height 14
click at [625, 276] on div "None" at bounding box center [627, 273] width 82 height 8
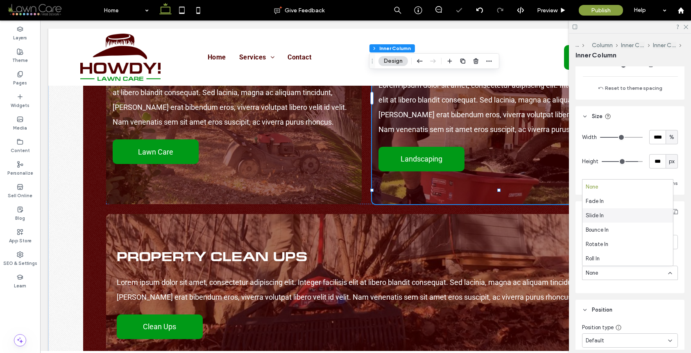
click at [623, 216] on div "Slide In" at bounding box center [627, 215] width 91 height 14
type input "**"
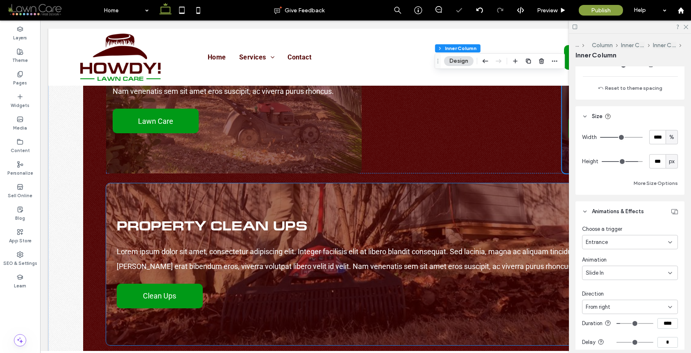
scroll to position [1133, 0]
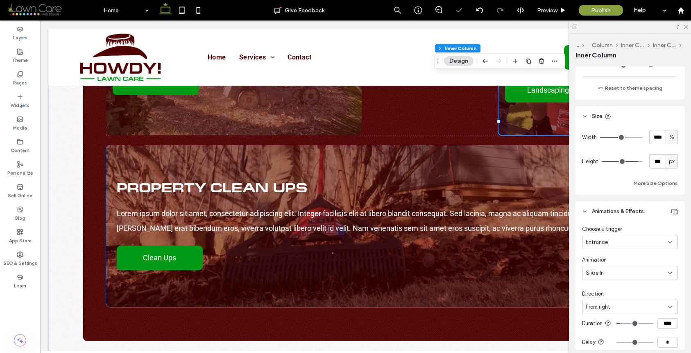
click at [374, 248] on div "Property Clean Ups Lorem ipsum dolor sit amet, consectetur adipiscing elit. Int…" at bounding box center [366, 226] width 506 height 96
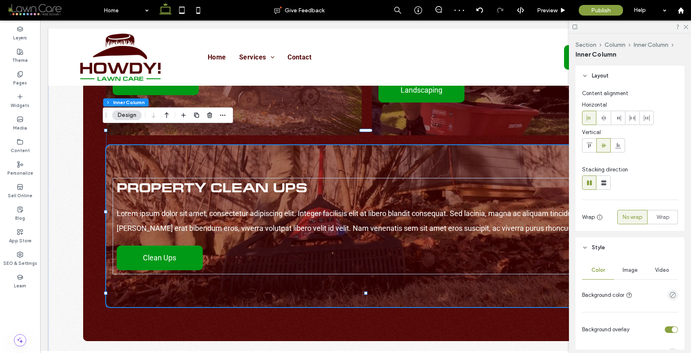
click at [373, 273] on div "Property Clean Ups Lorem ipsum dolor sit amet, consectetur adipiscing elit. Int…" at bounding box center [365, 226] width 519 height 162
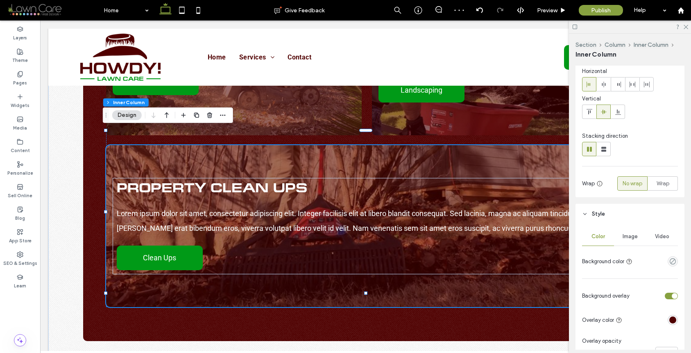
scroll to position [73, 0]
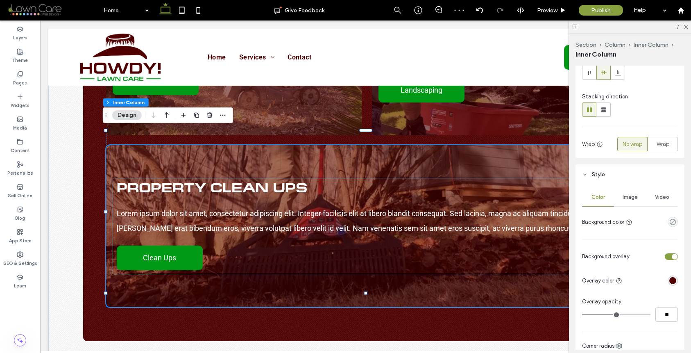
click at [631, 198] on span "Image" at bounding box center [630, 197] width 15 height 7
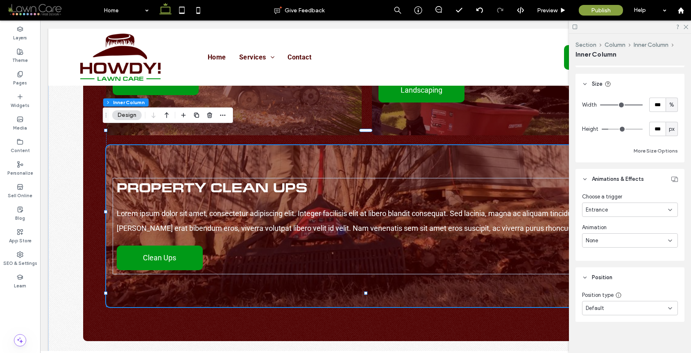
scroll to position [930, 0]
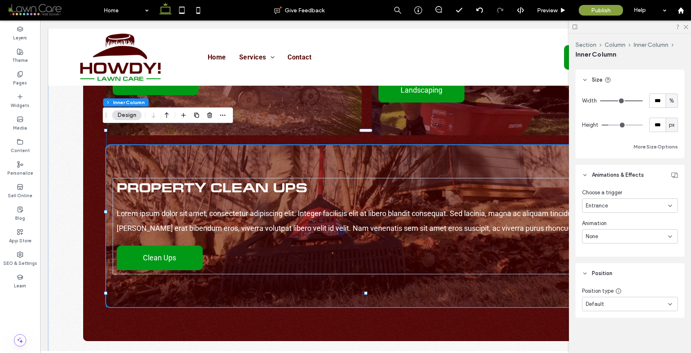
click at [624, 200] on div "Entrance" at bounding box center [630, 205] width 96 height 14
click at [616, 251] on div "Entrance" at bounding box center [627, 248] width 91 height 14
click at [620, 232] on div "None" at bounding box center [627, 236] width 82 height 8
click at [613, 280] on div "Slide In" at bounding box center [627, 279] width 91 height 14
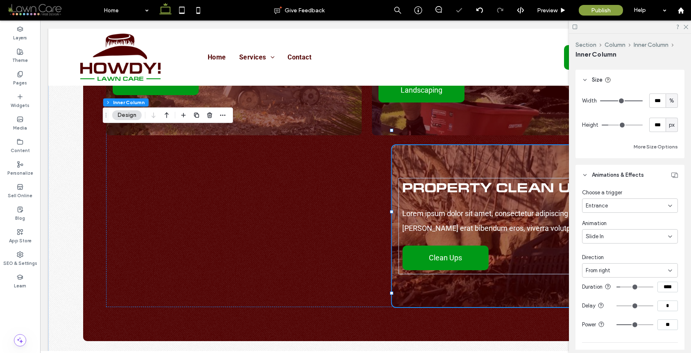
click at [622, 265] on div "From right" at bounding box center [630, 270] width 96 height 14
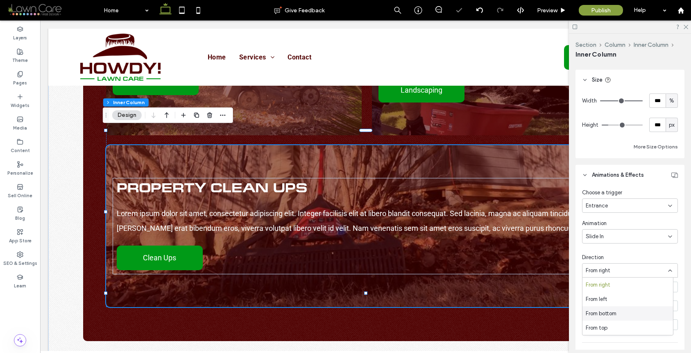
click at [618, 311] on div "From bottom" at bounding box center [627, 313] width 91 height 14
type input "**"
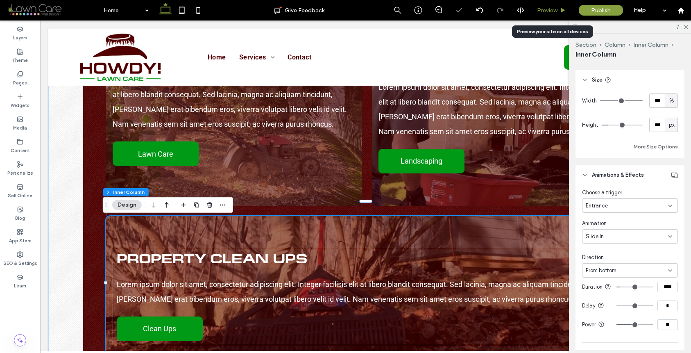
click at [550, 10] on span "Preview" at bounding box center [547, 10] width 20 height 7
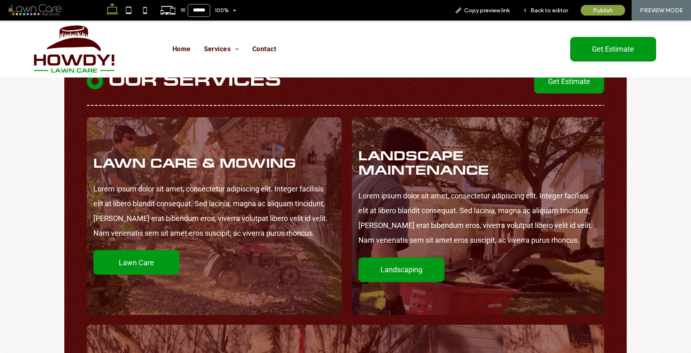
scroll to position [955, 0]
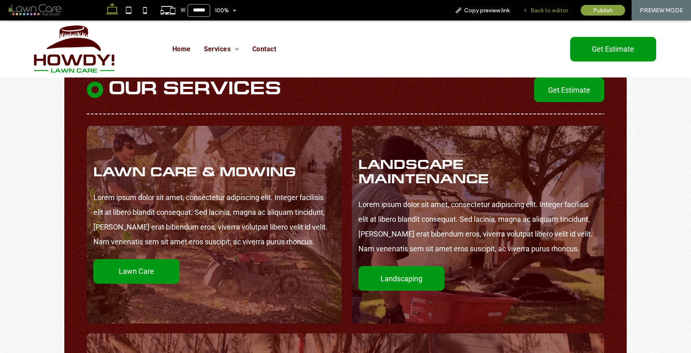
click at [545, 14] on div "Back to editor" at bounding box center [545, 10] width 59 height 20
click at [545, 11] on span "Back to editor" at bounding box center [549, 10] width 38 height 7
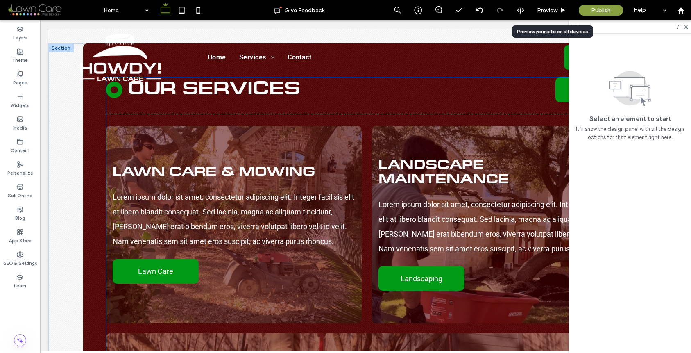
scroll to position [944, 0]
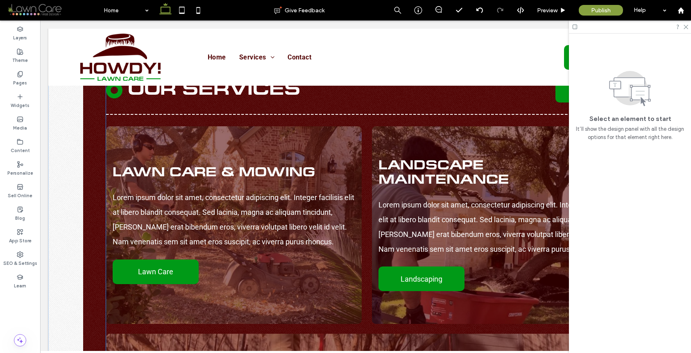
click at [224, 167] on span "Lawn Care & Mowing" at bounding box center [214, 172] width 202 height 11
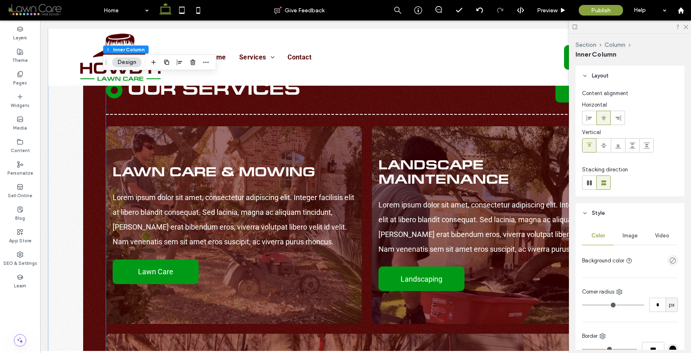
click at [224, 167] on span "Lawn Care & Mowing" at bounding box center [214, 172] width 202 height 11
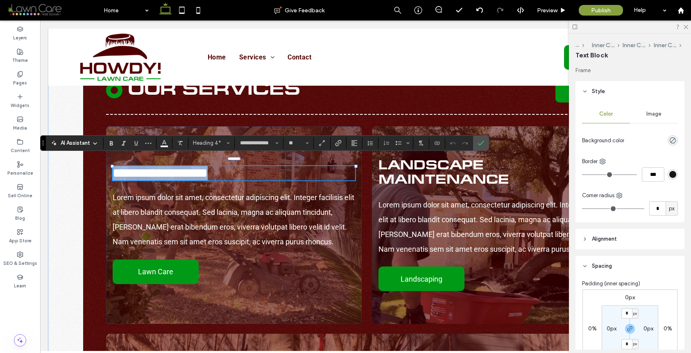
click at [208, 166] on span "**********" at bounding box center [160, 172] width 95 height 13
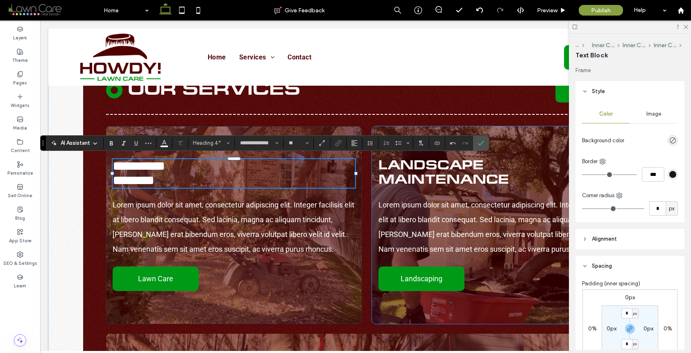
click at [487, 163] on div "Landscape Maintenance Lorem ipsum dolor sit amet, consectetur adipiscing elit. …" at bounding box center [498, 224] width 253 height 197
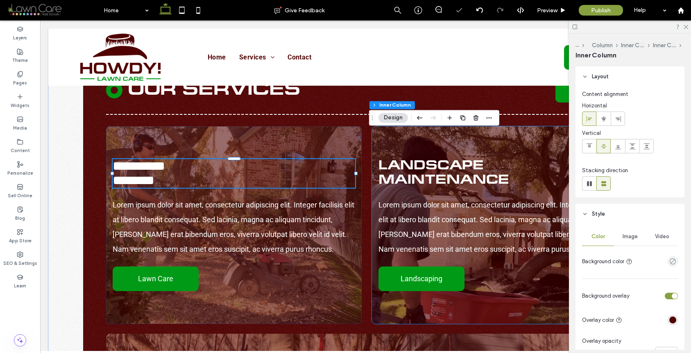
click at [487, 163] on div "Landscape Maintenance Lorem ipsum dolor sit amet, consectetur adipiscing elit. …" at bounding box center [498, 224] width 253 height 197
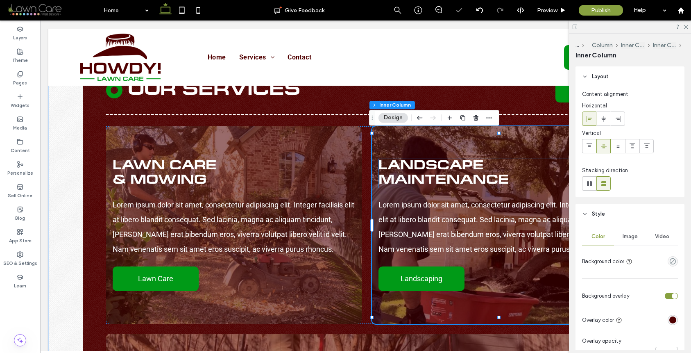
click at [487, 171] on span "Landscape Maintenance" at bounding box center [443, 173] width 131 height 26
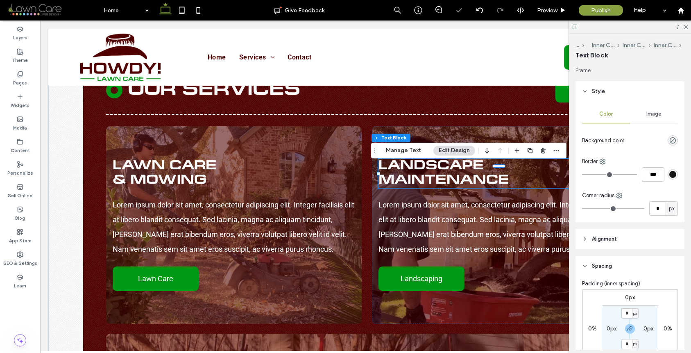
click at [487, 171] on span "Landscape Maintenance" at bounding box center [443, 173] width 131 height 26
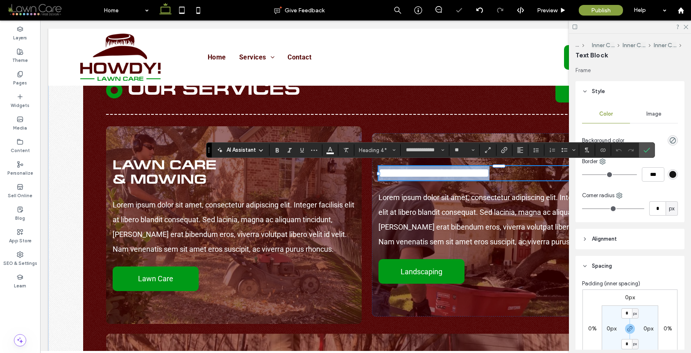
click at [487, 171] on span "**********" at bounding box center [433, 172] width 111 height 13
click at [487, 170] on span "**********" at bounding box center [433, 172] width 111 height 13
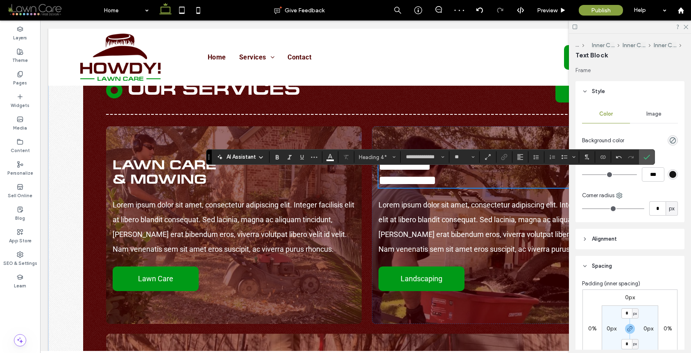
scroll to position [937, 0]
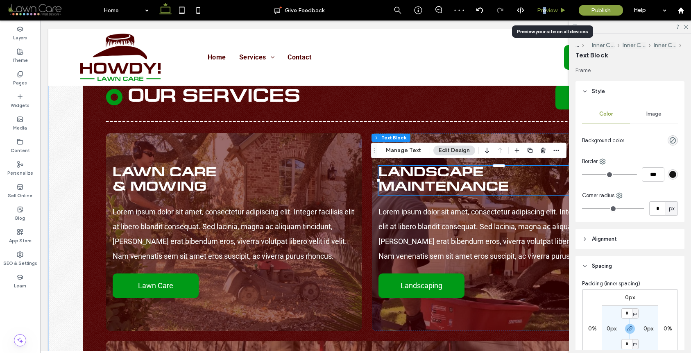
click at [543, 11] on span "Preview" at bounding box center [547, 10] width 20 height 7
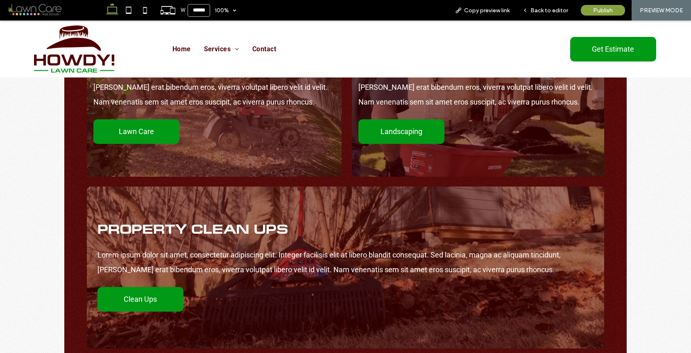
scroll to position [1113, 0]
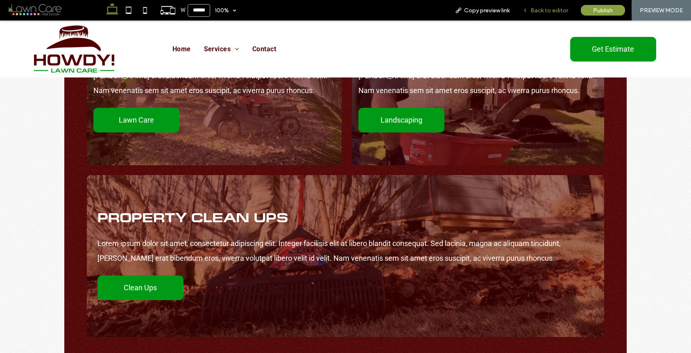
click at [553, 14] on div "Back to editor" at bounding box center [545, 10] width 59 height 20
click at [551, 11] on span "Back to editor" at bounding box center [549, 10] width 38 height 7
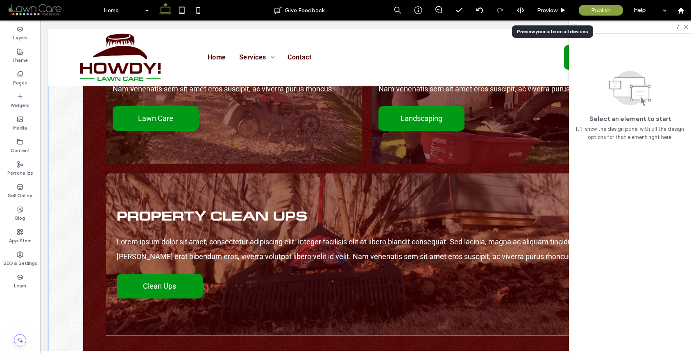
scroll to position [1102, 0]
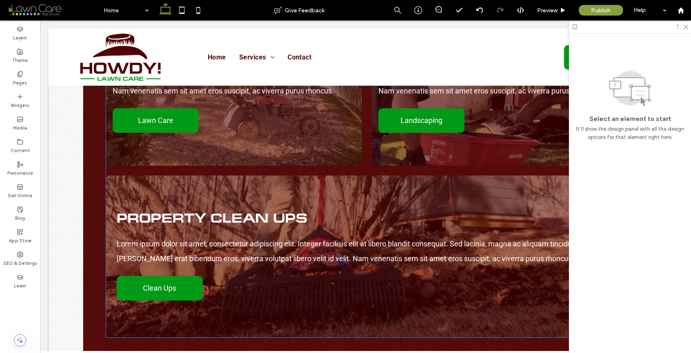
click at [213, 220] on span "Property Clean Ups" at bounding box center [212, 218] width 191 height 11
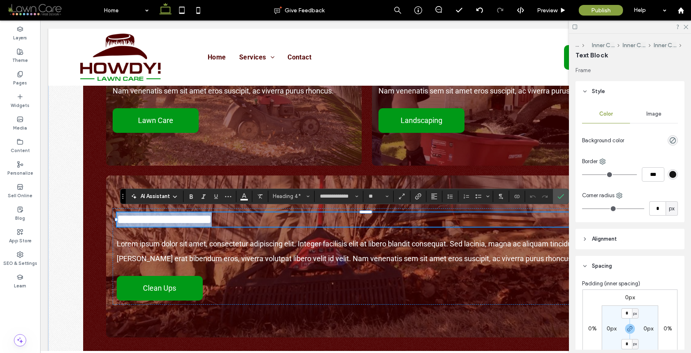
click at [211, 215] on span "**********" at bounding box center [164, 219] width 95 height 13
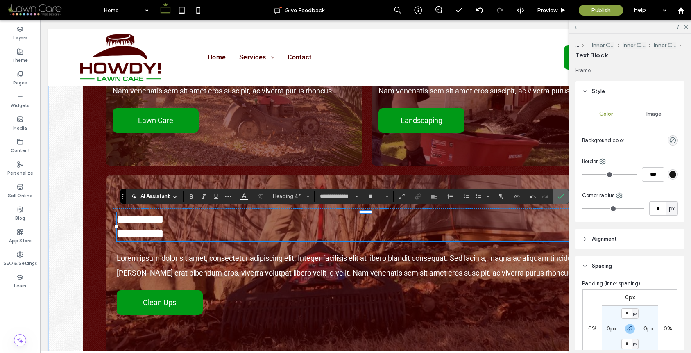
click at [560, 195] on icon "Confirm" at bounding box center [561, 196] width 7 height 7
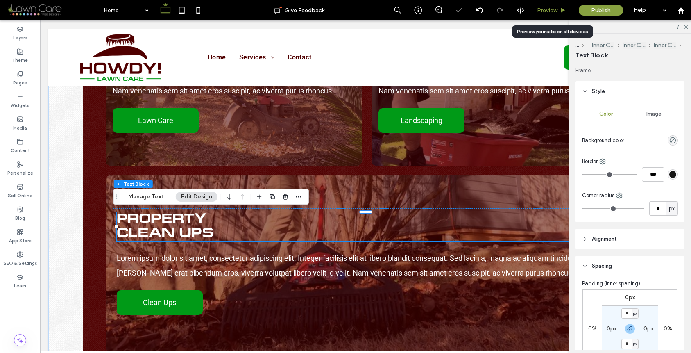
click at [561, 9] on use at bounding box center [563, 10] width 4 height 5
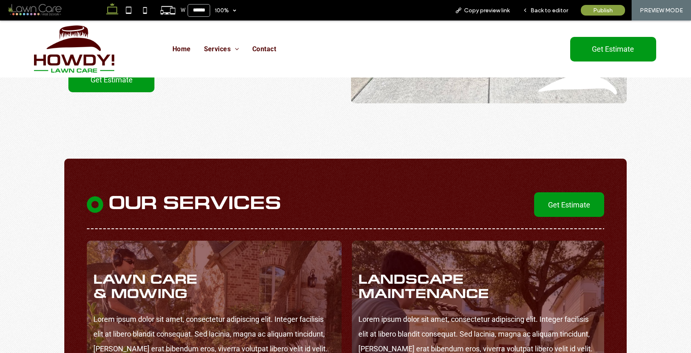
scroll to position [931, 0]
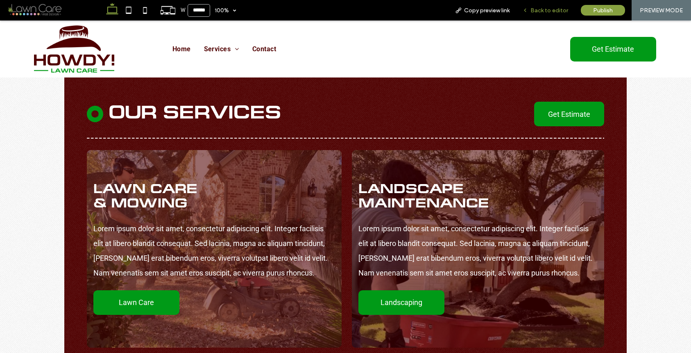
click at [553, 5] on div "Back to editor" at bounding box center [545, 10] width 59 height 20
click at [544, 9] on span "Back to editor" at bounding box center [549, 10] width 38 height 7
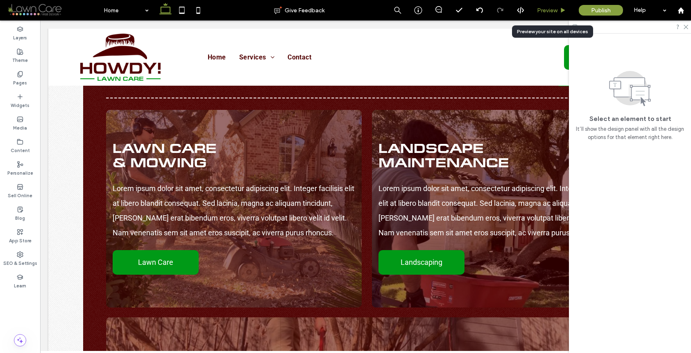
click at [546, 11] on span "Preview" at bounding box center [547, 10] width 20 height 7
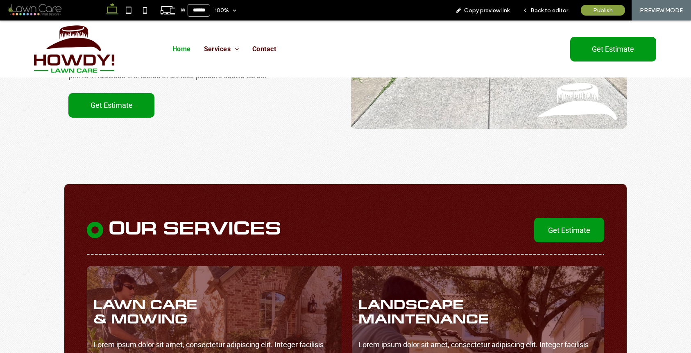
scroll to position [773, 0]
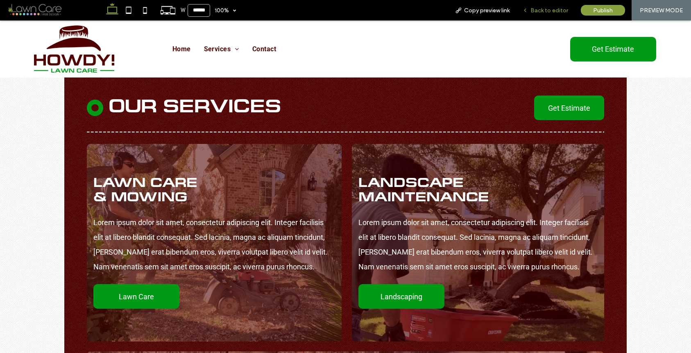
click at [554, 7] on span "Back to editor" at bounding box center [549, 10] width 38 height 7
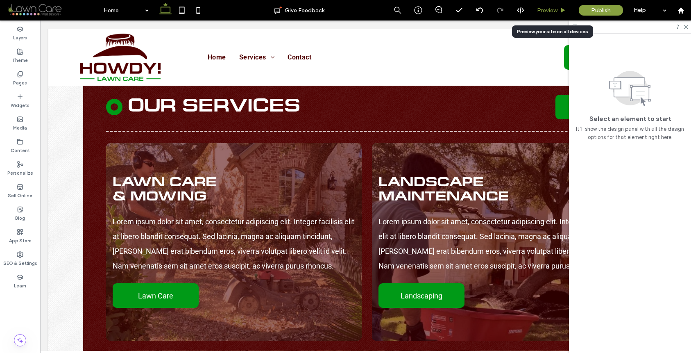
scroll to position [926, 0]
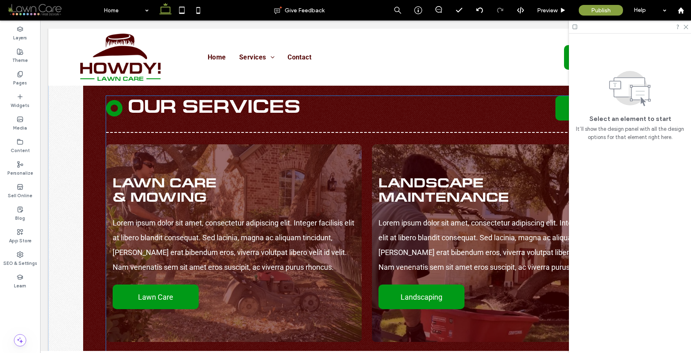
click at [249, 130] on div at bounding box center [365, 132] width 519 height 4
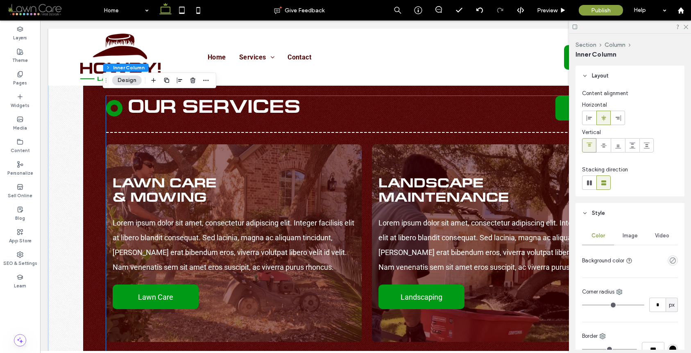
click at [249, 130] on div at bounding box center [365, 132] width 519 height 4
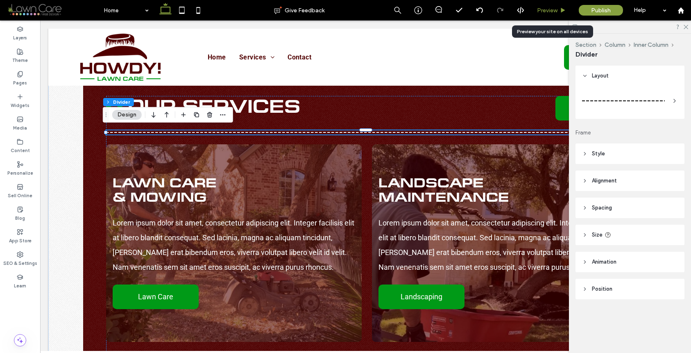
click at [547, 7] on span "Preview" at bounding box center [547, 10] width 20 height 7
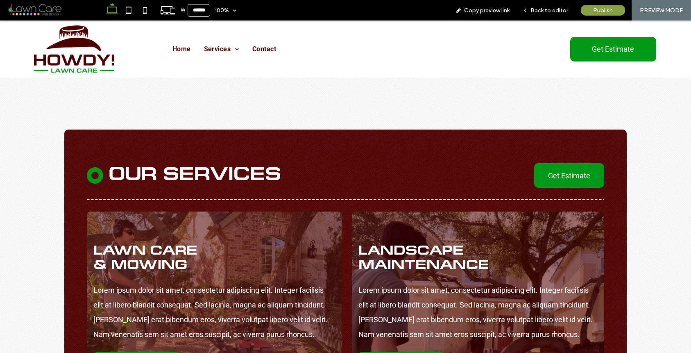
scroll to position [857, 0]
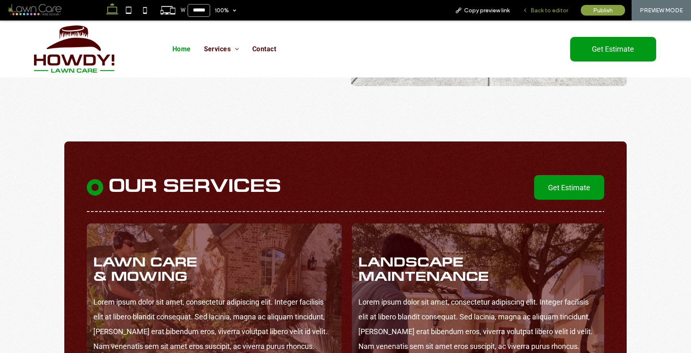
click at [557, 12] on span "Back to editor" at bounding box center [549, 10] width 38 height 7
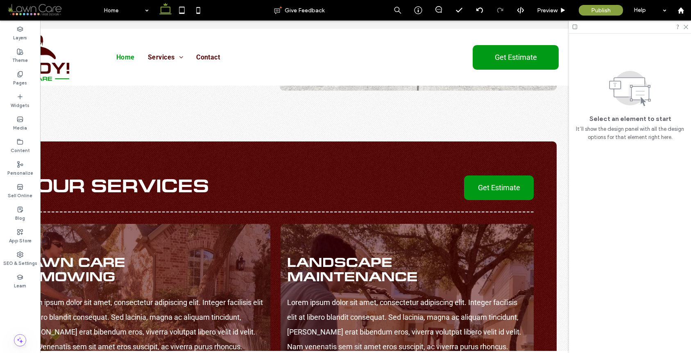
scroll to position [0, 95]
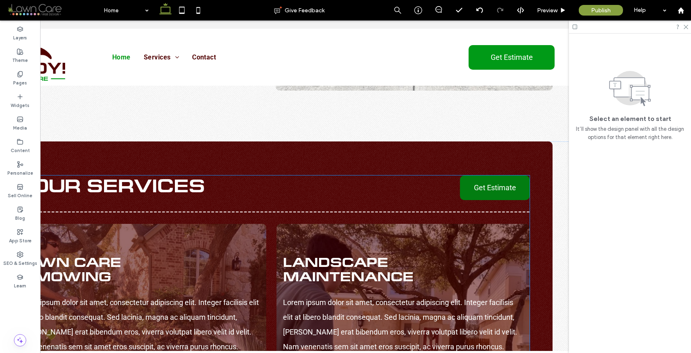
click at [500, 176] on link "Get Estimate" at bounding box center [495, 187] width 70 height 25
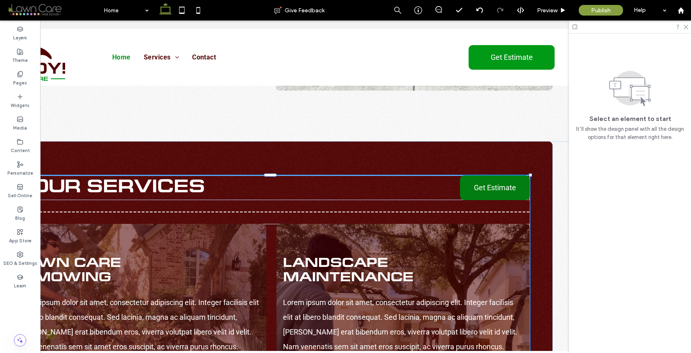
click at [500, 176] on link "Get Estimate" at bounding box center [495, 187] width 70 height 25
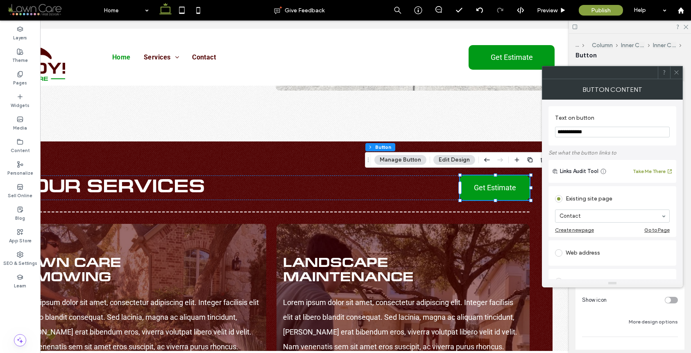
click at [679, 73] on icon at bounding box center [676, 72] width 6 height 6
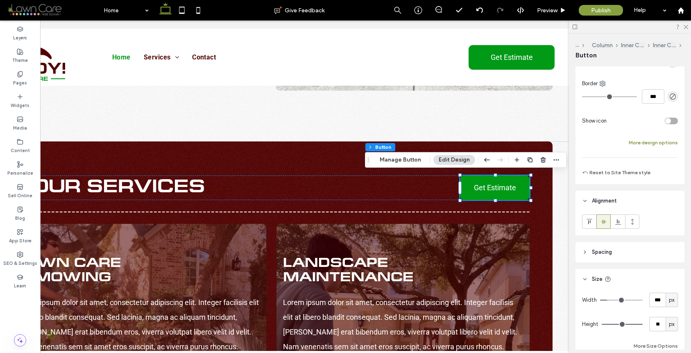
scroll to position [176, 0]
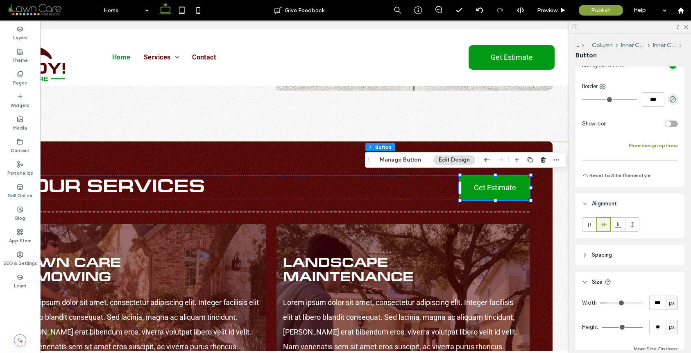
click at [652, 142] on button "More design options" at bounding box center [653, 146] width 49 height 10
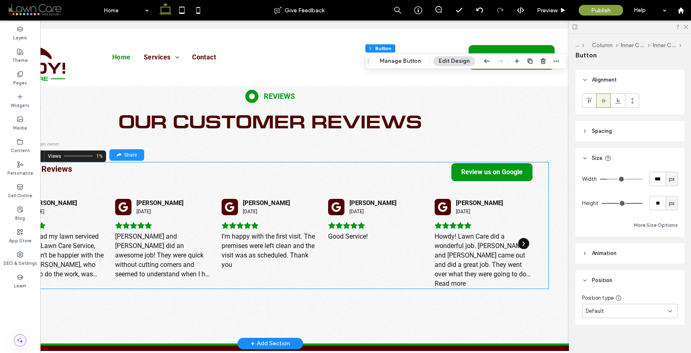
scroll to position [2517, 0]
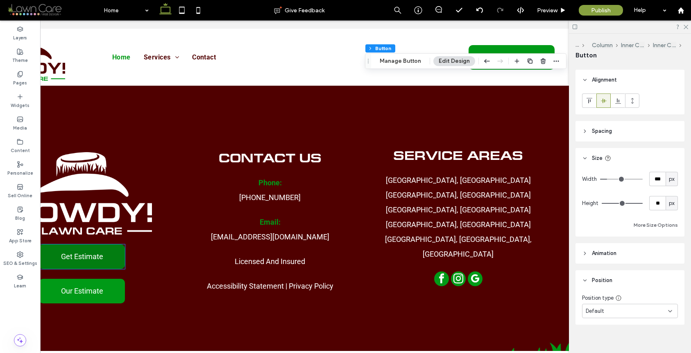
click at [91, 252] on span "Get Estimate" at bounding box center [82, 256] width 42 height 17
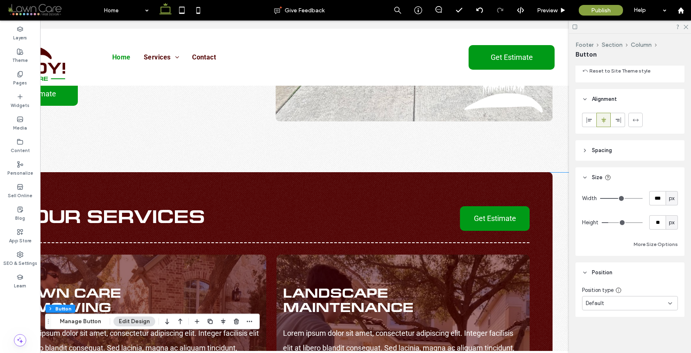
scroll to position [799, 0]
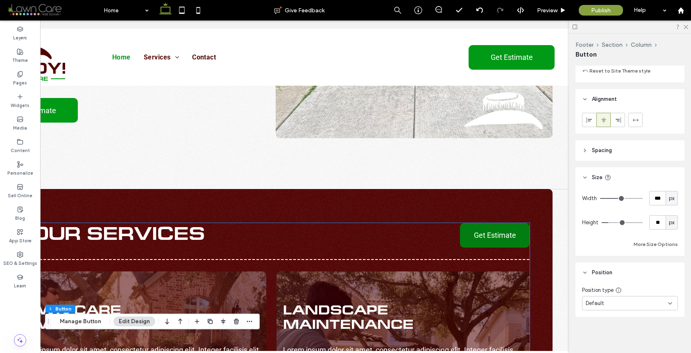
click at [487, 236] on span "Get Estimate" at bounding box center [495, 235] width 42 height 9
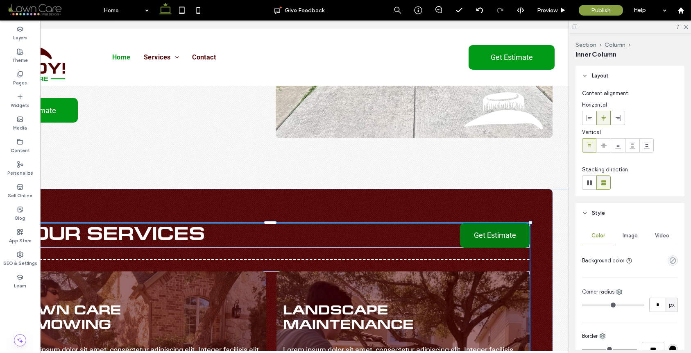
click at [487, 236] on span "Get Estimate" at bounding box center [495, 235] width 42 height 9
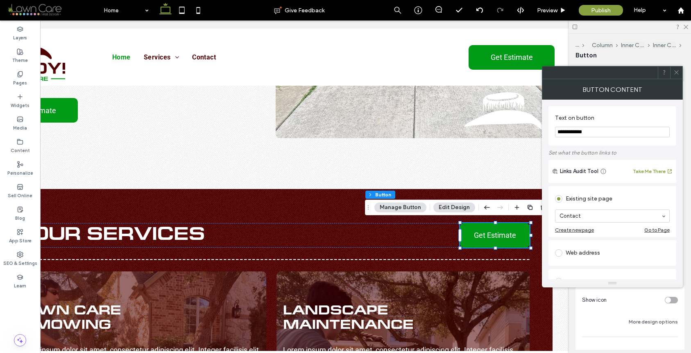
click at [674, 73] on icon at bounding box center [676, 72] width 6 height 6
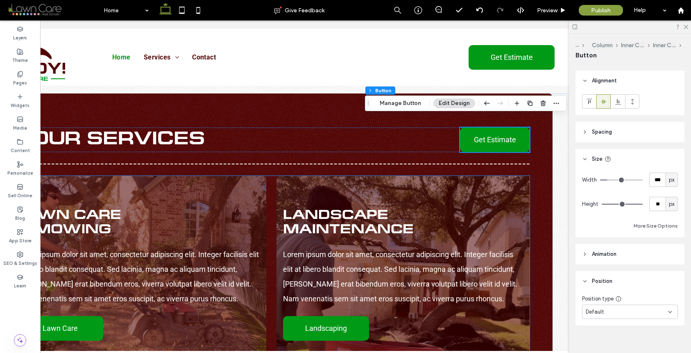
scroll to position [894, 0]
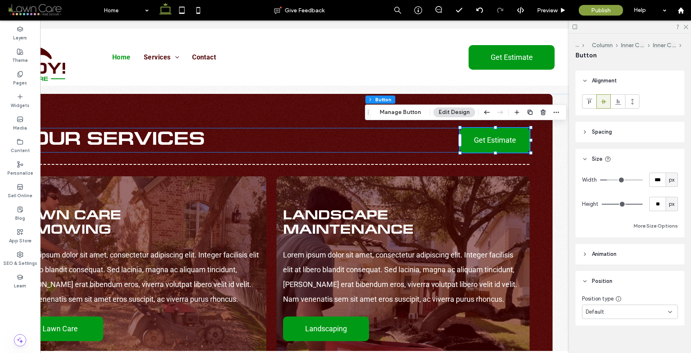
click at [450, 138] on h3 "Our Services" at bounding box center [243, 140] width 422 height 20
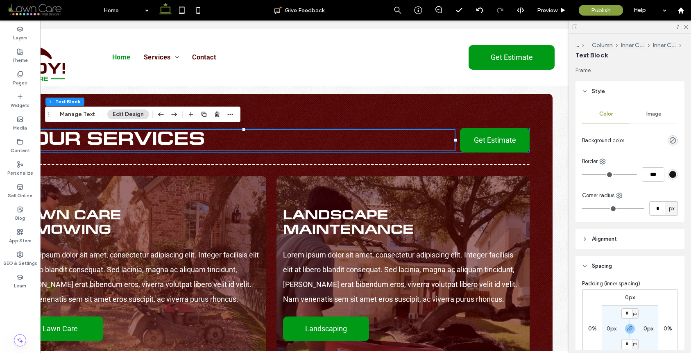
click at [455, 135] on div "Our Services Get Estimate" at bounding box center [270, 140] width 519 height 25
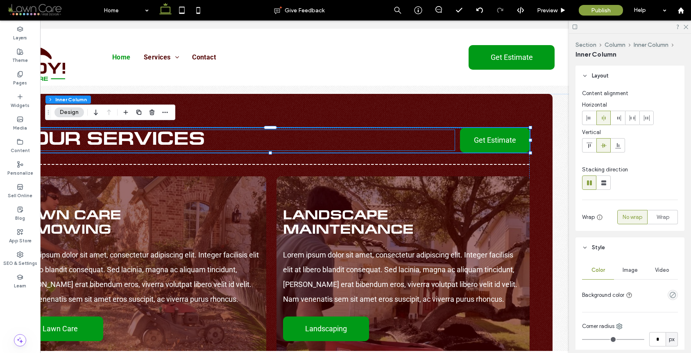
click at [448, 137] on h3 "Our Services" at bounding box center [243, 140] width 422 height 20
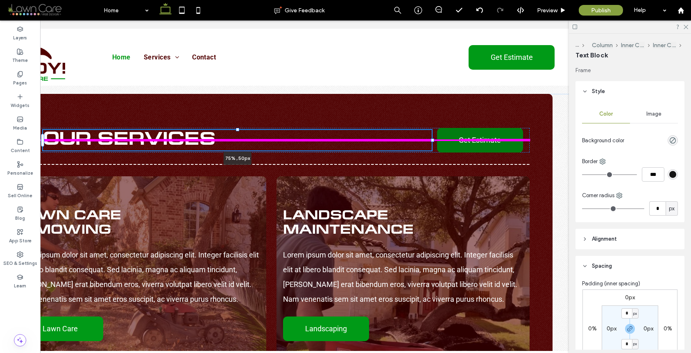
type input "**"
type input "****"
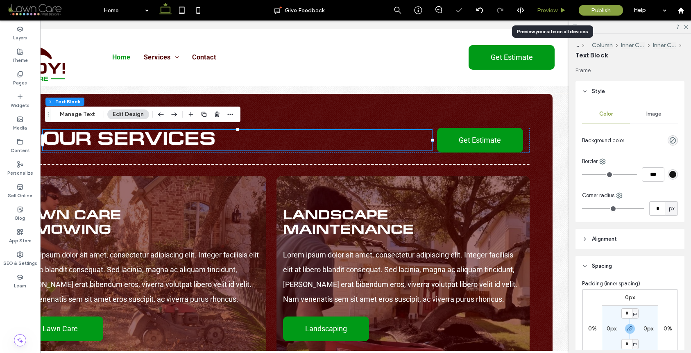
click at [549, 15] on div "Preview" at bounding box center [552, 10] width 42 height 20
click at [551, 10] on span "Preview" at bounding box center [547, 10] width 20 height 7
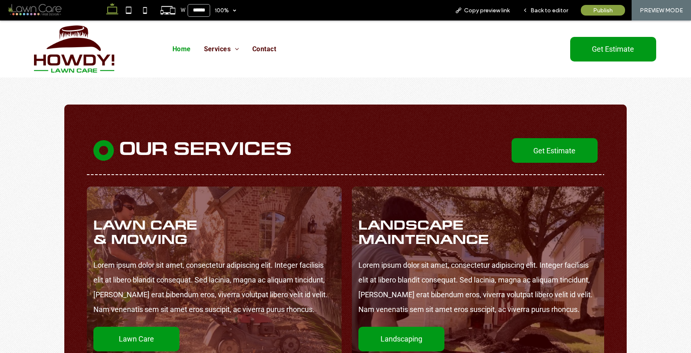
scroll to position [905, 0]
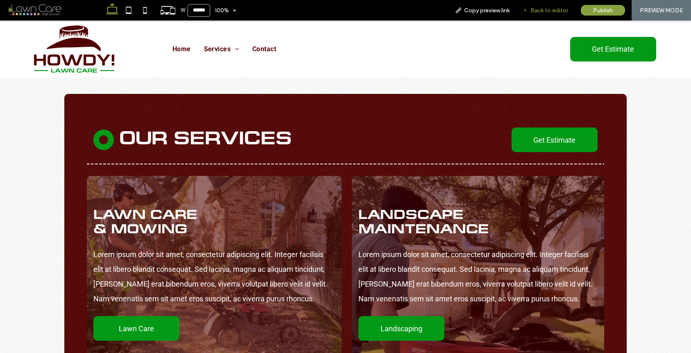
click at [543, 16] on div "Back to editor" at bounding box center [545, 10] width 59 height 20
click at [531, 12] on div "Back to editor" at bounding box center [545, 10] width 58 height 7
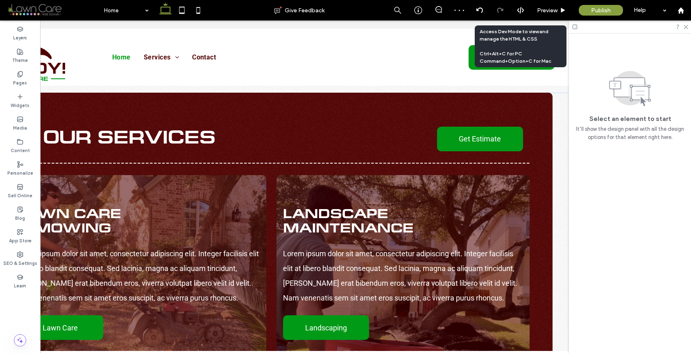
scroll to position [894, 0]
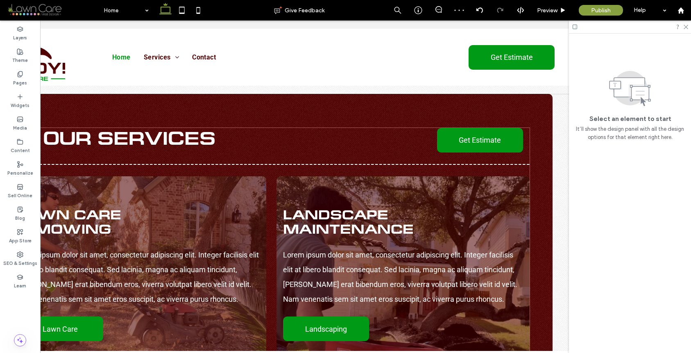
click at [251, 136] on h3 "Our Services" at bounding box center [237, 140] width 389 height 20
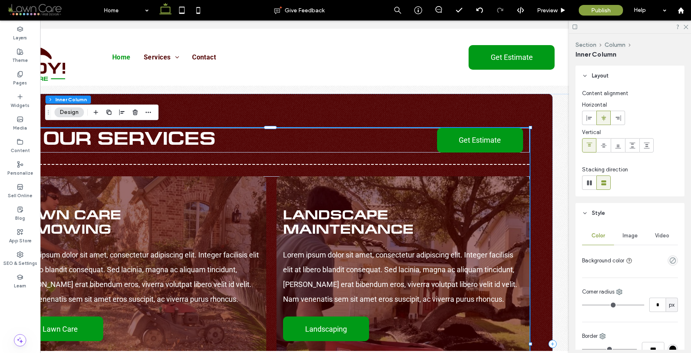
click at [253, 133] on h3 "Our Services" at bounding box center [237, 140] width 389 height 20
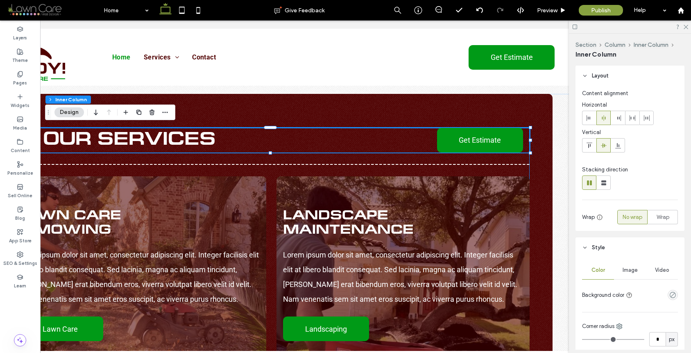
click at [241, 132] on h3 "Our Services" at bounding box center [237, 140] width 389 height 20
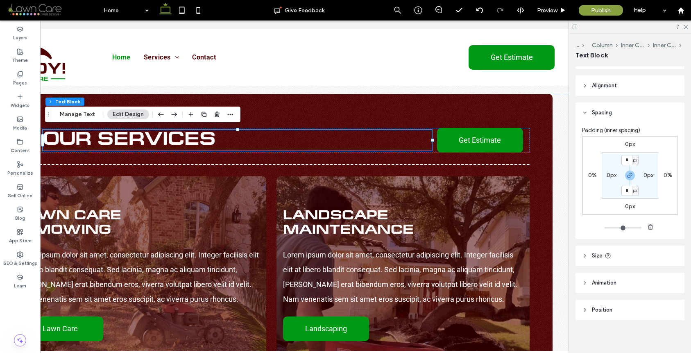
scroll to position [156, 0]
click at [608, 75] on header "Alignment" at bounding box center [630, 82] width 109 height 20
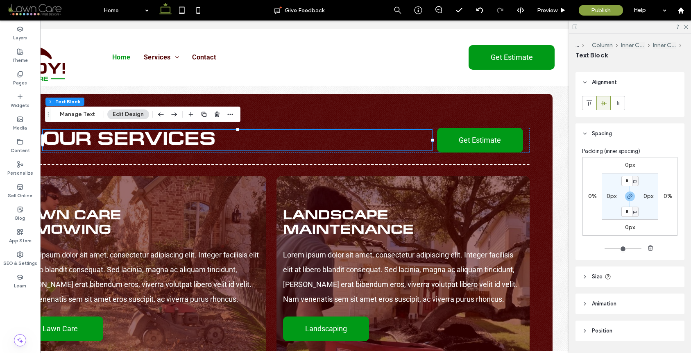
click at [253, 130] on h3 "Our Services" at bounding box center [237, 140] width 389 height 20
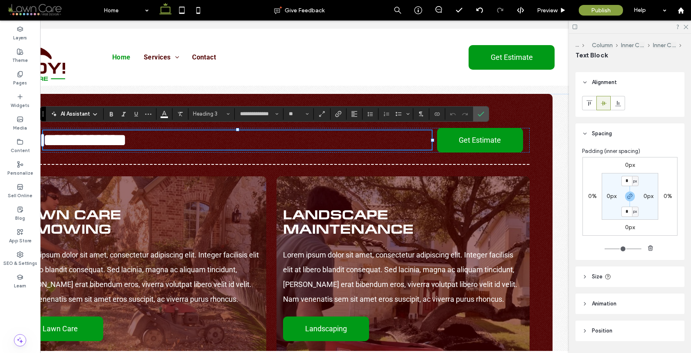
scroll to position [0, 95]
click at [356, 116] on icon "Alignment" at bounding box center [354, 114] width 7 height 7
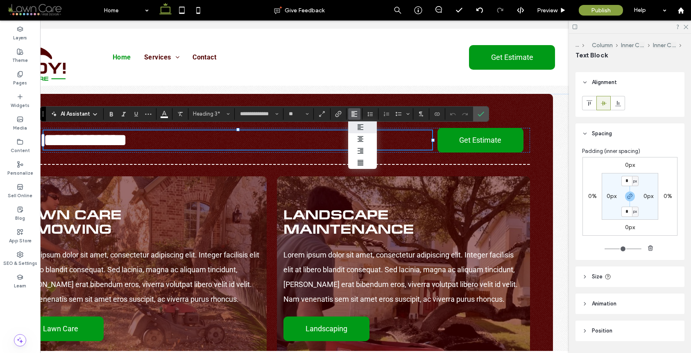
click at [363, 128] on icon "ui.textEditor.alignment.left" at bounding box center [360, 127] width 7 height 7
click at [482, 113] on use "Confirm" at bounding box center [481, 113] width 7 height 5
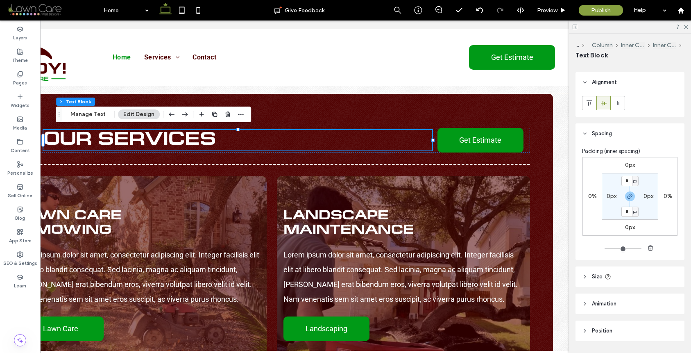
scroll to position [0, 0]
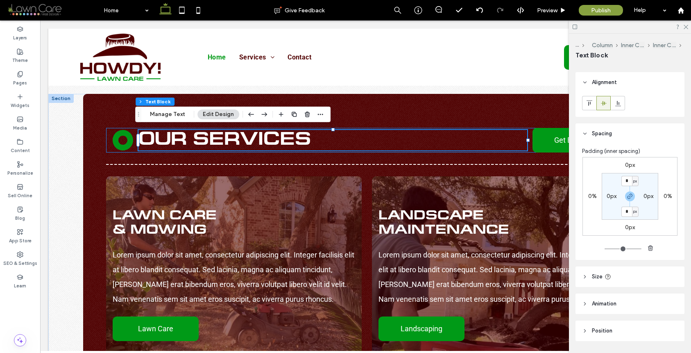
click at [106, 131] on div "Our Services Get Estimate" at bounding box center [365, 140] width 519 height 25
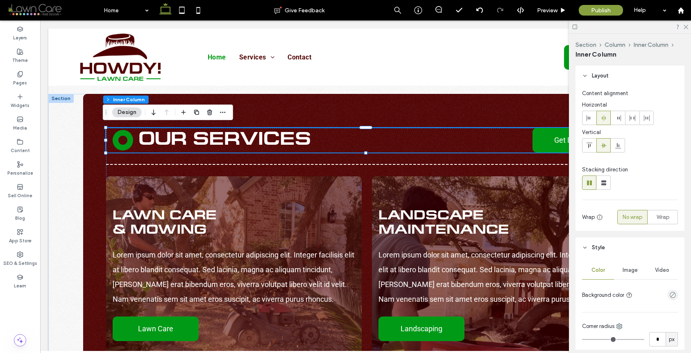
click at [109, 133] on div "Our Services Get Estimate" at bounding box center [365, 140] width 519 height 25
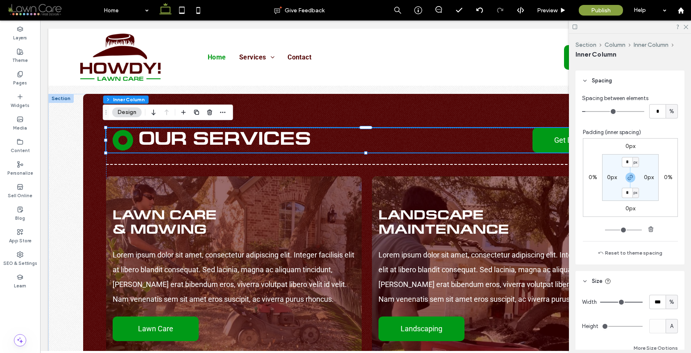
scroll to position [394, 0]
click at [127, 136] on link at bounding box center [123, 140] width 20 height 20
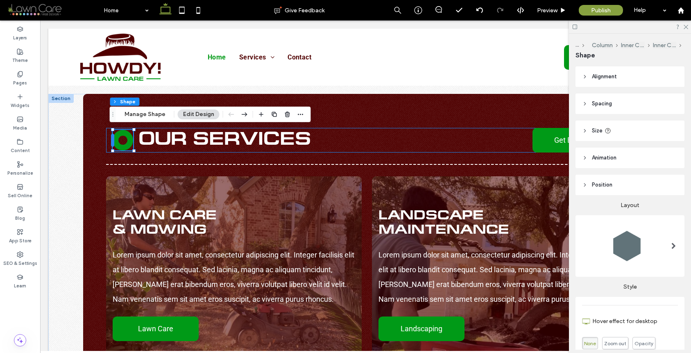
click at [111, 138] on div at bounding box center [112, 140] width 3 height 13
click at [106, 139] on div "Our Services Get Estimate" at bounding box center [365, 140] width 519 height 25
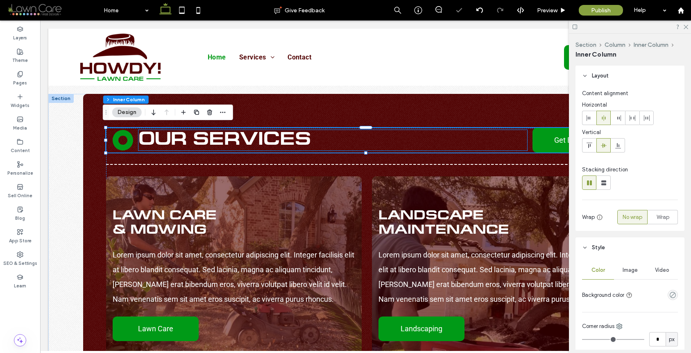
click at [505, 137] on h3 "Our Services" at bounding box center [332, 140] width 389 height 20
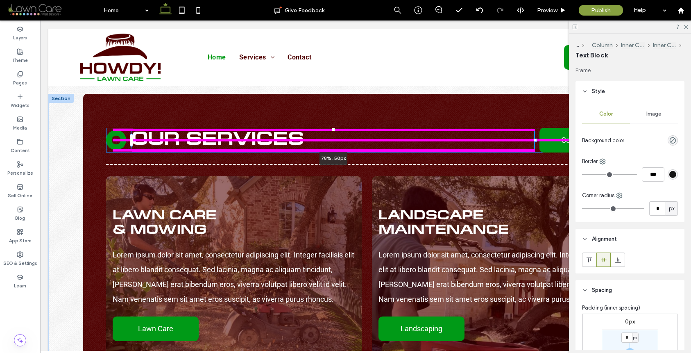
drag, startPoint x: 524, startPoint y: 138, endPoint x: 531, endPoint y: 140, distance: 7.6
click at [132, 130] on div at bounding box center [132, 130] width 0 height 0
type input "**"
type input "****"
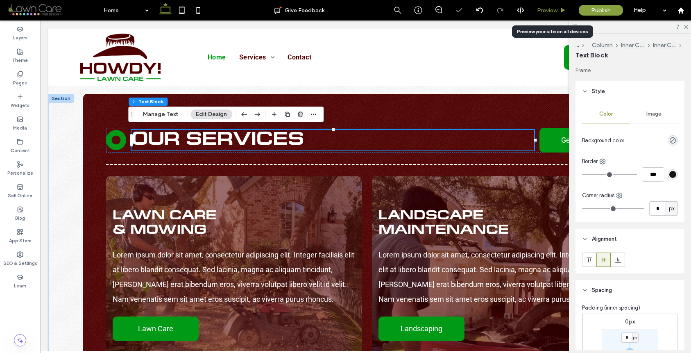
click at [561, 7] on icon at bounding box center [563, 10] width 6 height 6
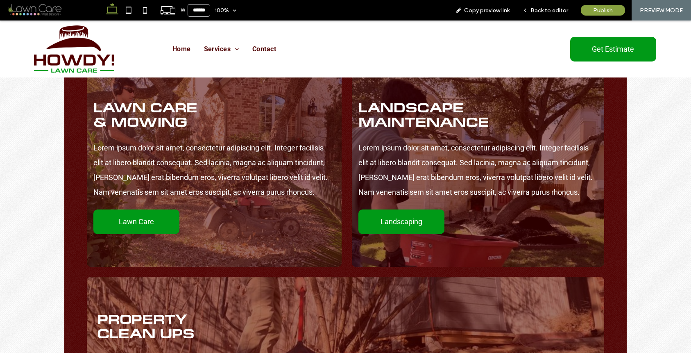
scroll to position [1013, 0]
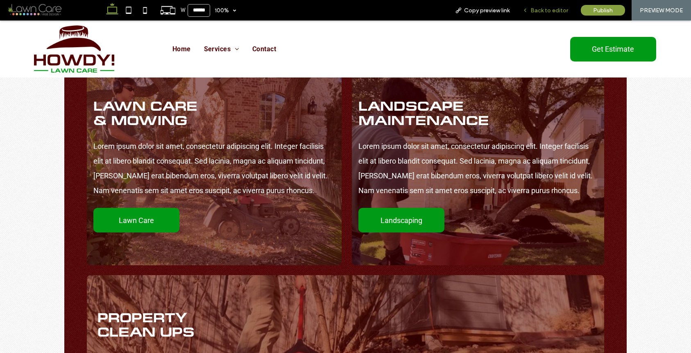
click at [546, 14] on div "Back to editor" at bounding box center [545, 10] width 59 height 20
click at [550, 11] on span "Back to editor" at bounding box center [549, 10] width 38 height 7
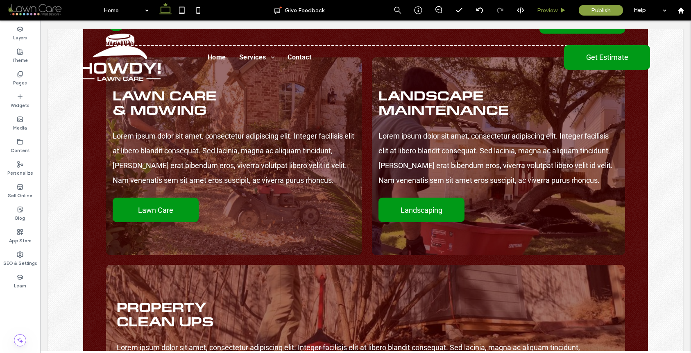
scroll to position [1002, 0]
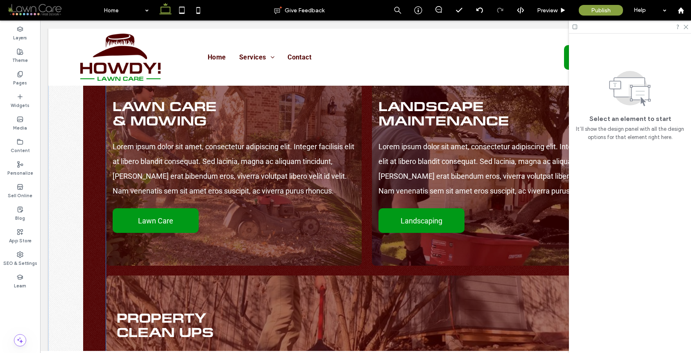
click at [467, 116] on span "﻿ Maintenance" at bounding box center [443, 121] width 131 height 11
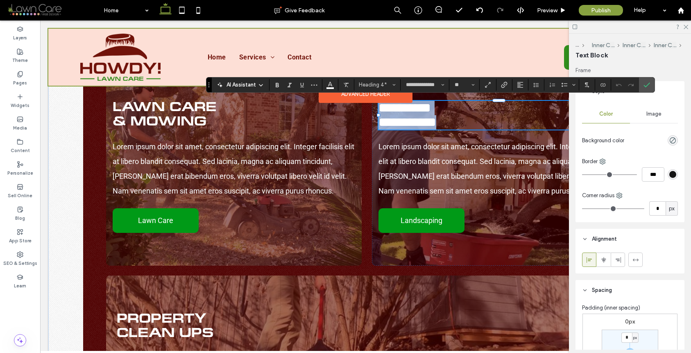
drag, startPoint x: 521, startPoint y: 123, endPoint x: 453, endPoint y: 86, distance: 77.2
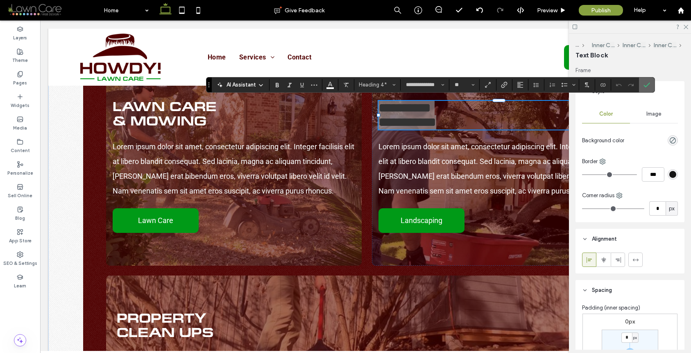
click at [650, 86] on label "Confirm" at bounding box center [647, 84] width 12 height 15
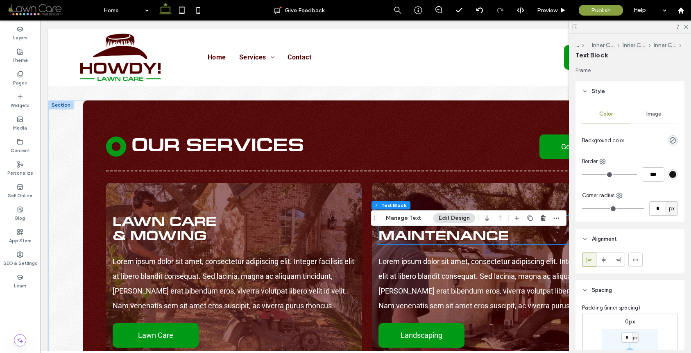
scroll to position [869, 0]
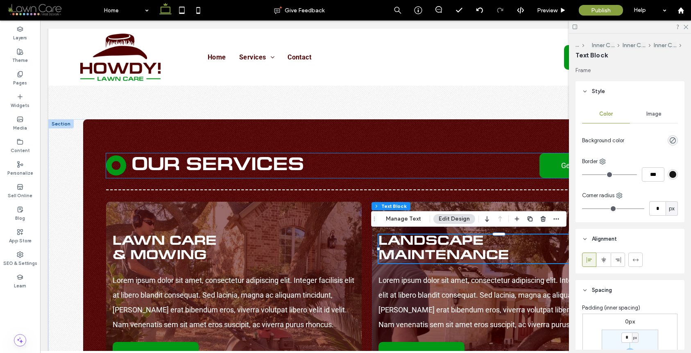
click at [216, 165] on span "Our Services" at bounding box center [217, 165] width 172 height 16
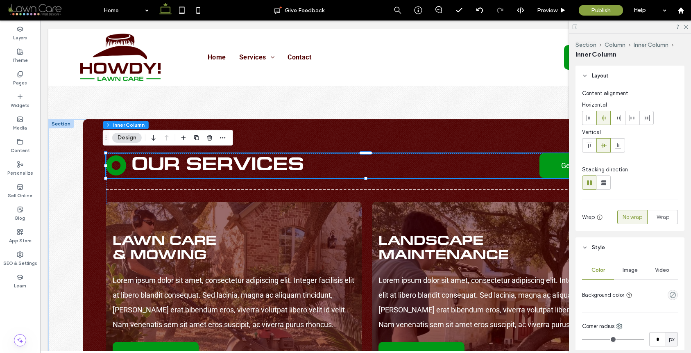
click at [216, 165] on span "Our Services" at bounding box center [217, 165] width 172 height 16
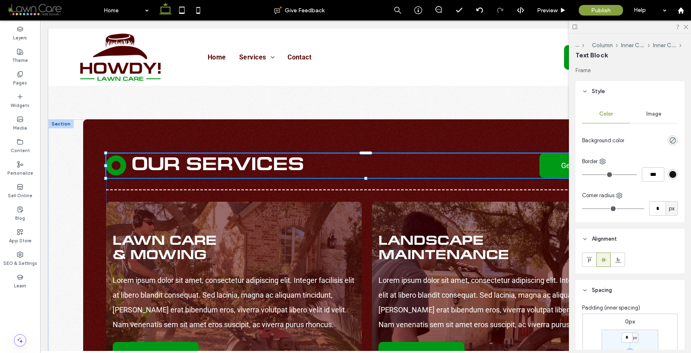
type input "**********"
type input "**"
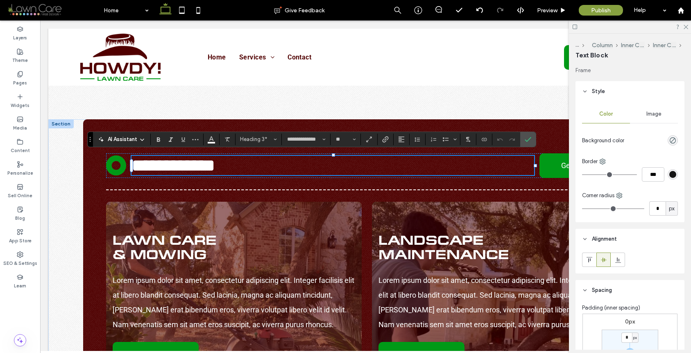
click at [202, 137] on section at bounding box center [177, 139] width 53 height 11
click at [201, 138] on button "More" at bounding box center [195, 139] width 12 height 11
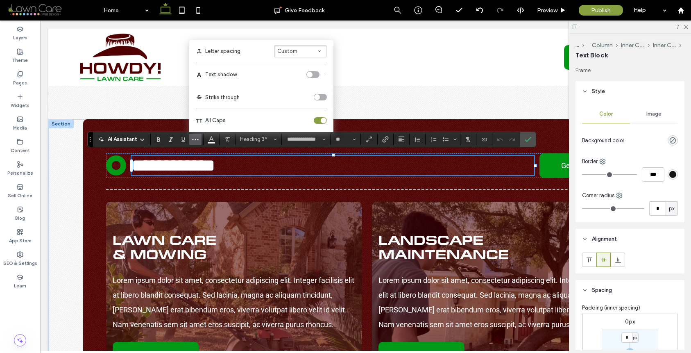
click at [322, 122] on div "toggle" at bounding box center [324, 121] width 6 height 6
click at [168, 163] on span "**********" at bounding box center [173, 165] width 84 height 18
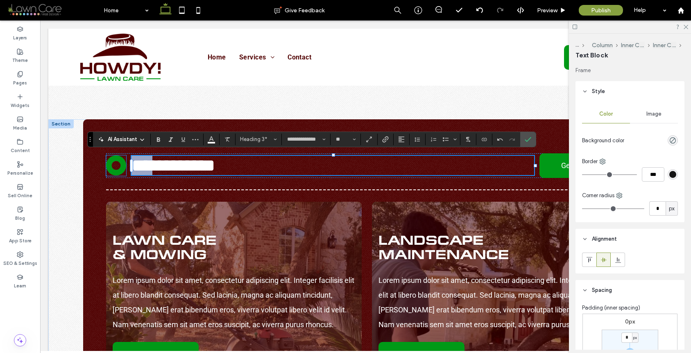
drag, startPoint x: 170, startPoint y: 162, endPoint x: 115, endPoint y: 160, distance: 55.3
click at [115, 160] on div "**********" at bounding box center [365, 165] width 519 height 25
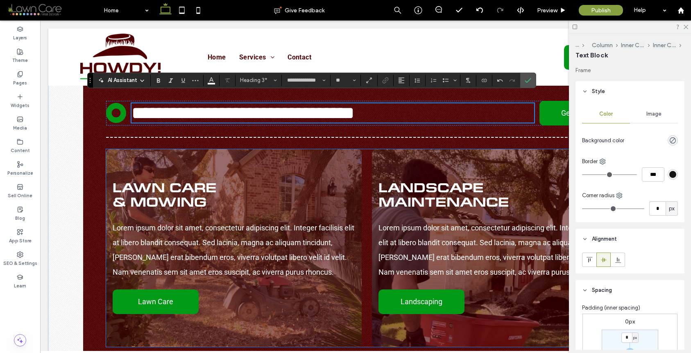
scroll to position [914, 0]
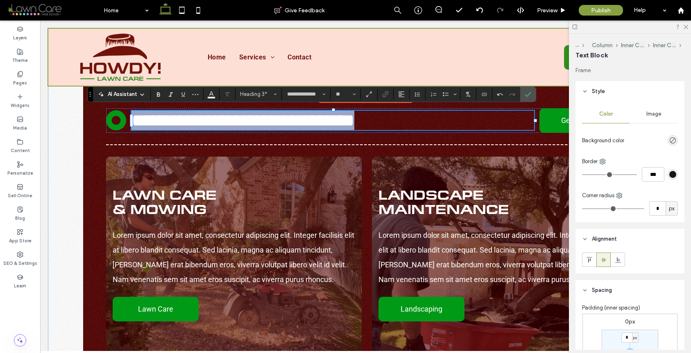
drag, startPoint x: 527, startPoint y: 119, endPoint x: 326, endPoint y: 30, distance: 219.4
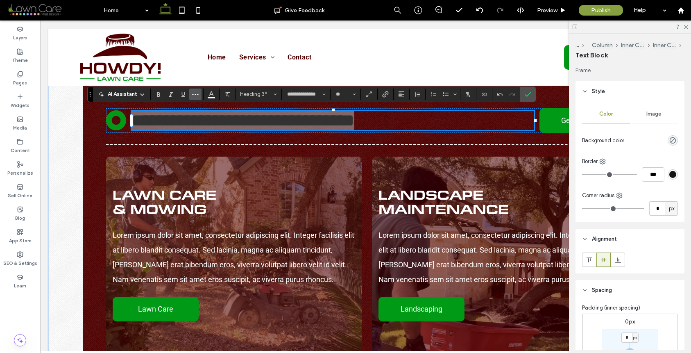
click at [201, 93] on button "More" at bounding box center [195, 93] width 12 height 11
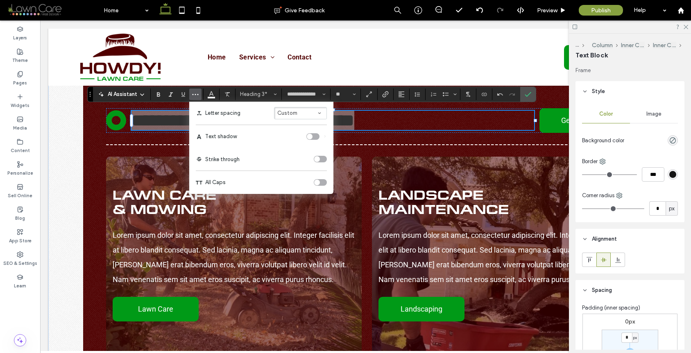
click at [318, 184] on div "toggle" at bounding box center [317, 182] width 6 height 6
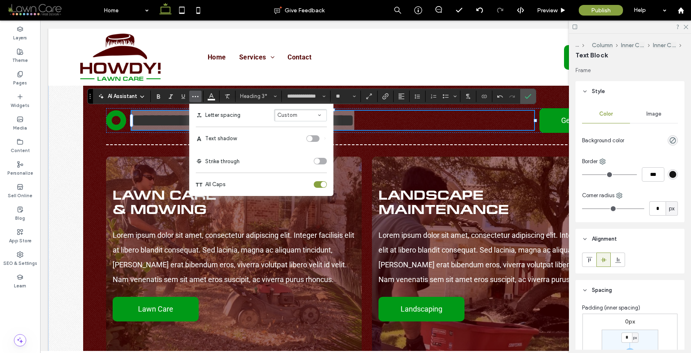
scroll to position [912, 0]
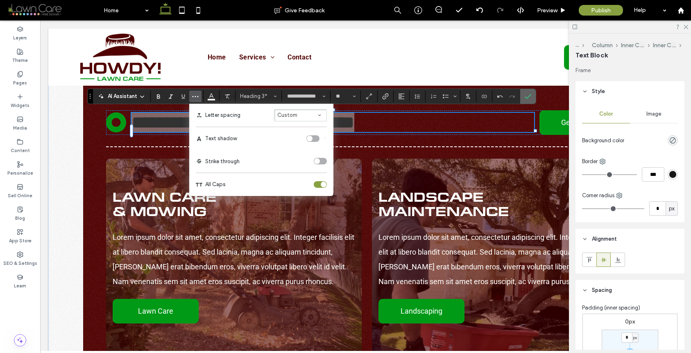
click at [525, 96] on icon "Confirm" at bounding box center [528, 96] width 7 height 7
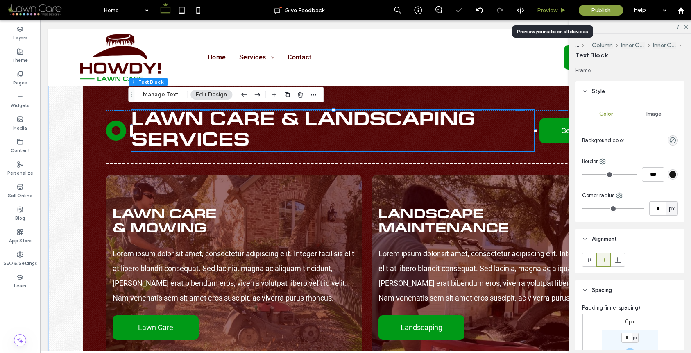
click at [544, 11] on span "Preview" at bounding box center [547, 10] width 20 height 7
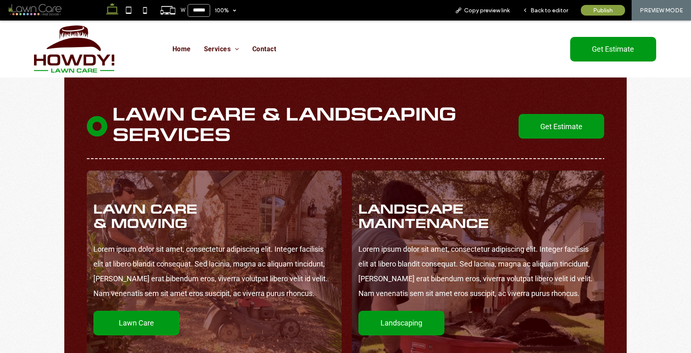
click at [544, 11] on span "Back to editor" at bounding box center [549, 10] width 38 height 7
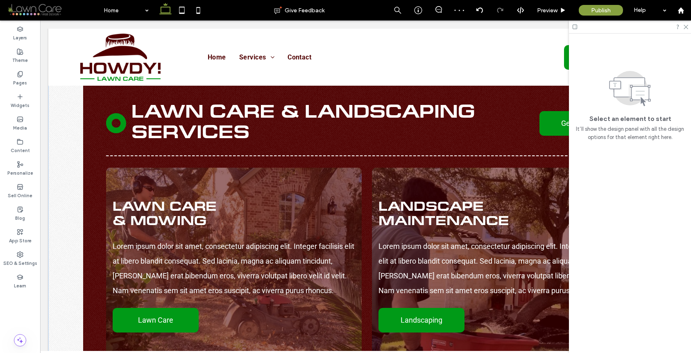
scroll to position [912, 0]
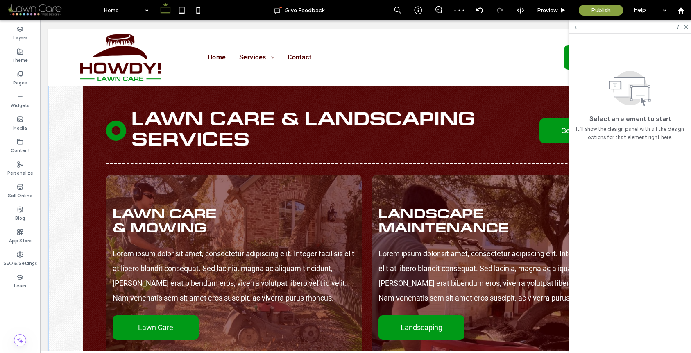
click at [173, 115] on span "Lawn Care & Landscaping Services" at bounding box center [302, 130] width 343 height 37
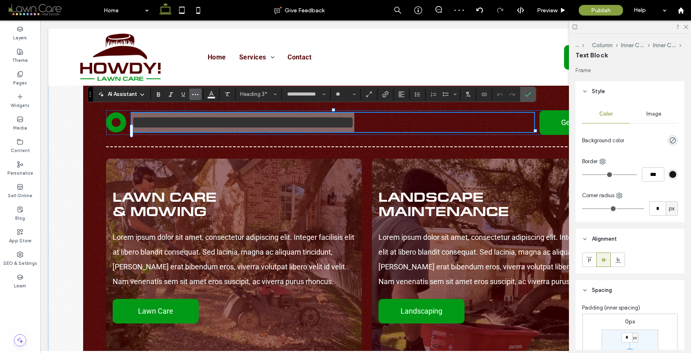
click at [196, 93] on icon "More" at bounding box center [195, 94] width 7 height 7
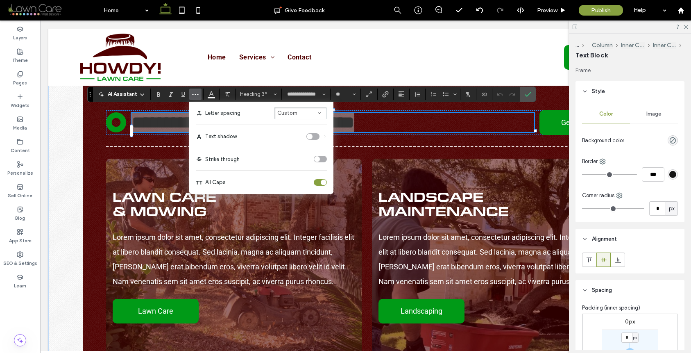
click at [319, 181] on div "toggle" at bounding box center [320, 182] width 13 height 7
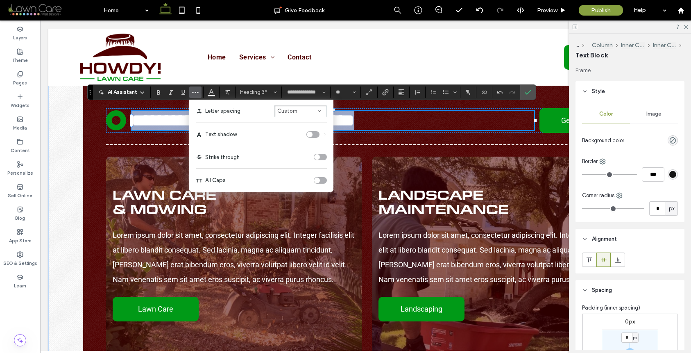
click at [165, 117] on span "**********" at bounding box center [242, 120] width 223 height 18
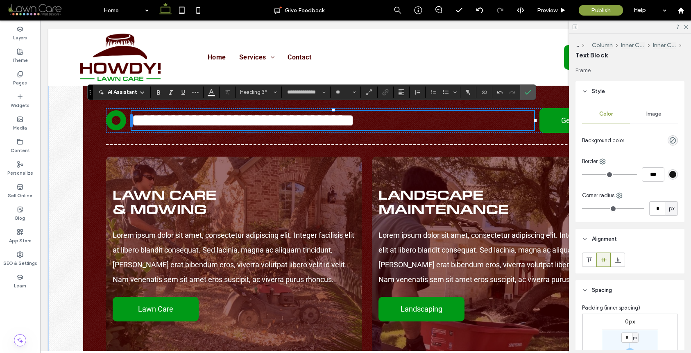
click at [130, 114] on div at bounding box center [131, 120] width 3 height 13
click at [131, 113] on span "**********" at bounding box center [242, 120] width 223 height 18
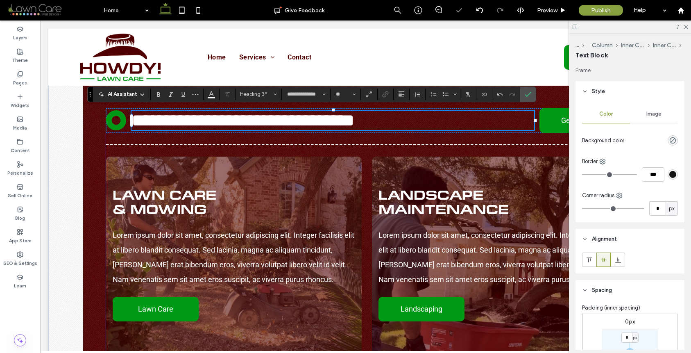
scroll to position [912, 0]
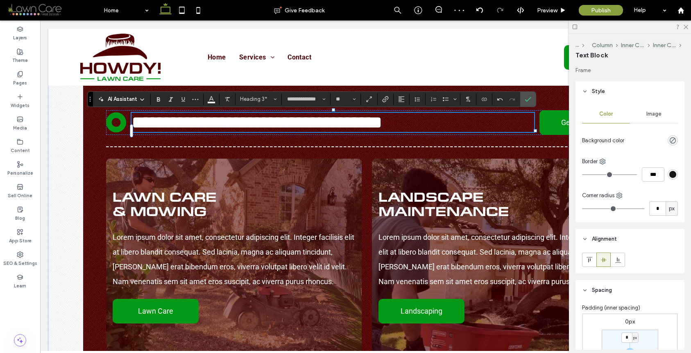
drag, startPoint x: 238, startPoint y: 137, endPoint x: -51, endPoint y: 25, distance: 309.7
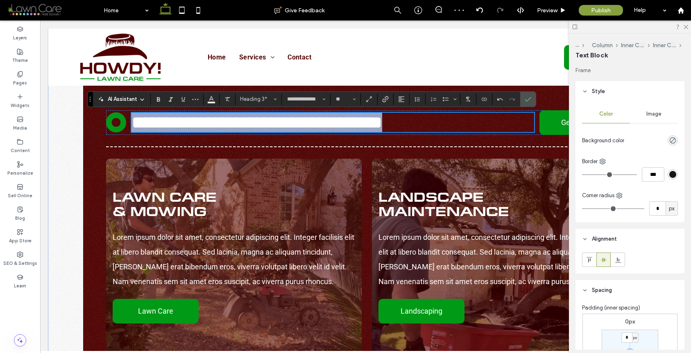
scroll to position [904, 0]
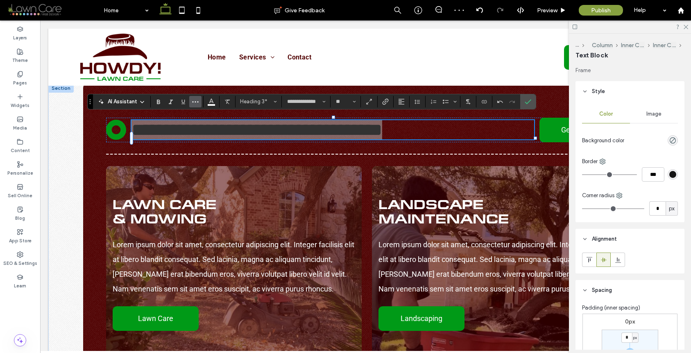
click at [198, 102] on icon "More" at bounding box center [195, 101] width 7 height 7
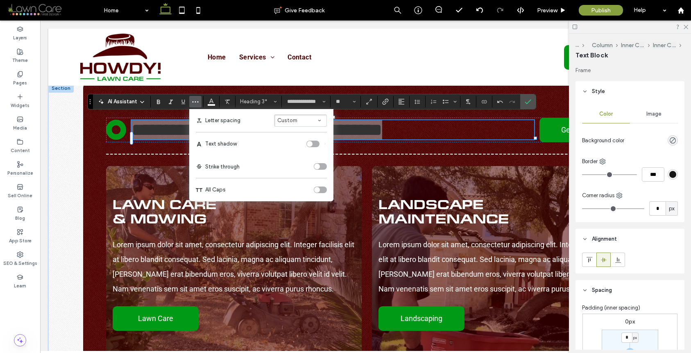
click at [321, 190] on div "toggle" at bounding box center [320, 189] width 13 height 7
click at [524, 100] on label "Confirm" at bounding box center [528, 101] width 12 height 15
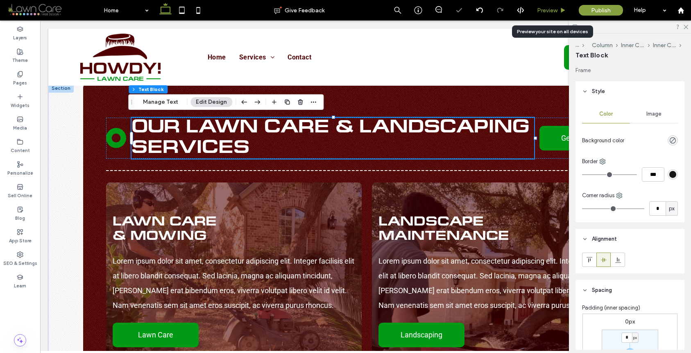
click at [542, 12] on span "Preview" at bounding box center [547, 10] width 20 height 7
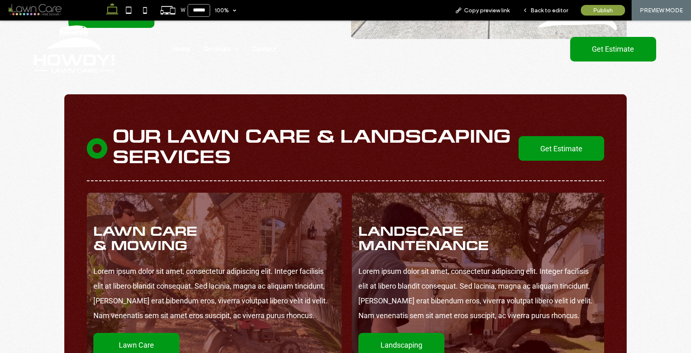
scroll to position [919, 0]
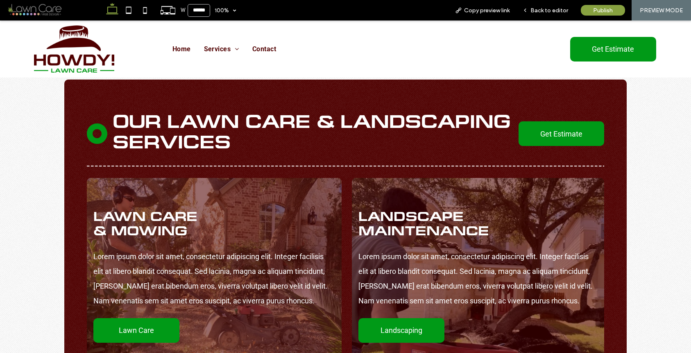
click at [542, 12] on span "Back to editor" at bounding box center [549, 10] width 38 height 7
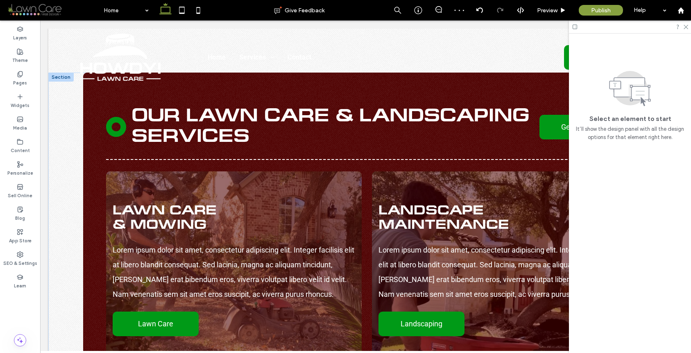
scroll to position [904, 0]
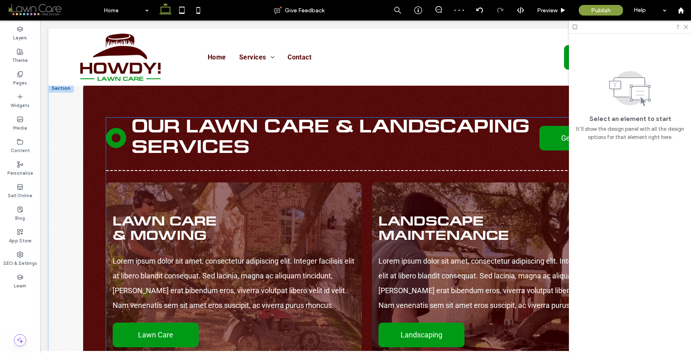
click at [401, 127] on span "Our Lawn Care & Landscaping Services" at bounding box center [330, 138] width 398 height 37
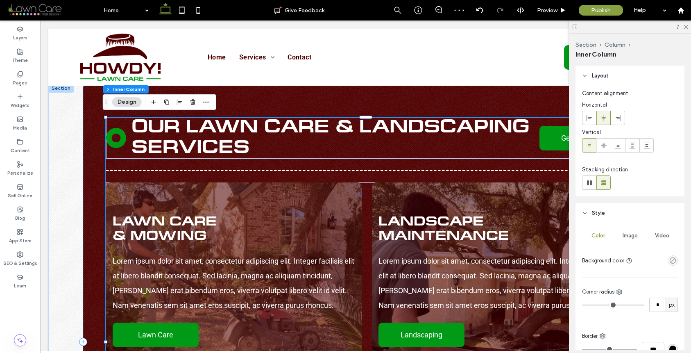
click at [401, 127] on span "Our Lawn Care & Landscaping Services" at bounding box center [330, 138] width 398 height 37
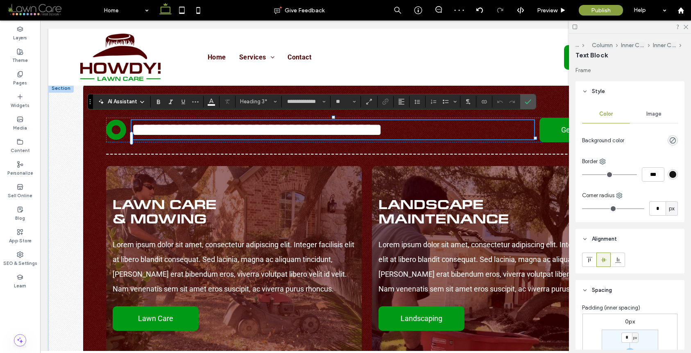
click at [351, 124] on span "**********" at bounding box center [256, 130] width 251 height 18
click at [360, 124] on span "**********" at bounding box center [256, 130] width 251 height 18
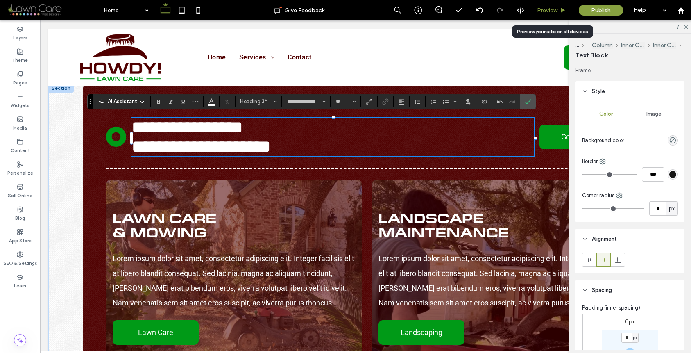
click at [551, 10] on span "Preview" at bounding box center [547, 10] width 20 height 7
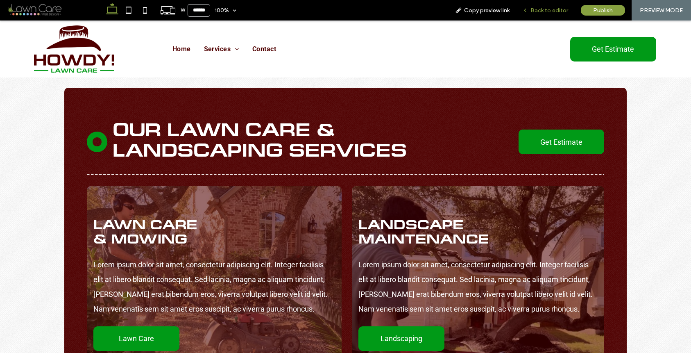
click at [545, 7] on span "Back to editor" at bounding box center [549, 10] width 38 height 7
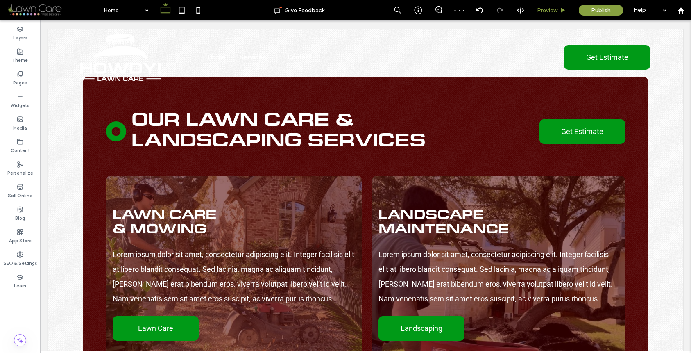
scroll to position [896, 0]
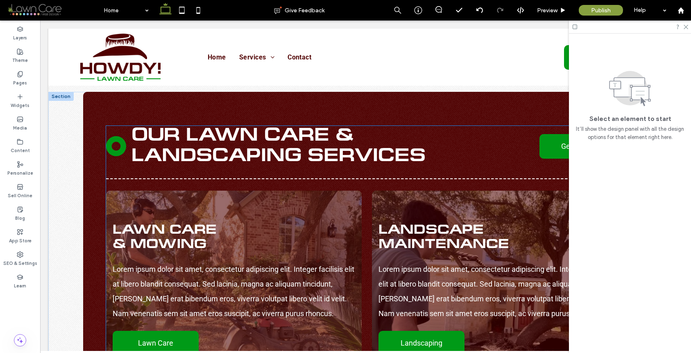
click at [113, 136] on link at bounding box center [116, 146] width 20 height 20
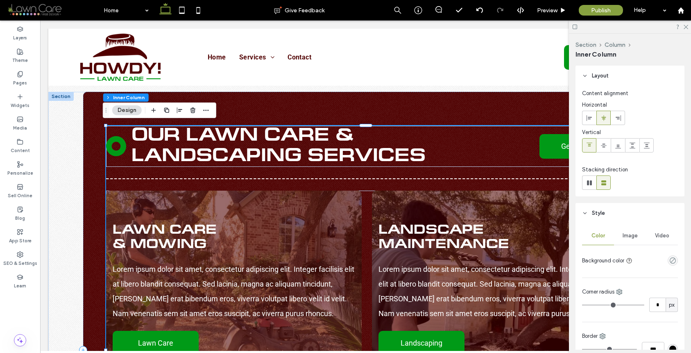
click at [117, 136] on link at bounding box center [116, 146] width 20 height 20
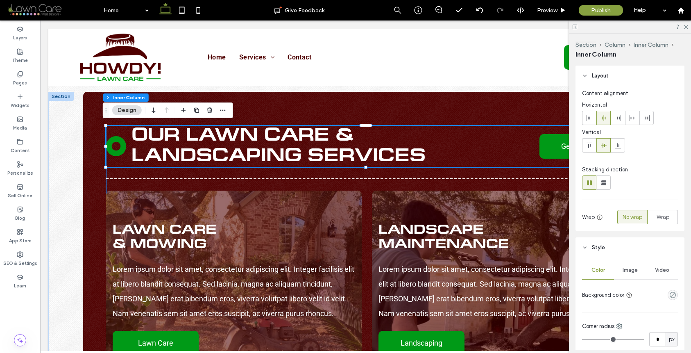
click at [115, 136] on link at bounding box center [116, 146] width 20 height 20
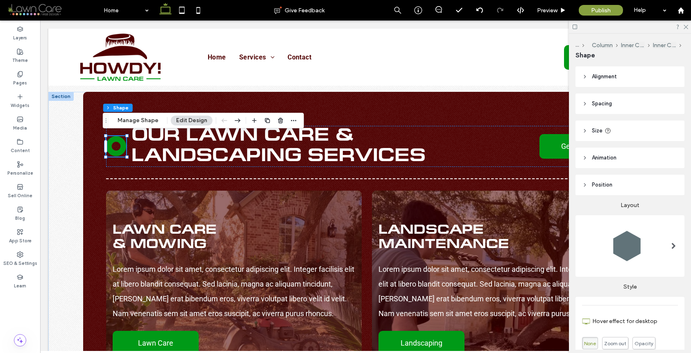
click at [628, 86] on header "Alignment" at bounding box center [630, 76] width 109 height 20
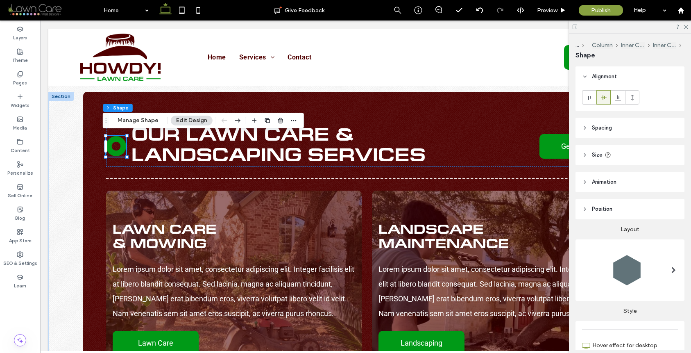
click at [629, 82] on header "Alignment" at bounding box center [630, 76] width 109 height 20
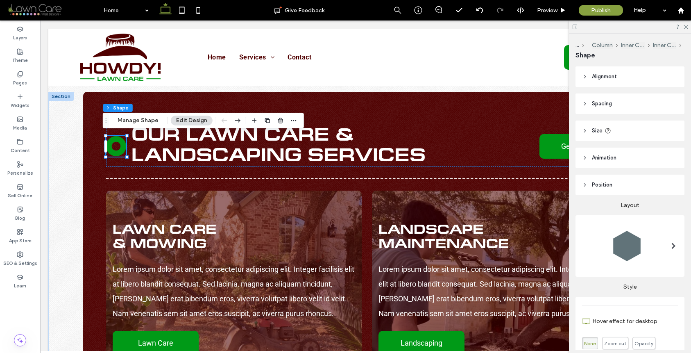
click at [596, 80] on span "Alignment" at bounding box center [604, 77] width 25 height 8
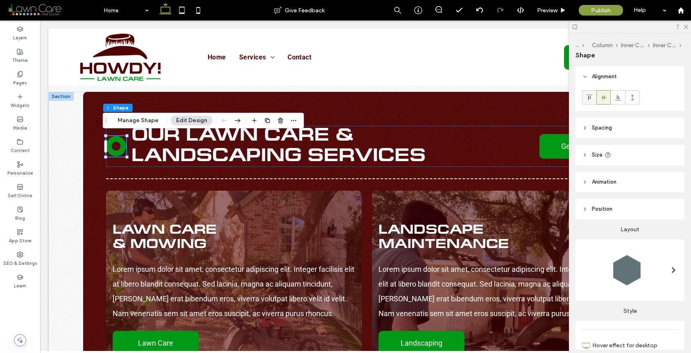
click at [592, 95] on icon at bounding box center [589, 97] width 7 height 7
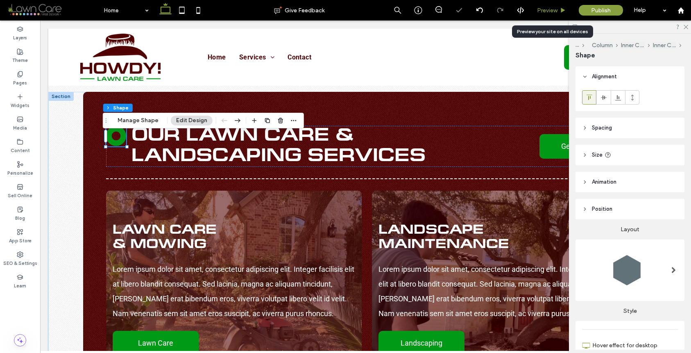
click at [553, 12] on span "Preview" at bounding box center [547, 10] width 20 height 7
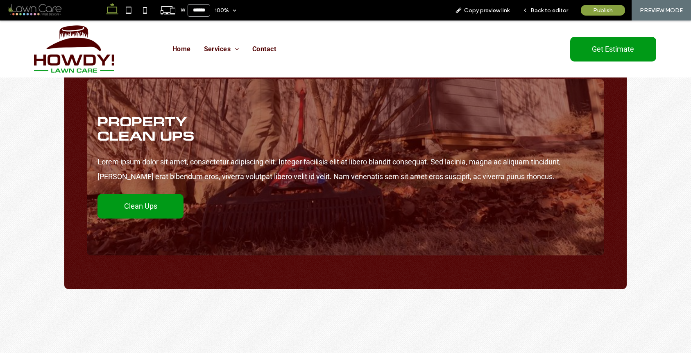
scroll to position [1234, 0]
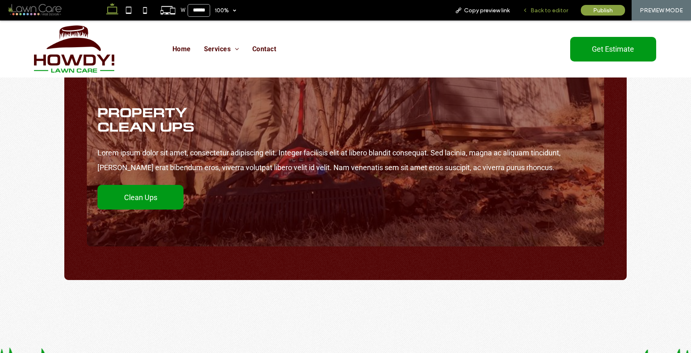
click at [546, 15] on div "Back to editor" at bounding box center [545, 10] width 59 height 20
click at [545, 9] on span "Back to editor" at bounding box center [549, 10] width 38 height 7
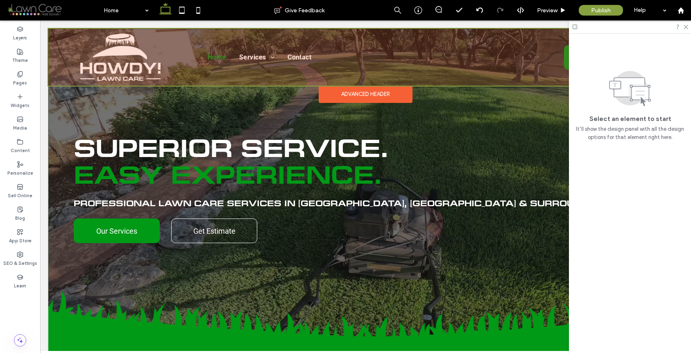
click at [117, 68] on div at bounding box center [365, 57] width 635 height 57
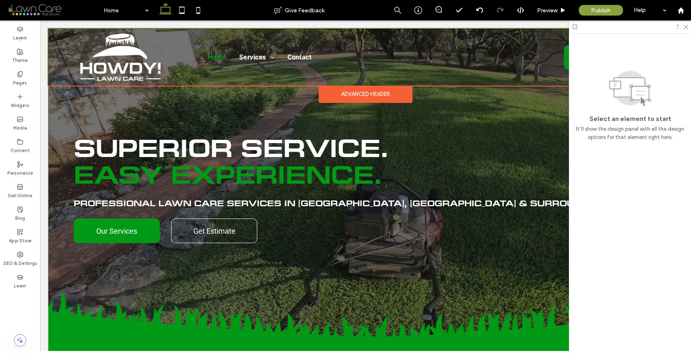
click at [117, 68] on img at bounding box center [120, 57] width 80 height 47
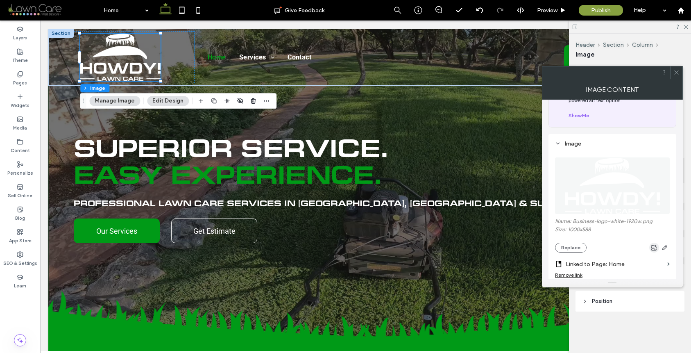
scroll to position [151, 0]
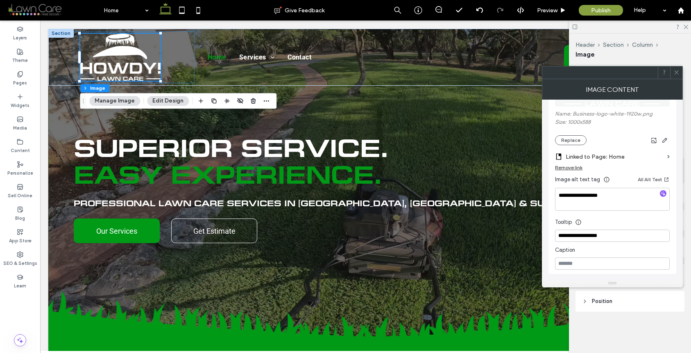
click at [677, 70] on icon at bounding box center [676, 72] width 6 height 6
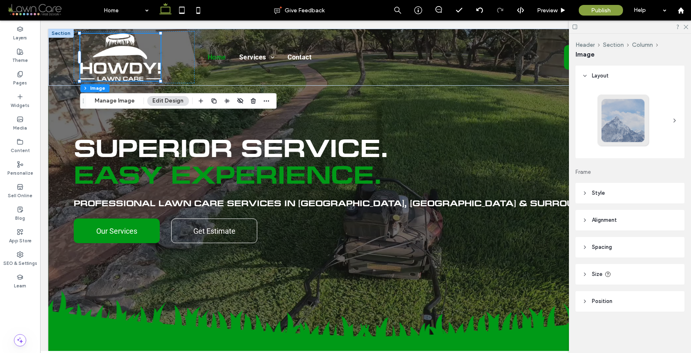
click at [628, 188] on header "Style" at bounding box center [630, 193] width 109 height 20
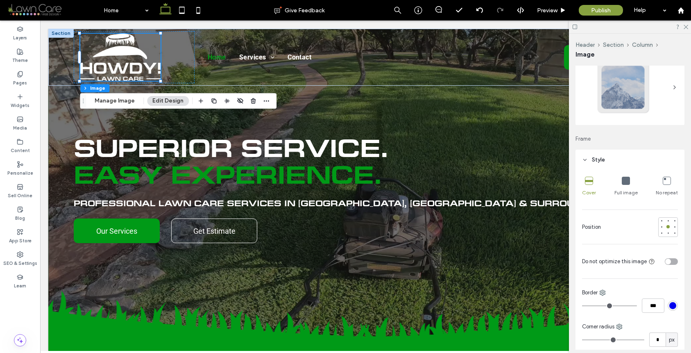
scroll to position [77, 0]
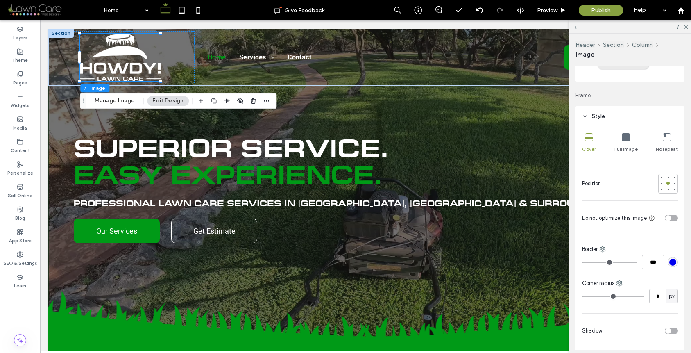
click at [668, 217] on div "toggle" at bounding box center [671, 218] width 13 height 7
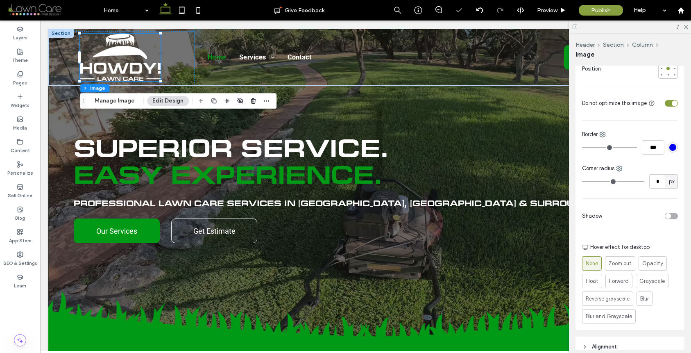
scroll to position [313, 0]
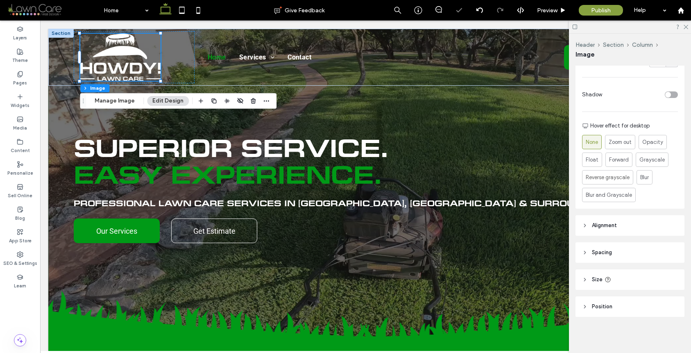
click at [634, 227] on header "Alignment" at bounding box center [630, 225] width 109 height 20
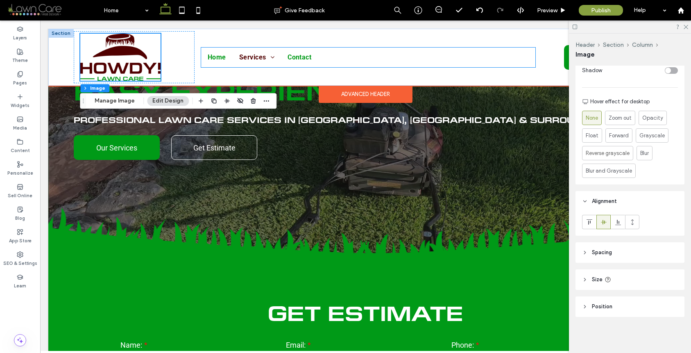
scroll to position [161, 0]
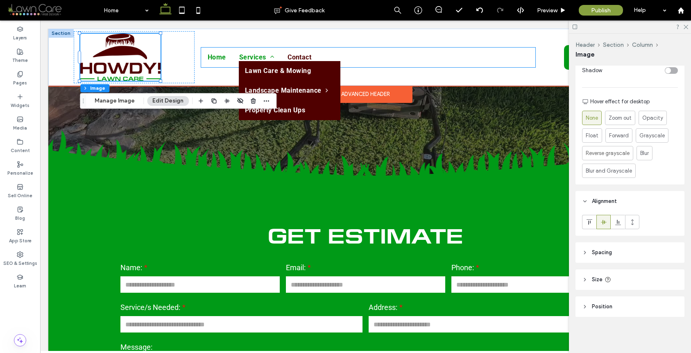
click at [252, 54] on span "Services" at bounding box center [256, 57] width 35 height 13
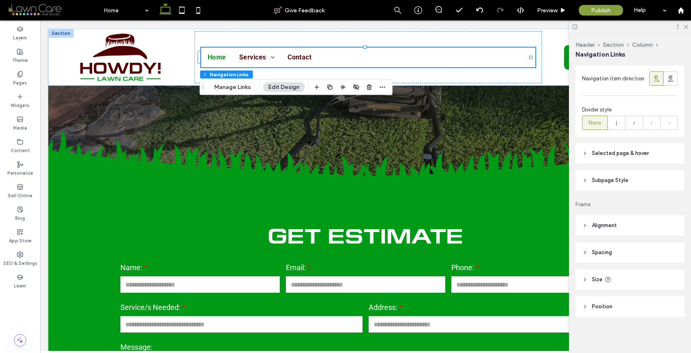
scroll to position [370, 0]
click at [630, 154] on span "Selected page & hover" at bounding box center [620, 153] width 57 height 8
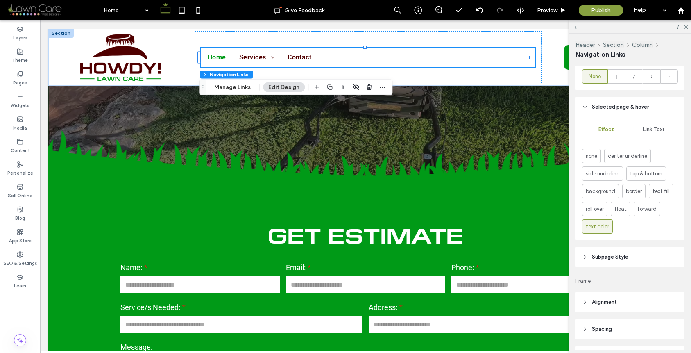
scroll to position [493, 0]
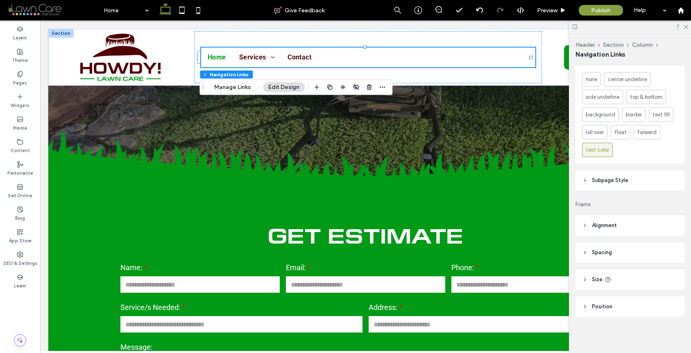
click at [621, 185] on header "Subpage Style" at bounding box center [630, 180] width 109 height 20
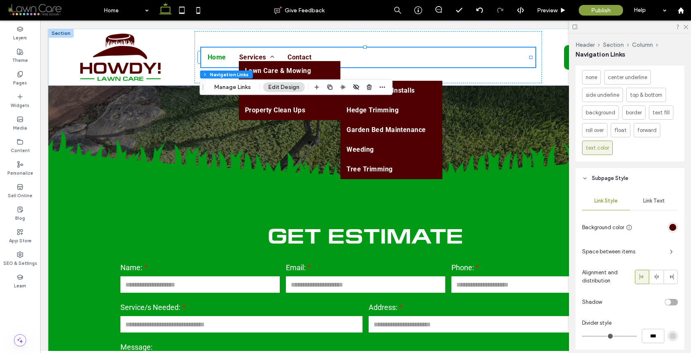
click at [669, 227] on div "rgb(80, 0, 0)" at bounding box center [672, 227] width 7 height 7
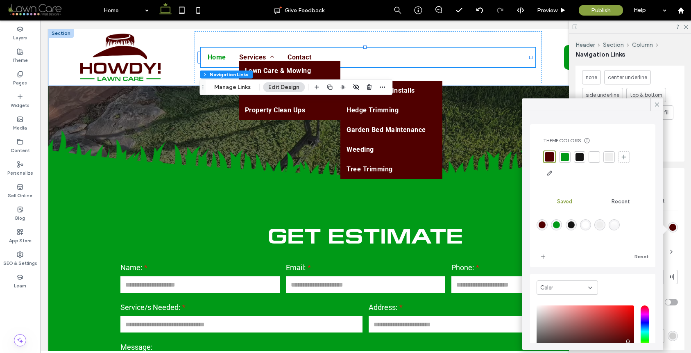
click at [596, 159] on div at bounding box center [594, 157] width 8 height 8
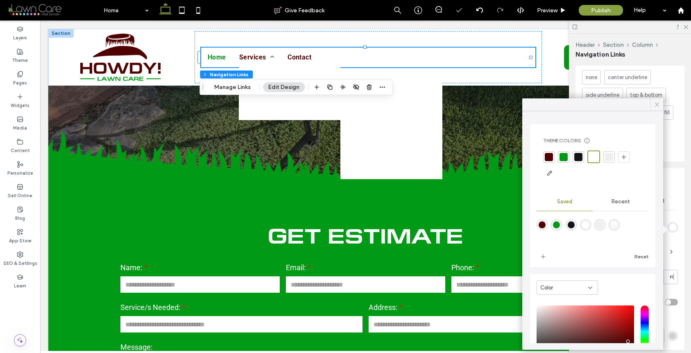
click at [661, 107] on div at bounding box center [656, 104] width 13 height 12
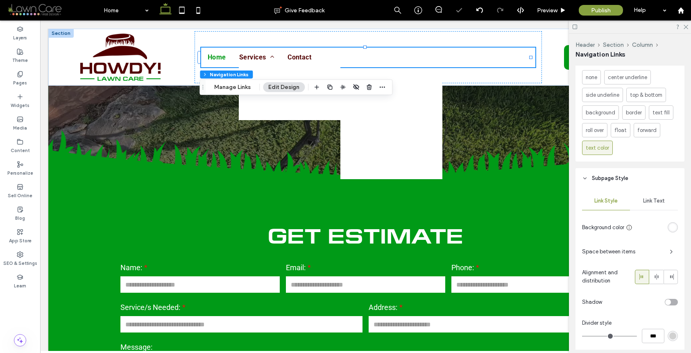
click at [657, 207] on div "Link Text" at bounding box center [654, 201] width 48 height 18
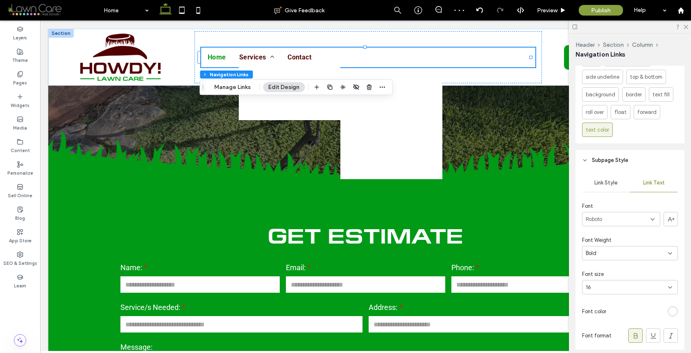
scroll to position [554, 0]
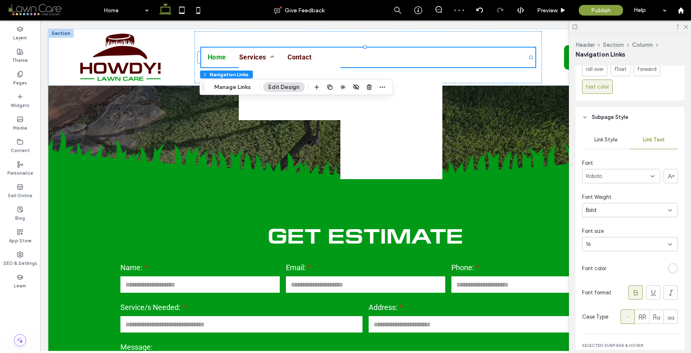
click at [669, 267] on div "rgb(255, 255, 255)" at bounding box center [672, 268] width 7 height 7
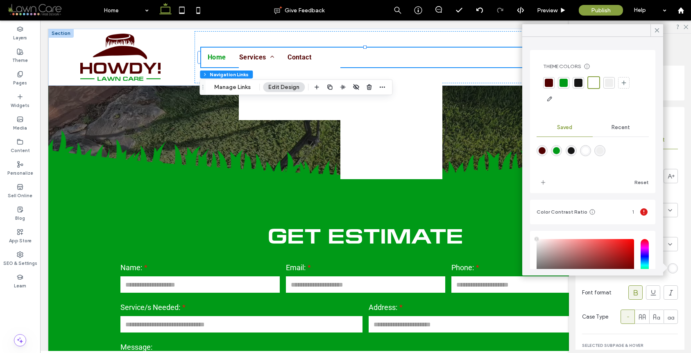
click at [545, 152] on div "rgba(80,0,0,1)" at bounding box center [542, 150] width 7 height 7
type input "*******"
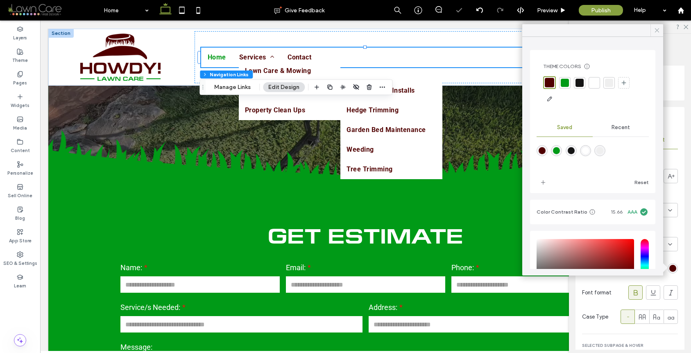
click at [657, 32] on icon at bounding box center [656, 30] width 7 height 7
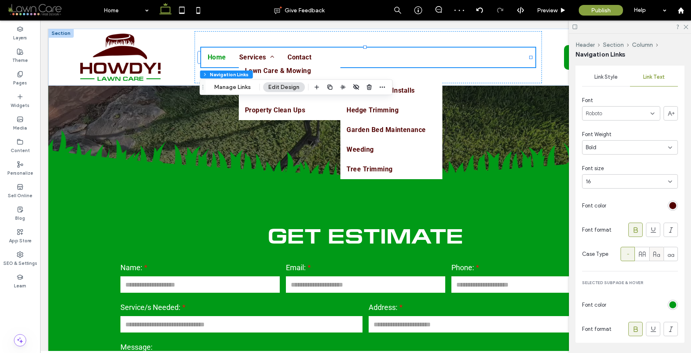
scroll to position [600, 0]
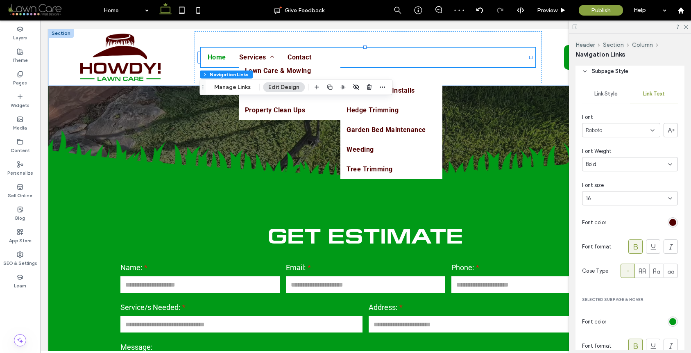
click at [612, 97] on span "Link Style" at bounding box center [605, 94] width 23 height 7
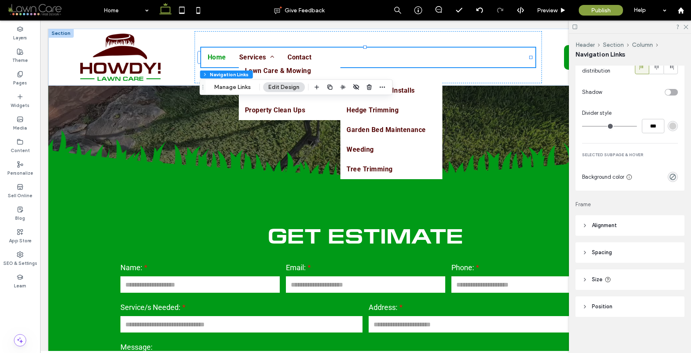
scroll to position [705, 0]
click at [669, 178] on icon "rgba(0, 0, 0, 0)" at bounding box center [672, 176] width 7 height 7
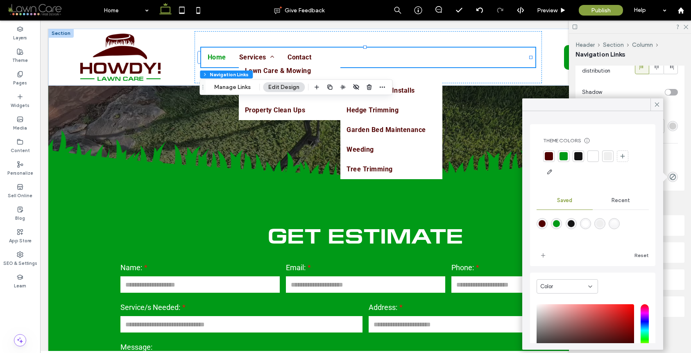
click at [567, 157] on div at bounding box center [564, 156] width 8 height 8
click at [642, 91] on div at bounding box center [641, 92] width 73 height 14
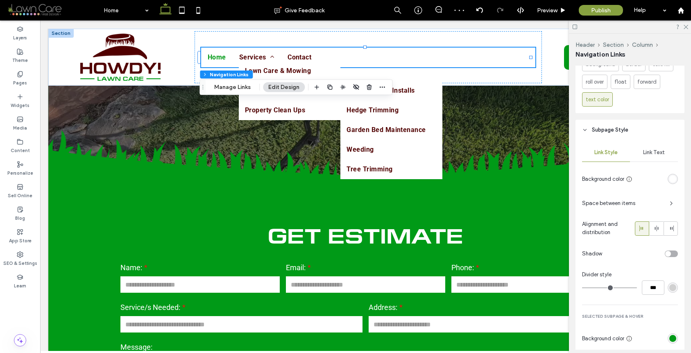
click at [660, 161] on div "Link Text" at bounding box center [654, 152] width 48 height 18
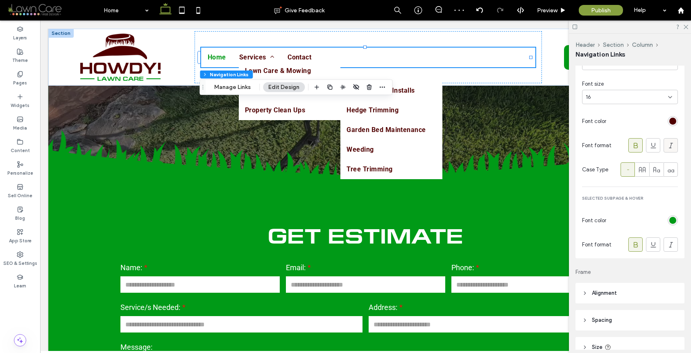
scroll to position [732, 0]
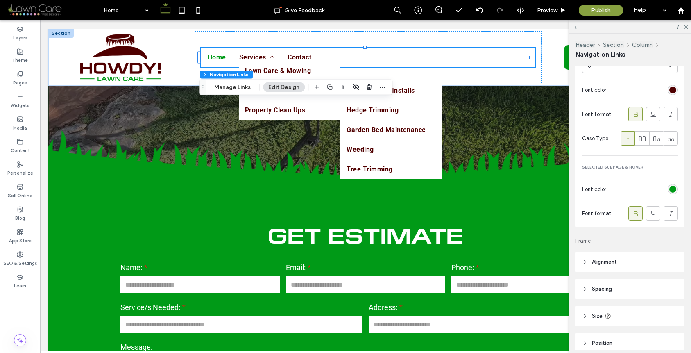
click at [669, 193] on div "rgb(0, 154, 23)" at bounding box center [672, 189] width 7 height 7
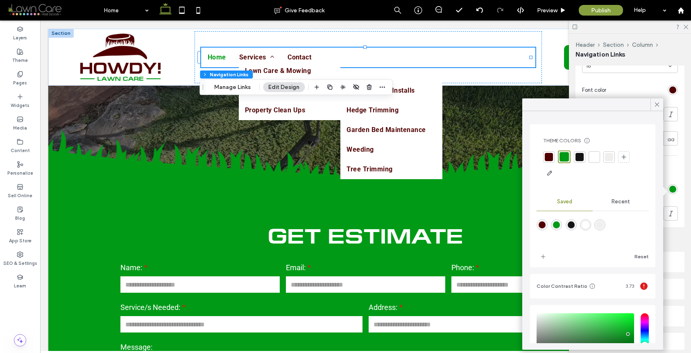
click at [591, 161] on div at bounding box center [594, 156] width 11 height 11
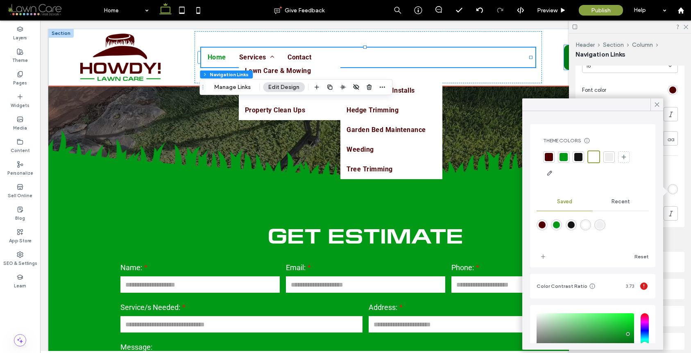
click at [564, 59] on link "Get Estimate" at bounding box center [607, 57] width 86 height 25
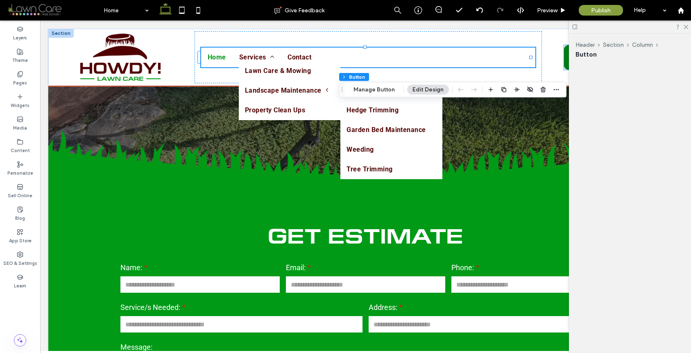
click at [564, 59] on div "Get Estimate" at bounding box center [607, 57] width 86 height 25
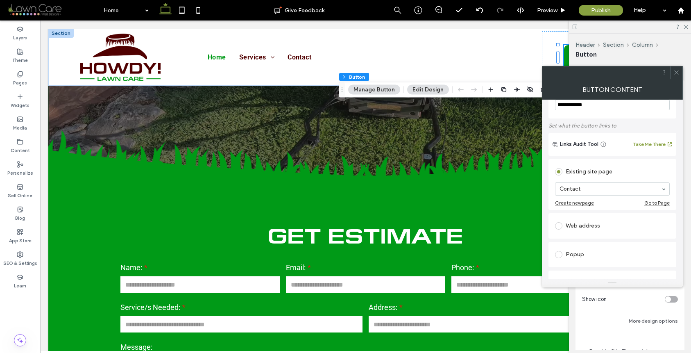
scroll to position [66, 0]
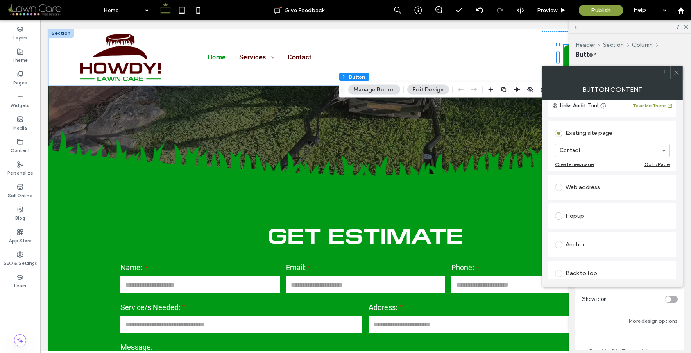
click at [676, 70] on icon at bounding box center [676, 72] width 6 height 6
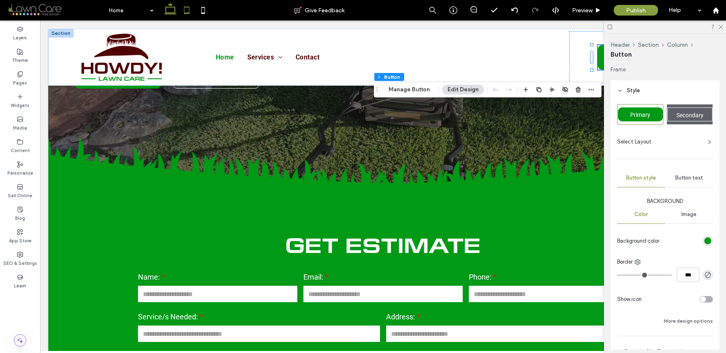
click at [187, 10] on icon at bounding box center [187, 10] width 16 height 16
type input "***"
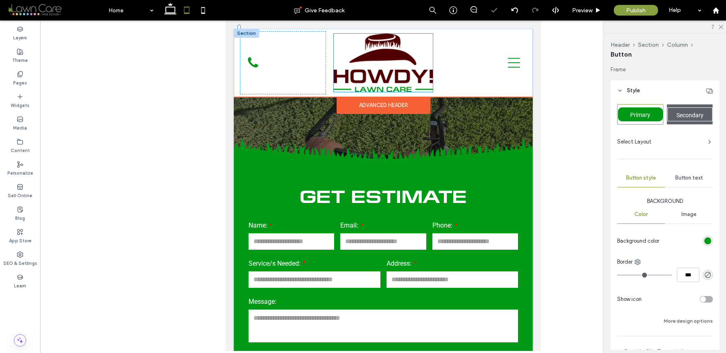
click at [394, 45] on img at bounding box center [382, 63] width 99 height 58
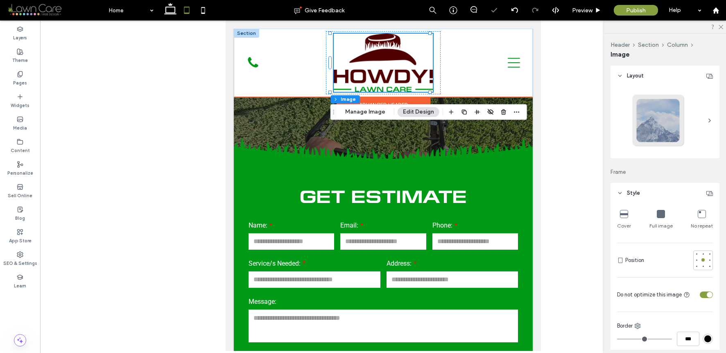
click at [394, 45] on img at bounding box center [382, 63] width 99 height 58
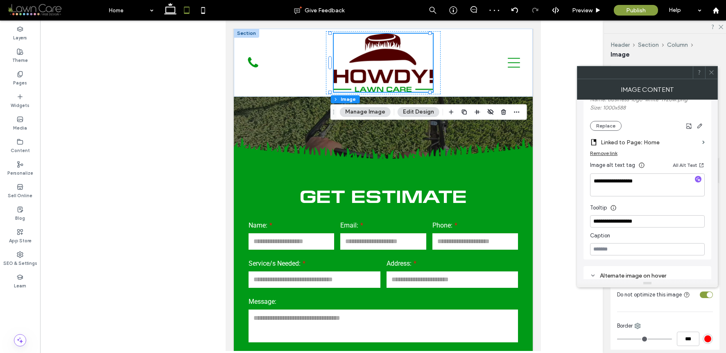
scroll to position [171, 0]
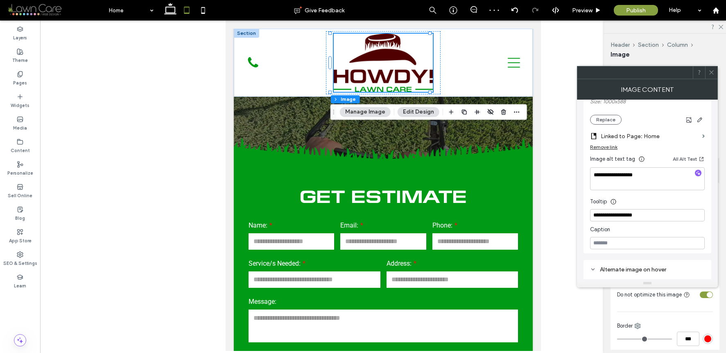
click at [691, 75] on icon at bounding box center [712, 72] width 6 height 6
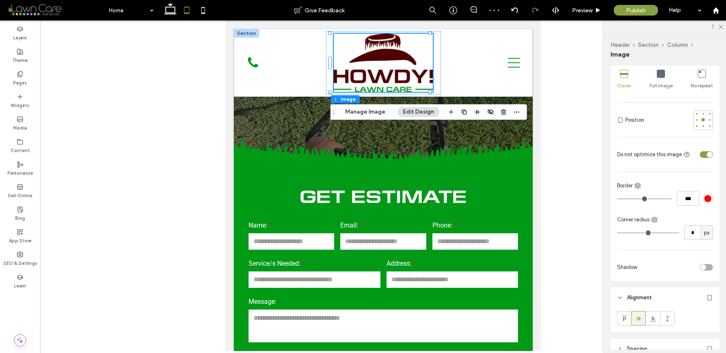
scroll to position [141, 0]
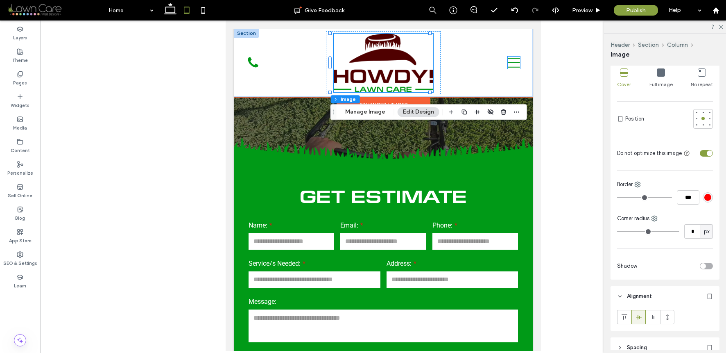
click at [509, 63] on icon at bounding box center [514, 63] width 12 height 10
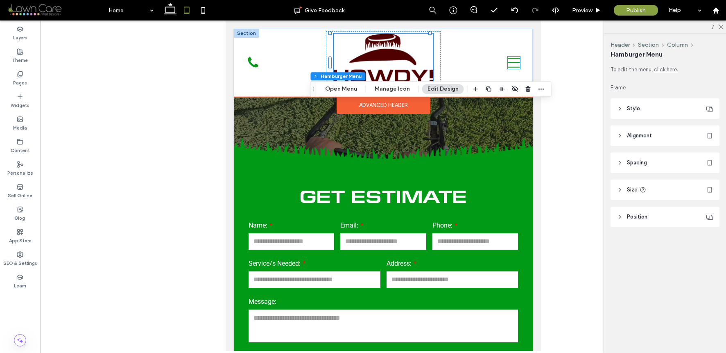
click at [509, 63] on icon at bounding box center [514, 63] width 12 height 10
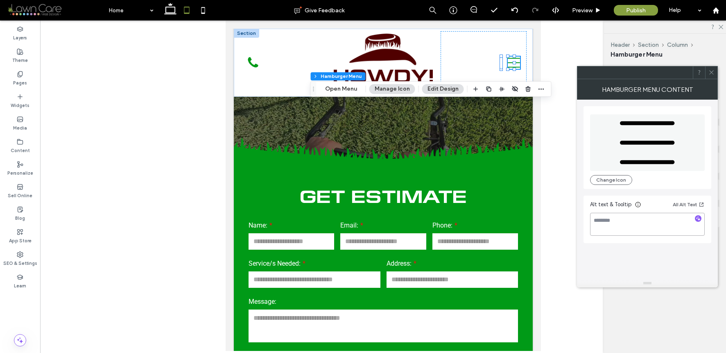
click at [614, 219] on textarea at bounding box center [647, 224] width 115 height 23
type textarea "**********"
click at [691, 73] on use at bounding box center [711, 72] width 4 height 4
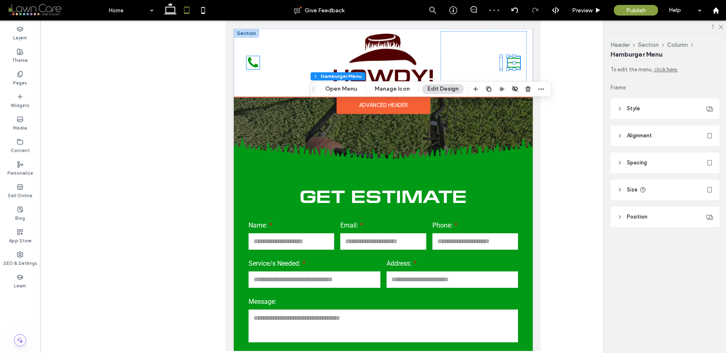
click at [252, 61] on icon "Call Us" at bounding box center [252, 62] width 13 height 13
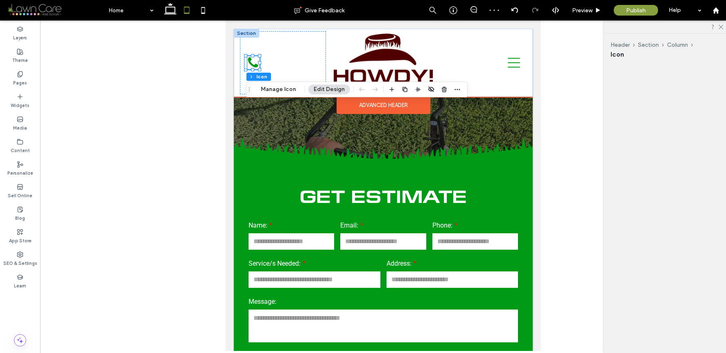
click at [252, 61] on div "Call Us" at bounding box center [252, 62] width 13 height 13
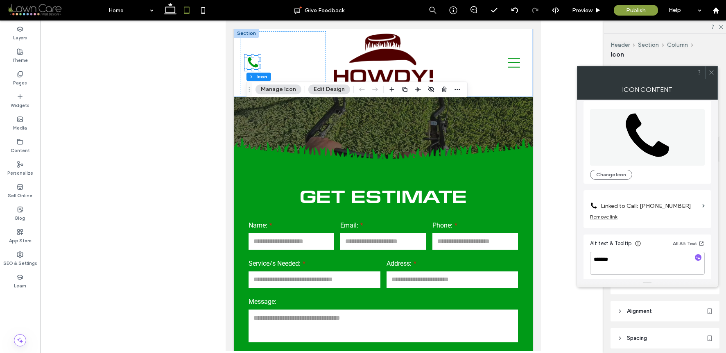
scroll to position [8, 0]
click at [691, 71] on icon at bounding box center [712, 72] width 6 height 6
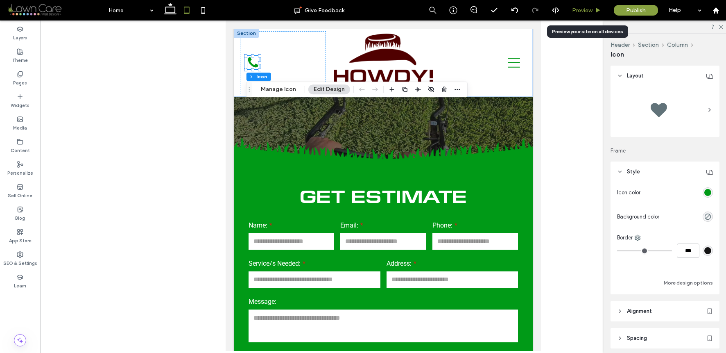
click at [577, 7] on span "Preview" at bounding box center [582, 10] width 20 height 7
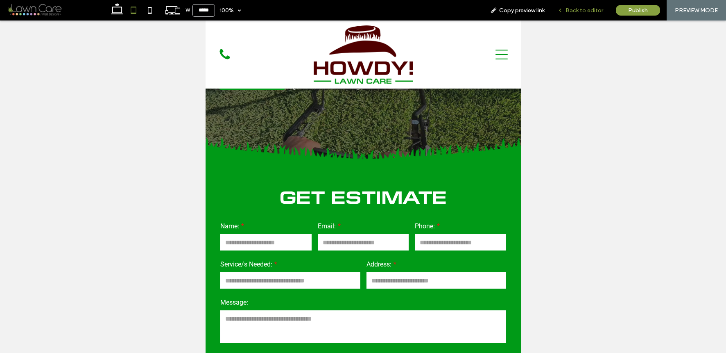
scroll to position [152, 0]
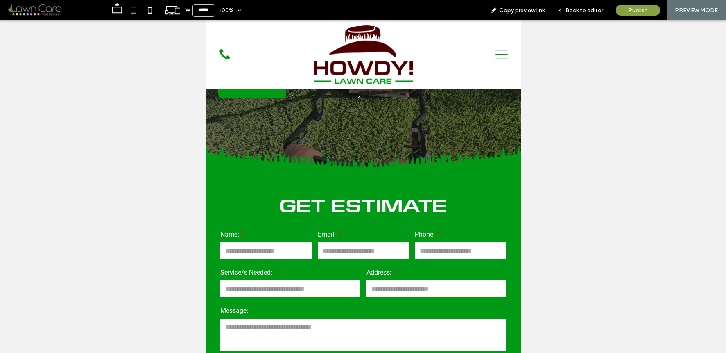
click at [499, 51] on icon "Menu Navigation Icon" at bounding box center [501, 54] width 12 height 12
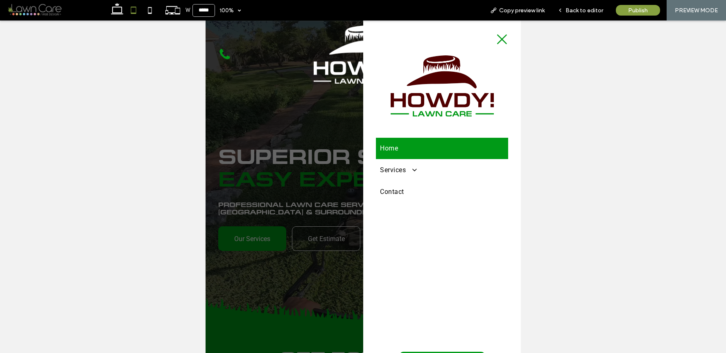
scroll to position [0, 0]
click at [591, 12] on span "Back to editor" at bounding box center [585, 10] width 38 height 7
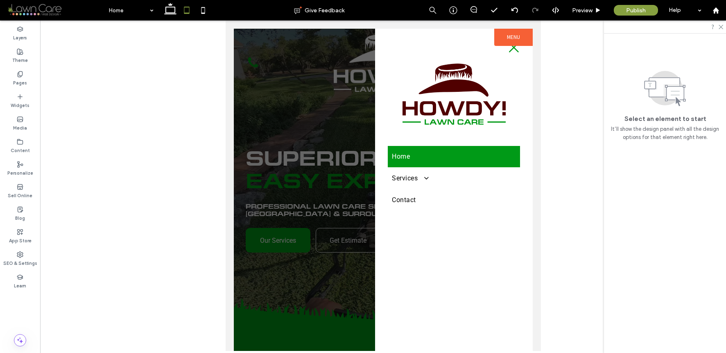
click at [518, 33] on label "Menu" at bounding box center [513, 37] width 39 height 17
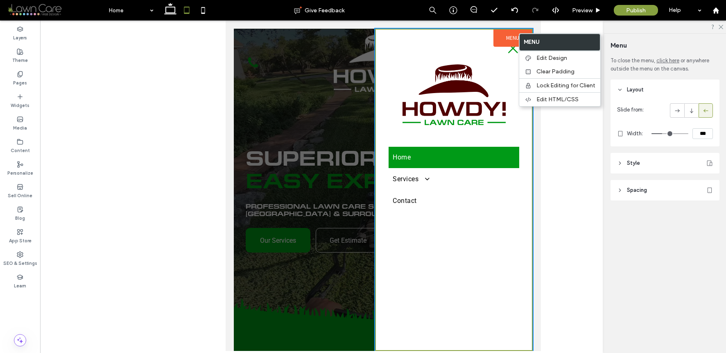
type input "**"
type input "***"
type input "**"
click at [675, 134] on input "range" at bounding box center [670, 133] width 37 height 1
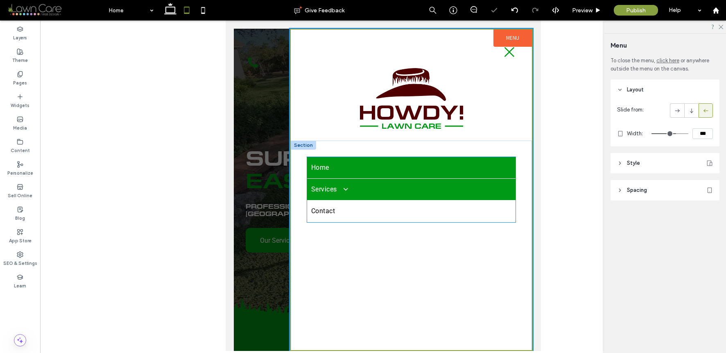
click at [345, 186] on span at bounding box center [341, 189] width 13 height 8
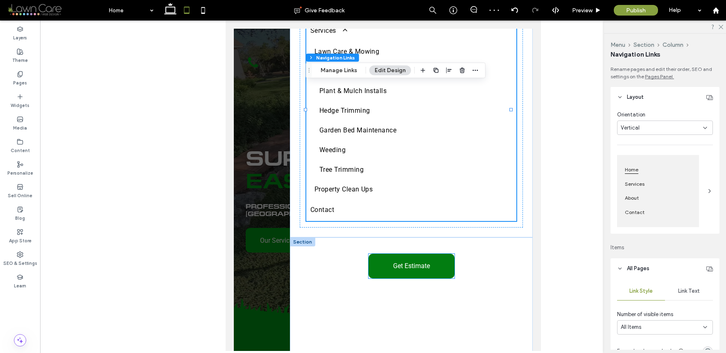
click at [420, 268] on span "Get Estimate" at bounding box center [411, 266] width 37 height 16
click at [420, 268] on div "Get Estimate" at bounding box center [411, 266] width 86 height 25
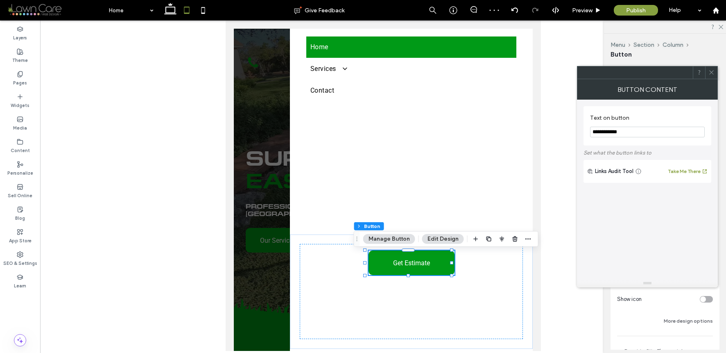
scroll to position [117, 0]
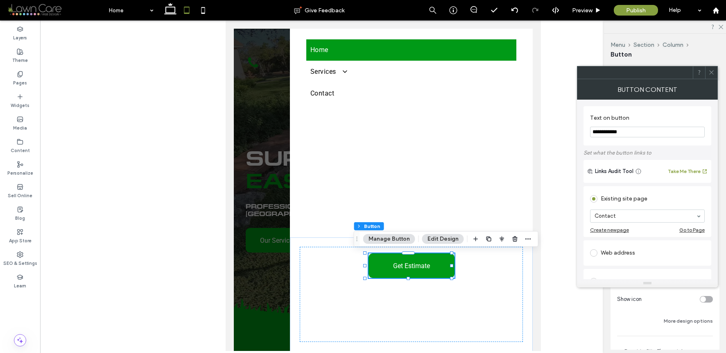
click at [691, 74] on div "Frame Style Primary Secondary Select Layout Button style Button text Background…" at bounding box center [668, 208] width 114 height 284
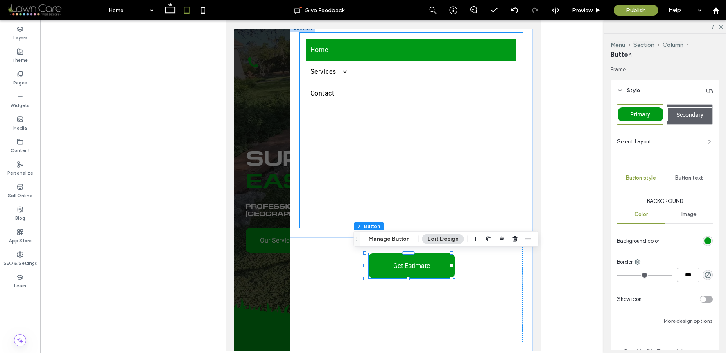
click at [483, 193] on div "Home Services Lawn Care & Mowing Landscape Maintenance Plant & Mulch Installs H…" at bounding box center [410, 130] width 223 height 195
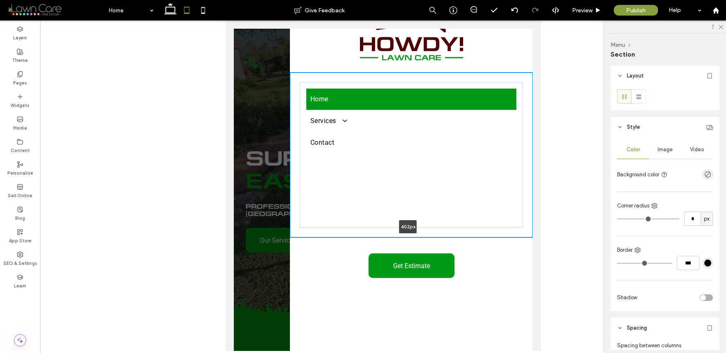
drag, startPoint x: 422, startPoint y: 229, endPoint x: 424, endPoint y: 187, distance: 41.8
click at [424, 187] on div "Home Services Lawn Care & Mowing Landscape Maintenance Plant & Mulch Installs H…" at bounding box center [411, 155] width 243 height 165
type input "***"
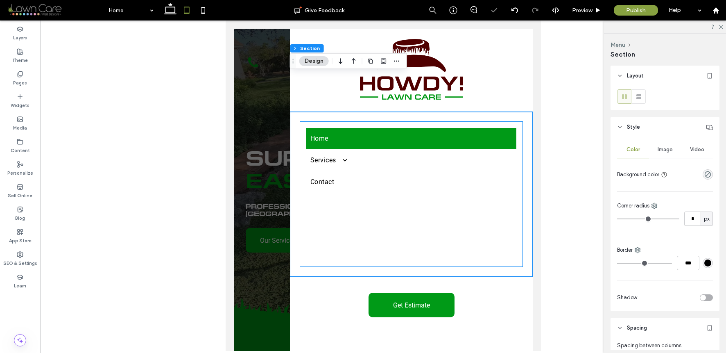
scroll to position [0, 0]
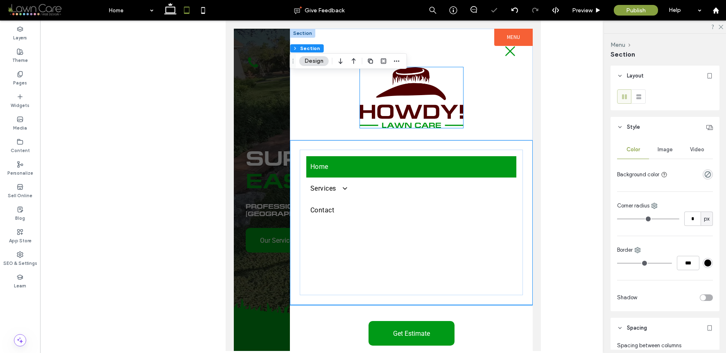
click at [428, 98] on img at bounding box center [411, 97] width 103 height 61
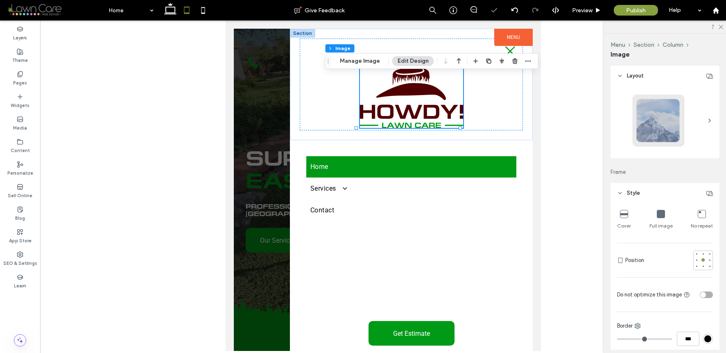
click at [428, 98] on img at bounding box center [411, 97] width 103 height 61
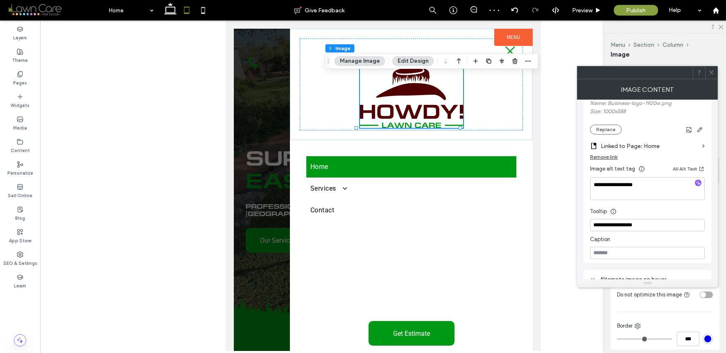
scroll to position [163, 0]
click at [691, 75] on div at bounding box center [711, 72] width 12 height 12
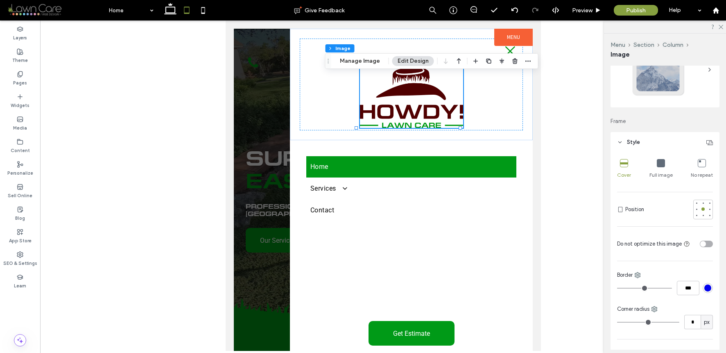
scroll to position [53, 0]
click at [691, 241] on div "toggle" at bounding box center [703, 241] width 6 height 6
click at [504, 48] on icon at bounding box center [510, 51] width 12 height 12
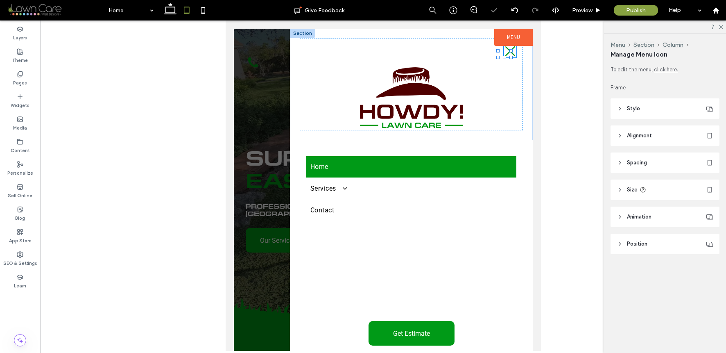
click at [504, 48] on icon at bounding box center [510, 51] width 12 height 12
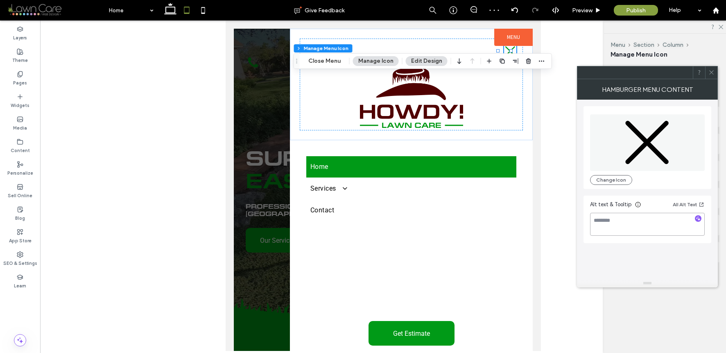
click at [658, 224] on textarea at bounding box center [647, 224] width 115 height 23
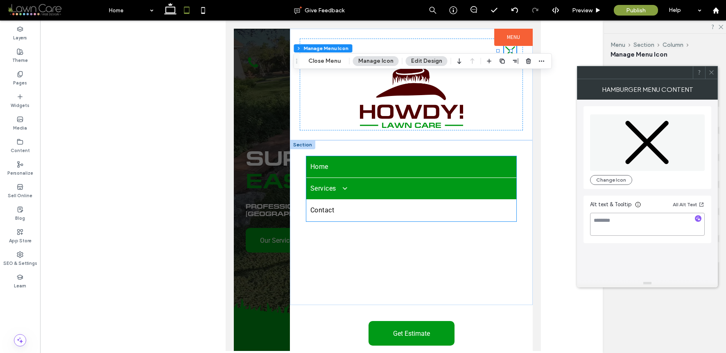
click at [341, 186] on span at bounding box center [341, 188] width 13 height 8
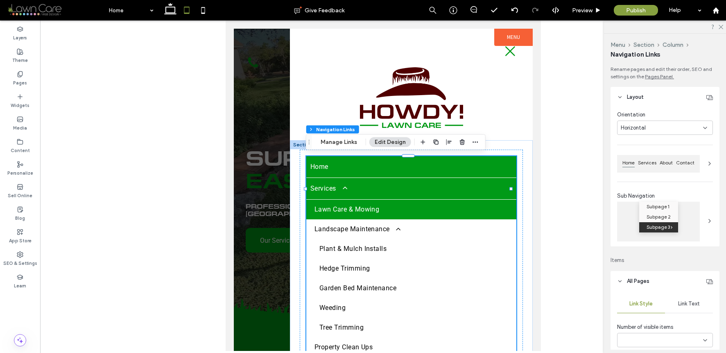
type input "***"
type input "****"
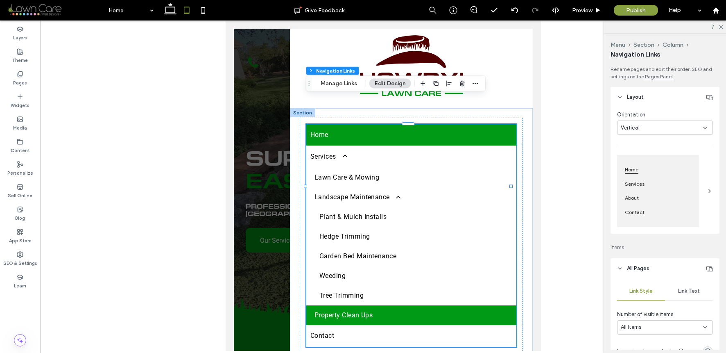
scroll to position [0, 0]
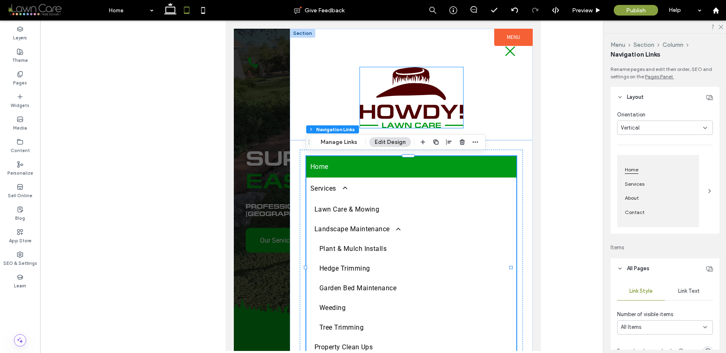
click at [422, 101] on img at bounding box center [411, 97] width 103 height 61
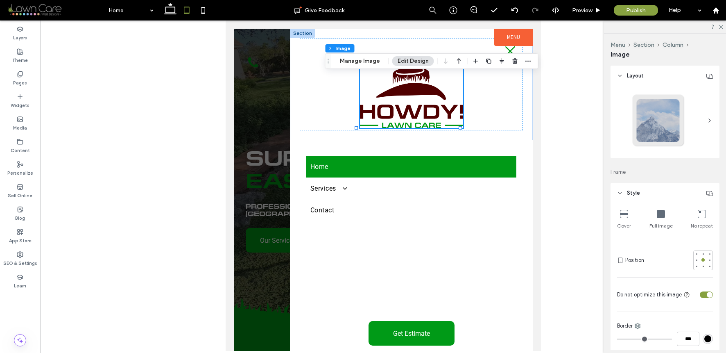
click at [422, 101] on img at bounding box center [411, 97] width 103 height 61
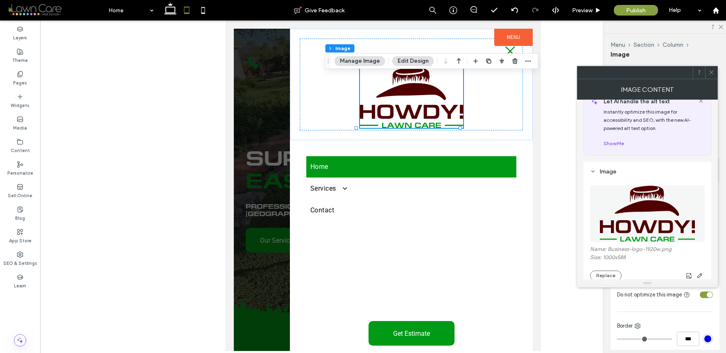
scroll to position [93, 0]
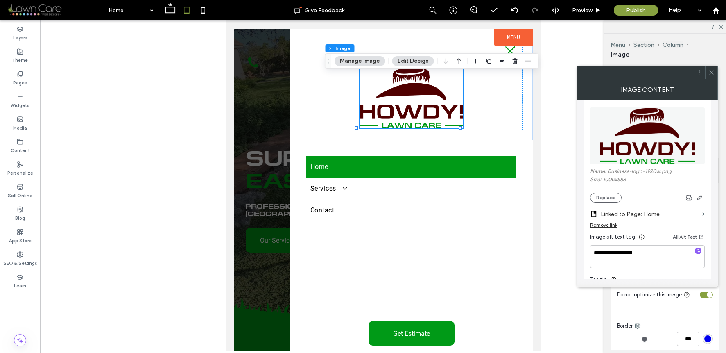
click at [691, 72] on use at bounding box center [711, 72] width 4 height 4
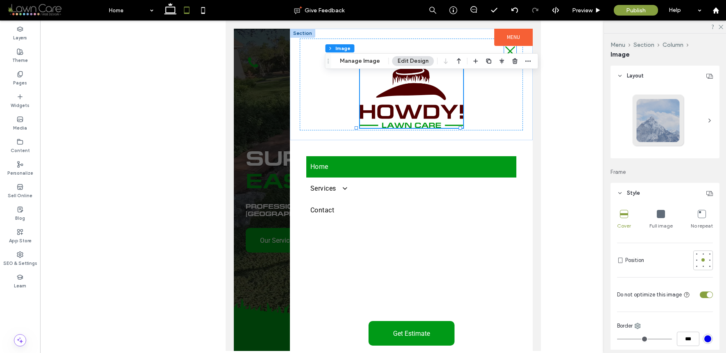
click at [506, 50] on icon at bounding box center [510, 51] width 12 height 12
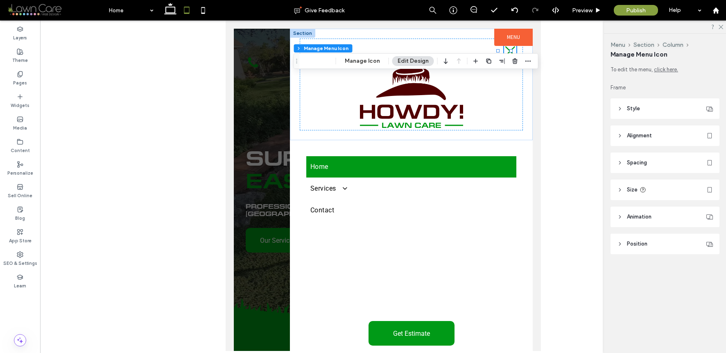
click at [506, 50] on icon at bounding box center [510, 51] width 12 height 12
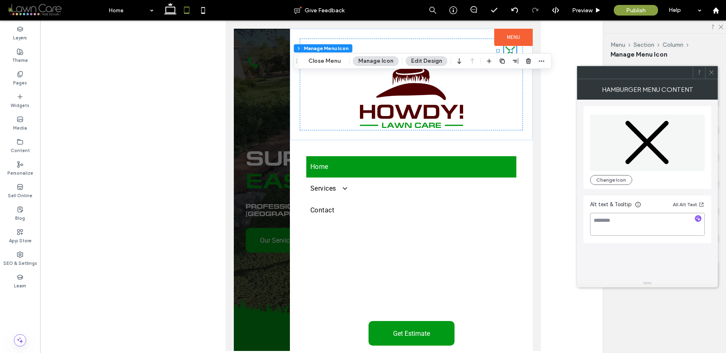
click at [646, 218] on textarea at bounding box center [647, 224] width 115 height 23
type textarea "**********"
click at [691, 75] on div at bounding box center [711, 72] width 12 height 12
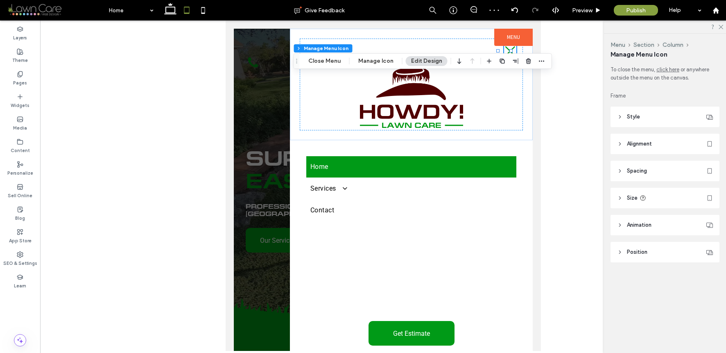
click at [247, 80] on div at bounding box center [382, 190] width 299 height 322
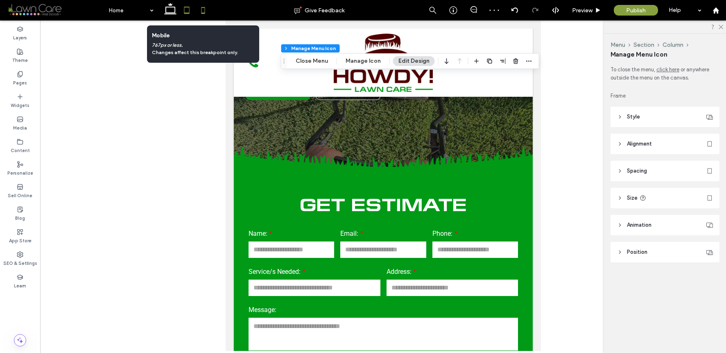
click at [204, 12] on icon at bounding box center [203, 10] width 16 height 16
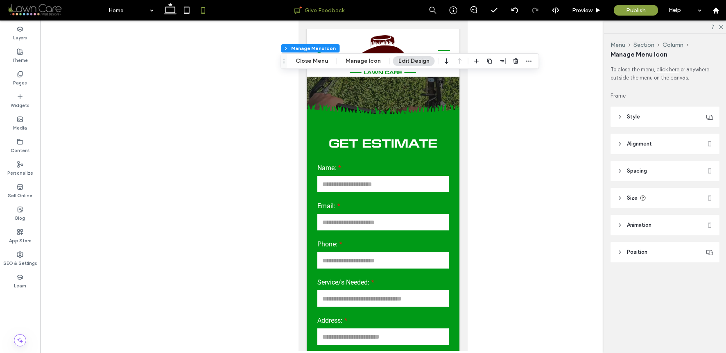
scroll to position [0, 0]
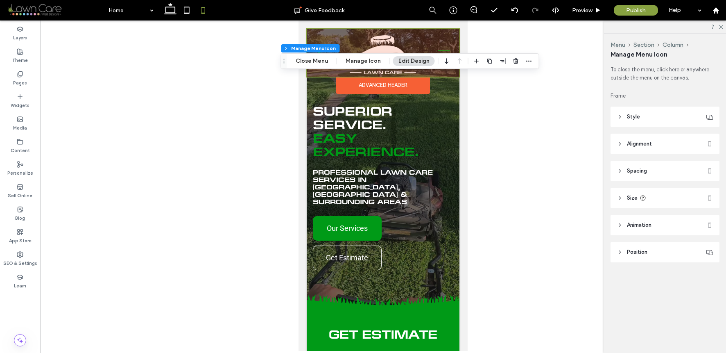
click at [381, 43] on div at bounding box center [383, 53] width 153 height 48
click at [381, 43] on img at bounding box center [383, 54] width 66 height 39
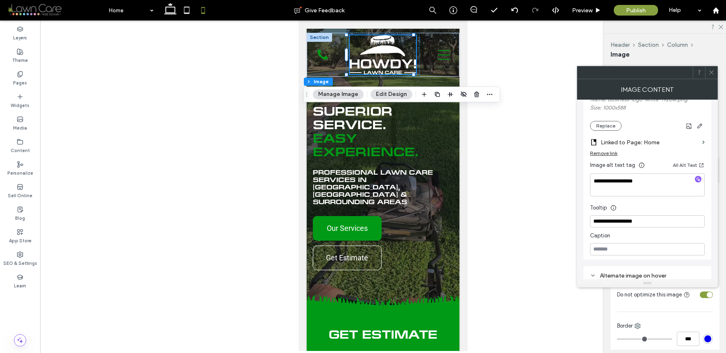
scroll to position [167, 0]
click at [691, 73] on use at bounding box center [711, 72] width 4 height 4
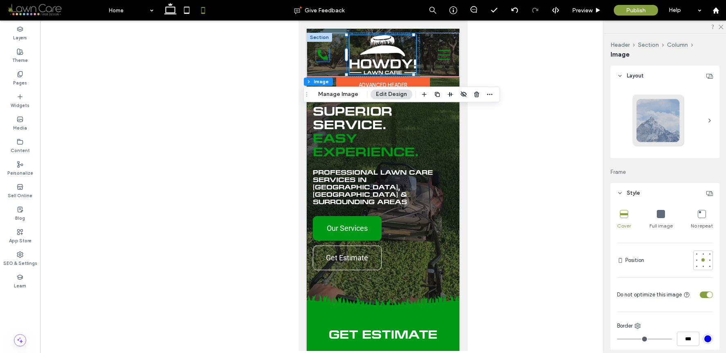
click at [325, 56] on icon at bounding box center [323, 54] width 10 height 10
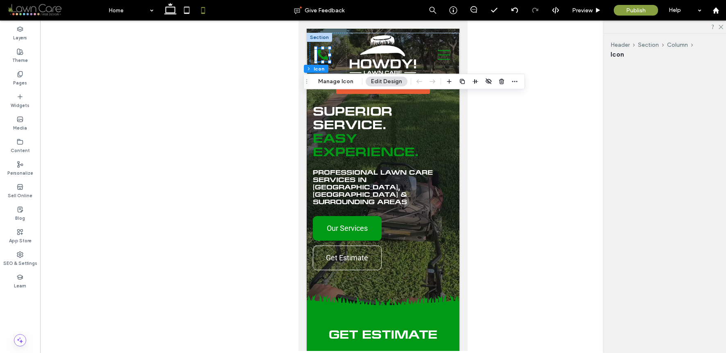
click at [325, 56] on div "Call Us" at bounding box center [322, 54] width 13 height 13
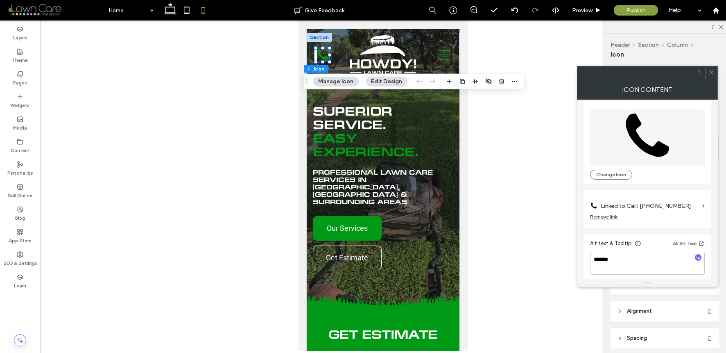
scroll to position [8, 0]
click at [691, 68] on span at bounding box center [712, 72] width 6 height 12
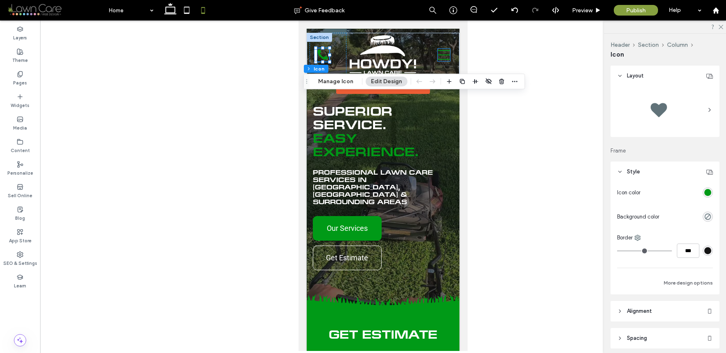
click at [438, 52] on icon "Menu Navigation Icon" at bounding box center [444, 55] width 12 height 12
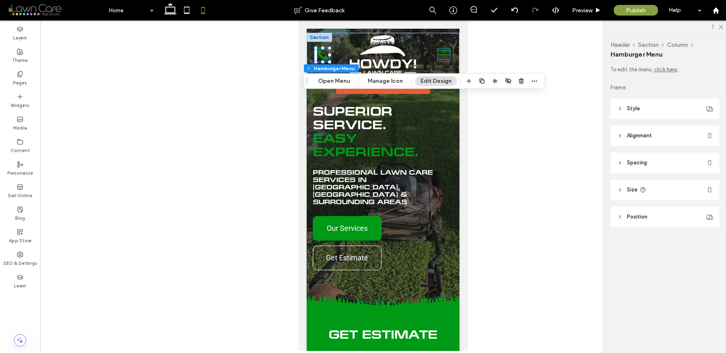
click at [438, 52] on icon "Menu Navigation Icon" at bounding box center [444, 55] width 12 height 12
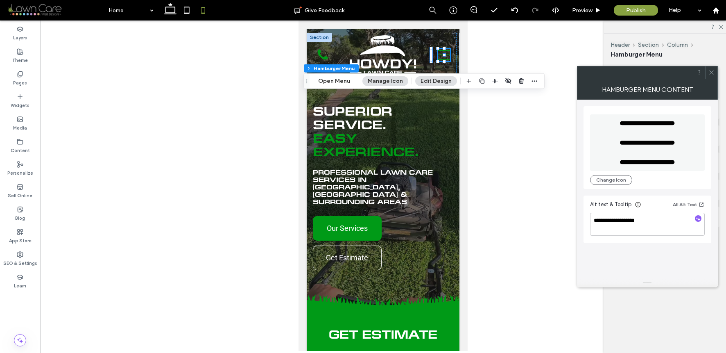
click at [691, 72] on div at bounding box center [711, 72] width 12 height 12
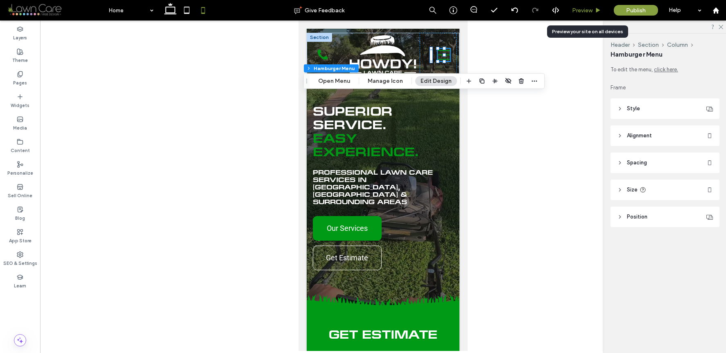
click at [594, 11] on div "Preview" at bounding box center [586, 10] width 41 height 7
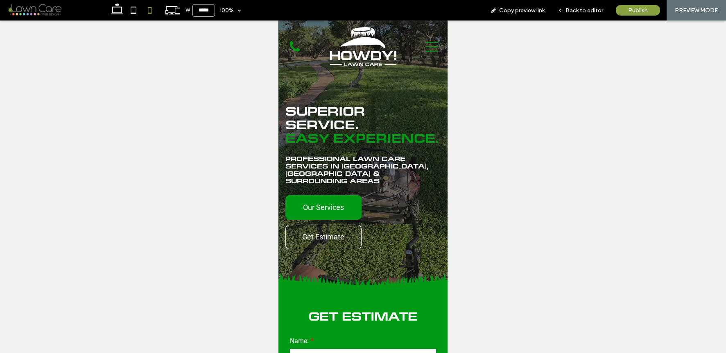
click at [423, 53] on div "Menu Navigation Icon" at bounding box center [424, 47] width 41 height 44
click at [426, 48] on icon "Menu Navigation Icon" at bounding box center [432, 47] width 12 height 12
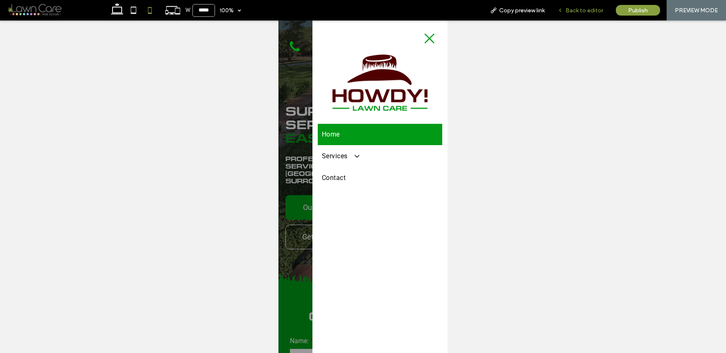
click at [579, 13] on span "Back to editor" at bounding box center [585, 10] width 38 height 7
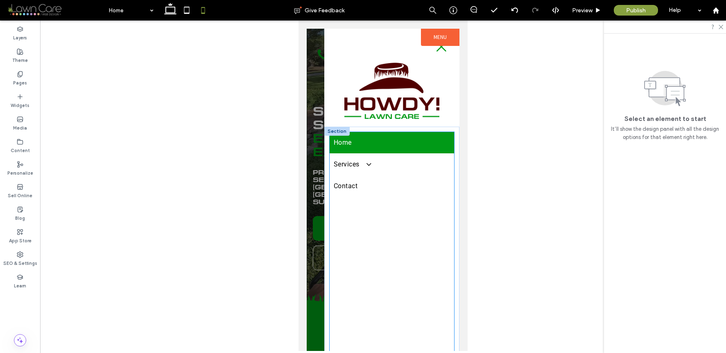
click at [421, 253] on div "Home Services Lawn Care & Mowing Landscape Maintenance Plant & Mulch Installs H…" at bounding box center [392, 241] width 125 height 219
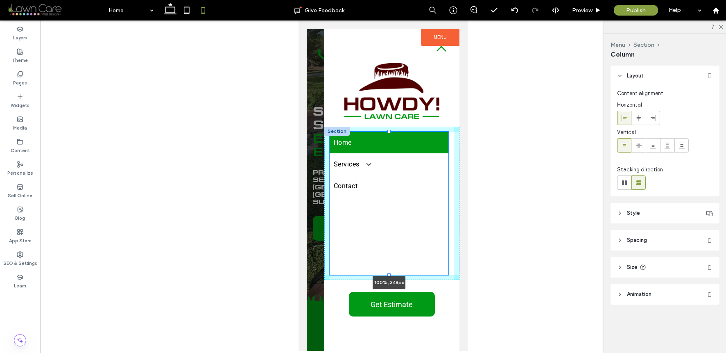
drag, startPoint x: 389, startPoint y: 349, endPoint x: 402, endPoint y: 273, distance: 77.6
click at [402, 274] on div "Home Services Lawn Care & Mowing Landscape Maintenance Plant & Mulch Installs H…" at bounding box center [391, 203] width 135 height 153
type input "***"
click at [402, 273] on div "Home Services Lawn Care & Mowing Landscape Maintenance Plant & Mulch Installs H…" at bounding box center [389, 203] width 119 height 143
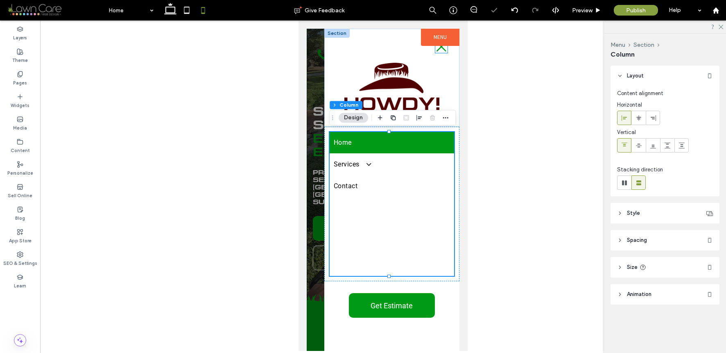
click at [435, 50] on icon "Menu Close Icon" at bounding box center [441, 47] width 12 height 12
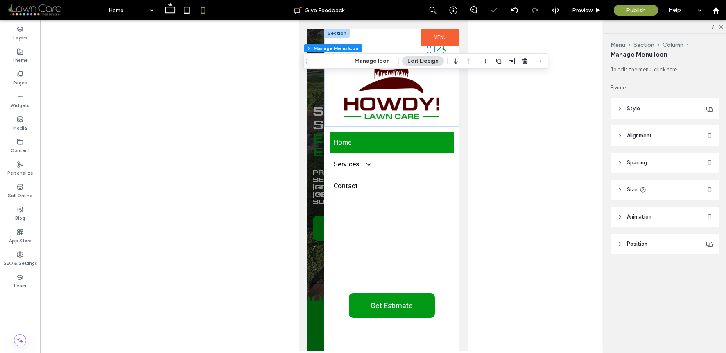
drag, startPoint x: 435, startPoint y: 50, endPoint x: 736, endPoint y: 74, distance: 302.0
click at [435, 50] on icon "Menu Close Icon" at bounding box center [441, 47] width 12 height 12
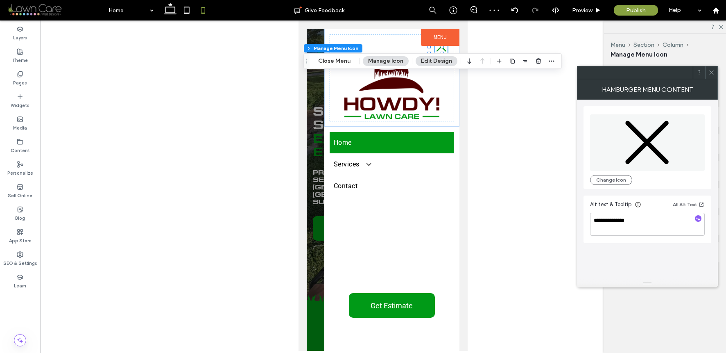
click at [691, 68] on span at bounding box center [712, 72] width 6 height 12
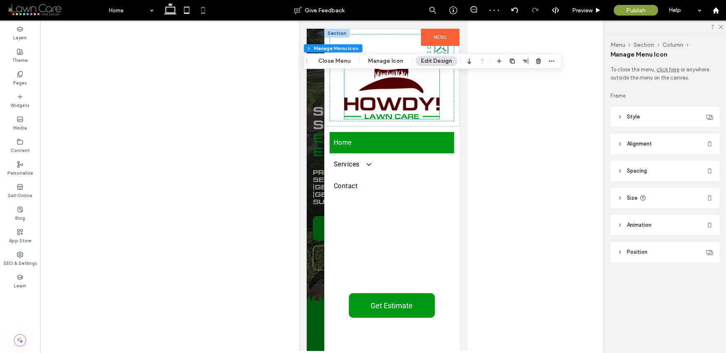
click at [385, 90] on img at bounding box center [391, 91] width 95 height 56
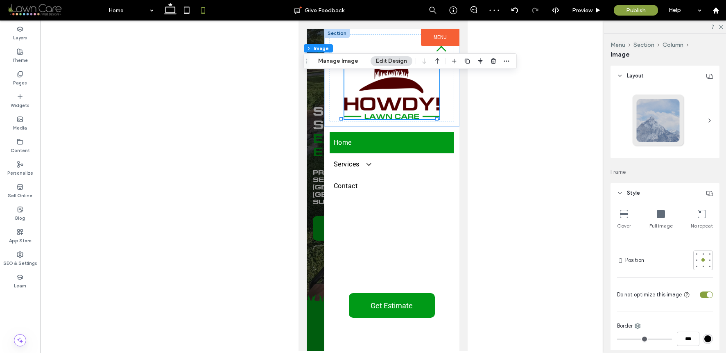
click at [385, 90] on div at bounding box center [391, 91] width 95 height 56
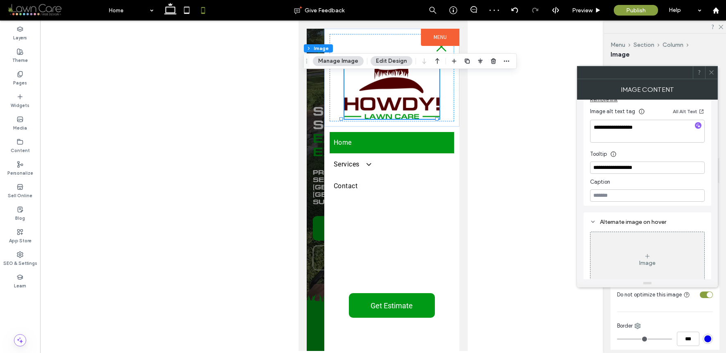
scroll to position [232, 0]
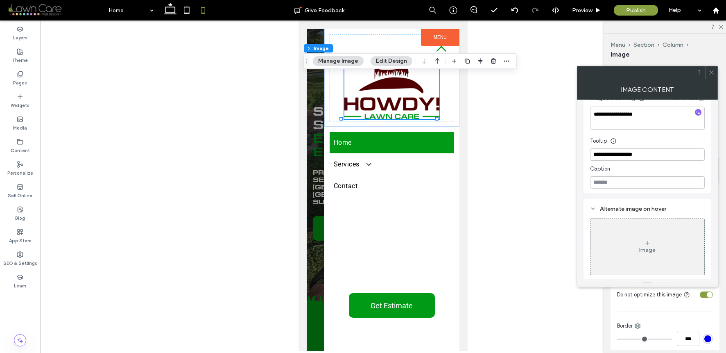
click at [691, 72] on icon at bounding box center [712, 72] width 6 height 6
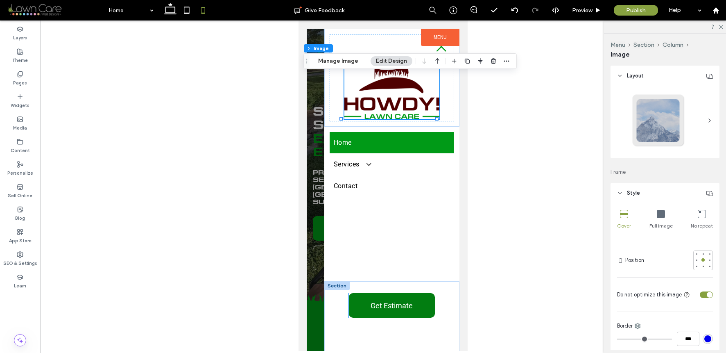
click at [374, 304] on span "Get Estimate" at bounding box center [392, 305] width 42 height 17
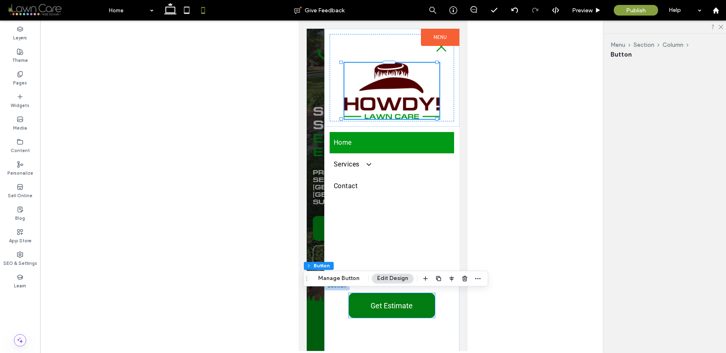
click at [374, 304] on div "Get Estimate" at bounding box center [392, 305] width 86 height 25
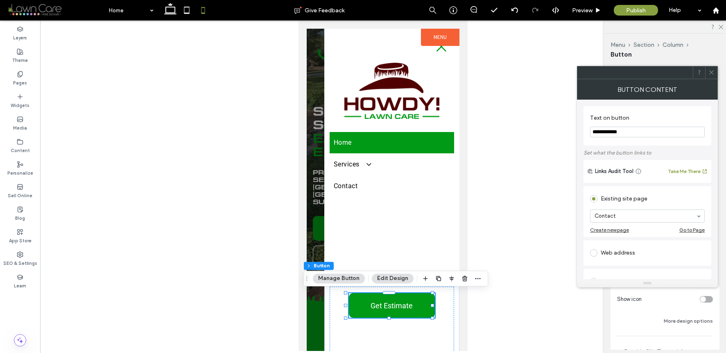
click at [691, 71] on icon at bounding box center [712, 72] width 6 height 6
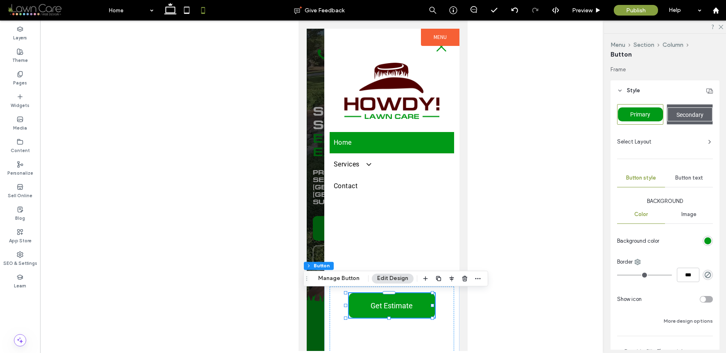
click at [322, 83] on div at bounding box center [383, 190] width 153 height 322
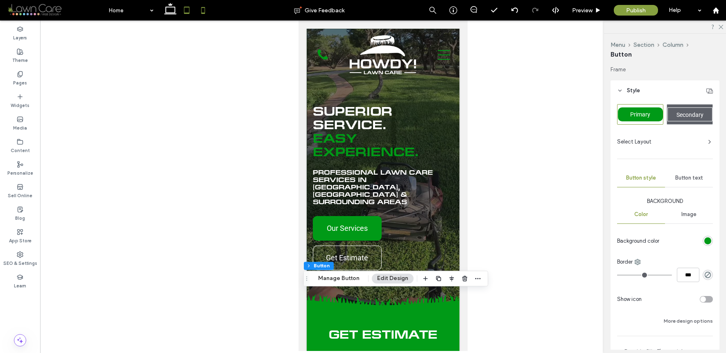
click at [193, 13] on icon at bounding box center [187, 10] width 16 height 16
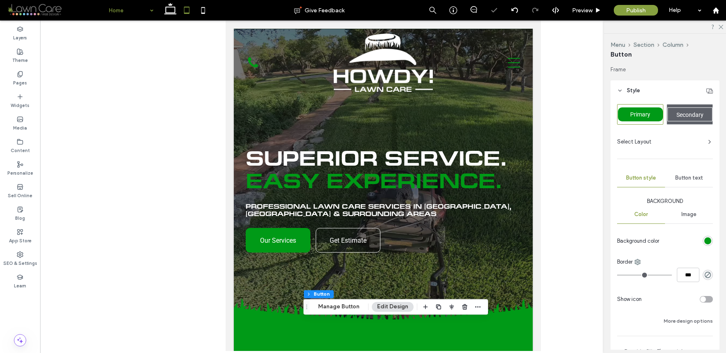
click at [153, 9] on div "Home" at bounding box center [131, 10] width 53 height 20
click at [171, 10] on icon at bounding box center [170, 10] width 16 height 16
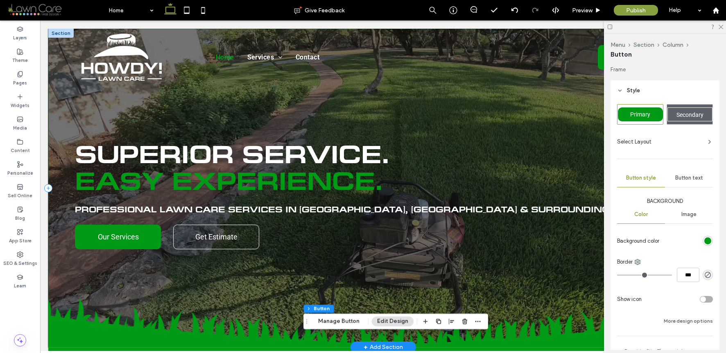
click at [63, 279] on div "Superior Service. Easy Experience. Professional Lawn Care Services in Stone Oak…" at bounding box center [383, 188] width 670 height 318
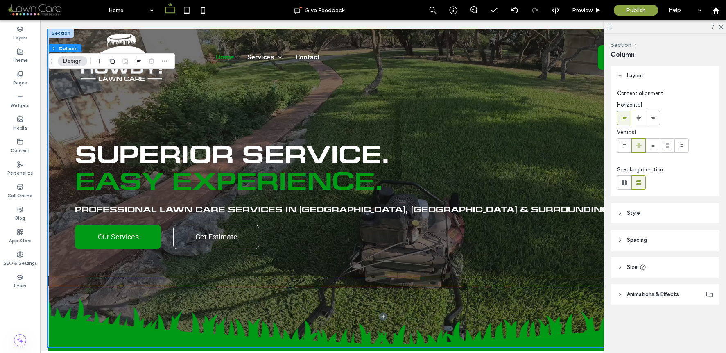
click at [646, 211] on header "Style" at bounding box center [665, 213] width 109 height 20
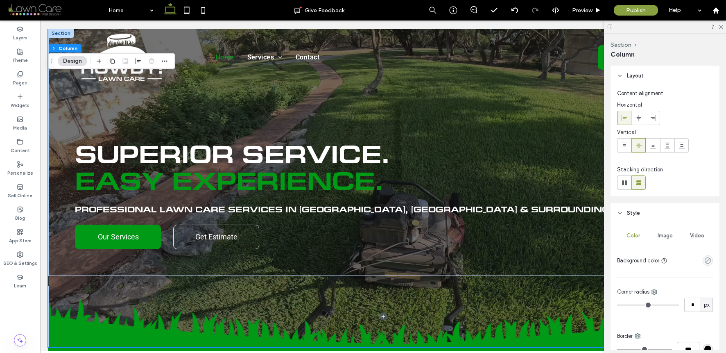
click at [666, 239] on div "Image" at bounding box center [665, 236] width 32 height 18
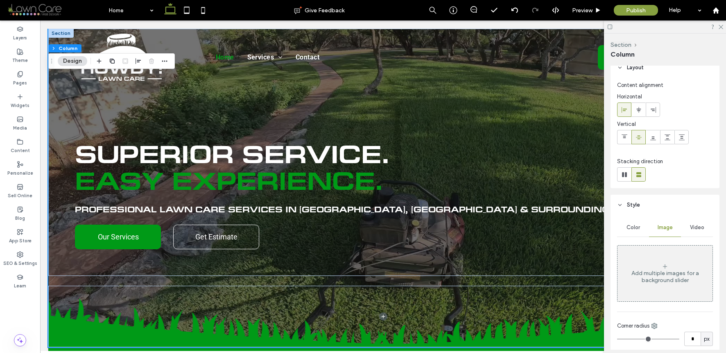
scroll to position [17, 0]
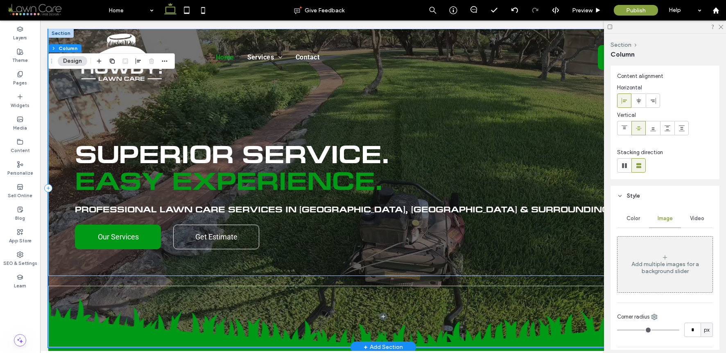
click at [343, 279] on div "Superior Service. Easy Experience. Professional Lawn Care Services in Stone Oak…" at bounding box center [383, 188] width 670 height 318
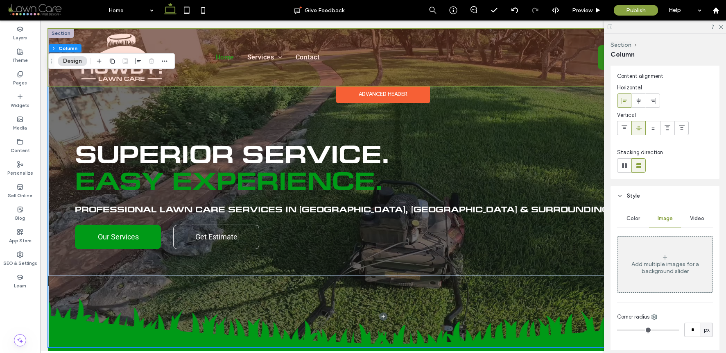
click at [65, 32] on div at bounding box center [383, 57] width 670 height 57
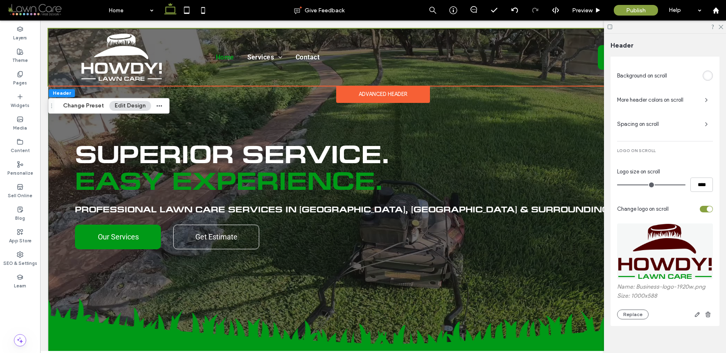
scroll to position [328, 0]
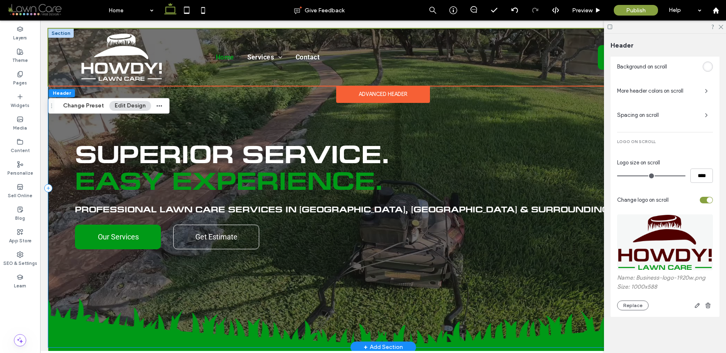
click at [91, 277] on div "Superior Service. Easy Experience. Professional Lawn Care Services in Stone Oak…" at bounding box center [383, 188] width 670 height 318
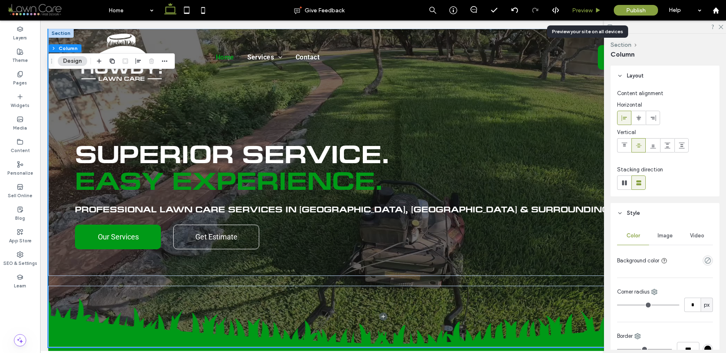
click at [590, 9] on span "Preview" at bounding box center [582, 10] width 20 height 7
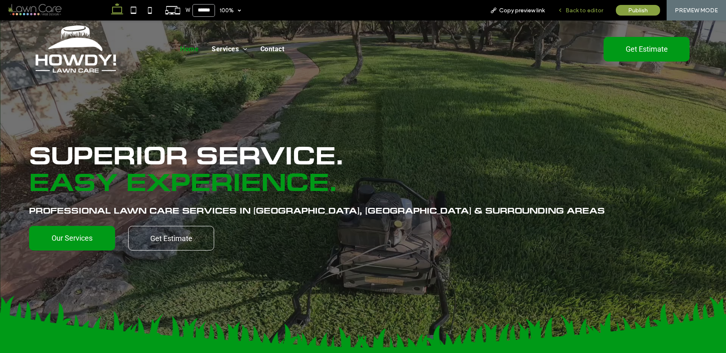
click at [578, 16] on div "Back to editor" at bounding box center [580, 10] width 59 height 20
click at [578, 11] on span "Back to editor" at bounding box center [585, 10] width 38 height 7
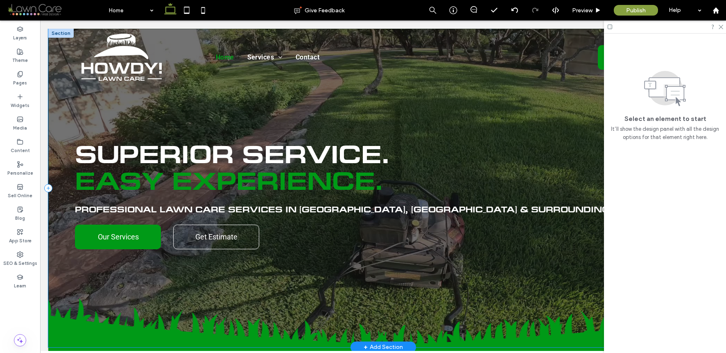
click at [70, 277] on div "Superior Service. Easy Experience. Professional Lawn Care Services in Stone Oak…" at bounding box center [383, 188] width 670 height 318
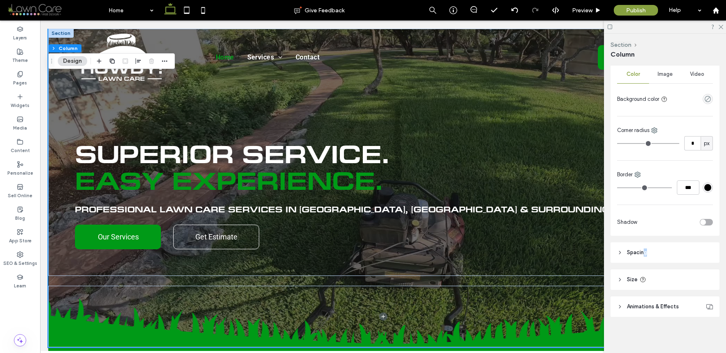
click at [649, 258] on header "Spacing" at bounding box center [665, 252] width 109 height 20
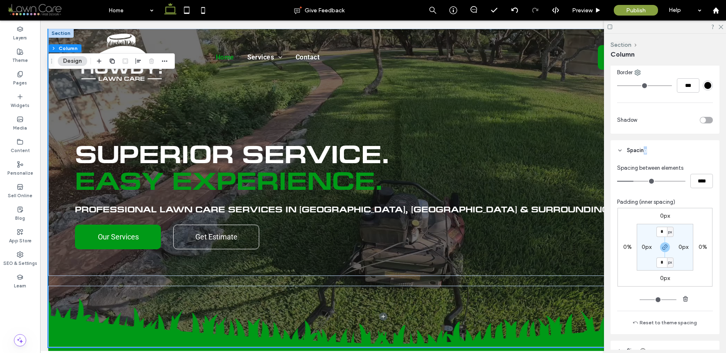
scroll to position [326, 0]
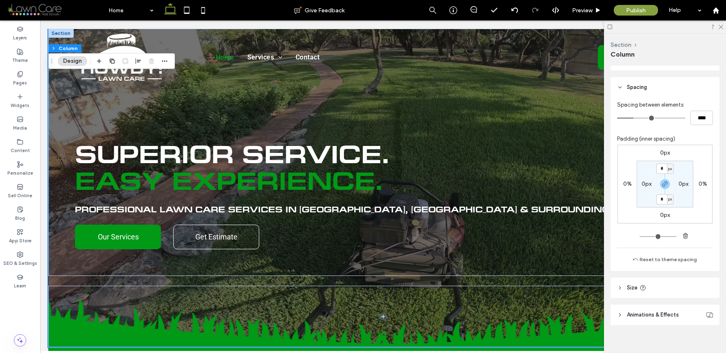
click at [628, 184] on label "0%" at bounding box center [627, 183] width 9 height 7
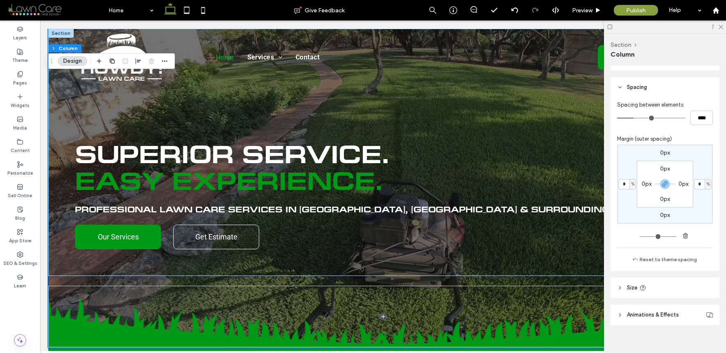
type input "*"
type input "**"
type input "*"
type input "***"
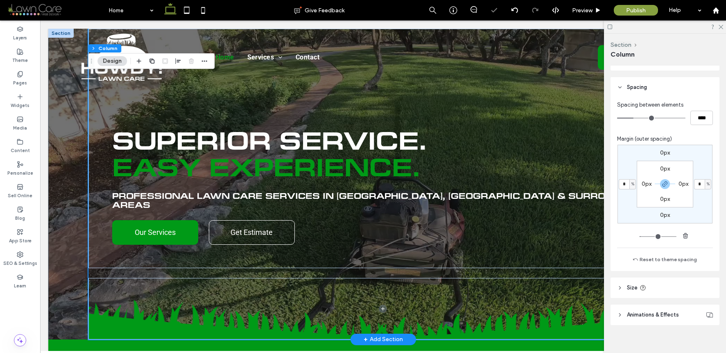
click at [64, 211] on div "Superior Service. Easy Experience. Professional Lawn Care Services in Stone Oak…" at bounding box center [383, 184] width 670 height 310
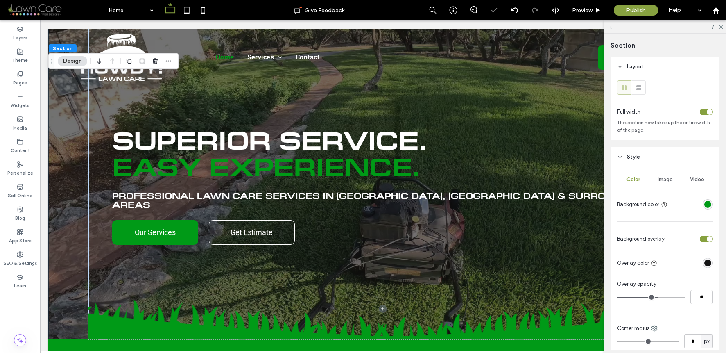
click at [667, 184] on div "Image" at bounding box center [665, 179] width 32 height 18
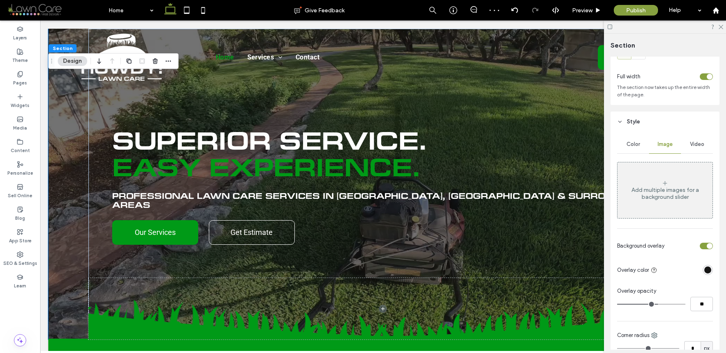
scroll to position [76, 0]
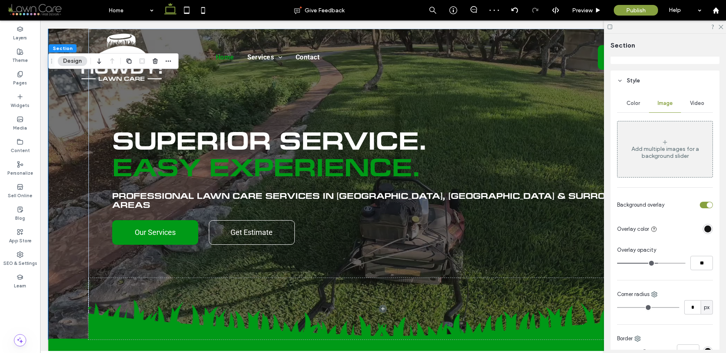
click at [691, 106] on span "Video" at bounding box center [697, 103] width 14 height 7
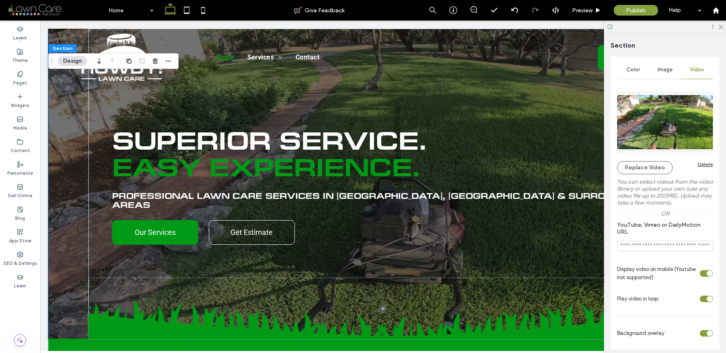
scroll to position [40, 0]
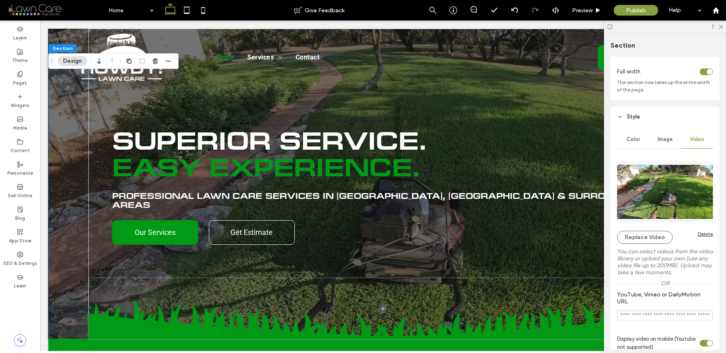
click at [634, 138] on span "Color" at bounding box center [634, 139] width 14 height 7
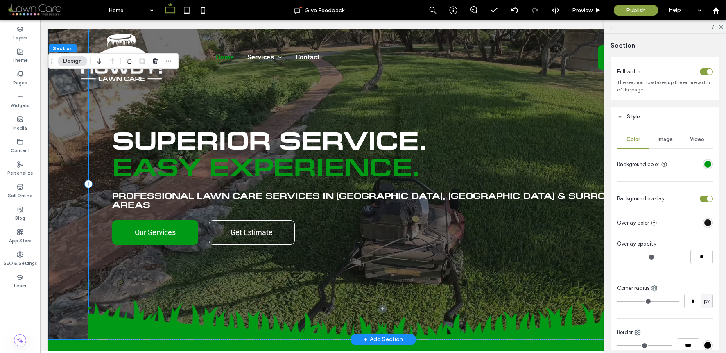
click at [110, 258] on div "Superior Service. Easy Experience. Professional Lawn Care Services in Stone Oak…" at bounding box center [382, 184] width 589 height 310
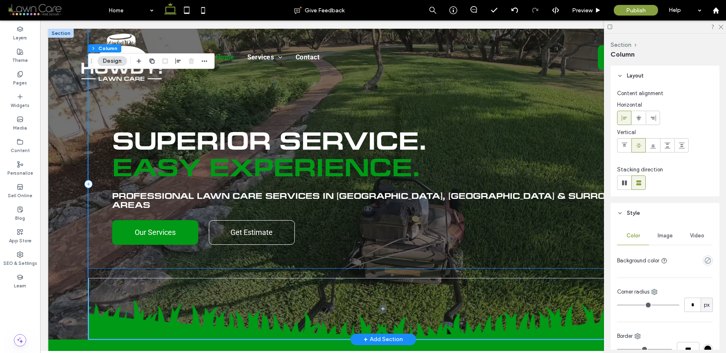
click at [100, 262] on div "Superior Service. Easy Experience. Professional Lawn Care Services in Stone Oak…" at bounding box center [382, 184] width 589 height 310
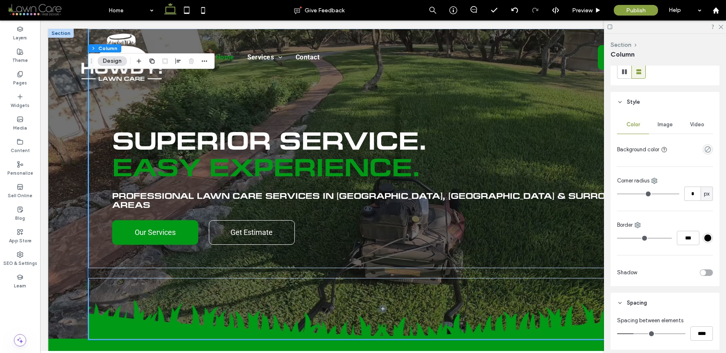
scroll to position [268, 0]
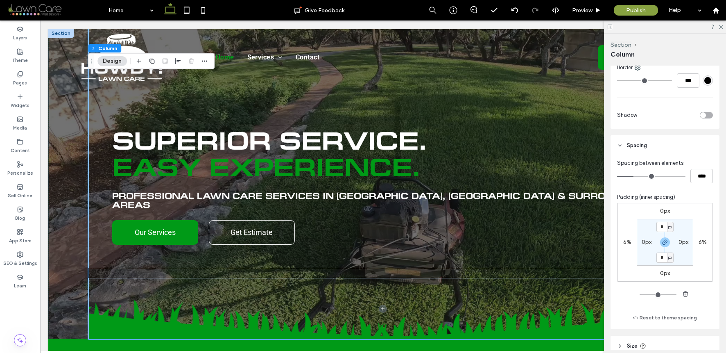
click at [623, 240] on label "6%" at bounding box center [627, 241] width 8 height 7
type input "*"
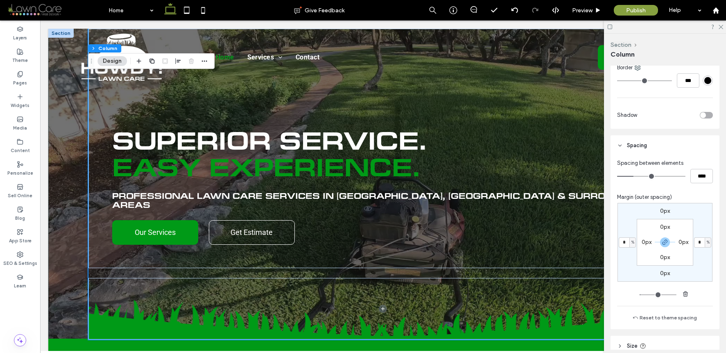
type input "*"
type input "***"
type input "****"
type input "*"
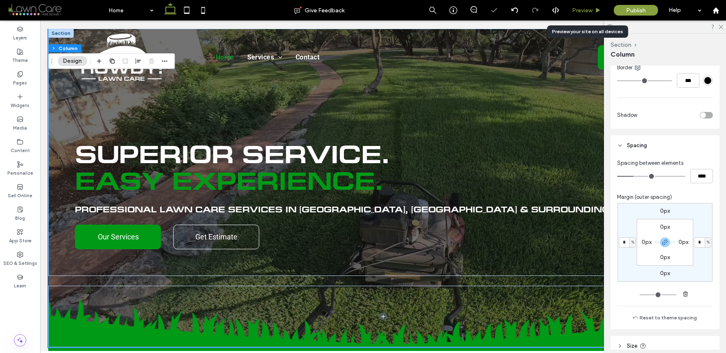
click at [586, 13] on span "Preview" at bounding box center [582, 10] width 20 height 7
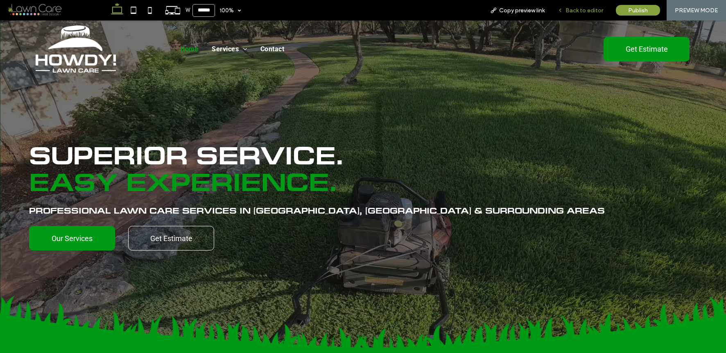
click at [563, 11] on icon at bounding box center [561, 10] width 6 height 6
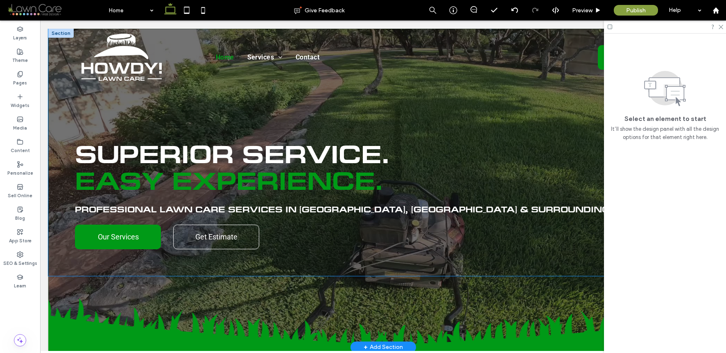
click at [335, 195] on div "Superior Service. Easy Experience. Professional Lawn Care Services in Stone Oak…" at bounding box center [383, 196] width 616 height 107
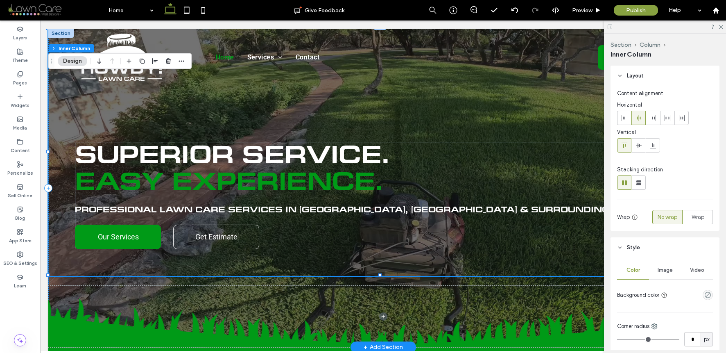
click at [333, 204] on div "Superior Service. Easy Experience. Professional Lawn Care Services in Stone Oak…" at bounding box center [383, 196] width 616 height 107
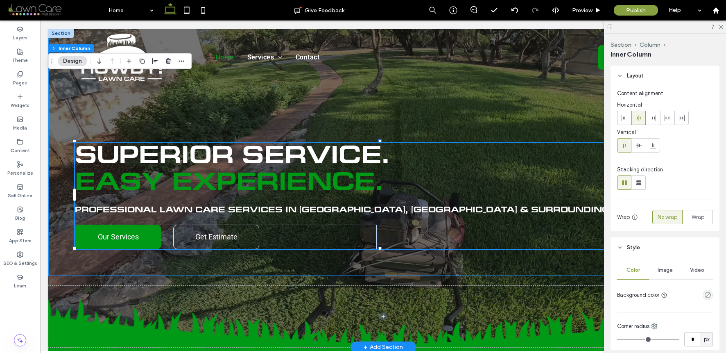
click at [333, 204] on div "Superior Service. Easy Experience. Professional Lawn Care Services in Stone Oak…" at bounding box center [383, 196] width 616 height 107
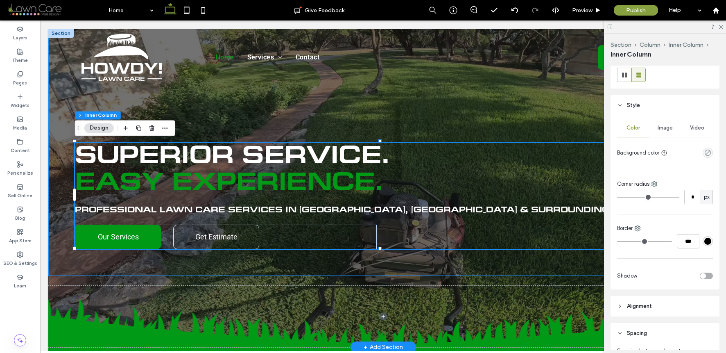
click at [339, 203] on div "Superior Service. Easy Experience. Professional Lawn Care Services in Stone Oak…" at bounding box center [383, 196] width 616 height 107
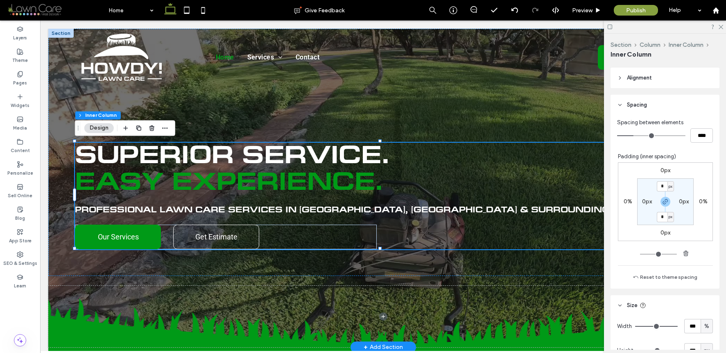
scroll to position [338, 0]
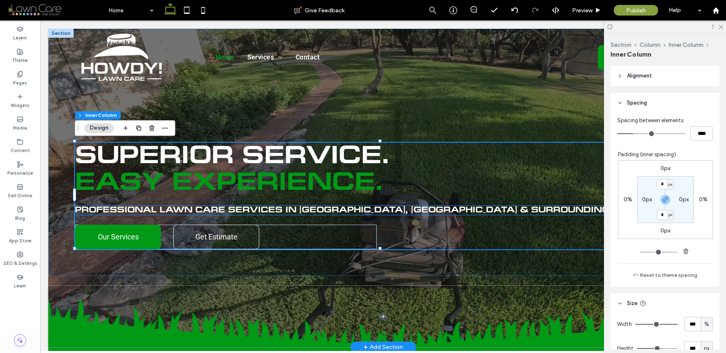
click at [336, 206] on span "Professional Lawn Care Services in Stone Oak, TX & Surrounding Areas" at bounding box center [363, 209] width 576 height 7
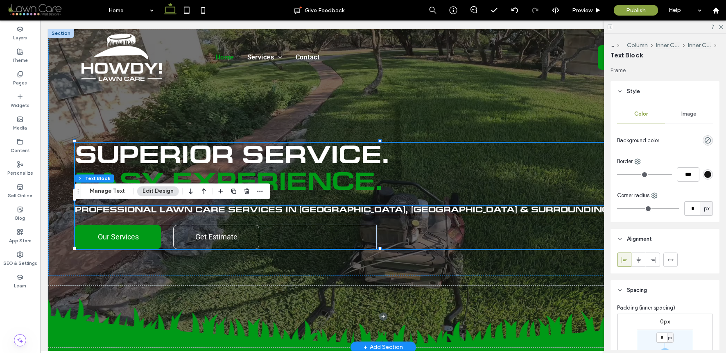
click at [336, 206] on div "Professional Lawn Care Services in Stone Oak, TX & Surrounding Areas" at bounding box center [383, 210] width 616 height 9
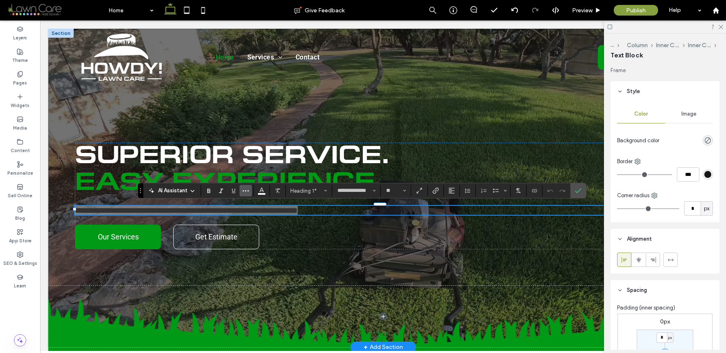
click at [243, 190] on icon "More" at bounding box center [245, 190] width 7 height 7
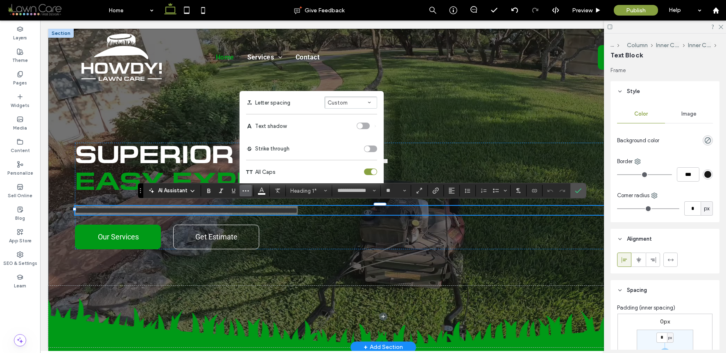
click at [365, 171] on div "toggle" at bounding box center [370, 171] width 13 height 7
click at [262, 211] on span "**********" at bounding box center [186, 210] width 223 height 8
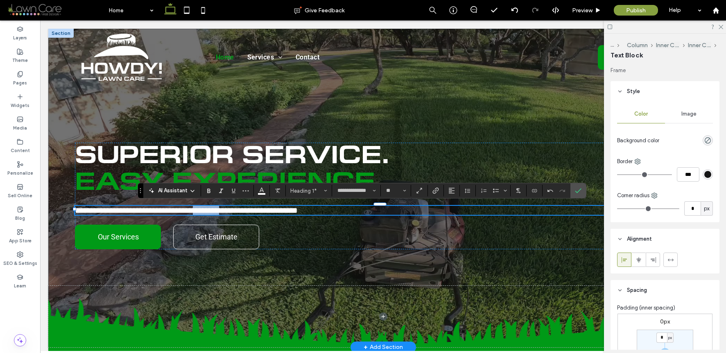
drag, startPoint x: 263, startPoint y: 208, endPoint x: 309, endPoint y: 210, distance: 46.3
click at [298, 210] on span "**********" at bounding box center [186, 210] width 223 height 8
drag, startPoint x: 441, startPoint y: 200, endPoint x: 206, endPoint y: 148, distance: 241.2
click at [206, 153] on div "**********" at bounding box center [383, 196] width 616 height 107
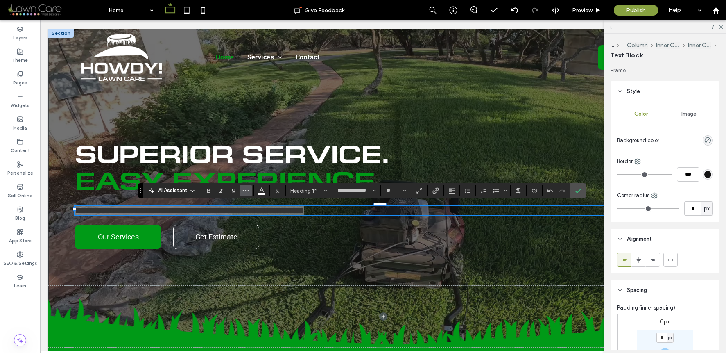
click at [249, 188] on icon "More" at bounding box center [245, 190] width 7 height 7
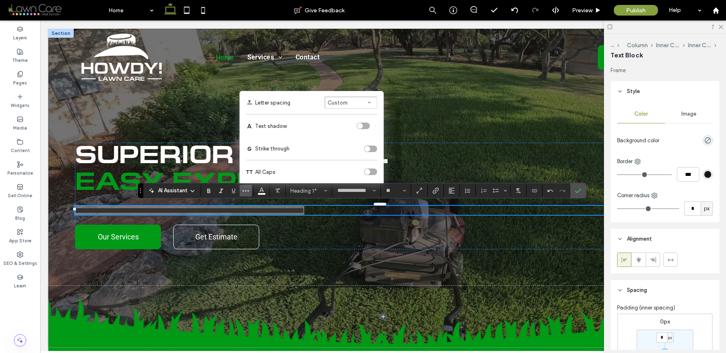
click at [374, 173] on div "toggle" at bounding box center [370, 171] width 13 height 7
click at [588, 192] on p "Easy Experience." at bounding box center [383, 182] width 616 height 27
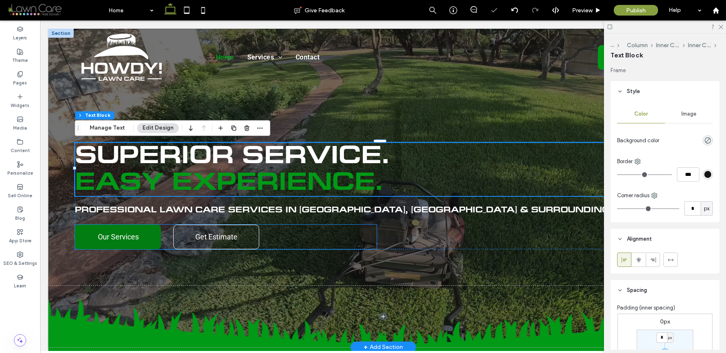
click at [108, 242] on span "Our Services" at bounding box center [118, 236] width 41 height 17
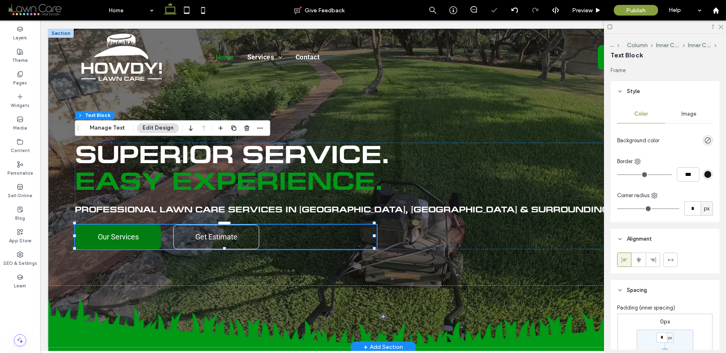
click at [108, 242] on span "Our Services" at bounding box center [118, 236] width 41 height 17
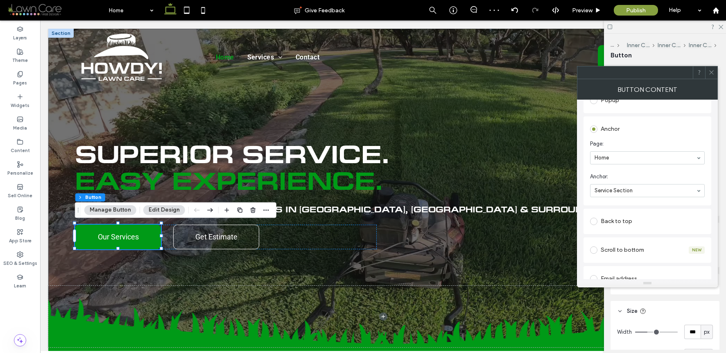
scroll to position [165, 0]
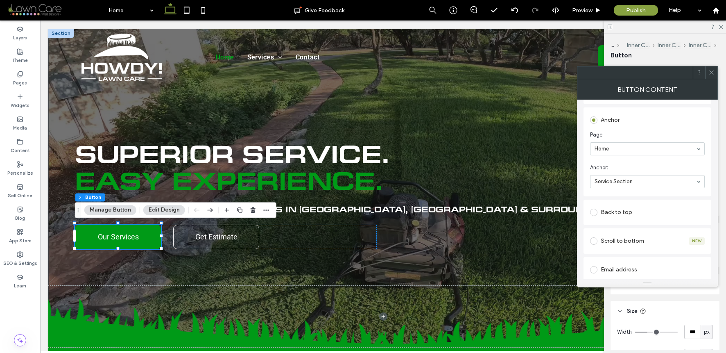
click at [691, 73] on icon at bounding box center [712, 72] width 6 height 6
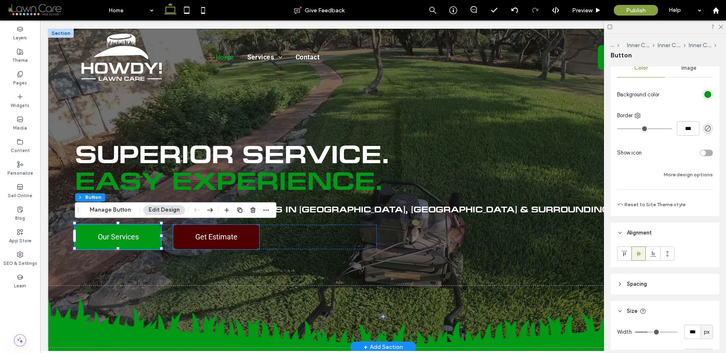
click at [229, 233] on span "Get Estimate" at bounding box center [216, 236] width 42 height 17
click at [229, 233] on div "Get Estimate" at bounding box center [216, 236] width 86 height 25
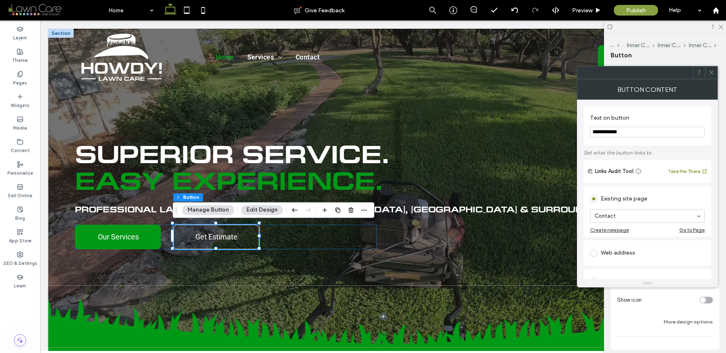
click at [691, 70] on icon at bounding box center [712, 72] width 6 height 6
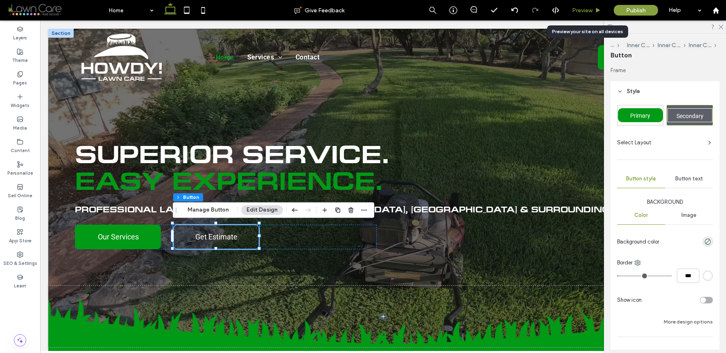
click at [596, 5] on div "Preview" at bounding box center [587, 10] width 42 height 20
click at [595, 6] on div "Preview" at bounding box center [587, 10] width 42 height 20
click at [590, 9] on span "Preview" at bounding box center [582, 10] width 20 height 7
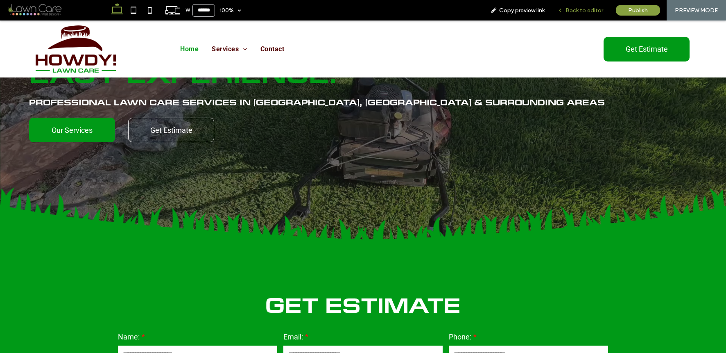
click at [576, 11] on span "Back to editor" at bounding box center [585, 10] width 38 height 7
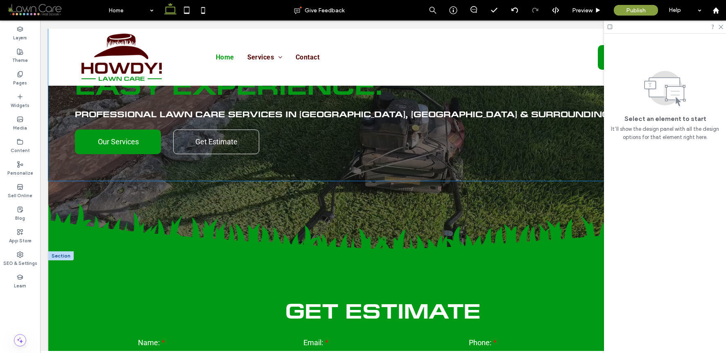
scroll to position [161, 0]
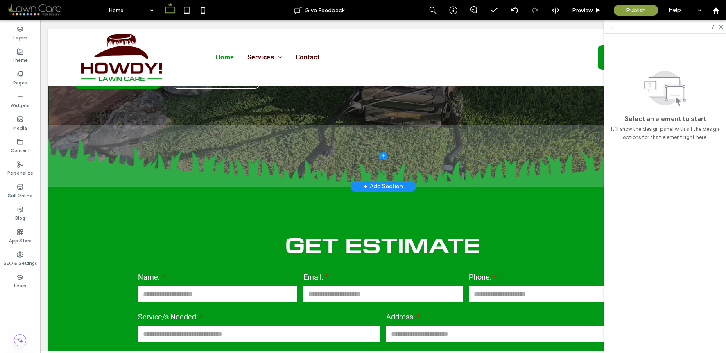
click at [113, 150] on span at bounding box center [383, 155] width 670 height 61
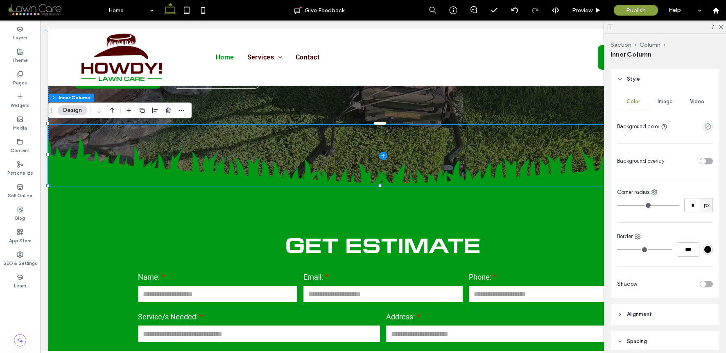
click at [659, 106] on div "Image" at bounding box center [665, 102] width 32 height 18
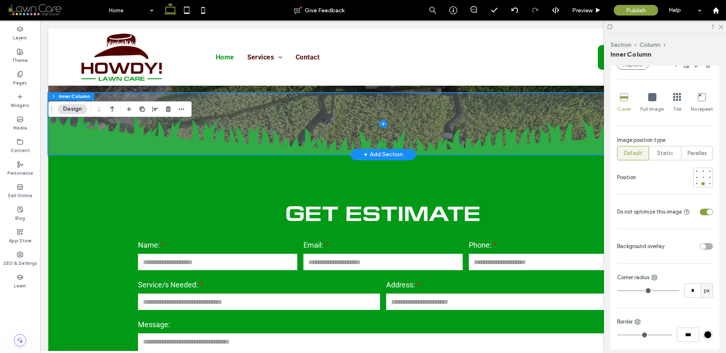
scroll to position [231, 0]
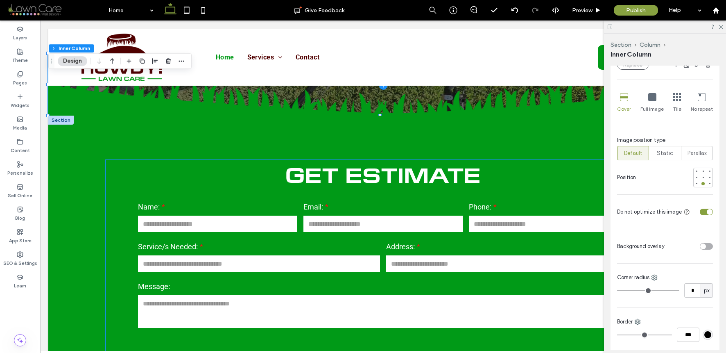
click at [353, 172] on span "Get Estimate" at bounding box center [383, 177] width 195 height 18
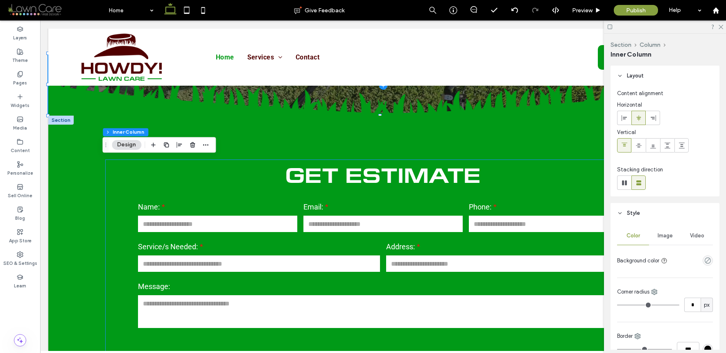
click at [353, 172] on span "Get Estimate" at bounding box center [383, 177] width 195 height 18
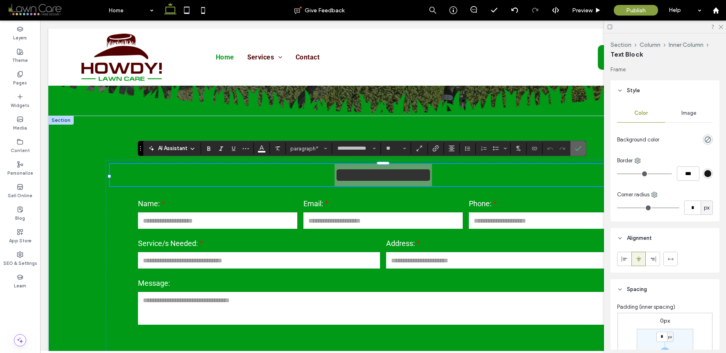
click at [583, 147] on label "Confirm" at bounding box center [578, 148] width 12 height 15
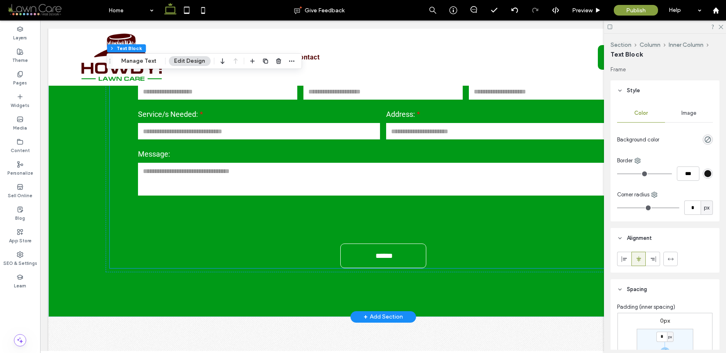
scroll to position [315, 0]
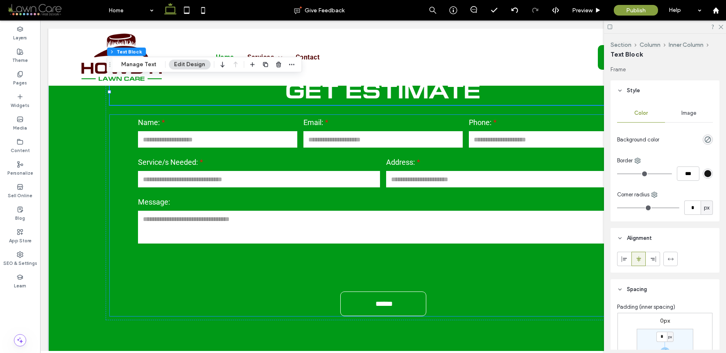
click at [439, 201] on label "Message:" at bounding box center [383, 202] width 491 height 15
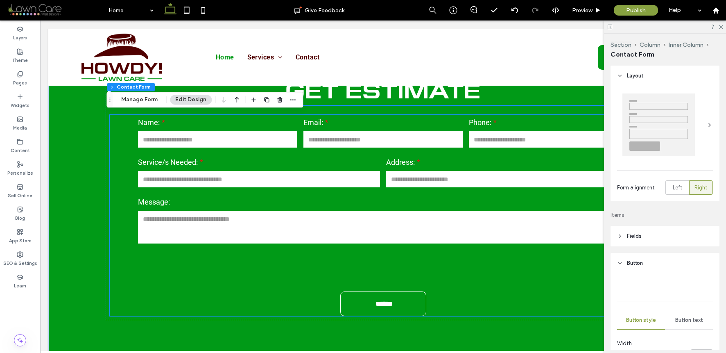
click at [439, 201] on div "GET ESTIMATE Name: Email: Phone: Service/s Needed: Address: Message: ****** Tha…" at bounding box center [383, 215] width 547 height 201
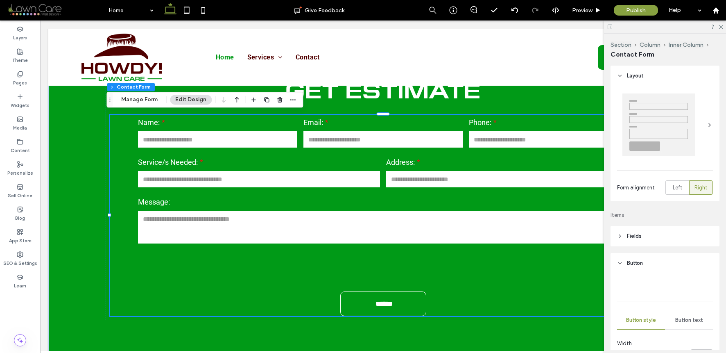
type input "*"
type input "***"
type input "*"
type input "***"
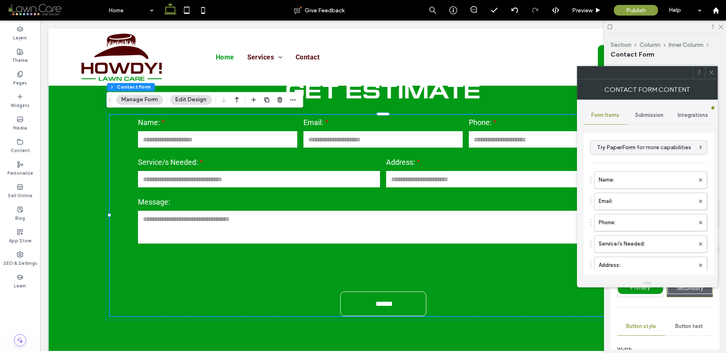
click at [691, 73] on icon at bounding box center [712, 72] width 6 height 6
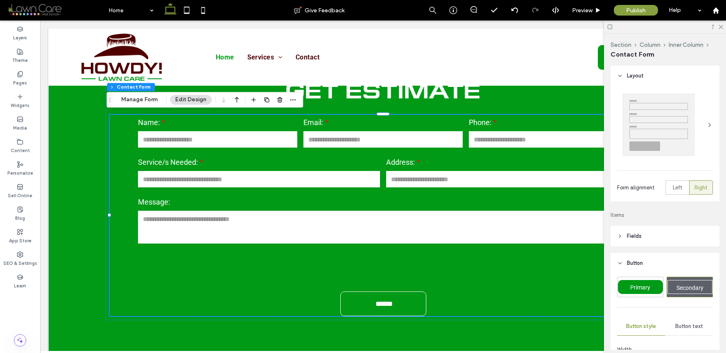
click at [467, 178] on input "text" at bounding box center [507, 179] width 242 height 16
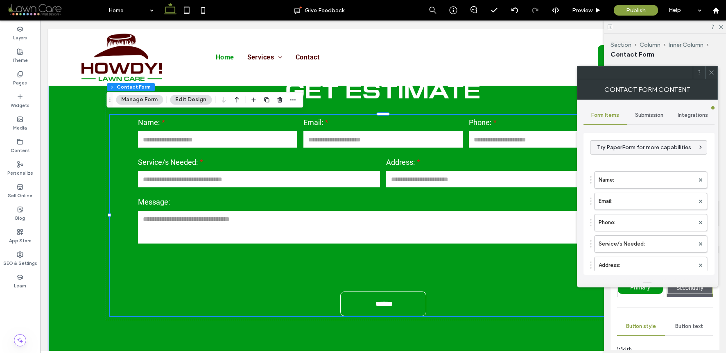
scroll to position [17, 0]
click at [633, 219] on label "Service/s Needed:" at bounding box center [647, 227] width 96 height 16
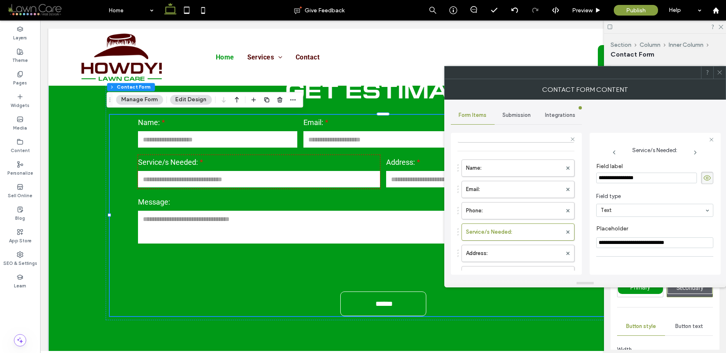
click at [622, 178] on input "**********" at bounding box center [646, 177] width 101 height 11
type input "**********"
click at [643, 243] on input "**********" at bounding box center [654, 242] width 117 height 11
click at [646, 244] on input "**********" at bounding box center [654, 242] width 117 height 11
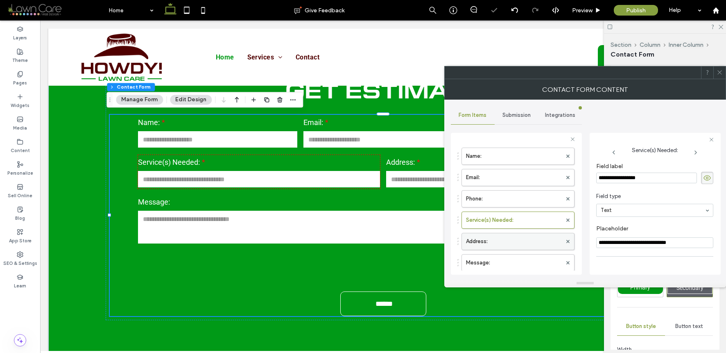
click at [523, 236] on label "Address:" at bounding box center [514, 241] width 96 height 16
click at [519, 260] on label "Message:" at bounding box center [514, 262] width 96 height 16
type input "**********"
type input "**"
drag, startPoint x: 613, startPoint y: 245, endPoint x: 696, endPoint y: 240, distance: 82.9
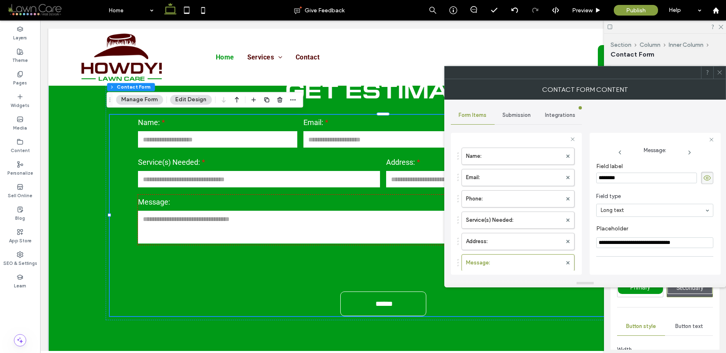
click at [691, 240] on input "**********" at bounding box center [654, 242] width 117 height 11
drag, startPoint x: 695, startPoint y: 242, endPoint x: 612, endPoint y: 244, distance: 83.2
click at [612, 244] on input "**********" at bounding box center [654, 242] width 117 height 11
type input "**********"
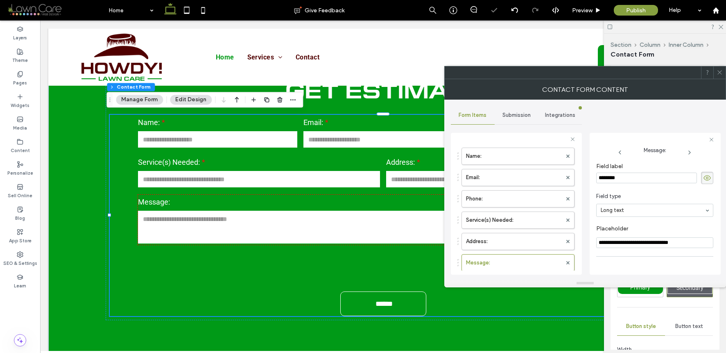
click at [691, 68] on span at bounding box center [720, 72] width 6 height 12
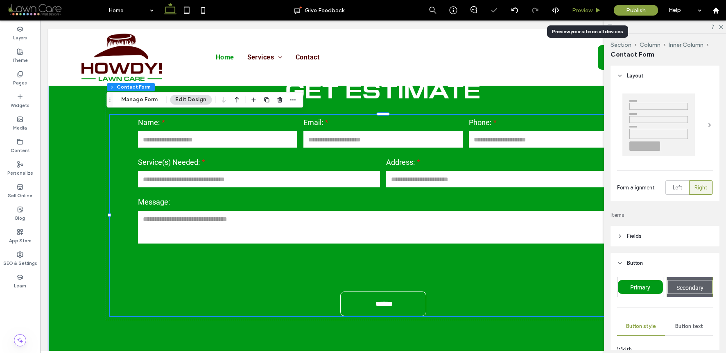
click at [592, 14] on div "Preview" at bounding box center [587, 10] width 42 height 20
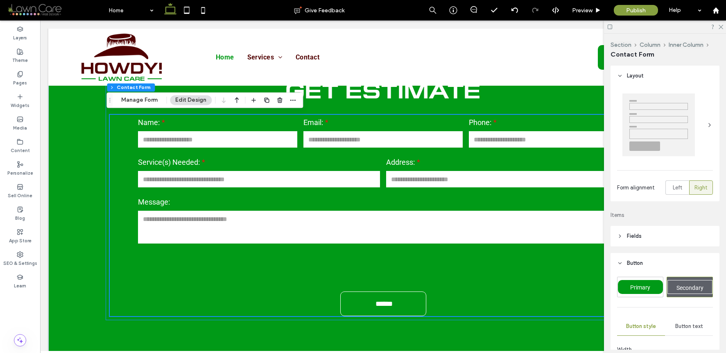
scroll to position [299, 0]
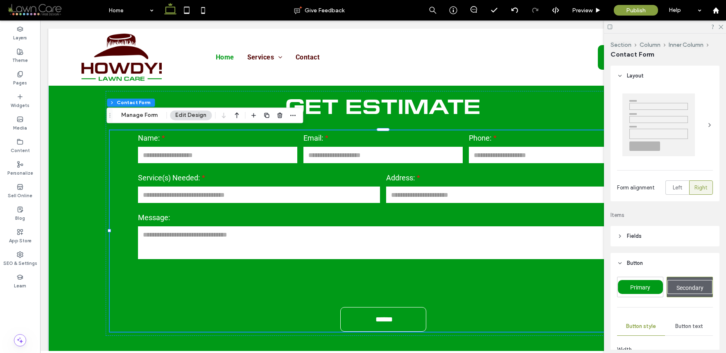
click at [426, 229] on textarea at bounding box center [383, 242] width 491 height 33
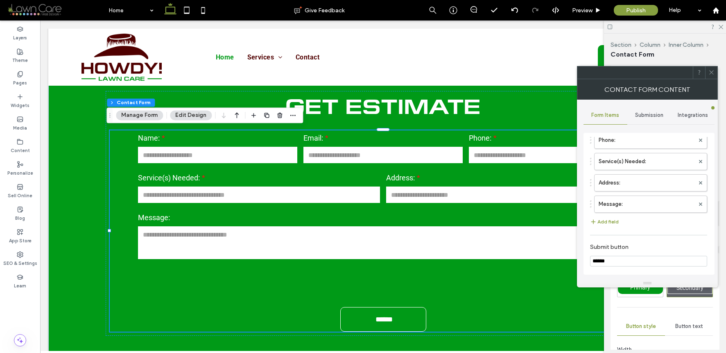
scroll to position [0, 0]
click at [644, 114] on span "Submission" at bounding box center [649, 115] width 28 height 7
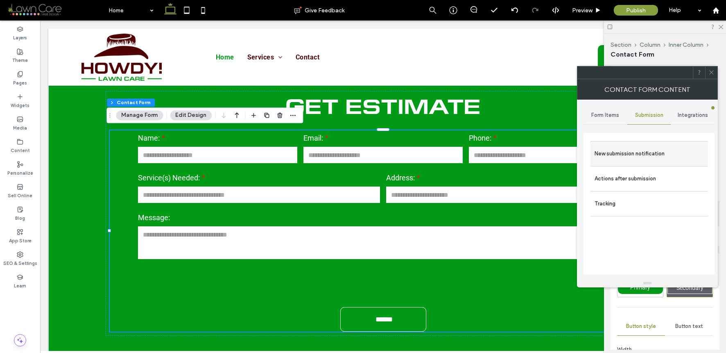
click at [632, 154] on label "New submission notification" at bounding box center [649, 153] width 109 height 16
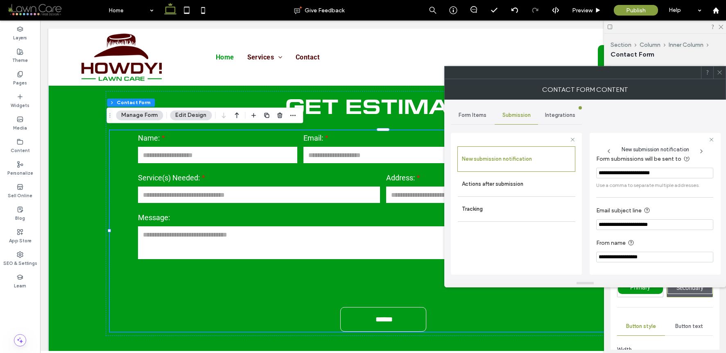
scroll to position [7, 0]
click at [566, 190] on label "Actions after submission" at bounding box center [516, 184] width 109 height 16
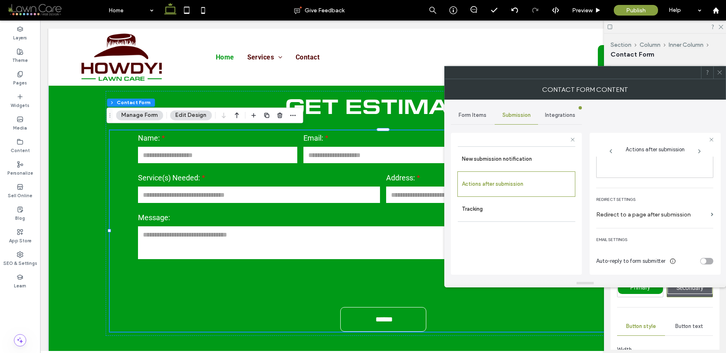
scroll to position [141, 0]
click at [691, 70] on icon at bounding box center [720, 72] width 6 height 6
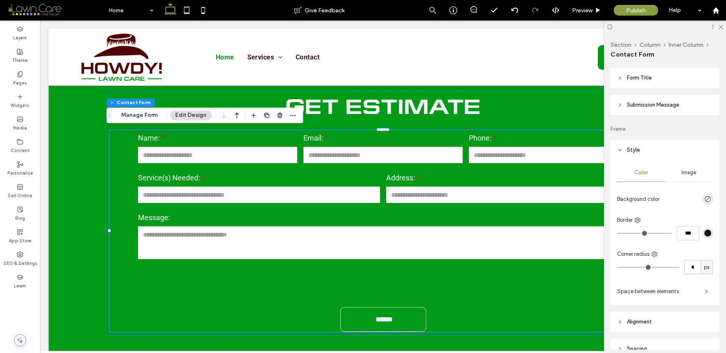
scroll to position [499, 0]
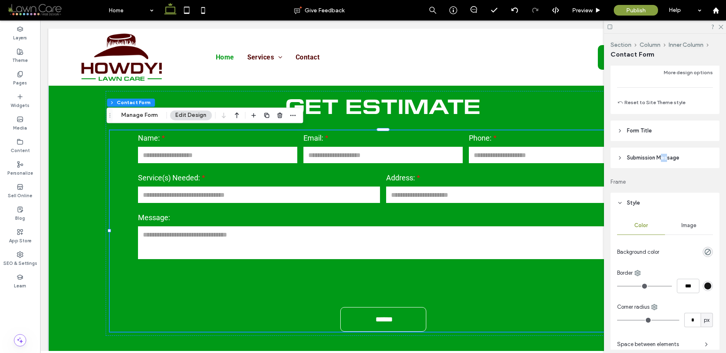
click at [662, 154] on span "Submission Message" at bounding box center [653, 158] width 52 height 8
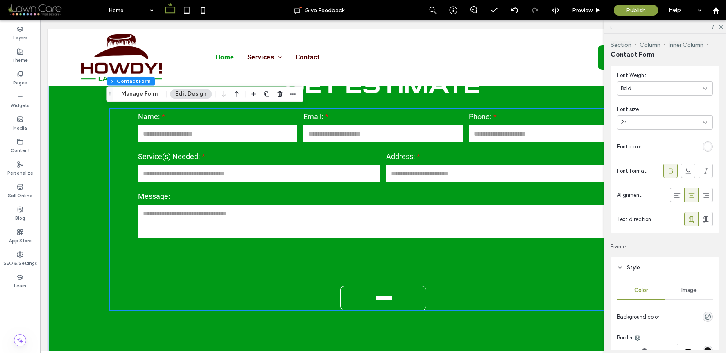
scroll to position [363, 0]
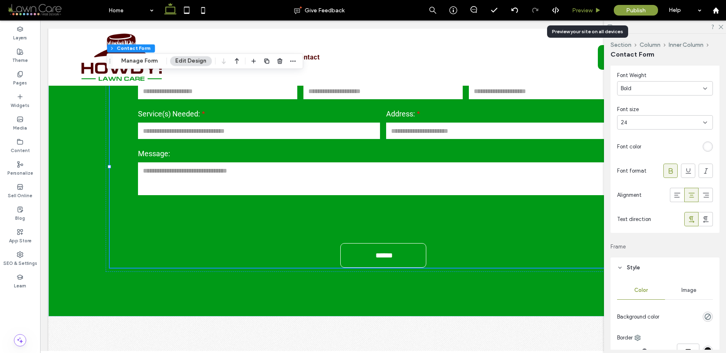
click at [589, 11] on span "Preview" at bounding box center [582, 10] width 20 height 7
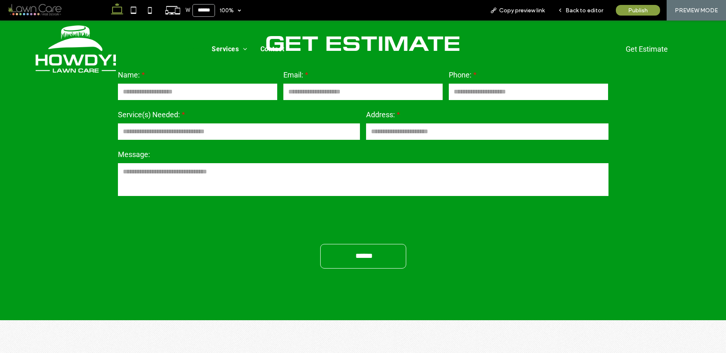
scroll to position [371, 0]
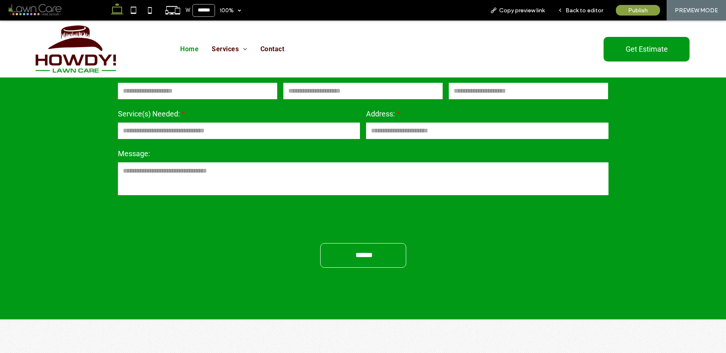
click at [474, 133] on input "text" at bounding box center [487, 130] width 242 height 16
type input "*****"
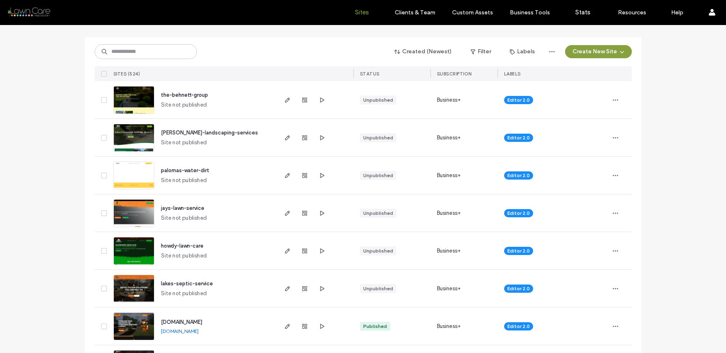
scroll to position [118, 0]
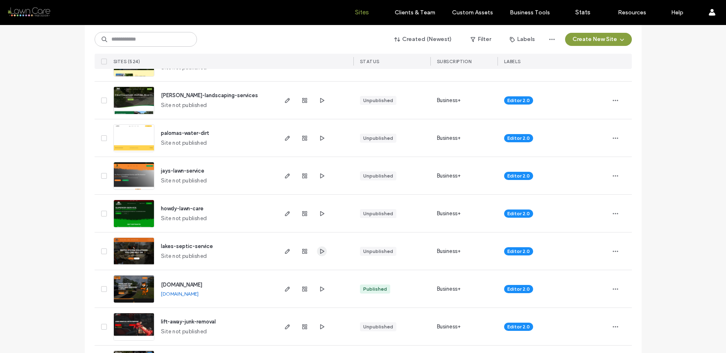
click at [323, 250] on span "button" at bounding box center [322, 251] width 10 height 10
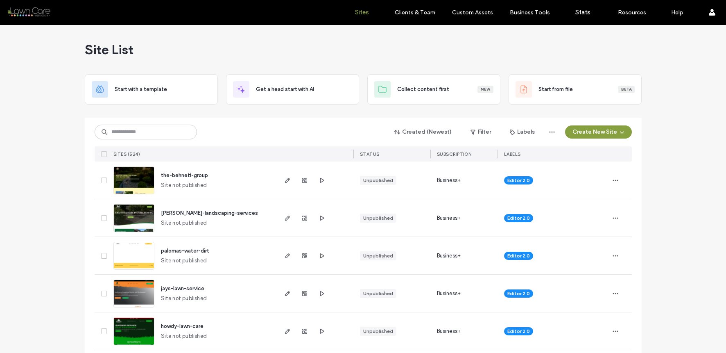
scroll to position [2, 0]
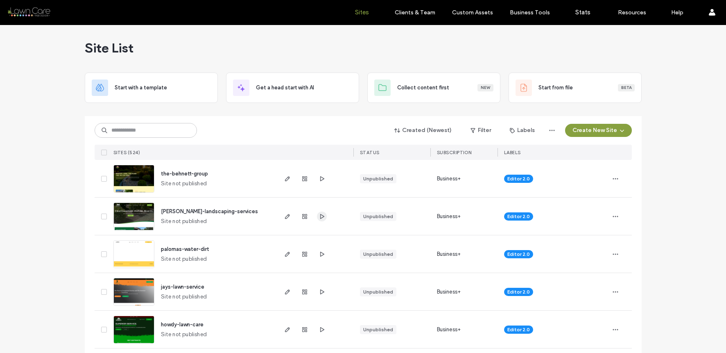
click at [321, 216] on icon "button" at bounding box center [322, 216] width 7 height 7
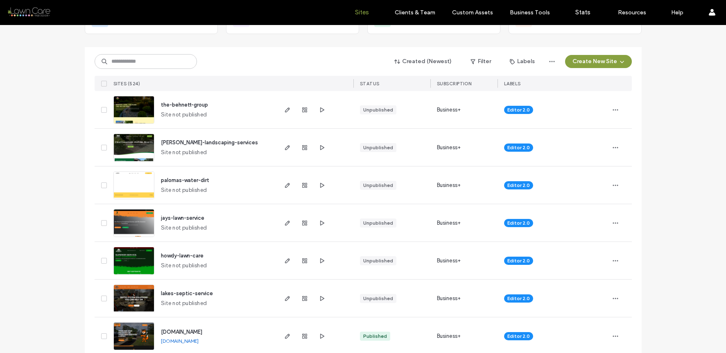
scroll to position [87, 0]
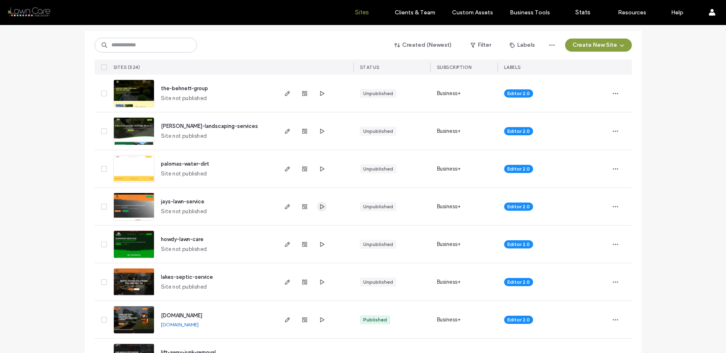
click at [317, 207] on span "button" at bounding box center [322, 207] width 10 height 10
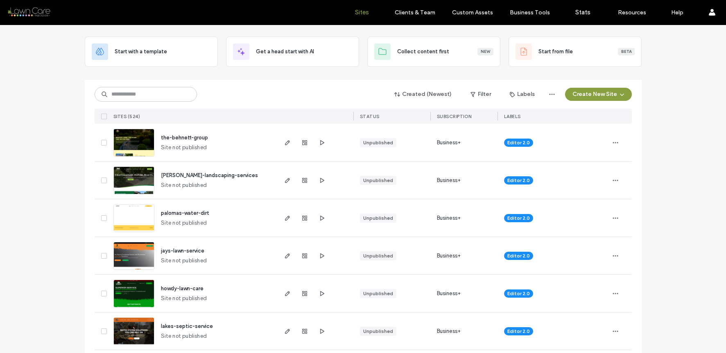
scroll to position [0, 0]
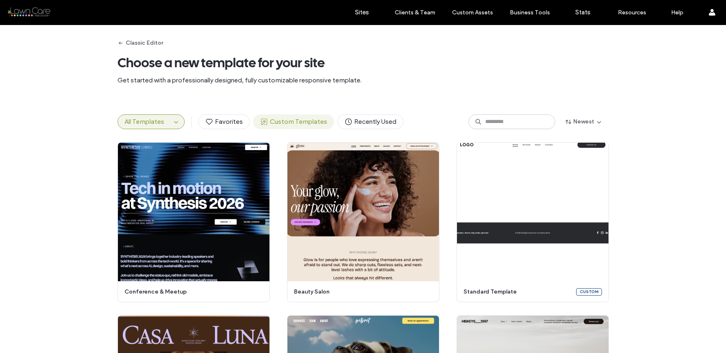
click at [306, 119] on span "Custom Templates" at bounding box center [293, 121] width 67 height 9
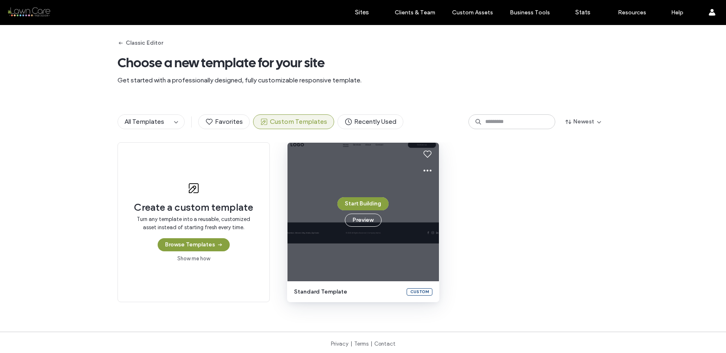
click at [350, 190] on div "Start Building Preview" at bounding box center [364, 212] width 152 height 138
click at [356, 200] on button "Start Building" at bounding box center [363, 203] width 51 height 13
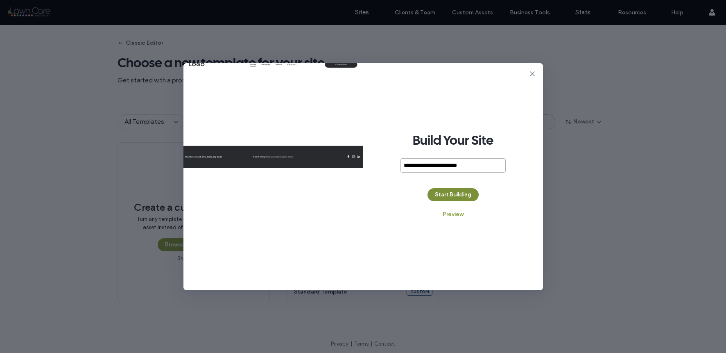
type input "**********"
click at [443, 189] on button "Start Building" at bounding box center [453, 194] width 51 height 13
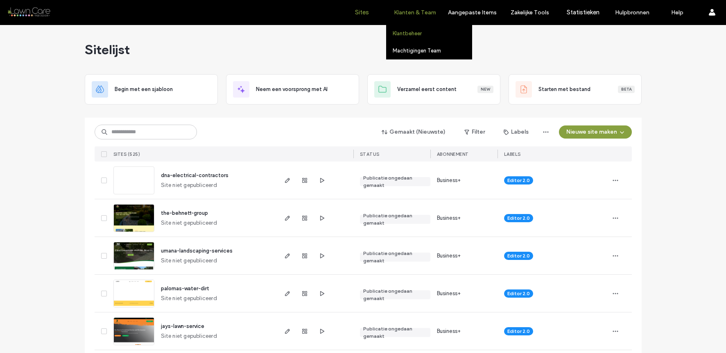
click at [418, 35] on label "Klantbeheer" at bounding box center [407, 33] width 29 height 6
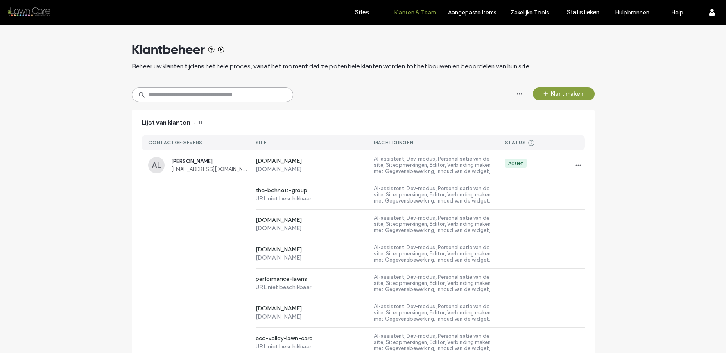
click at [192, 95] on input at bounding box center [212, 94] width 161 height 15
type input "*****"
click at [204, 178] on div "EF [PERSON_NAME] [EMAIL_ADDRESS][DOMAIN_NAME] [DOMAIN_NAME] [DOMAIN_NAME] AI-as…" at bounding box center [363, 164] width 443 height 29
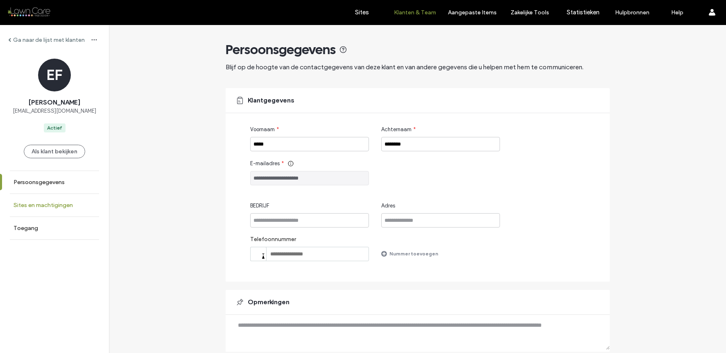
click at [64, 206] on label "Sites en machtigingen" at bounding box center [43, 205] width 59 height 7
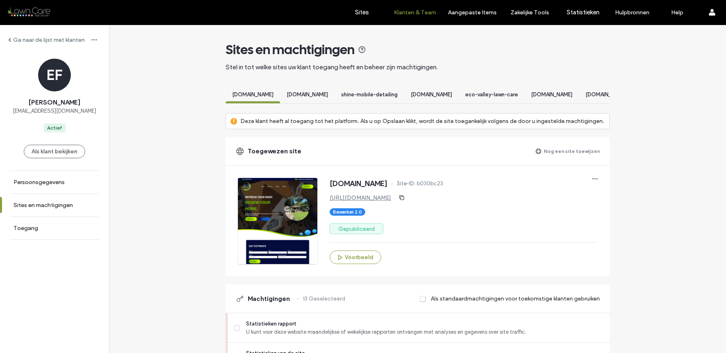
click at [549, 158] on label "Nog een site toewijzen" at bounding box center [572, 151] width 56 height 14
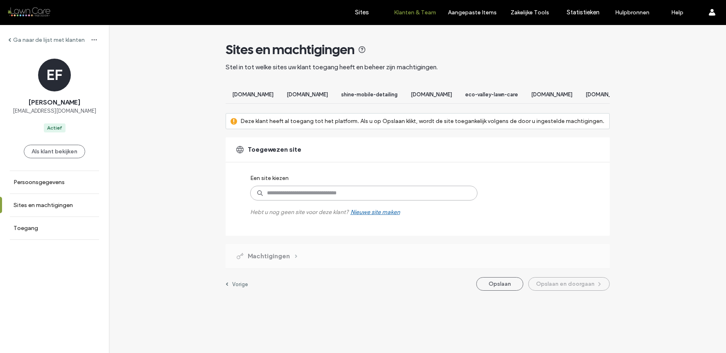
click at [387, 200] on input at bounding box center [363, 193] width 227 height 15
type input "***"
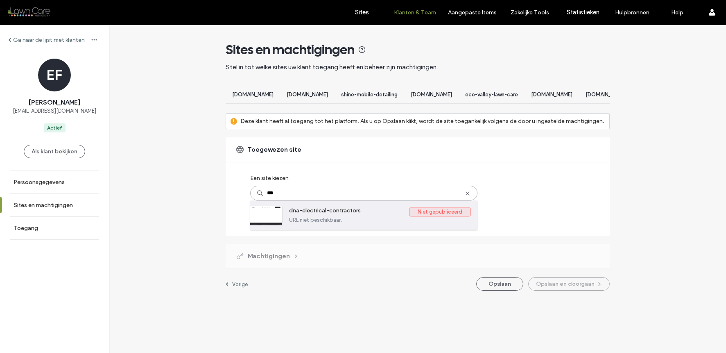
click at [342, 217] on label "dna-electrical-contractors" at bounding box center [349, 212] width 120 height 10
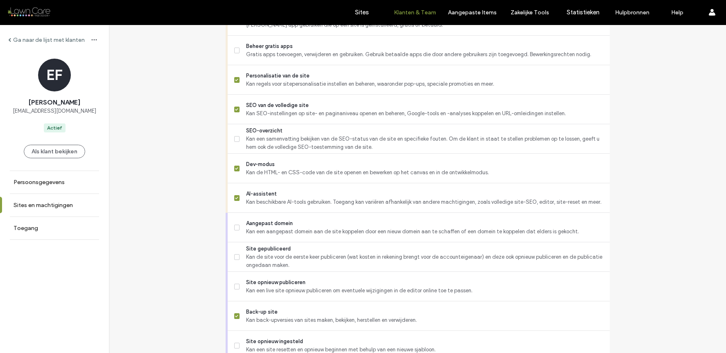
scroll to position [705, 0]
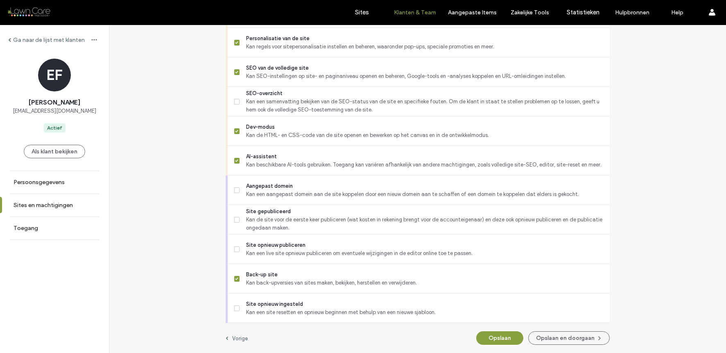
click at [569, 336] on button "Opslaan en doorgaan" at bounding box center [569, 338] width 82 height 14
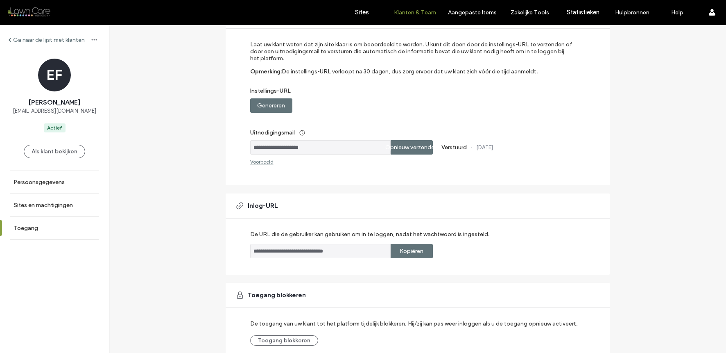
scroll to position [123, 0]
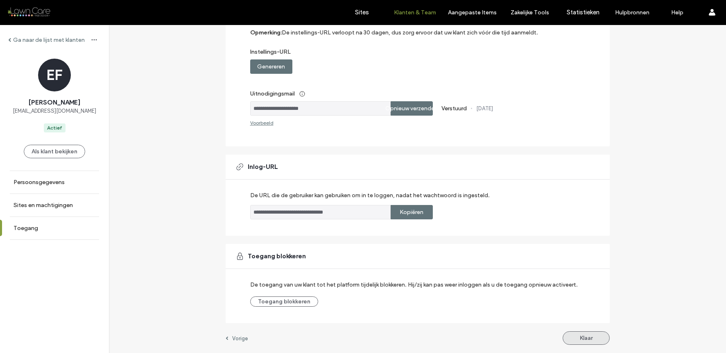
click at [568, 333] on button "Klaar" at bounding box center [586, 338] width 47 height 14
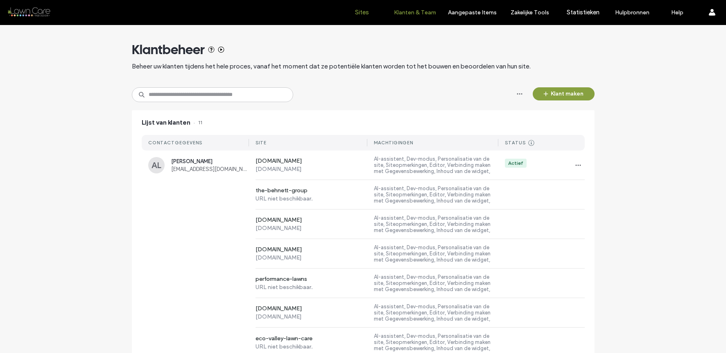
click at [364, 11] on label "Sites" at bounding box center [362, 12] width 14 height 7
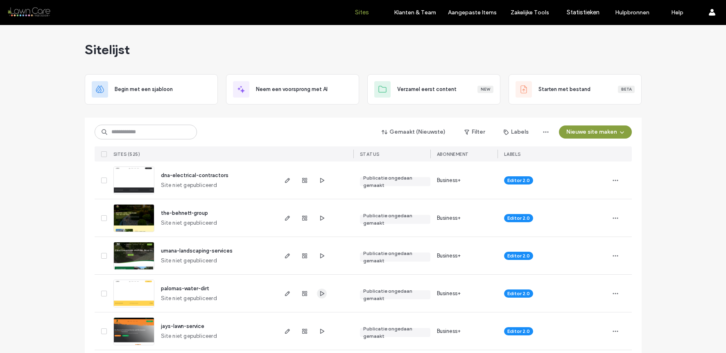
click at [319, 293] on icon "button" at bounding box center [322, 293] width 7 height 7
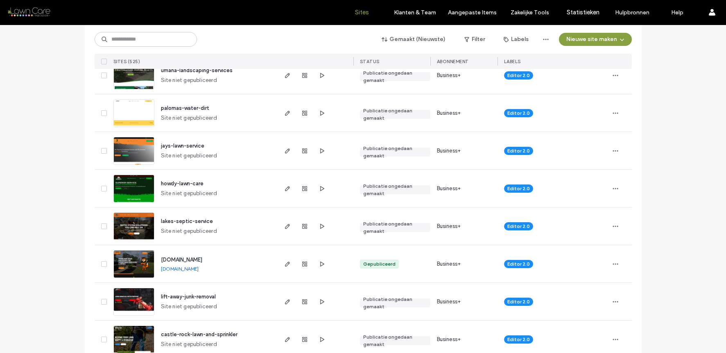
scroll to position [249, 0]
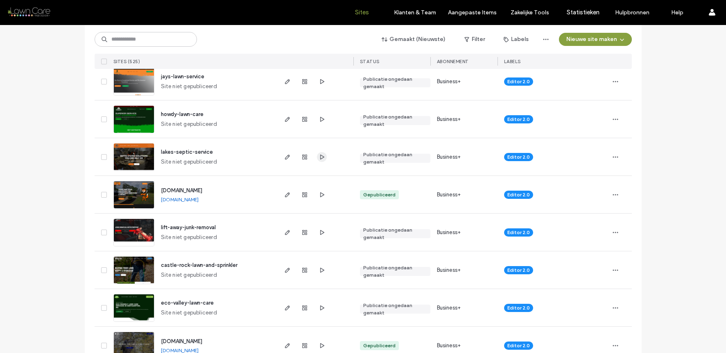
click at [319, 154] on icon "button" at bounding box center [322, 157] width 7 height 7
click at [131, 151] on img at bounding box center [134, 171] width 40 height 56
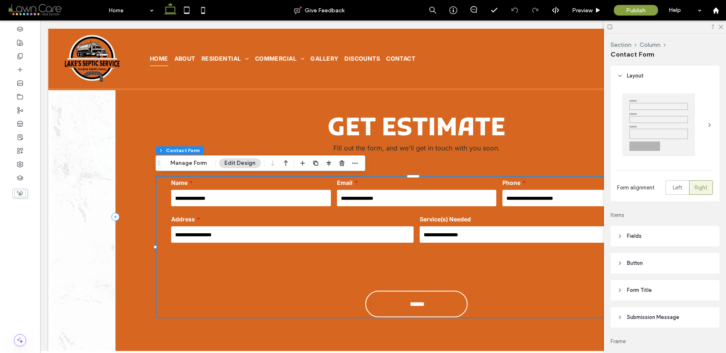
scroll to position [128, 0]
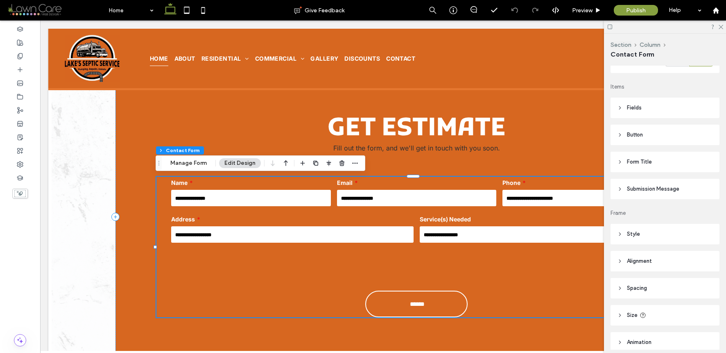
click at [650, 107] on header "Fields" at bounding box center [665, 107] width 109 height 20
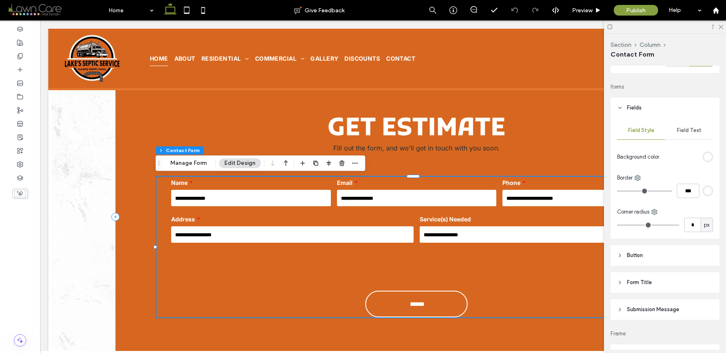
click at [672, 127] on div "Field Text" at bounding box center [689, 130] width 48 height 18
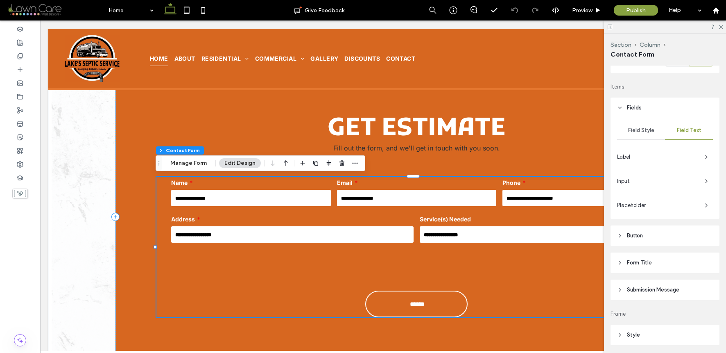
click at [650, 184] on span "Input" at bounding box center [657, 181] width 81 height 8
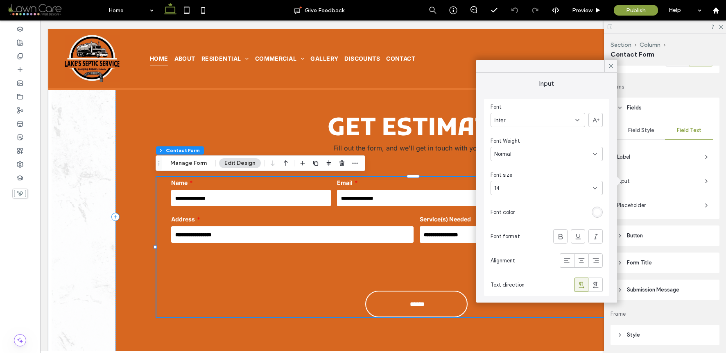
click at [592, 211] on div "rgb(255, 255, 255)" at bounding box center [597, 211] width 11 height 11
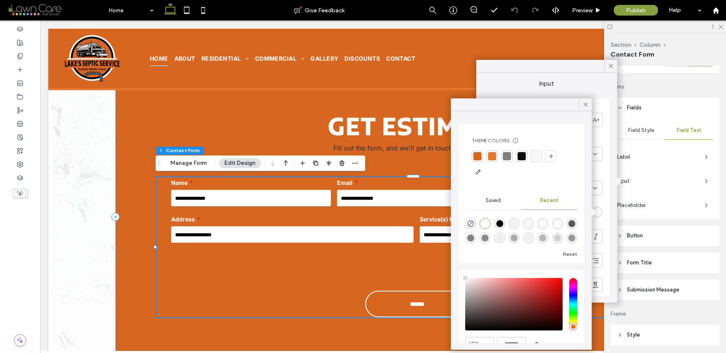
click at [522, 156] on div at bounding box center [522, 156] width 8 height 8
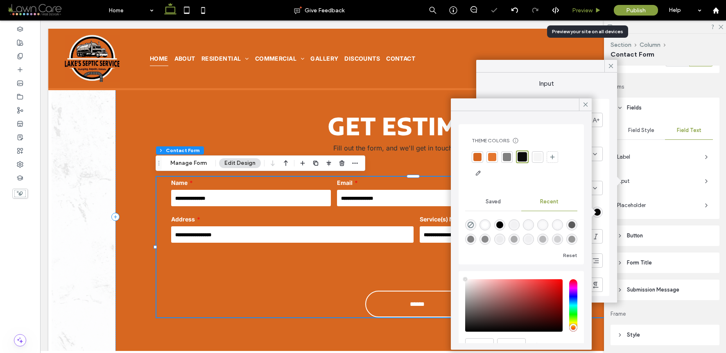
click at [590, 8] on span "Preview" at bounding box center [582, 10] width 20 height 7
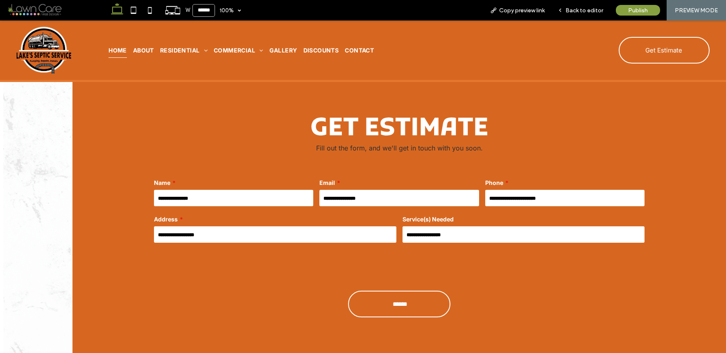
click at [425, 200] on input "email" at bounding box center [399, 198] width 159 height 16
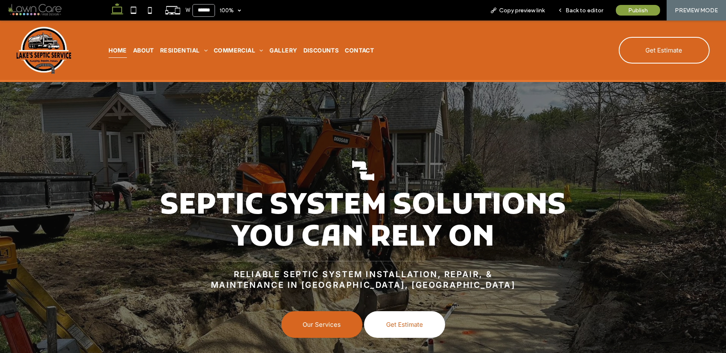
scroll to position [228, 0]
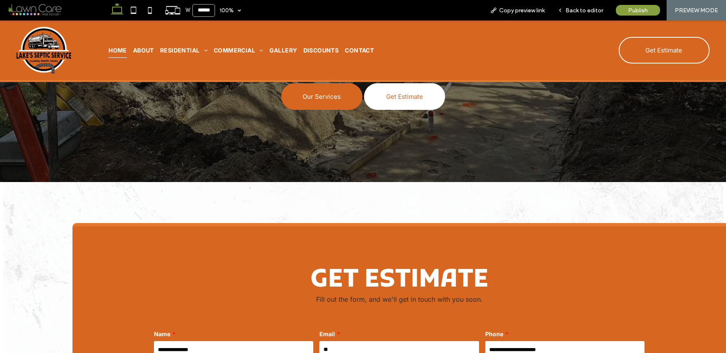
type input "*"
click at [563, 15] on div "Back to editor" at bounding box center [580, 10] width 59 height 20
click at [569, 11] on span "Back to editor" at bounding box center [585, 10] width 38 height 7
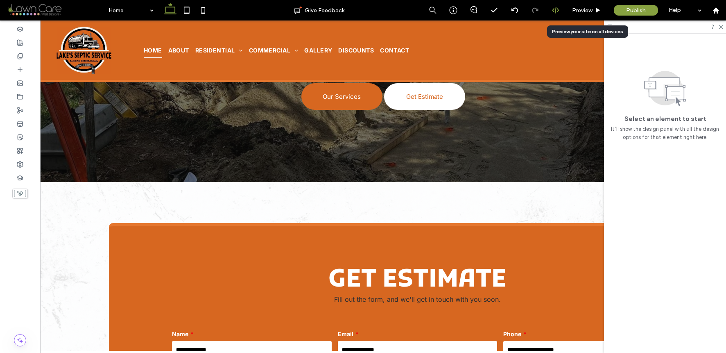
scroll to position [236, 0]
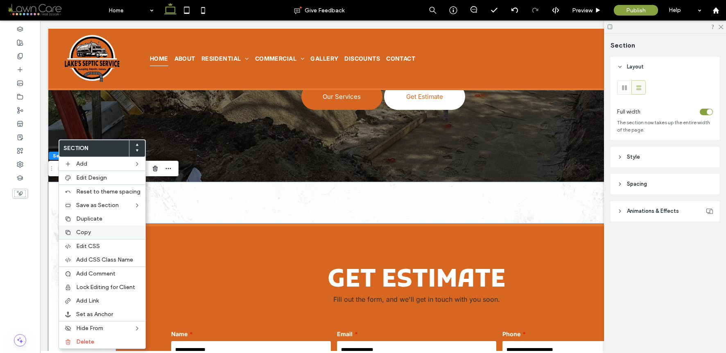
click at [73, 229] on div "Copy" at bounding box center [102, 232] width 86 height 14
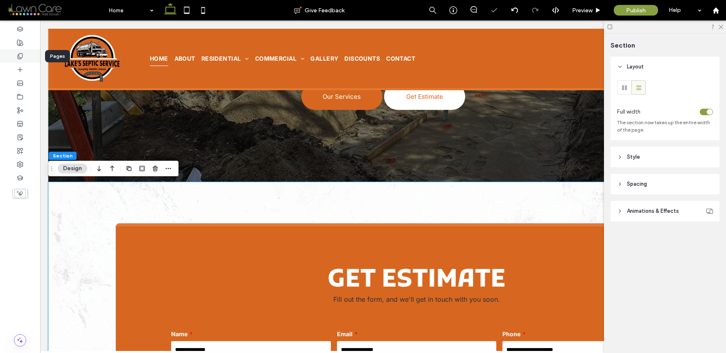
click at [26, 55] on div at bounding box center [20, 56] width 40 height 14
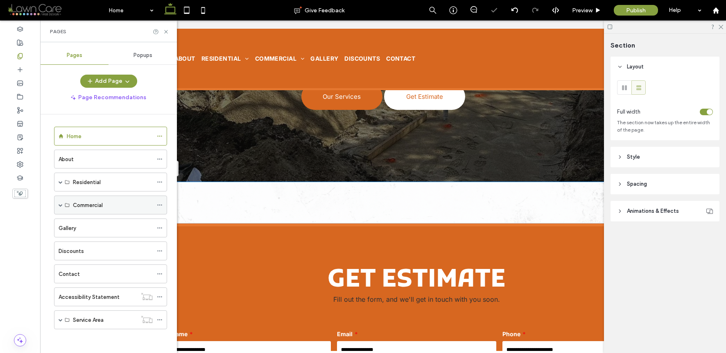
scroll to position [2, 0]
click at [62, 319] on span at bounding box center [61, 319] width 4 height 4
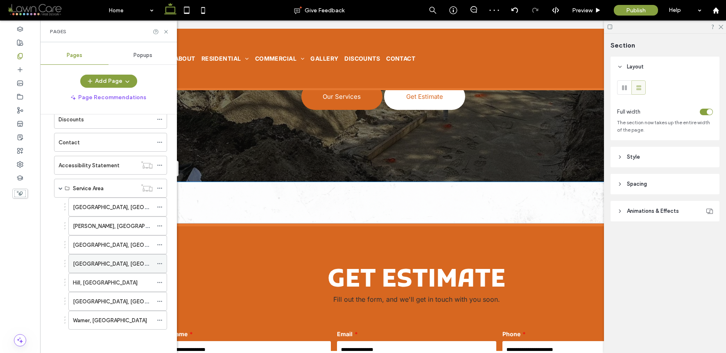
scroll to position [134, 0]
click at [104, 204] on label "[GEOGRAPHIC_DATA], [GEOGRAPHIC_DATA]" at bounding box center [129, 206] width 112 height 14
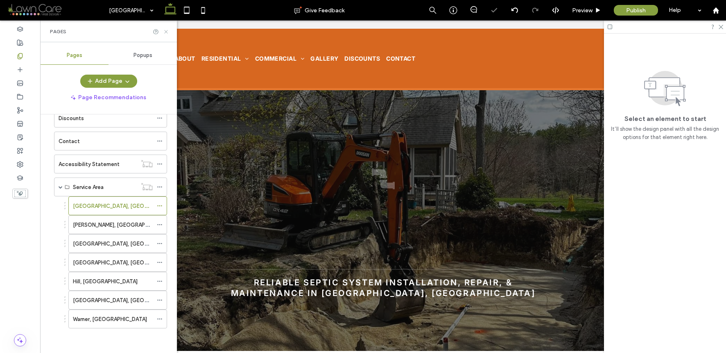
click at [166, 31] on use at bounding box center [165, 31] width 3 height 3
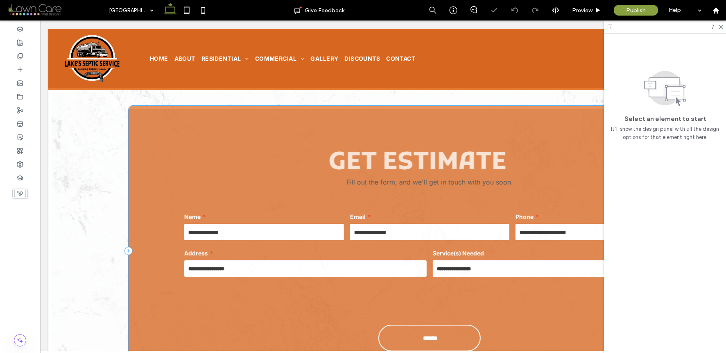
scroll to position [256, 0]
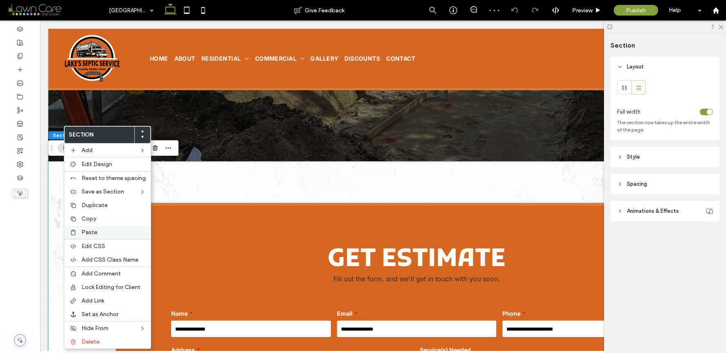
click at [83, 234] on span "Paste" at bounding box center [90, 232] width 16 height 7
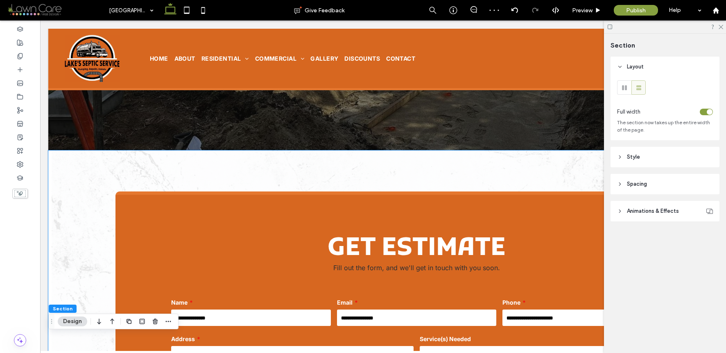
scroll to position [260, 0]
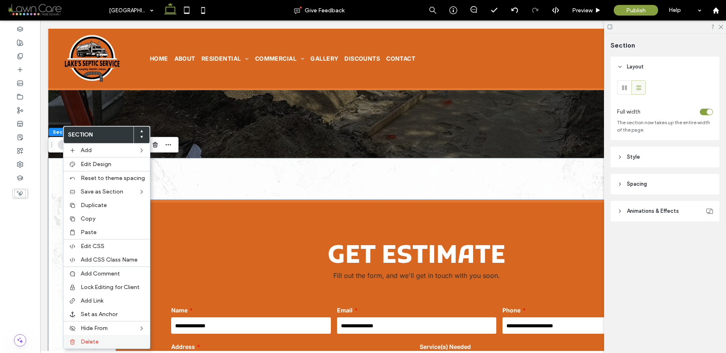
click at [122, 342] on label "Delete" at bounding box center [113, 341] width 64 height 7
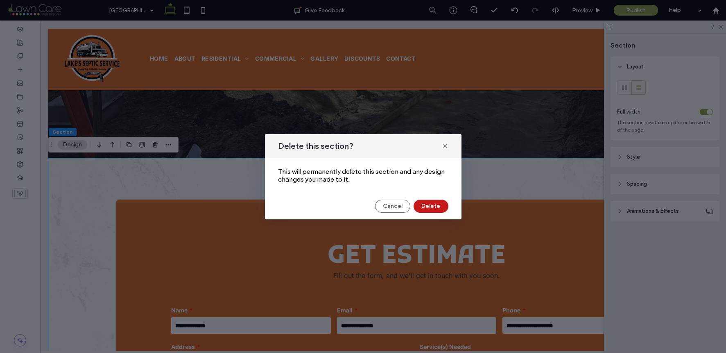
click at [443, 208] on button "Delete" at bounding box center [431, 205] width 35 height 13
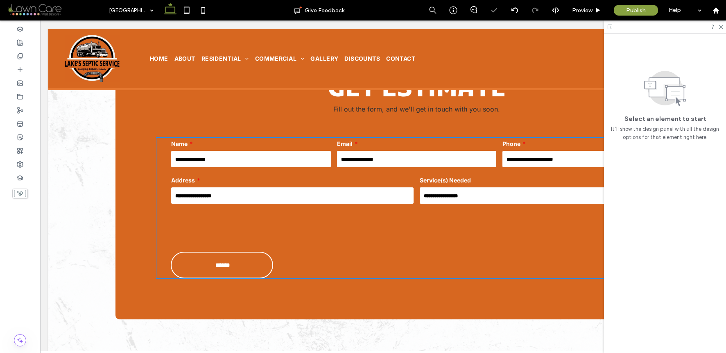
scroll to position [413, 0]
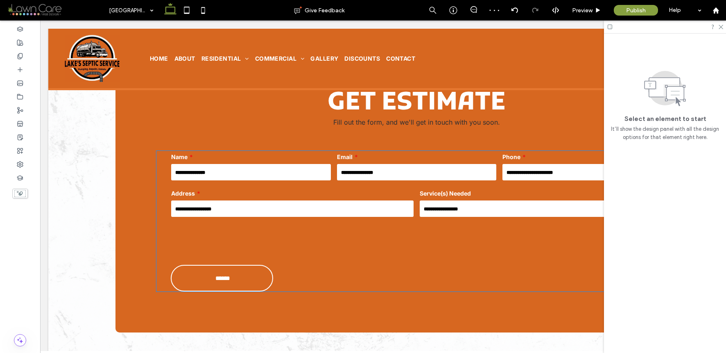
click at [438, 226] on div at bounding box center [416, 240] width 497 height 38
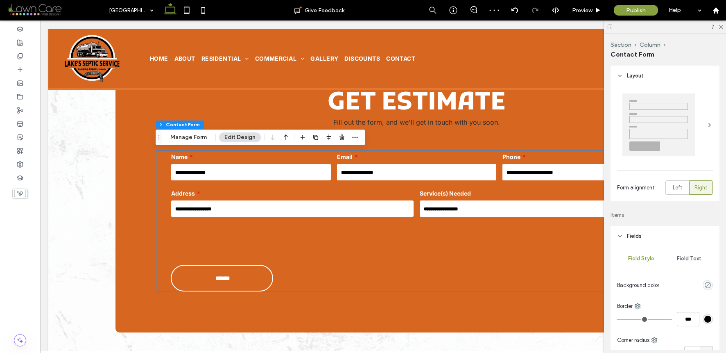
type input "*"
type input "***"
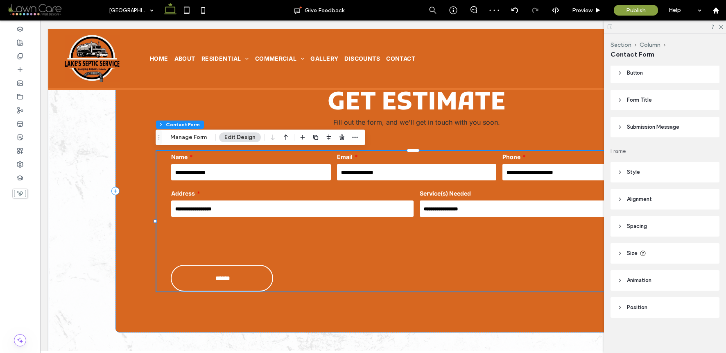
scroll to position [311, 0]
click at [654, 165] on header "Style" at bounding box center [665, 171] width 109 height 20
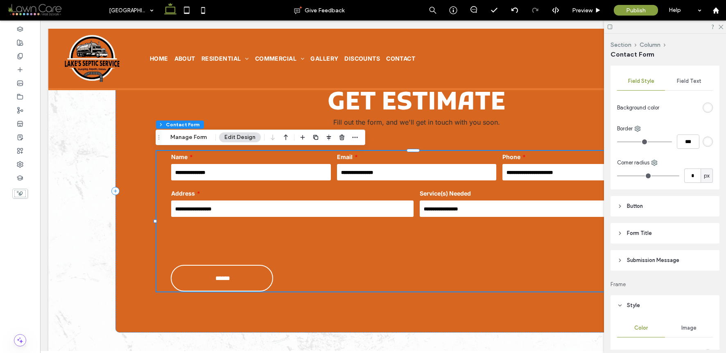
scroll to position [250, 0]
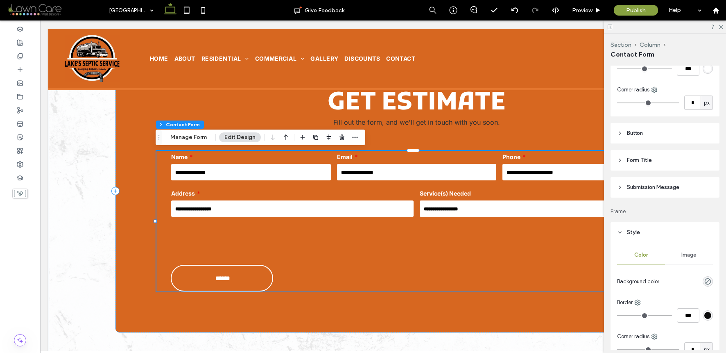
click at [655, 124] on header "Button" at bounding box center [665, 133] width 109 height 20
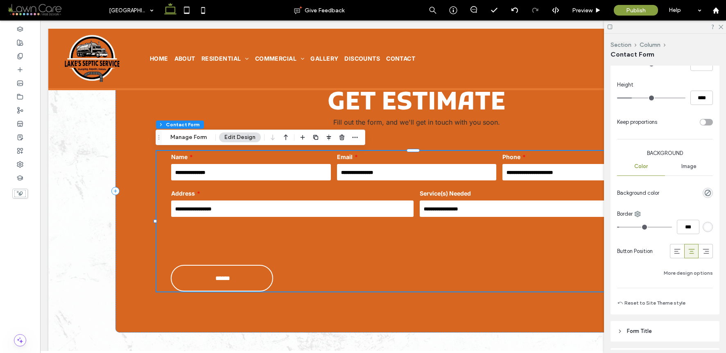
scroll to position [440, 0]
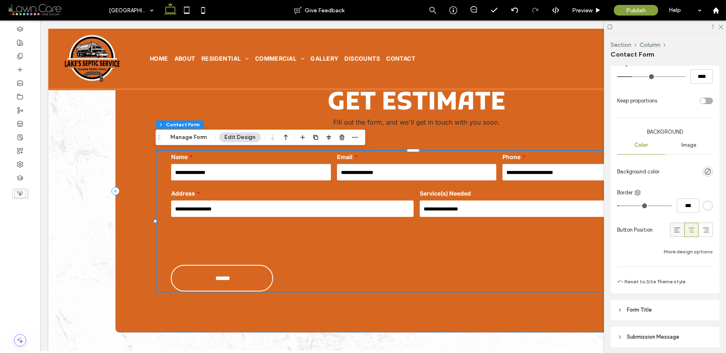
click at [677, 231] on div at bounding box center [678, 230] width 14 height 14
click at [688, 229] on icon at bounding box center [692, 230] width 8 height 8
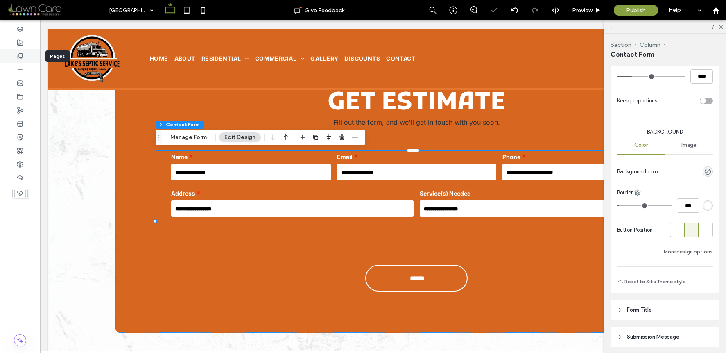
click at [14, 60] on div at bounding box center [20, 56] width 40 height 14
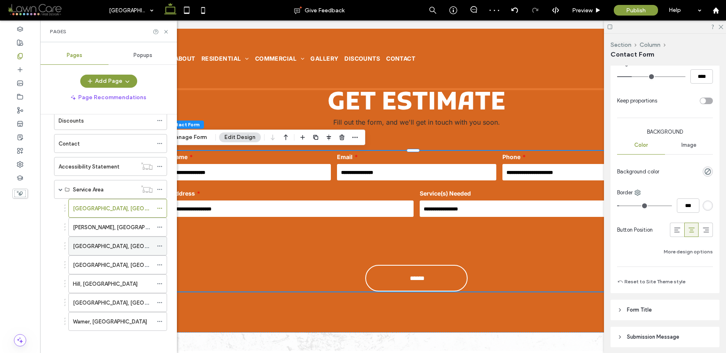
scroll to position [134, 0]
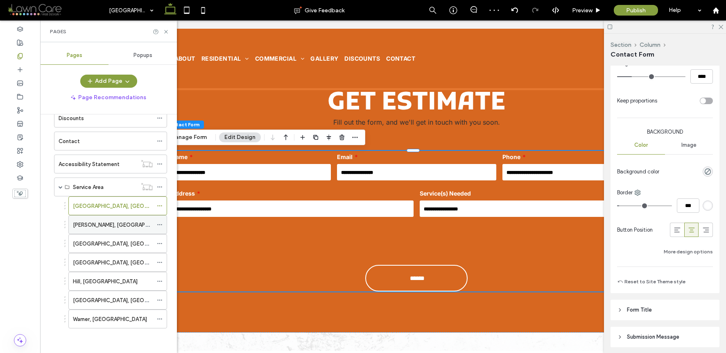
click at [123, 218] on div "[PERSON_NAME], [GEOGRAPHIC_DATA]" at bounding box center [113, 224] width 80 height 18
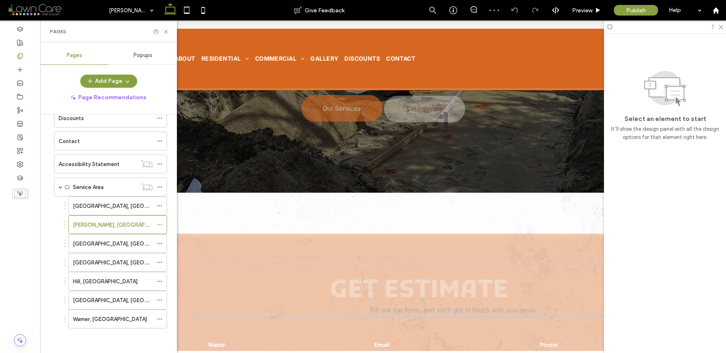
scroll to position [307, 0]
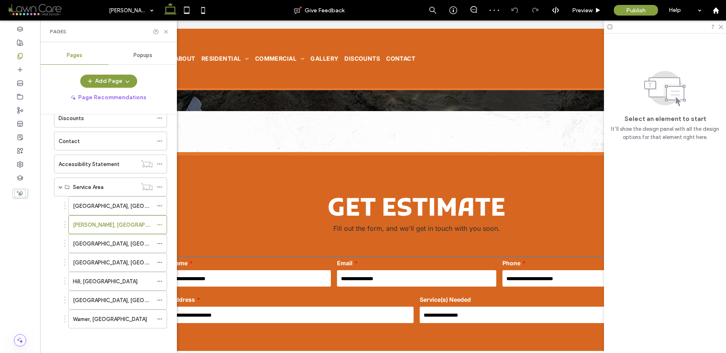
click at [412, 296] on div "Address" at bounding box center [292, 309] width 249 height 36
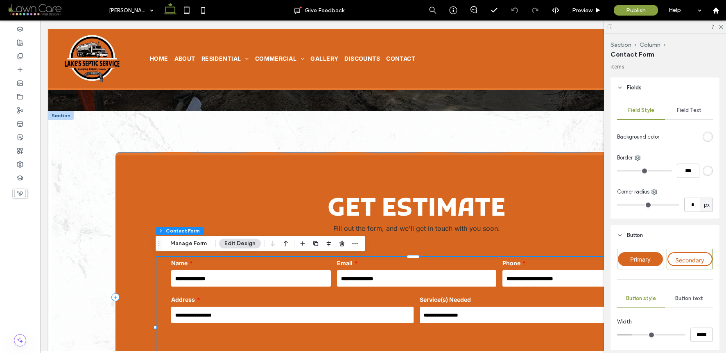
scroll to position [113, 0]
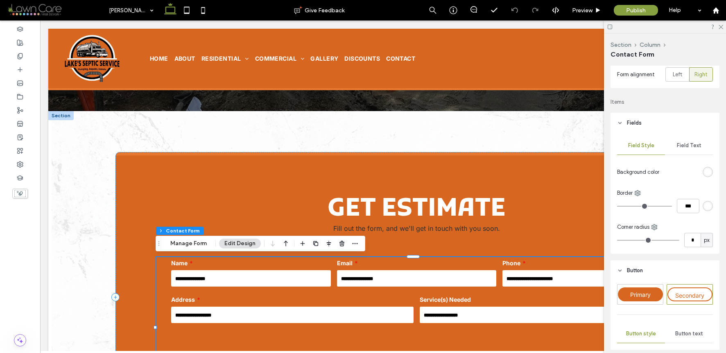
click at [690, 151] on div "Field Text" at bounding box center [689, 145] width 48 height 18
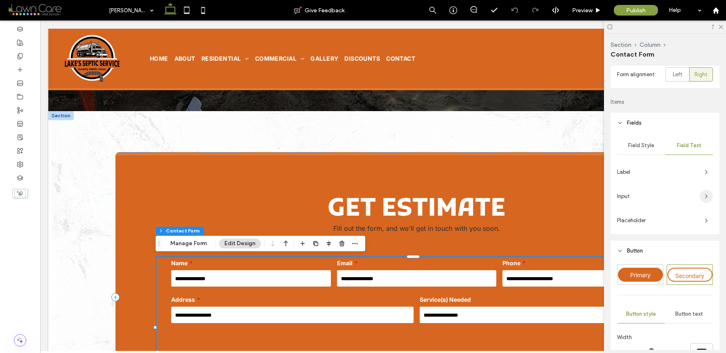
click at [700, 198] on span "button" at bounding box center [706, 196] width 13 height 13
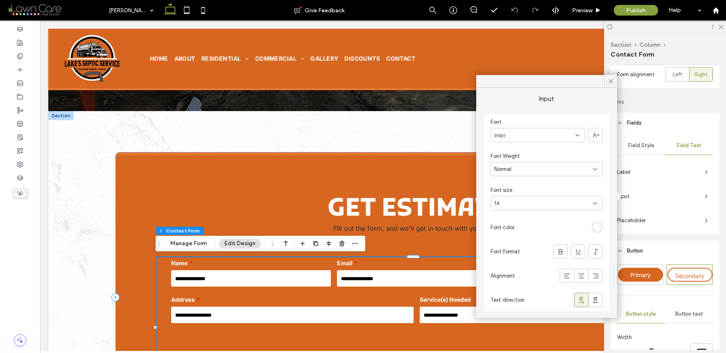
click at [596, 228] on div "rgb(255, 255, 255)" at bounding box center [597, 227] width 7 height 7
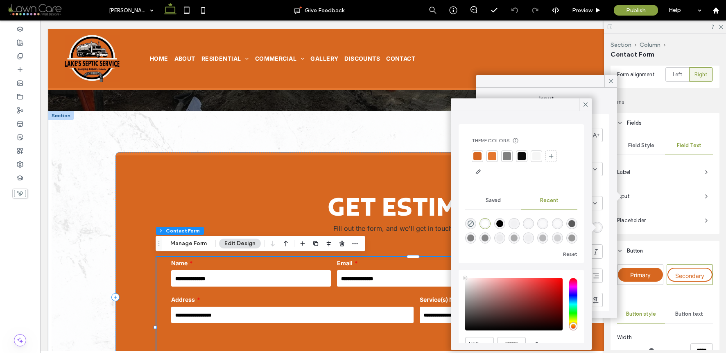
click at [526, 158] on div at bounding box center [521, 155] width 11 height 11
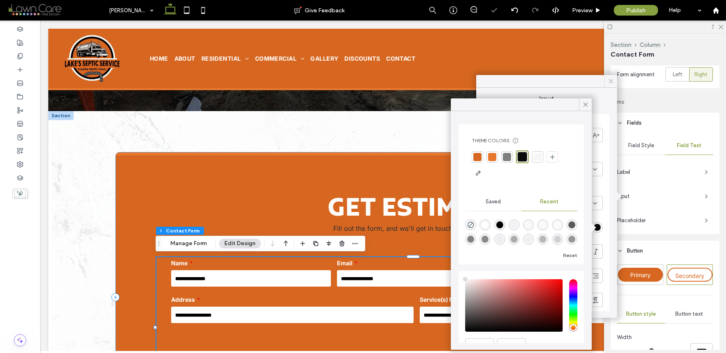
click at [612, 85] on span at bounding box center [610, 81] width 7 height 12
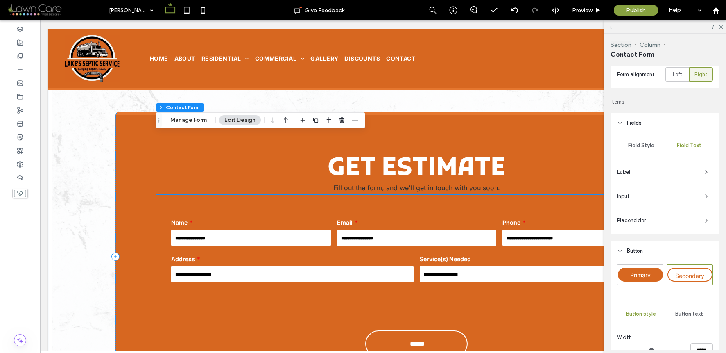
scroll to position [346, 0]
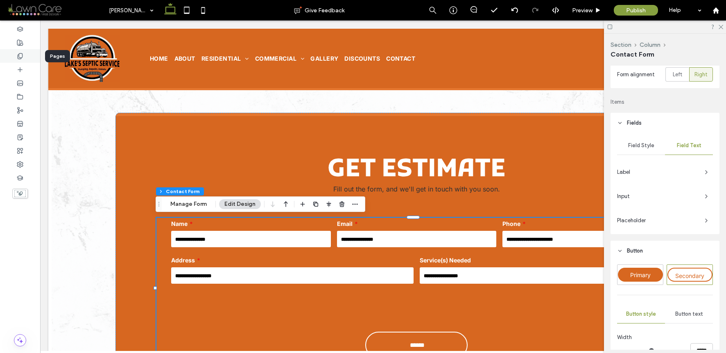
click at [25, 57] on div at bounding box center [20, 56] width 40 height 14
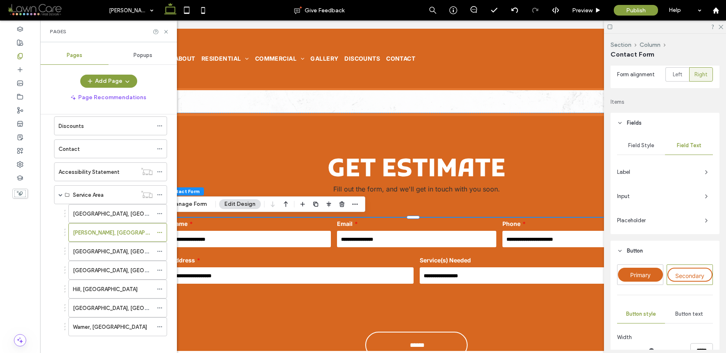
scroll to position [134, 0]
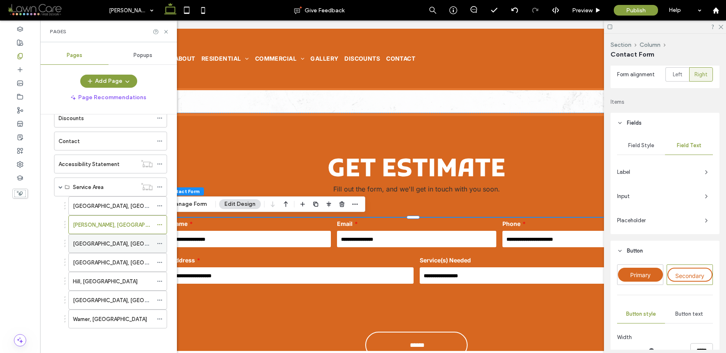
click at [103, 246] on label "[GEOGRAPHIC_DATA], [GEOGRAPHIC_DATA]" at bounding box center [129, 243] width 112 height 14
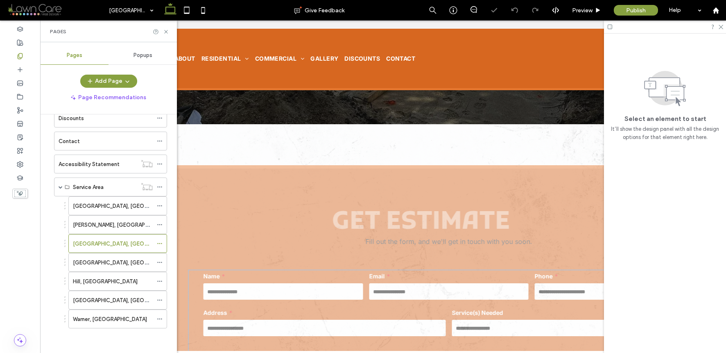
scroll to position [298, 0]
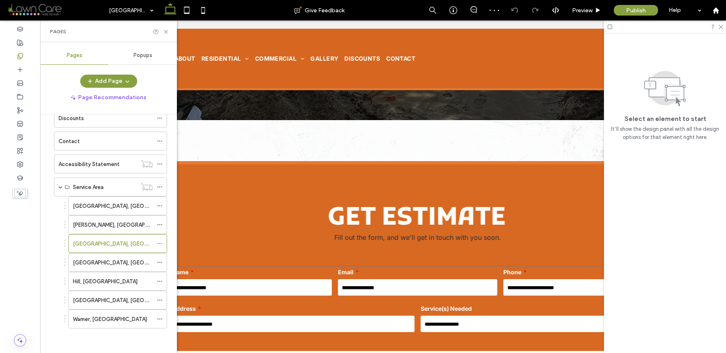
click at [373, 296] on div "Email" at bounding box center [417, 281] width 165 height 36
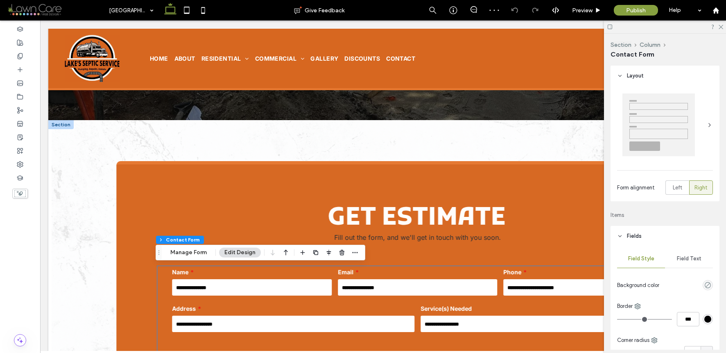
type input "*"
type input "***"
click at [381, 291] on input "email" at bounding box center [416, 287] width 159 height 16
